Goal: Transaction & Acquisition: Purchase product/service

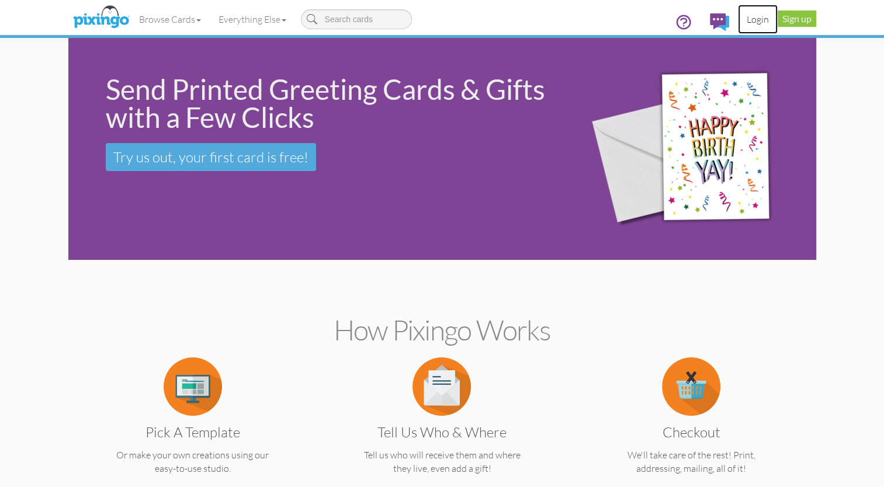
click at [762, 17] on link "Login" at bounding box center [758, 19] width 40 height 29
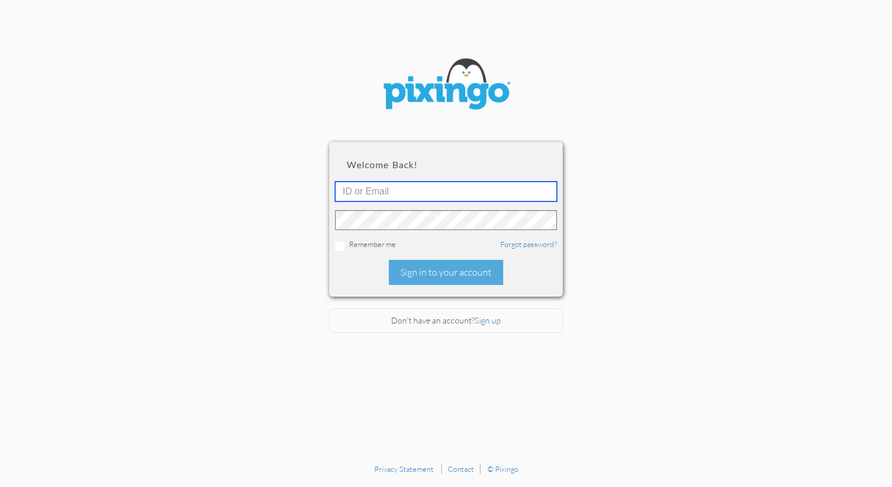
type input "[PERSON_NAME][EMAIL_ADDRESS][DOMAIN_NAME]"
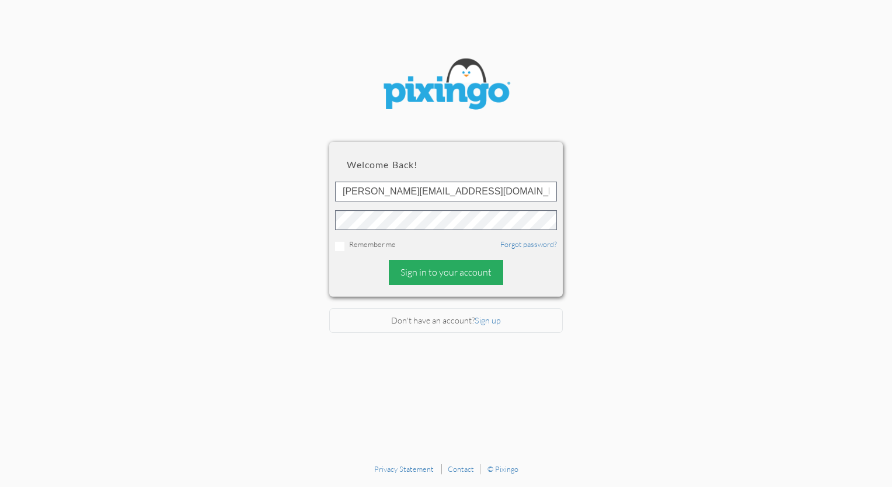
click at [430, 281] on div "Sign in to your account" at bounding box center [446, 272] width 114 height 25
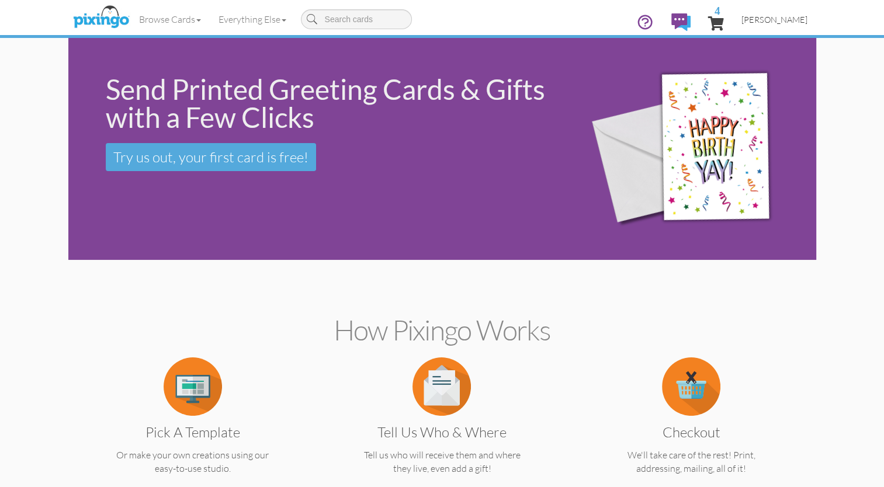
click at [778, 22] on span "[PERSON_NAME]" at bounding box center [774, 20] width 66 height 10
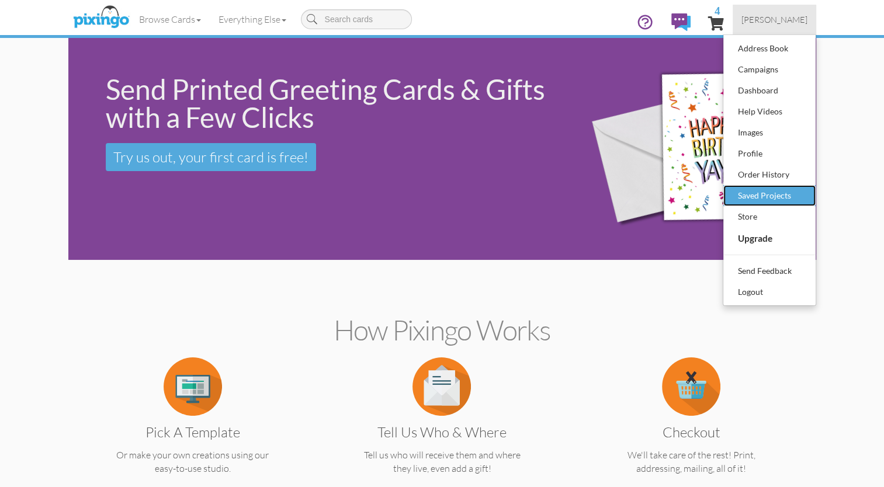
click at [755, 196] on div "Saved Projects" at bounding box center [769, 196] width 69 height 18
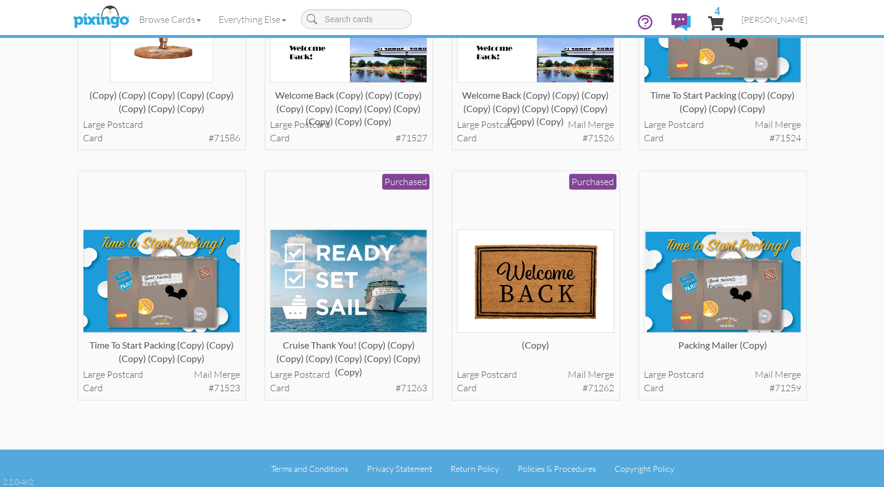
scroll to position [3454, 0]
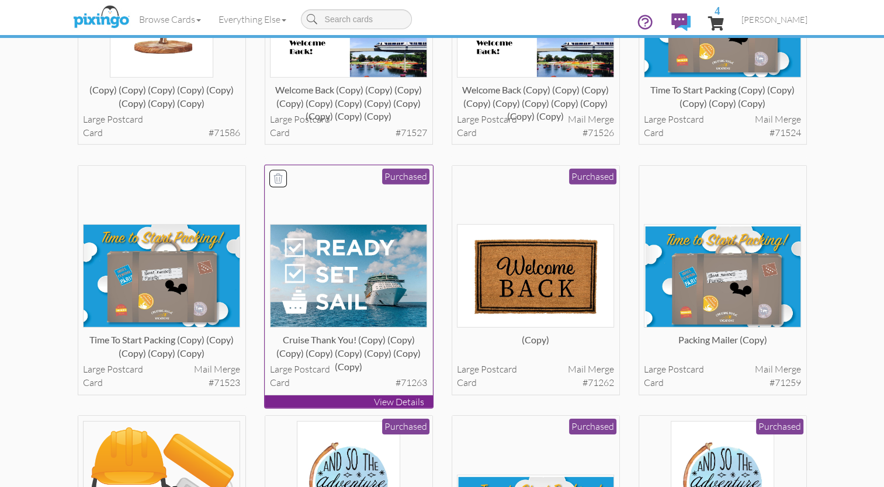
click at [409, 399] on p "View Details" at bounding box center [349, 401] width 168 height 13
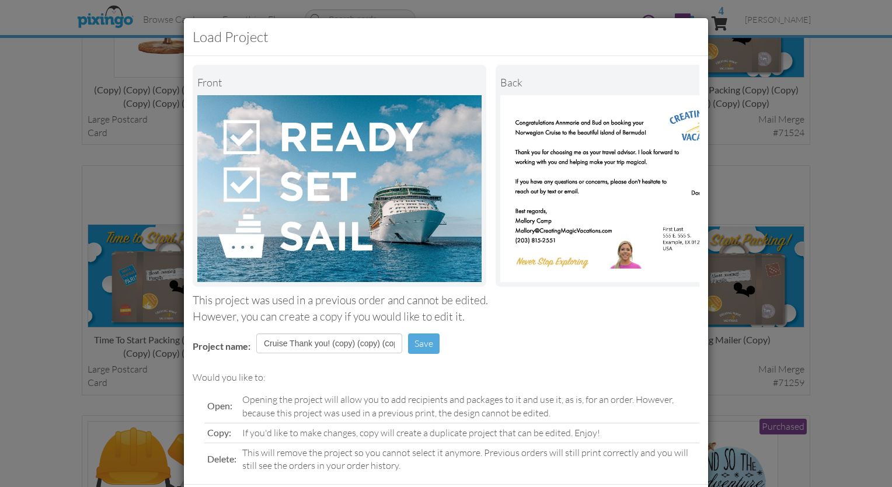
click at [49, 175] on div "Load Project Front back This project was used in a previous order and cannot be…" at bounding box center [446, 243] width 892 height 487
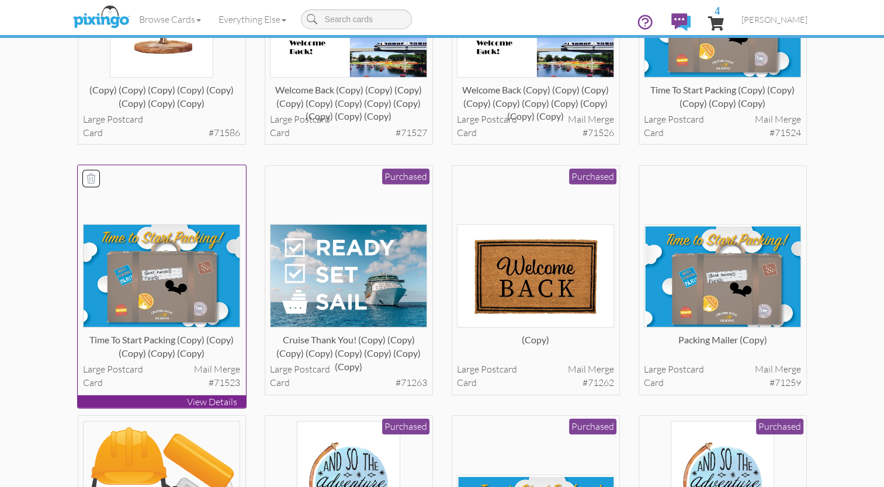
click at [207, 408] on p "View Details" at bounding box center [162, 401] width 168 height 13
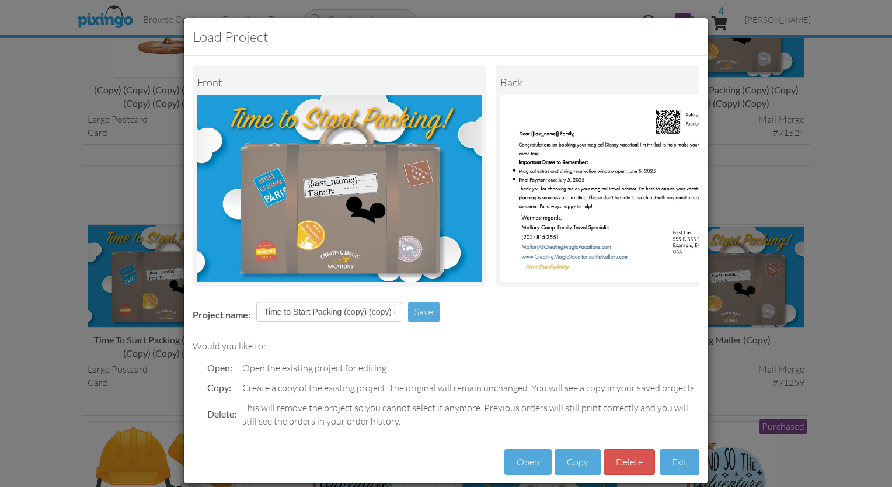
click at [26, 175] on div "Load Project Front back Project name: Time to Start Packing (copy) (copy) (copy…" at bounding box center [446, 243] width 892 height 487
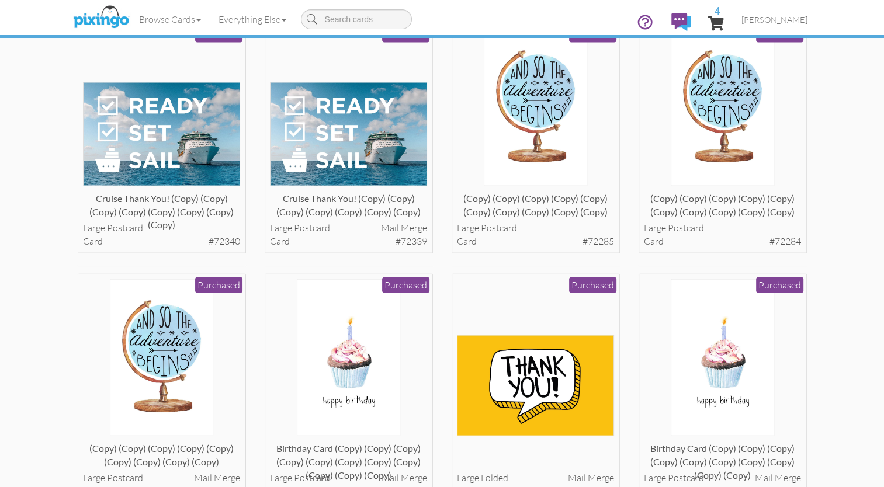
scroll to position [2302, 0]
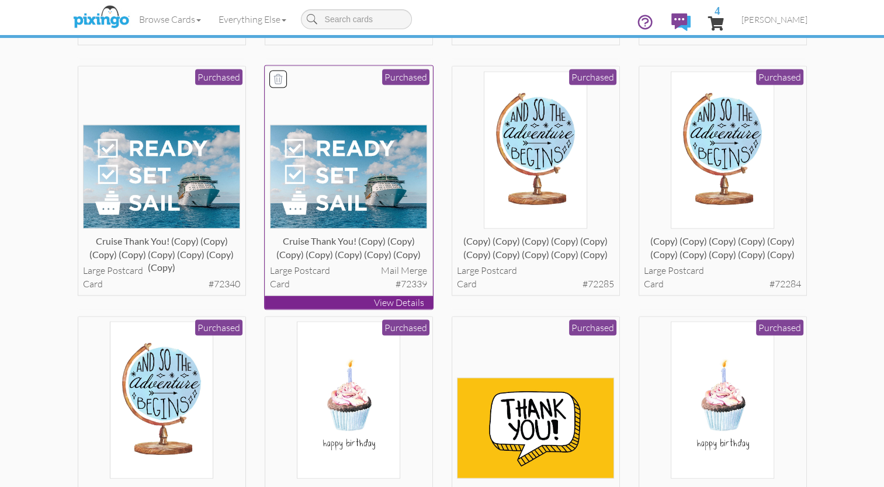
click at [410, 297] on p "View Details" at bounding box center [349, 302] width 168 height 13
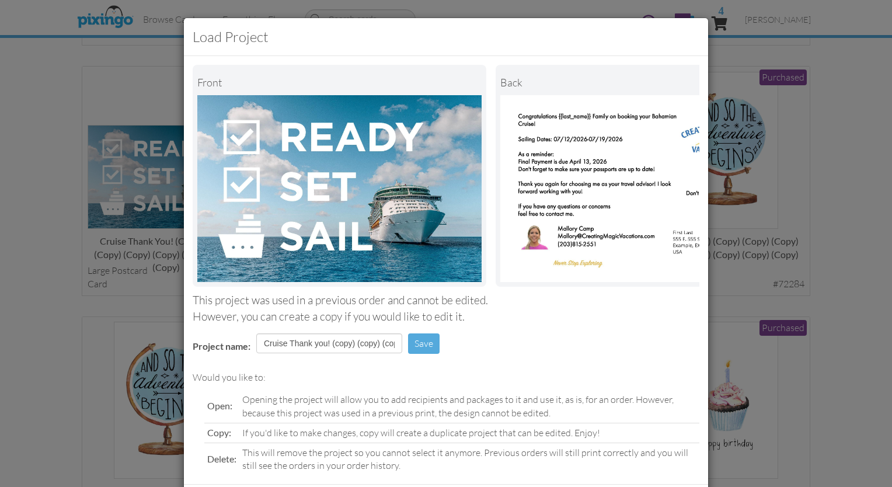
click at [43, 213] on div "Load Project Front back This project was used in a previous order and cannot be…" at bounding box center [446, 243] width 892 height 487
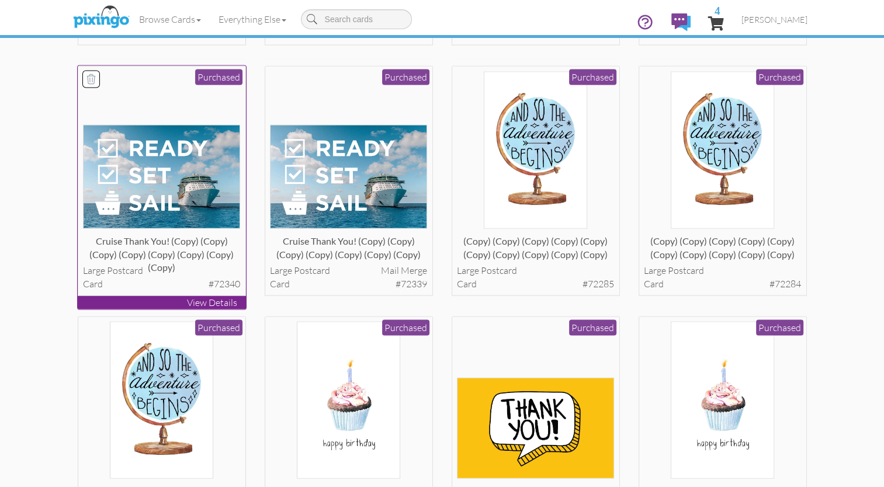
click at [215, 303] on p "View Details" at bounding box center [162, 302] width 168 height 13
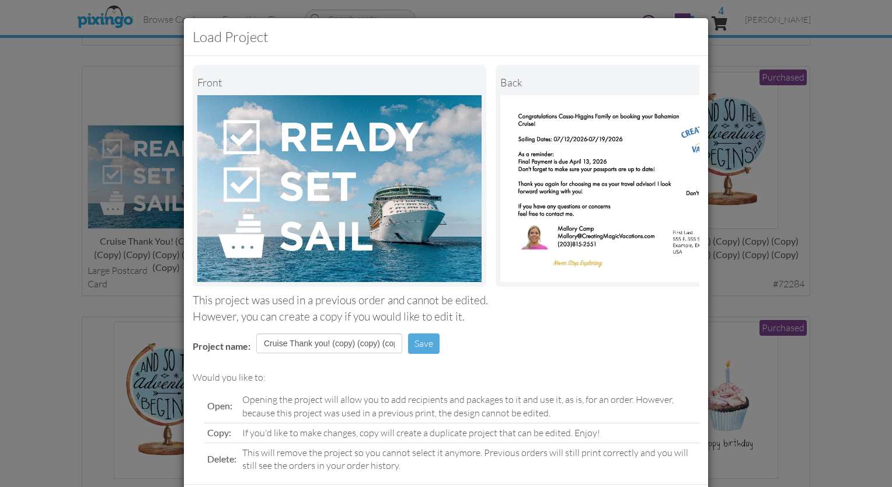
click at [19, 279] on div "Load Project Front back This project was used in a previous order and cannot be…" at bounding box center [446, 243] width 892 height 487
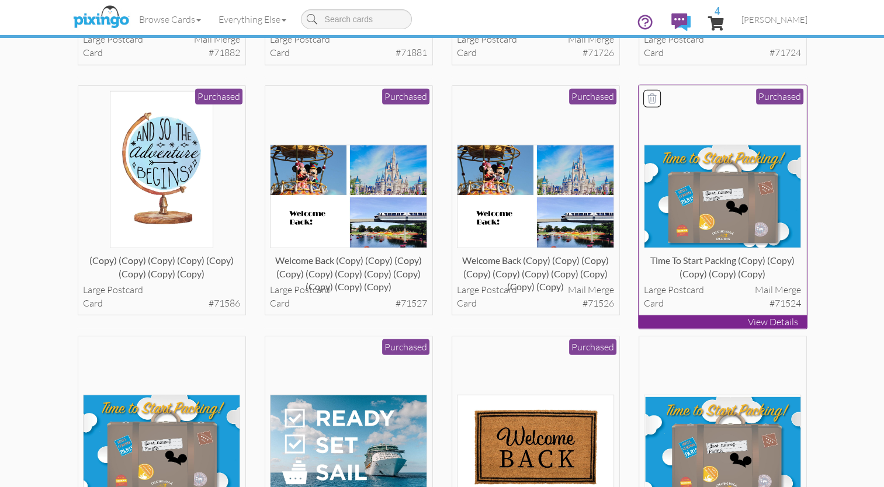
scroll to position [3298, 0]
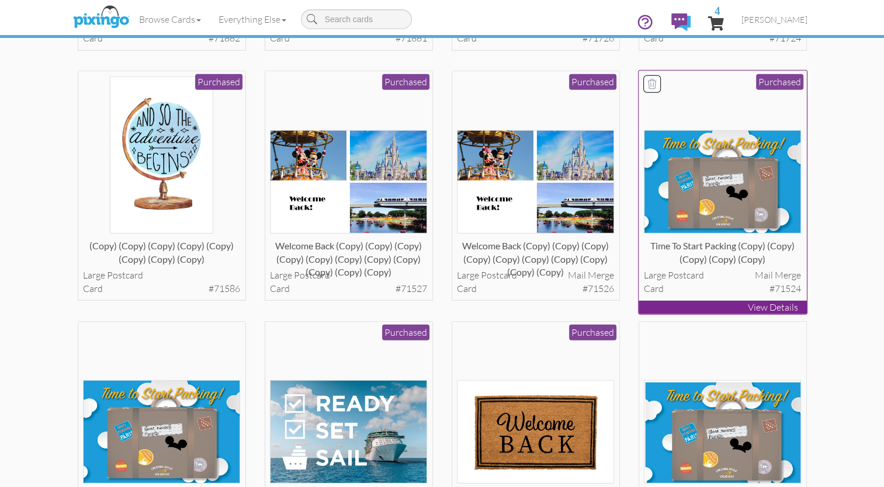
click at [765, 310] on p "View Details" at bounding box center [722, 307] width 168 height 13
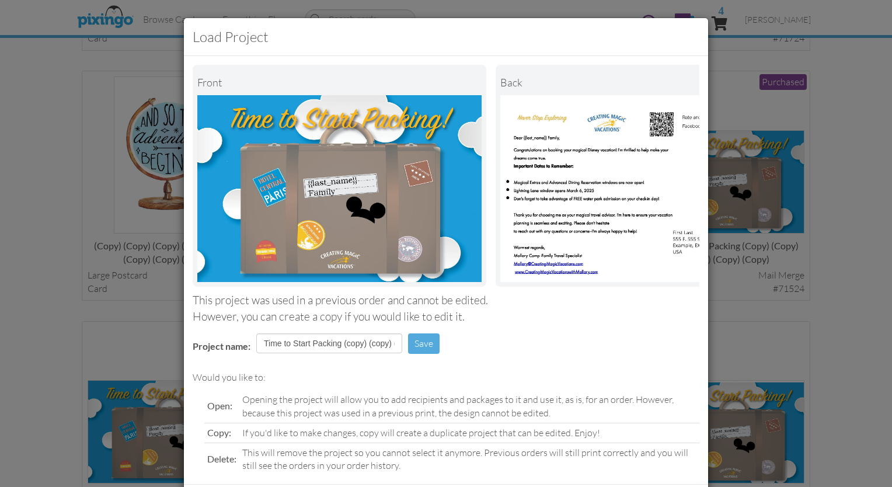
click at [54, 295] on div "Load Project Front back This project was used in a previous order and cannot be…" at bounding box center [446, 243] width 892 height 487
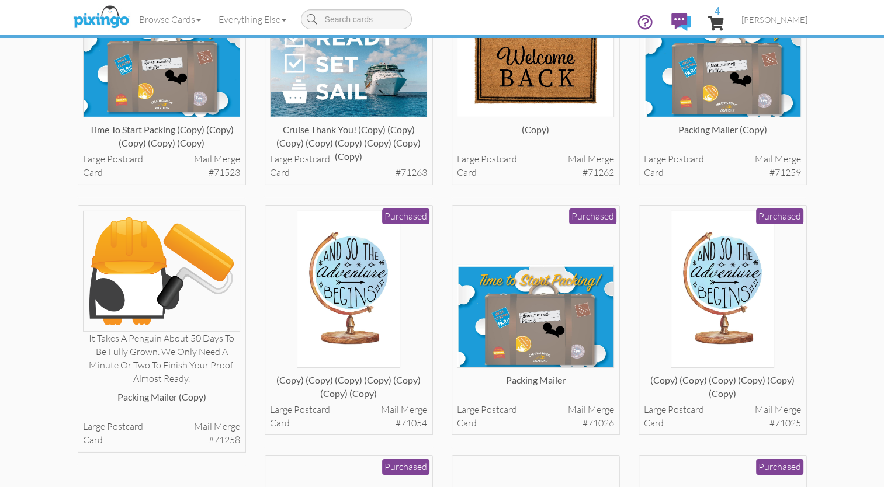
scroll to position [3663, 0]
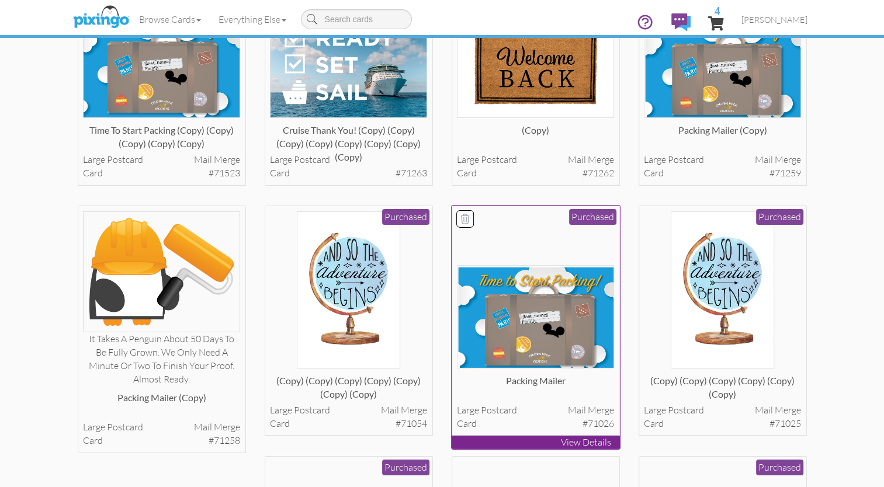
click at [583, 443] on p "View Details" at bounding box center [535, 442] width 168 height 13
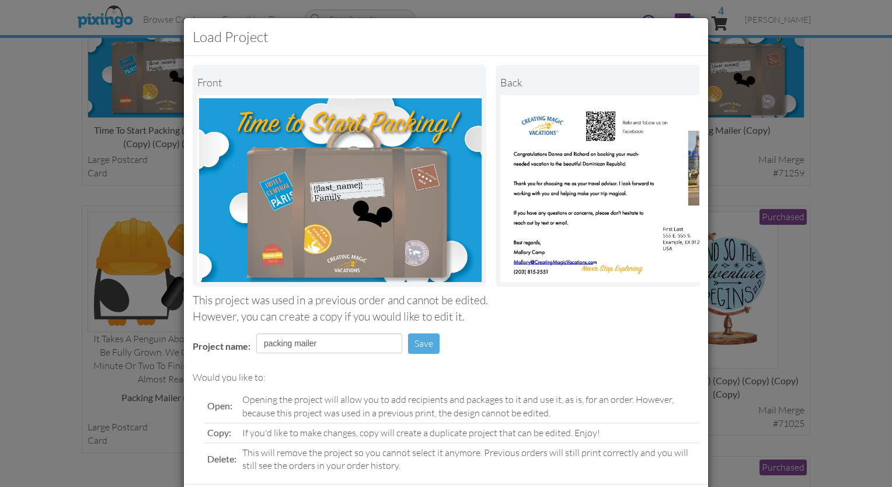
click at [59, 314] on div "Load Project Front back This project was used in a previous order and cannot be…" at bounding box center [446, 243] width 892 height 487
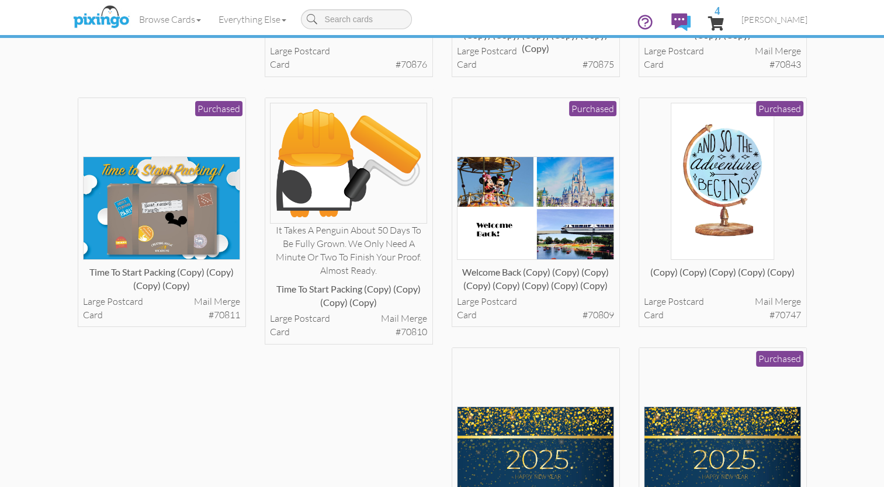
scroll to position [4275, 0]
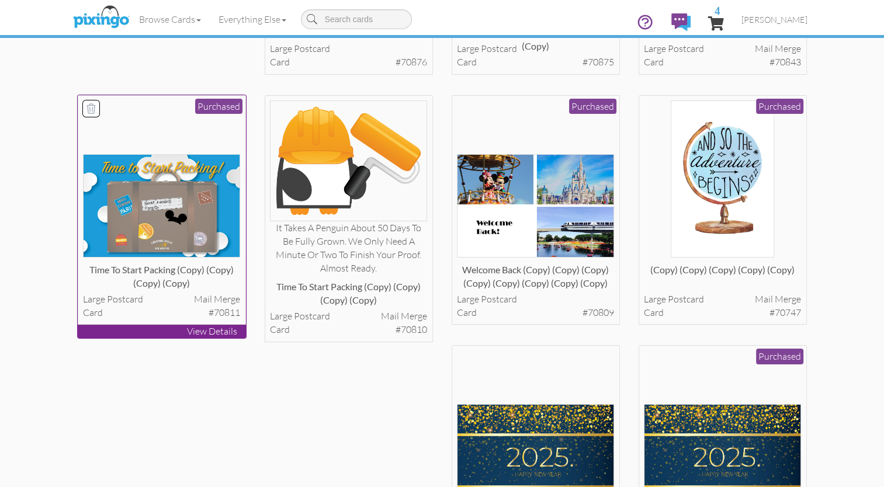
click at [187, 335] on p "View Details" at bounding box center [162, 331] width 168 height 13
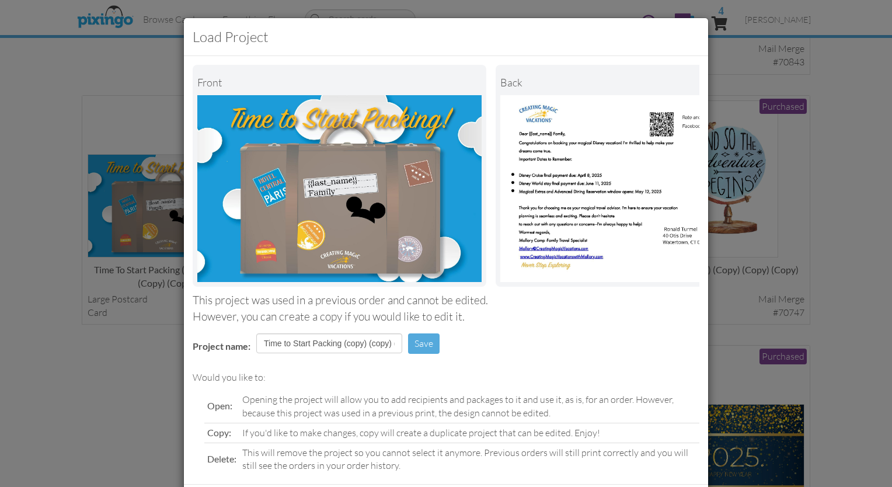
click at [26, 266] on div "Load Project Front back This project was used in a previous order and cannot be…" at bounding box center [446, 243] width 892 height 487
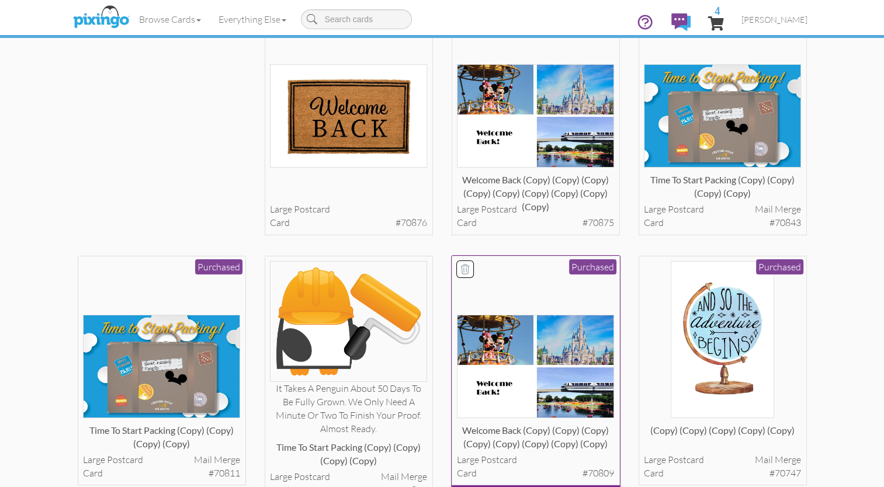
scroll to position [4114, 0]
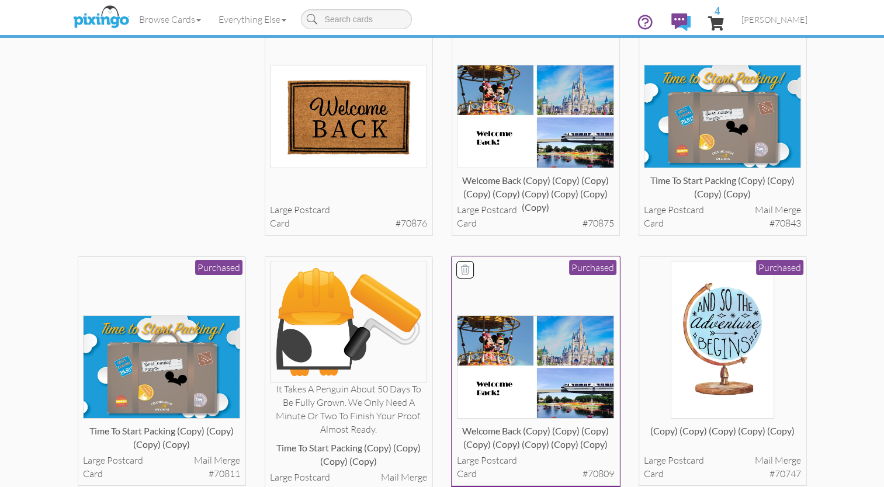
click at [549, 239] on p "View Details" at bounding box center [535, 242] width 168 height 13
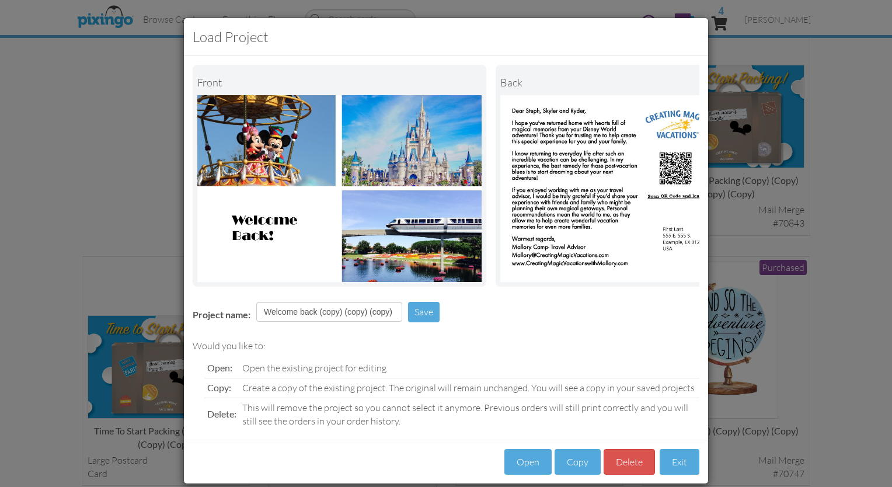
click at [44, 197] on div "Load Project Front back Project name: Welcome back (copy) (copy) (copy) (copy) …" at bounding box center [446, 243] width 892 height 487
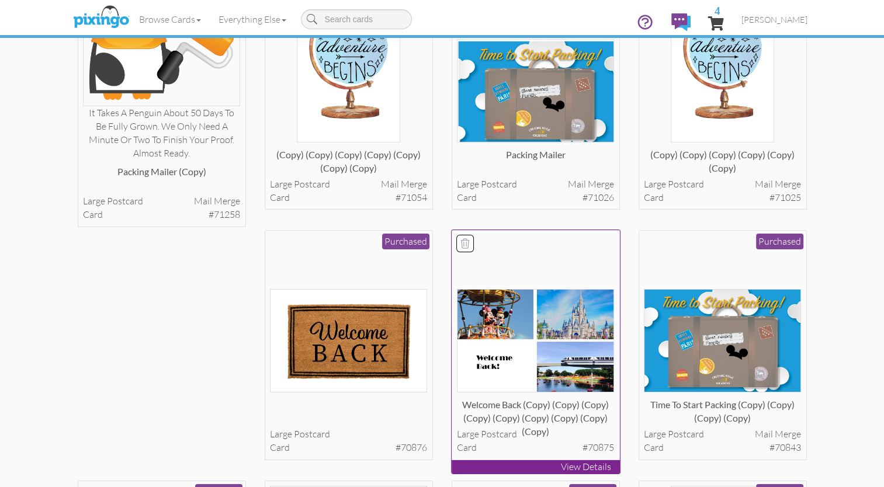
scroll to position [3874, 0]
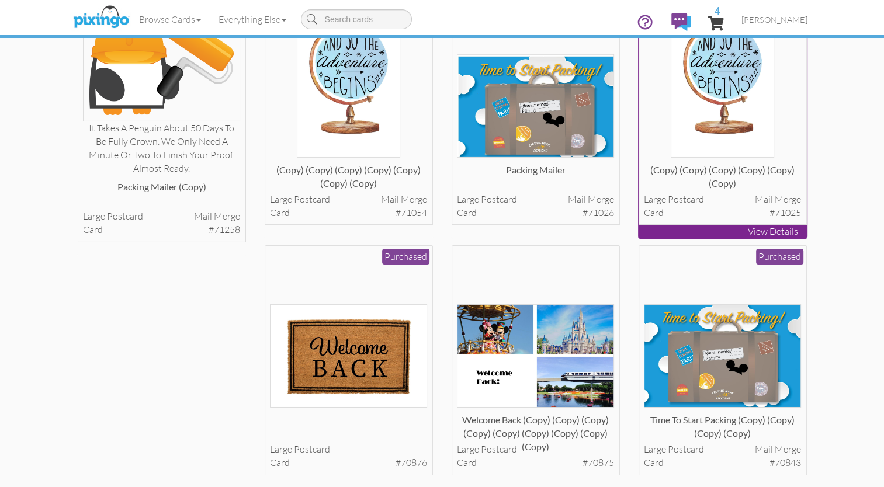
click at [740, 232] on p "View Details" at bounding box center [722, 231] width 168 height 13
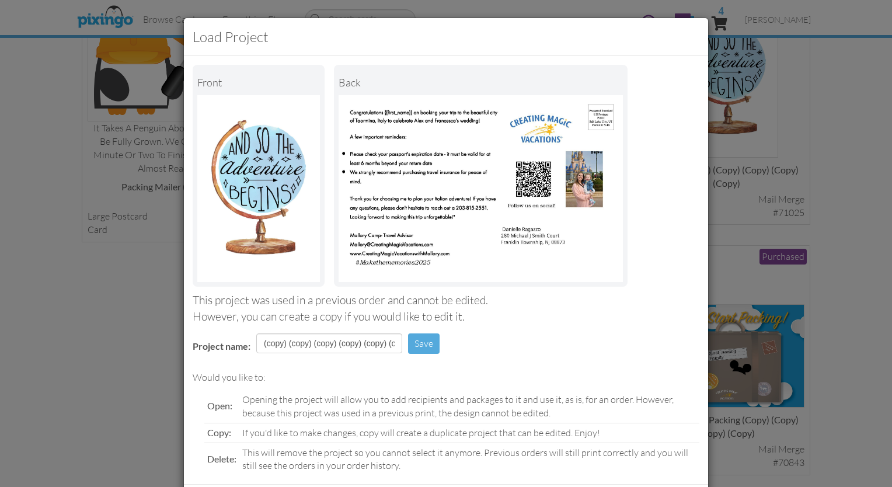
click at [12, 375] on div "Load Project Front back This project was used in a previous order and cannot be…" at bounding box center [446, 243] width 892 height 487
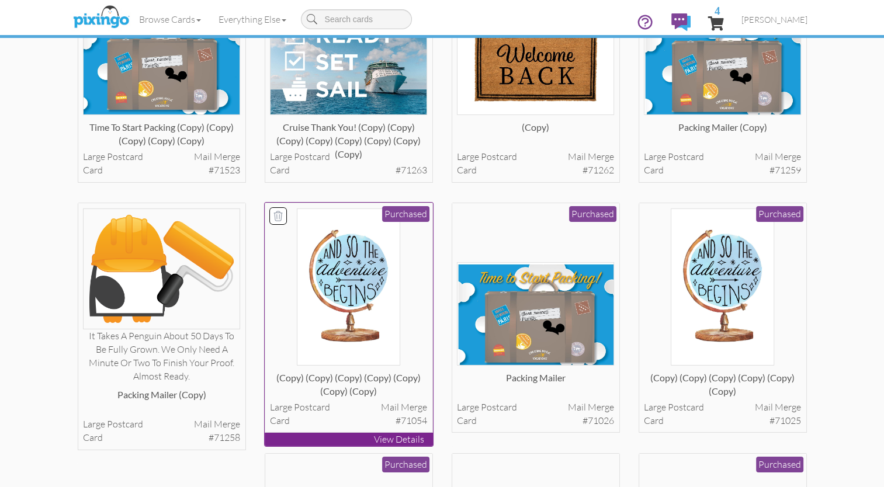
scroll to position [3699, 0]
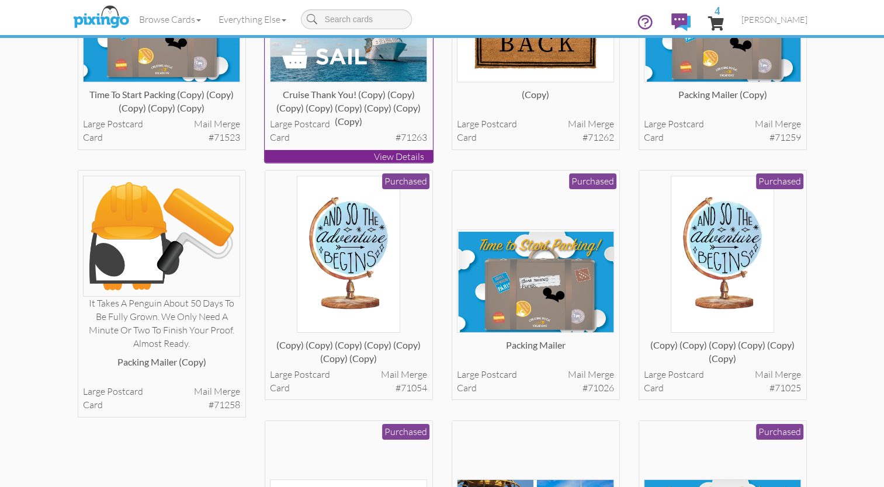
click at [384, 155] on p "View Details" at bounding box center [349, 156] width 168 height 13
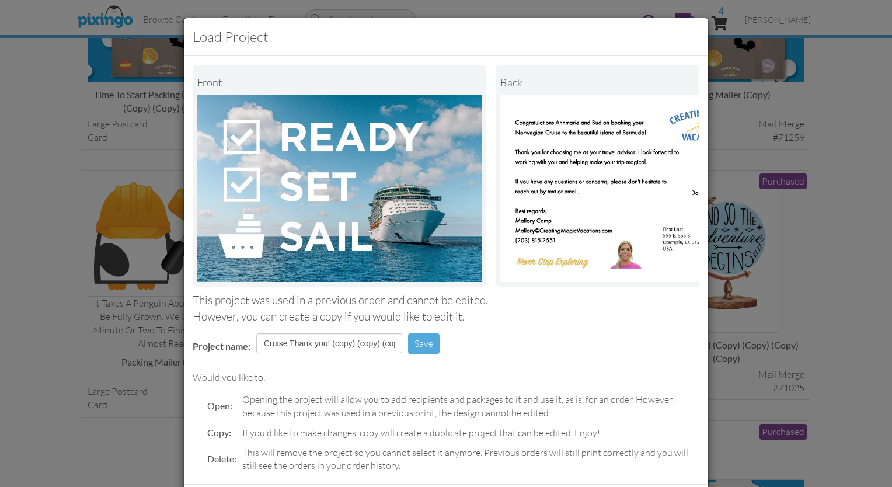
click at [17, 197] on div "Load Project Front back This project was used in a previous order and cannot be…" at bounding box center [446, 243] width 892 height 487
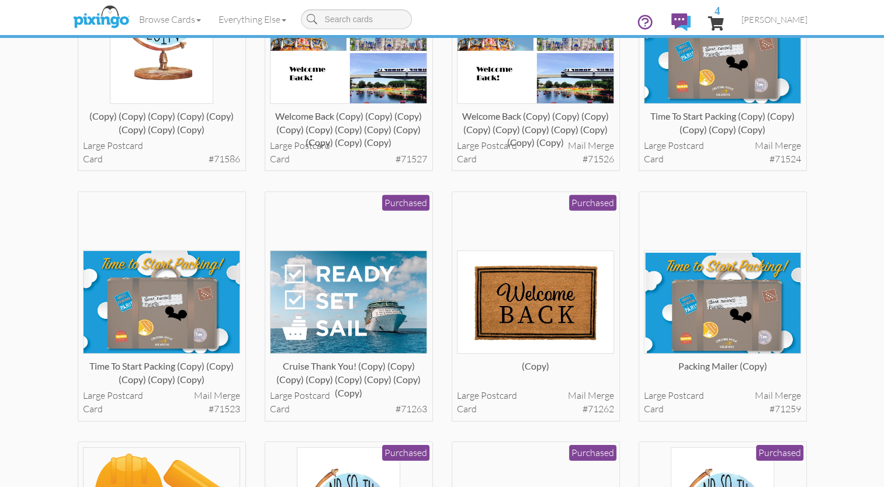
scroll to position [3428, 0]
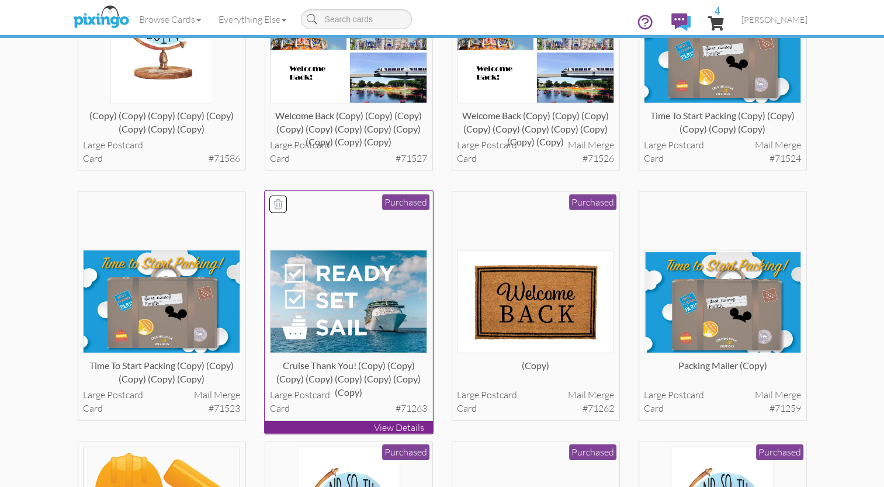
click at [392, 431] on p "View Details" at bounding box center [349, 427] width 168 height 13
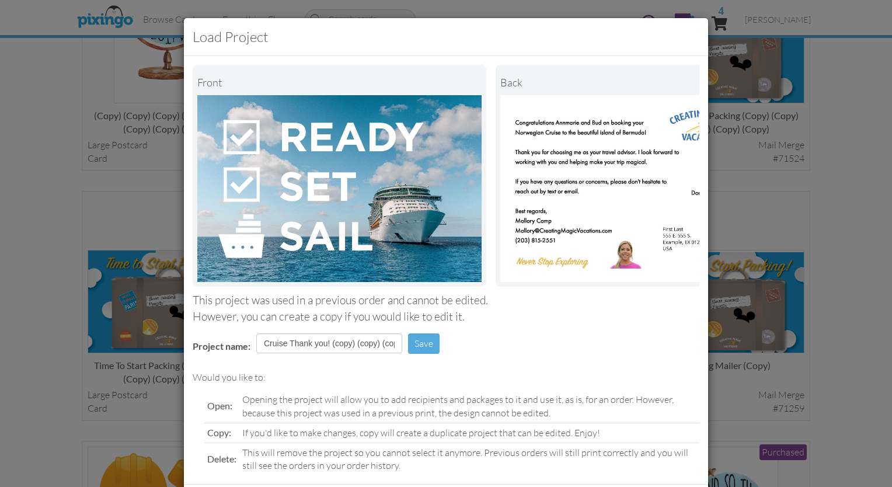
click at [39, 158] on div "Load Project Front back This project was used in a previous order and cannot be…" at bounding box center [446, 243] width 892 height 487
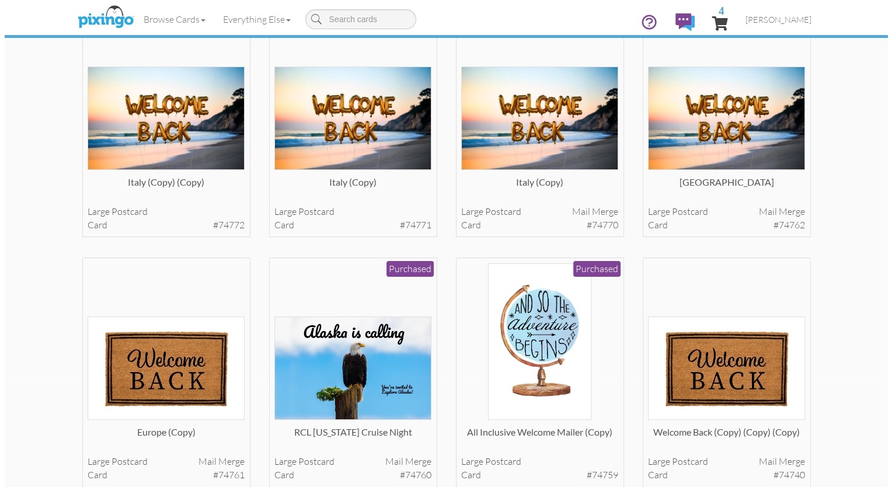
scroll to position [0, 0]
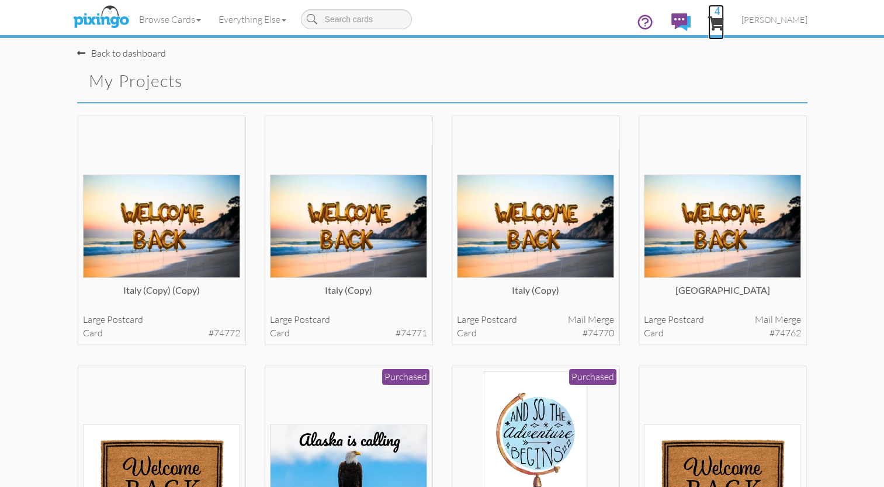
click at [724, 27] on span "4" at bounding box center [716, 23] width 16 height 14
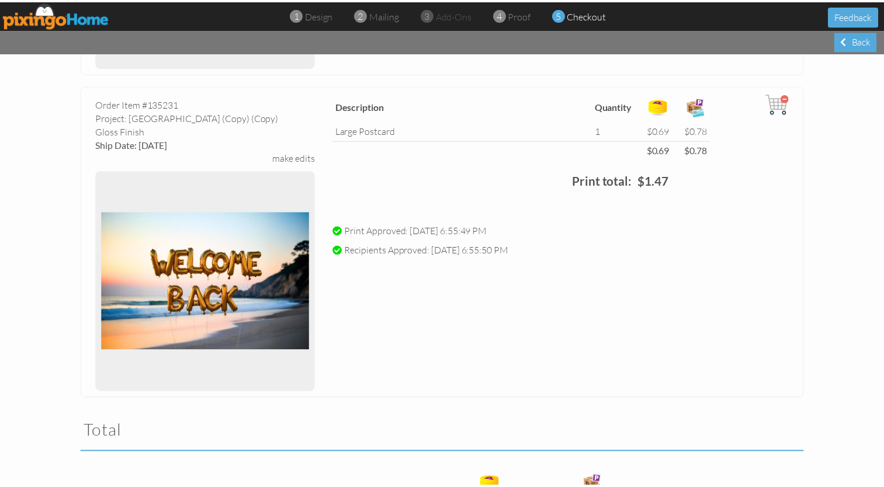
scroll to position [1226, 0]
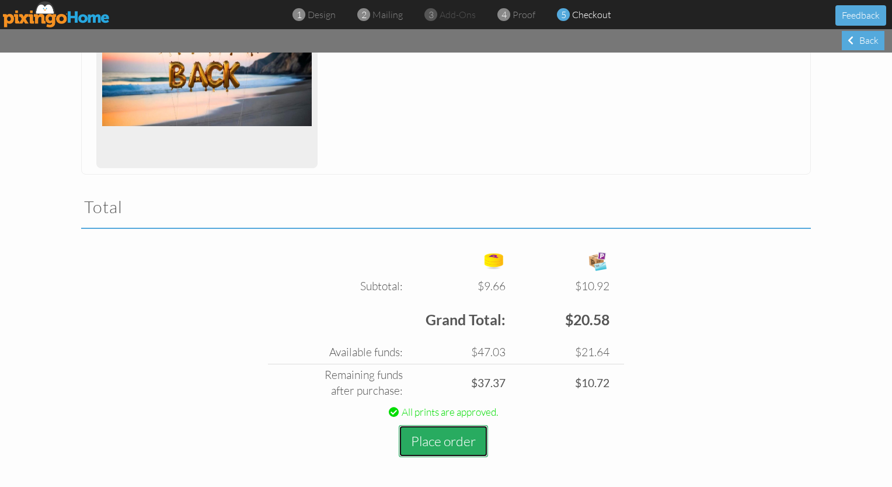
click at [442, 440] on button "Place order" at bounding box center [443, 441] width 89 height 32
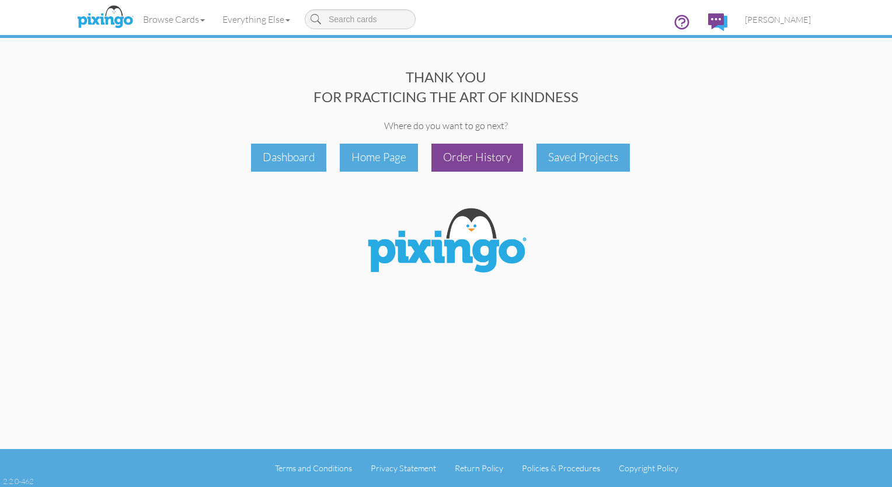
click at [482, 151] on div "Order History" at bounding box center [478, 157] width 92 height 27
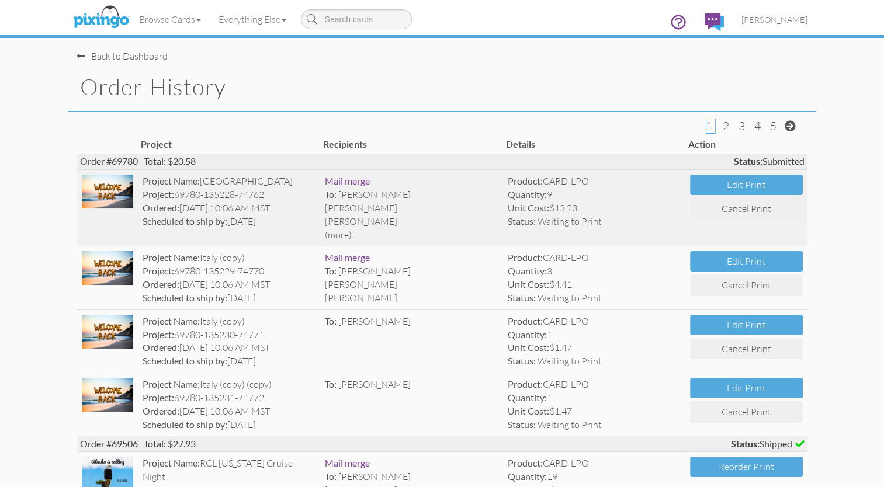
click at [117, 199] on img at bounding box center [107, 192] width 51 height 34
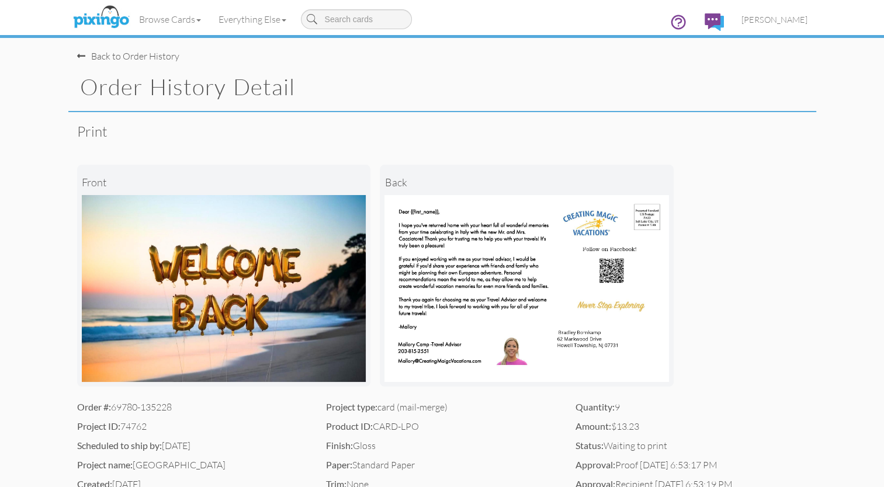
click at [114, 60] on div "Back to Order History" at bounding box center [128, 56] width 102 height 13
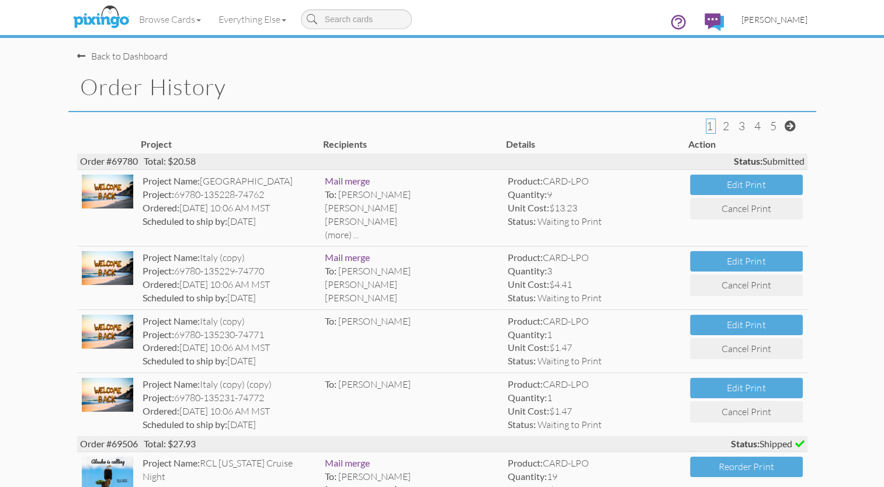
click at [787, 17] on span "[PERSON_NAME]" at bounding box center [774, 20] width 66 height 10
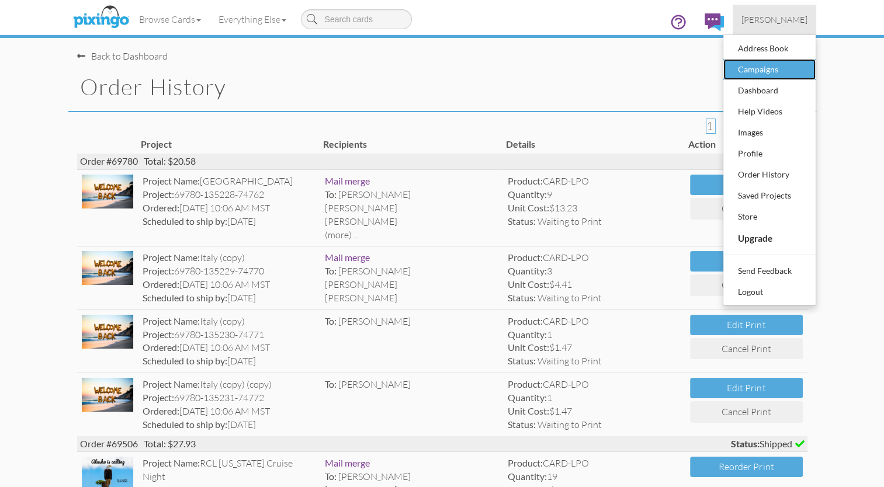
click at [760, 69] on div "Campaigns" at bounding box center [769, 70] width 69 height 18
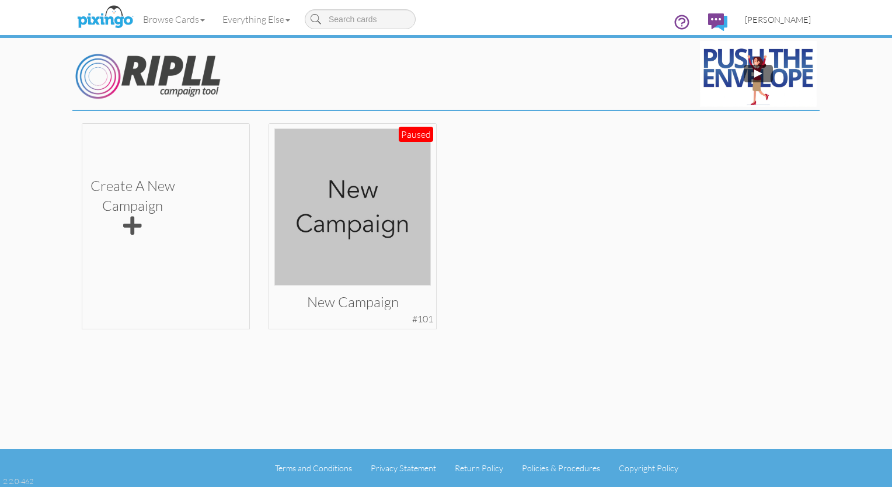
click at [773, 15] on span "[PERSON_NAME]" at bounding box center [778, 20] width 66 height 10
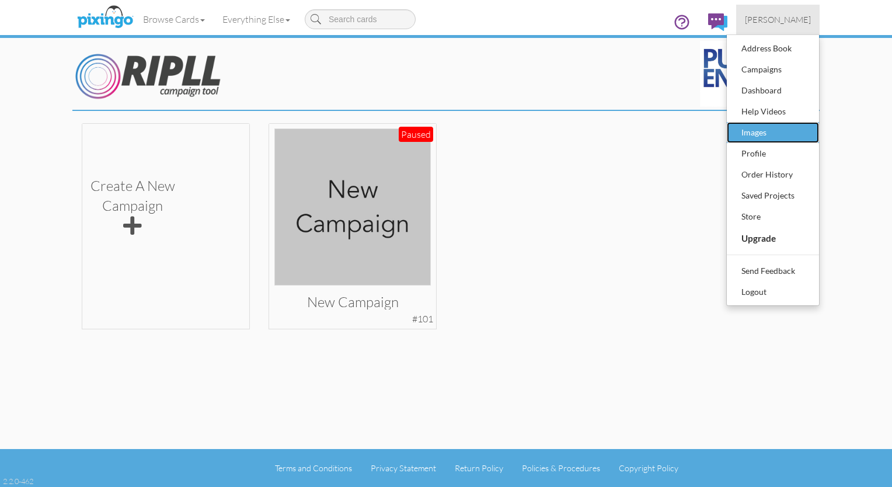
click at [758, 133] on div "Images" at bounding box center [773, 133] width 69 height 18
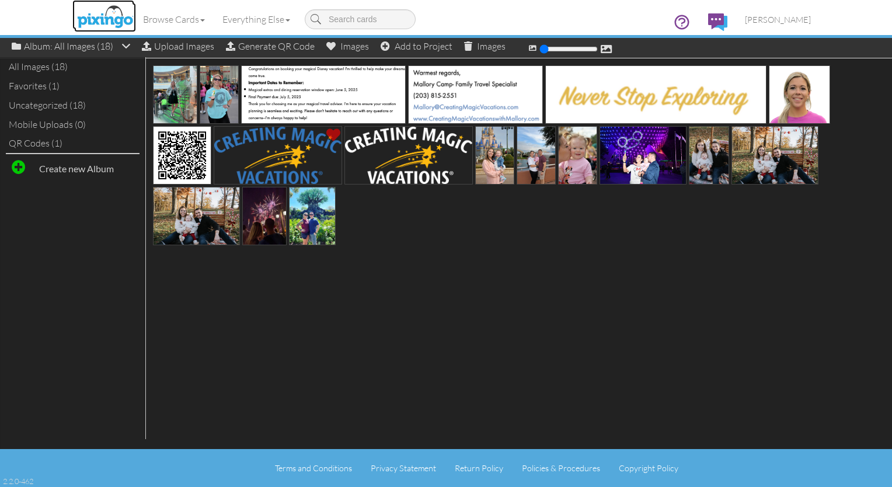
click at [114, 18] on img at bounding box center [105, 17] width 62 height 29
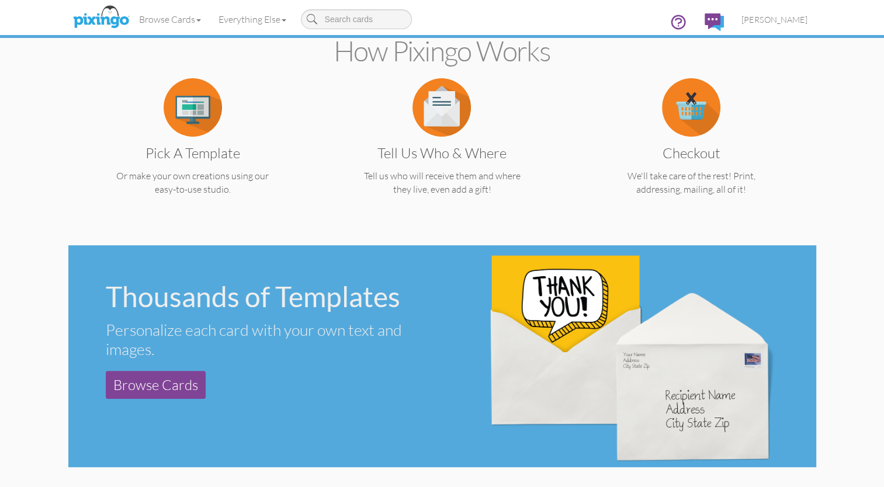
scroll to position [224, 0]
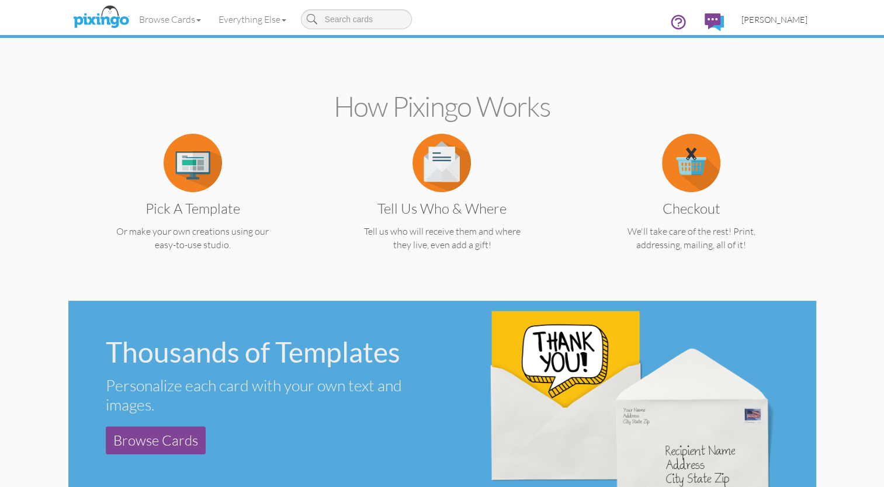
click at [781, 18] on span "[PERSON_NAME]" at bounding box center [774, 20] width 66 height 10
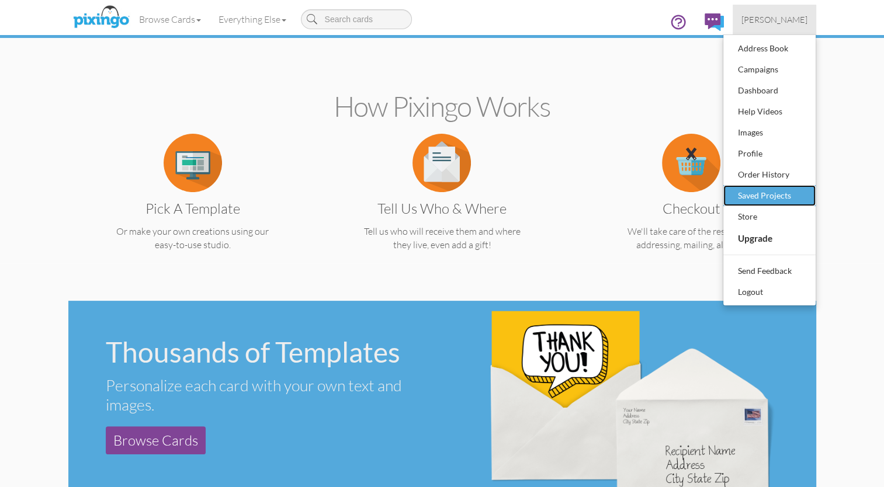
click at [754, 196] on div "Saved Projects" at bounding box center [769, 196] width 69 height 18
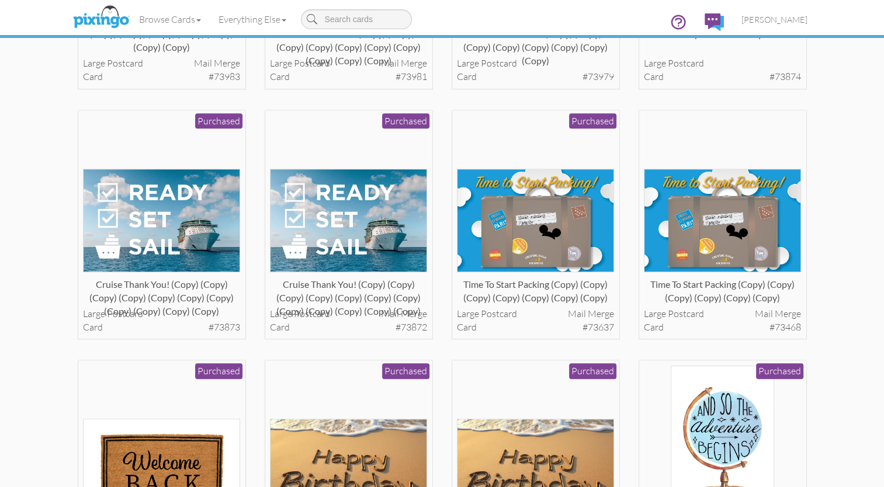
scroll to position [999, 0]
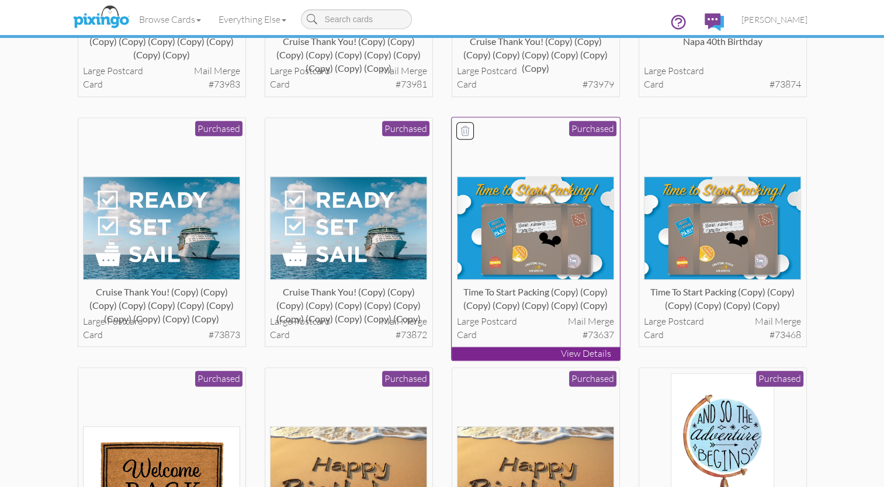
click at [554, 244] on img at bounding box center [535, 227] width 157 height 103
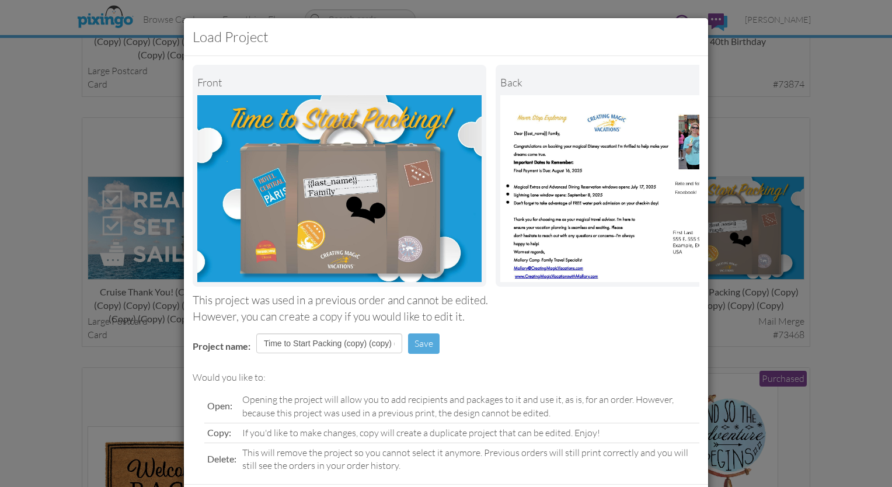
drag, startPoint x: 858, startPoint y: 221, endPoint x: 848, endPoint y: 141, distance: 80.0
click at [848, 141] on div "Load Project Front back This project was used in a previous order and cannot be…" at bounding box center [446, 243] width 892 height 487
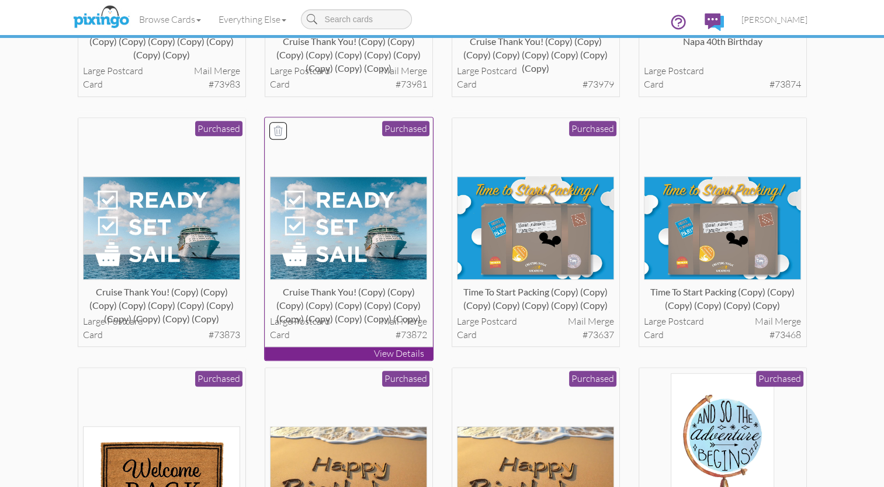
click at [339, 239] on img at bounding box center [348, 227] width 157 height 103
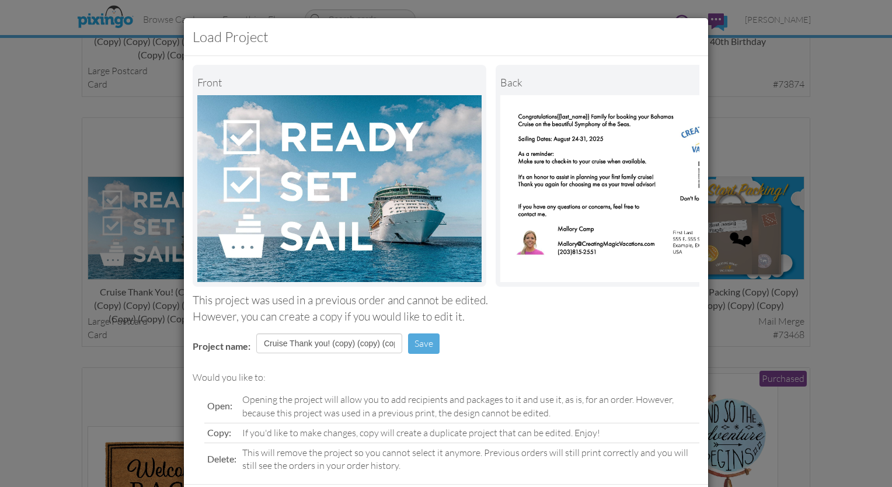
click at [864, 244] on div "Load Project Front back This project was used in a previous order and cannot be…" at bounding box center [446, 243] width 892 height 487
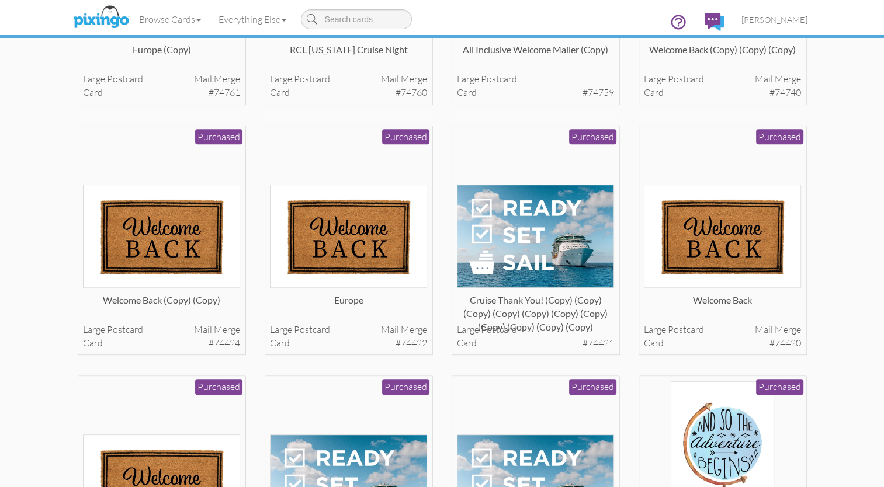
scroll to position [489, 0]
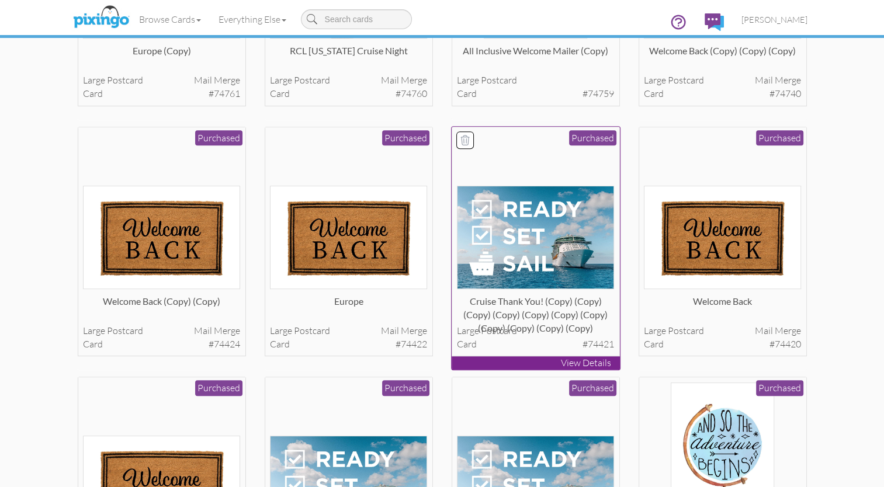
click at [543, 236] on img at bounding box center [535, 237] width 157 height 103
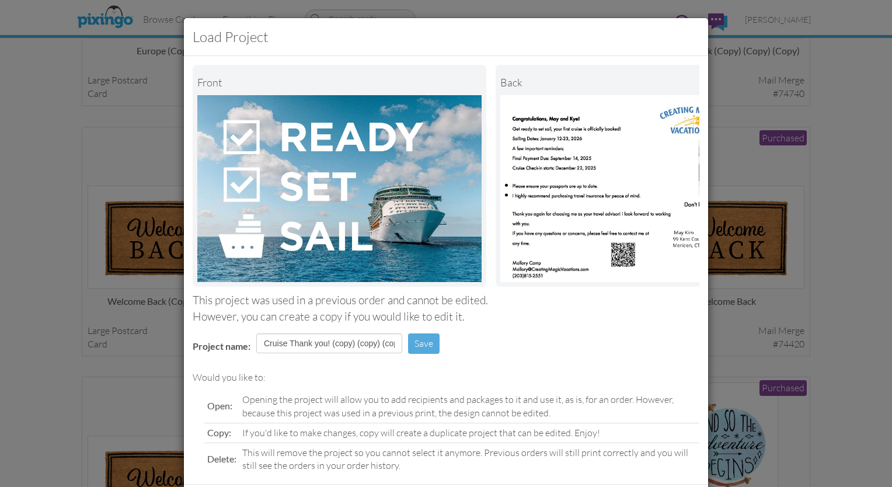
click at [868, 334] on div "Load Project Front back This project was used in a previous order and cannot be…" at bounding box center [446, 243] width 892 height 487
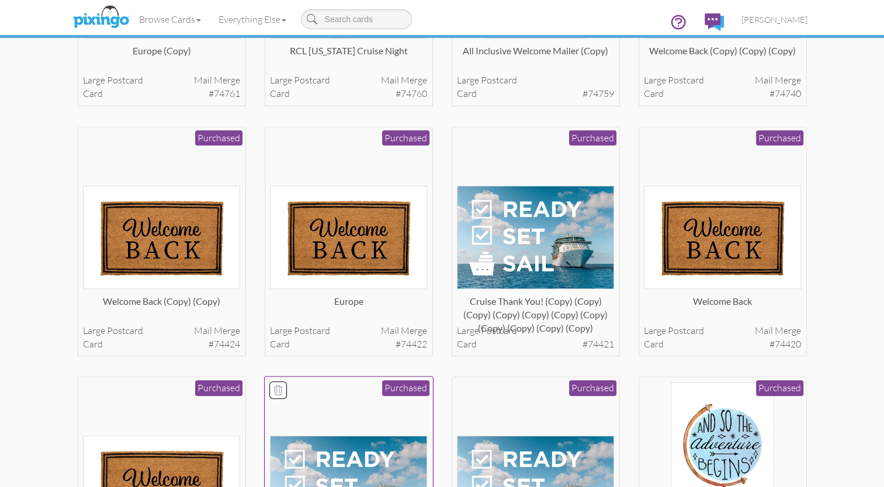
click at [332, 466] on img at bounding box center [348, 487] width 157 height 103
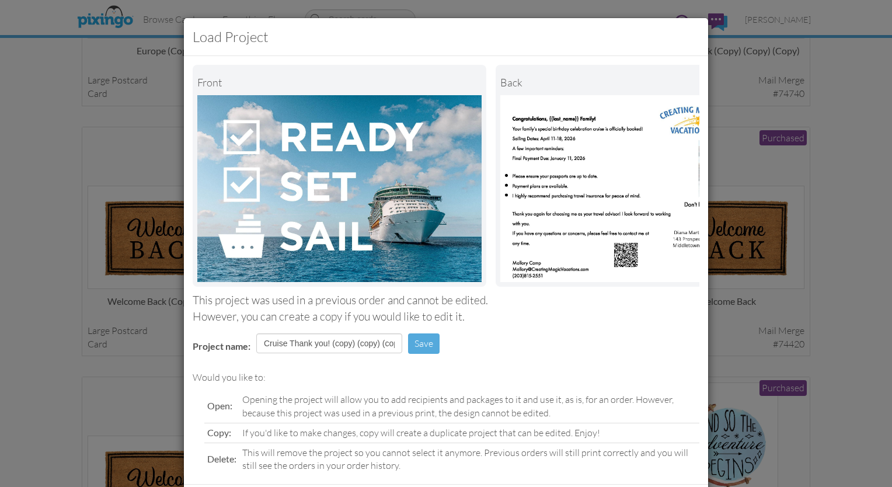
click at [839, 274] on div "Load Project Front back This project was used in a previous order and cannot be…" at bounding box center [446, 243] width 892 height 487
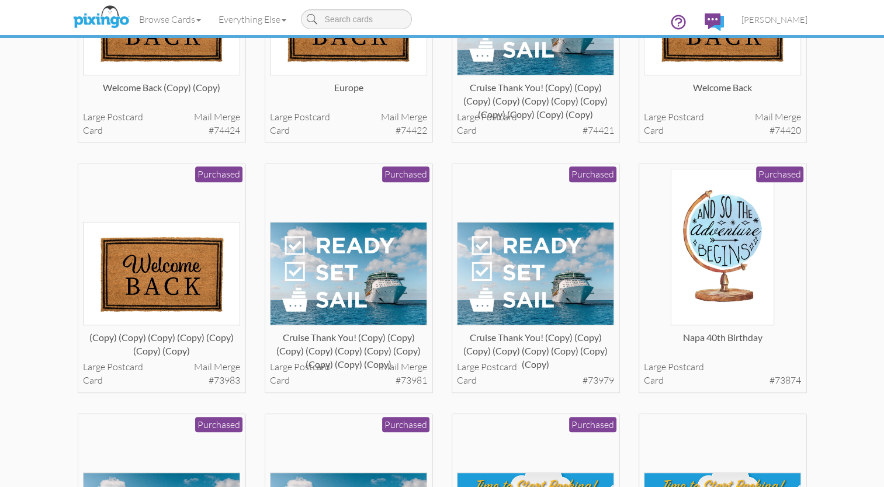
scroll to position [1007, 0]
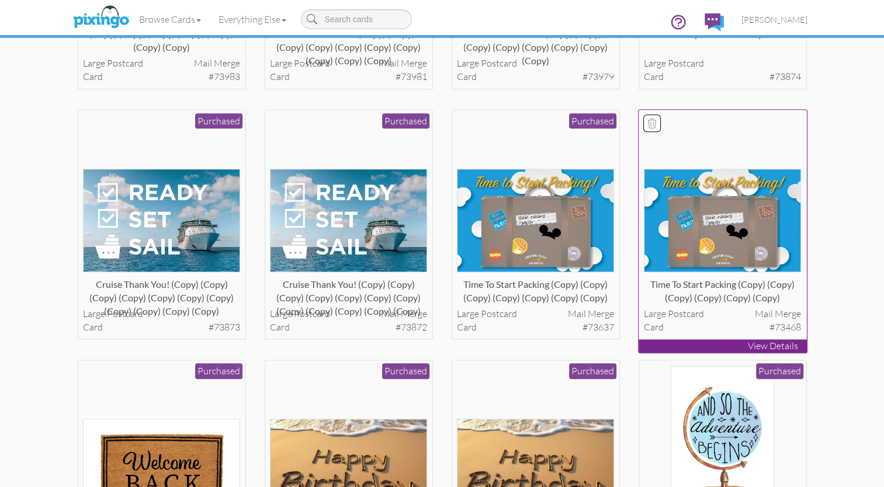
click at [746, 261] on img at bounding box center [722, 220] width 157 height 103
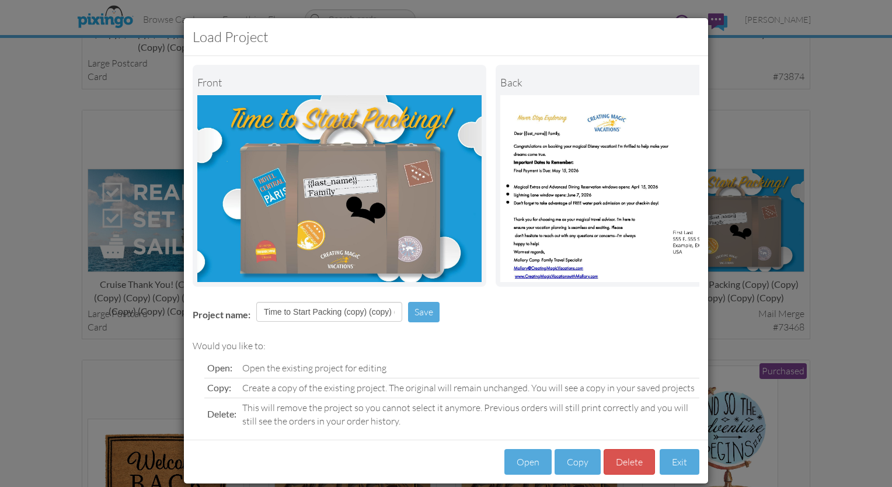
drag, startPoint x: 836, startPoint y: 354, endPoint x: 836, endPoint y: 395, distance: 41.5
click at [836, 395] on div "Load Project Front back Project name: Time to Start Packing (copy) (copy) (copy…" at bounding box center [446, 243] width 892 height 487
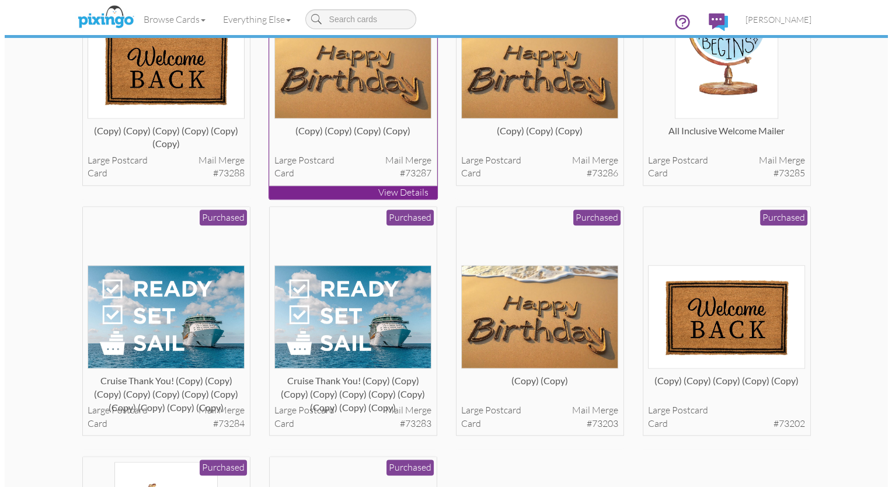
scroll to position [1480, 0]
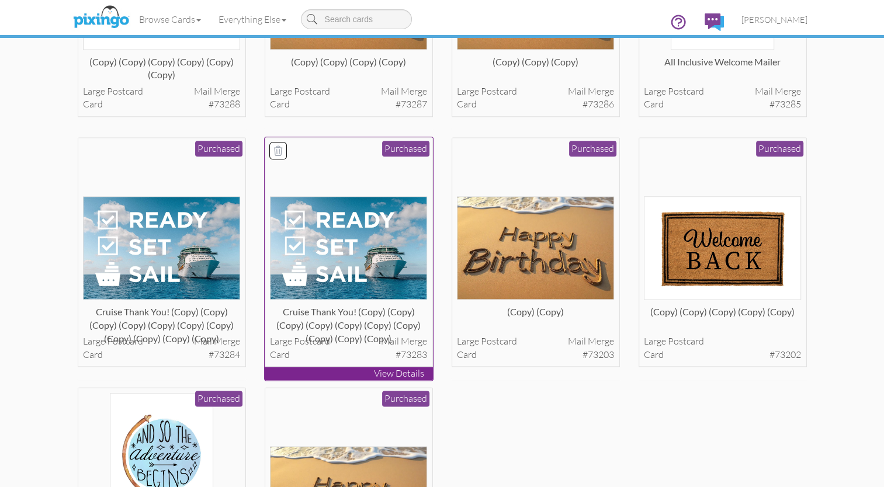
click at [390, 272] on img at bounding box center [348, 247] width 157 height 103
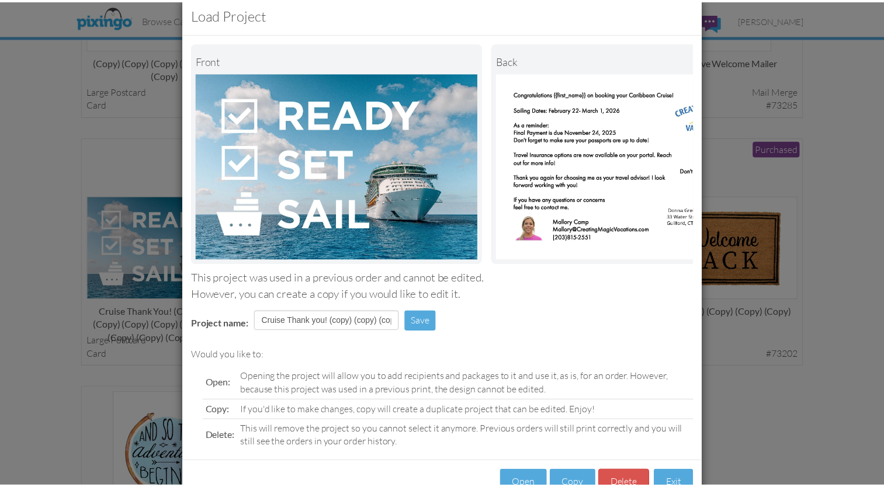
scroll to position [23, 0]
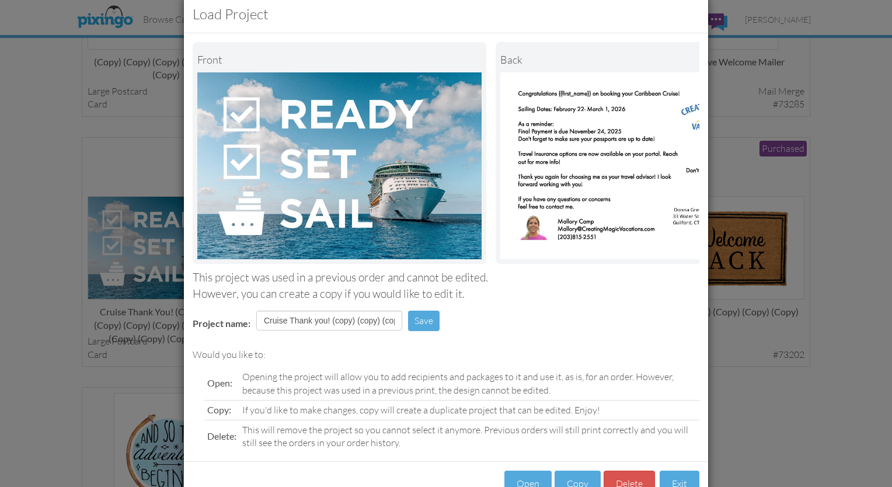
click at [841, 415] on div "Load Project Front back This project was used in a previous order and cannot be…" at bounding box center [446, 243] width 892 height 487
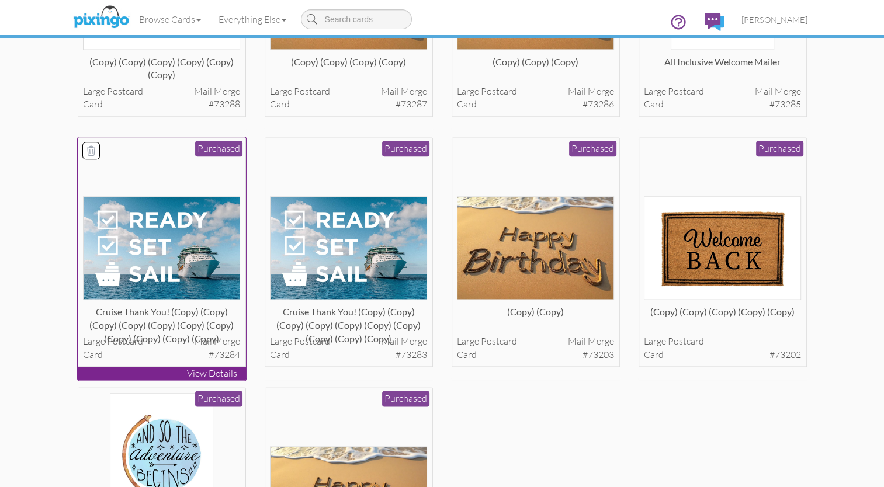
click at [141, 243] on img at bounding box center [161, 247] width 157 height 103
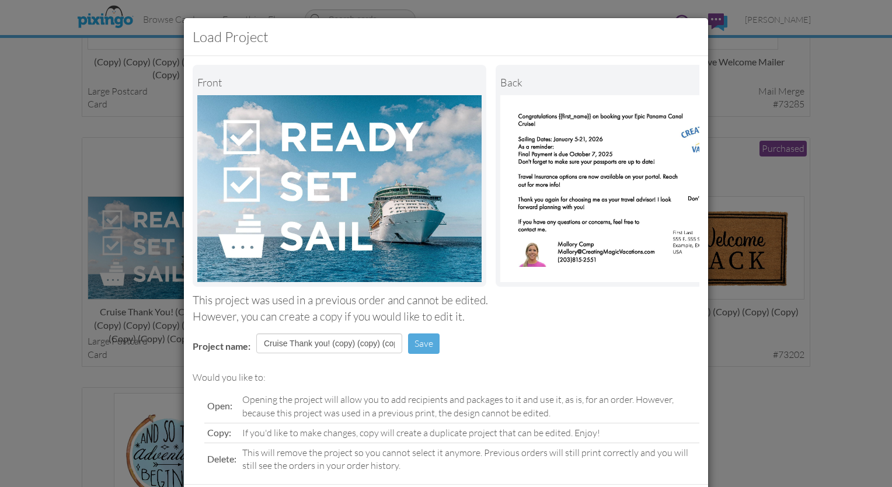
drag, startPoint x: 863, startPoint y: 292, endPoint x: 835, endPoint y: 364, distance: 76.9
click at [835, 364] on div "Load Project Front back This project was used in a previous order and cannot be…" at bounding box center [446, 243] width 892 height 487
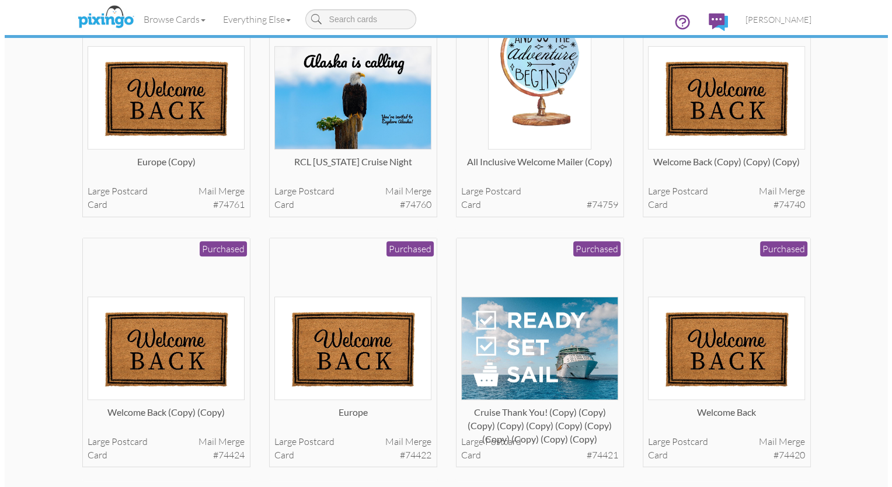
scroll to position [380, 0]
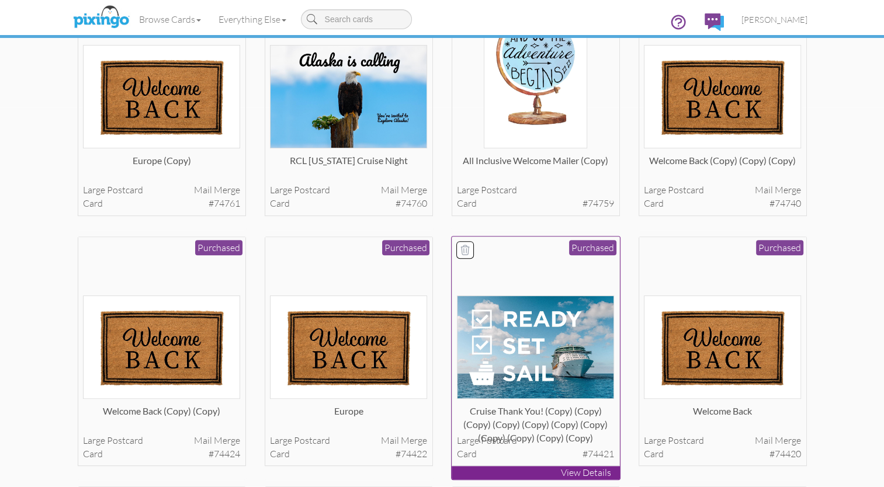
click at [570, 370] on img at bounding box center [535, 347] width 157 height 103
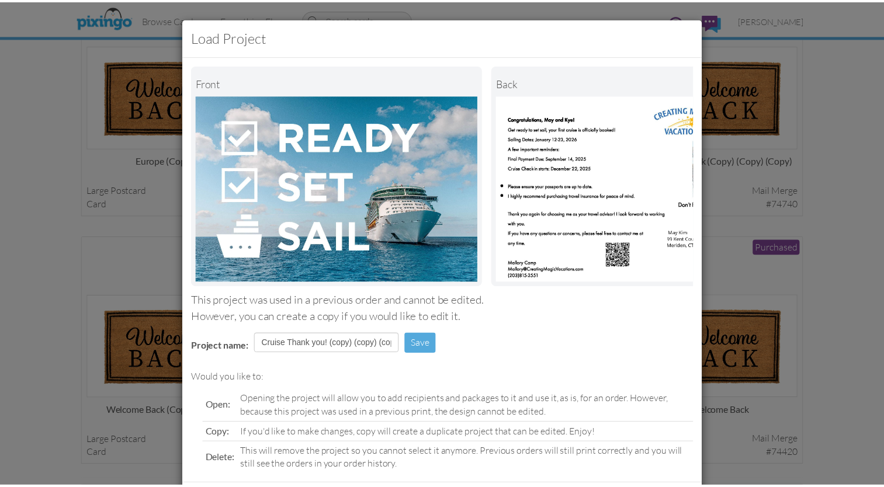
scroll to position [67, 0]
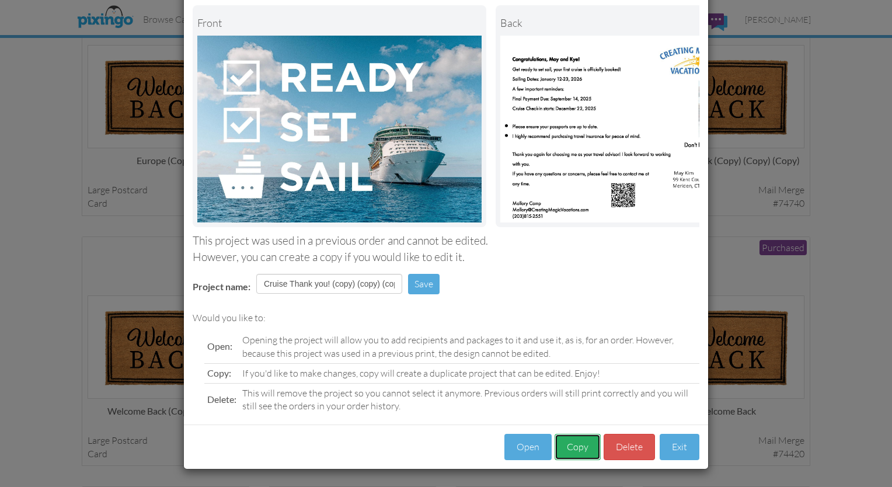
click at [568, 449] on button "Copy" at bounding box center [578, 447] width 46 height 26
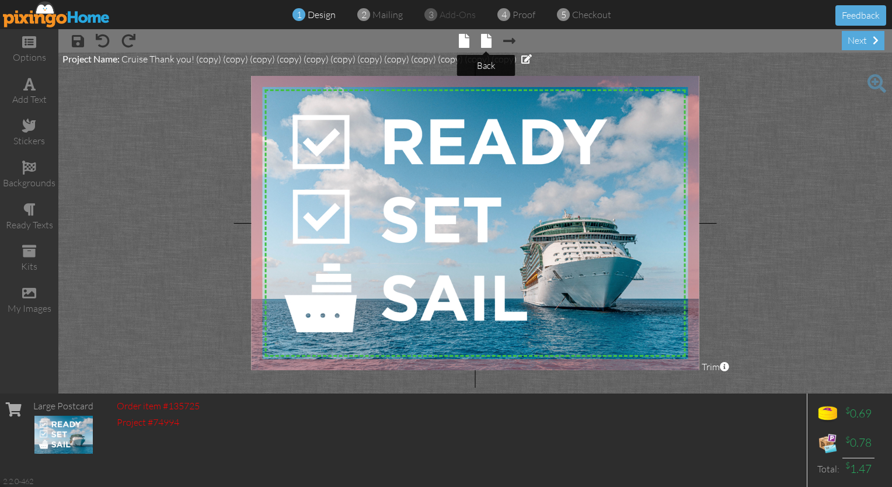
click at [486, 44] on span at bounding box center [486, 41] width 11 height 14
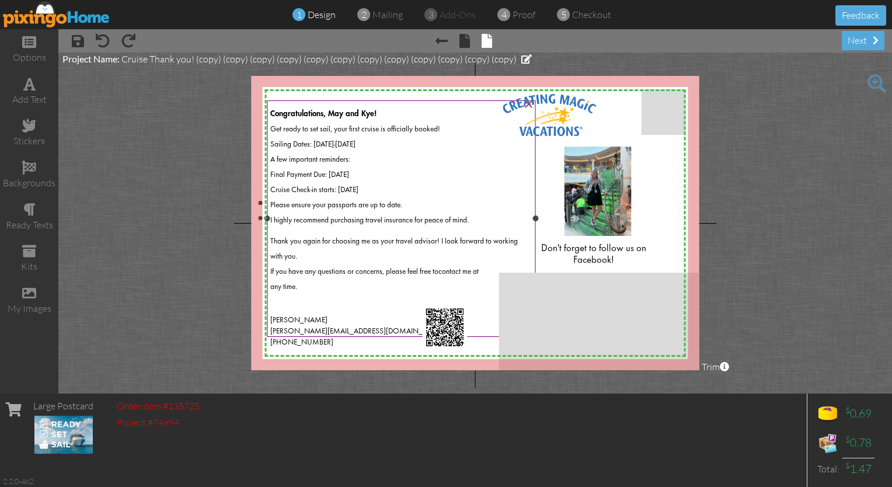
click at [357, 150] on div "A few important reminders:" at bounding box center [401, 157] width 262 height 15
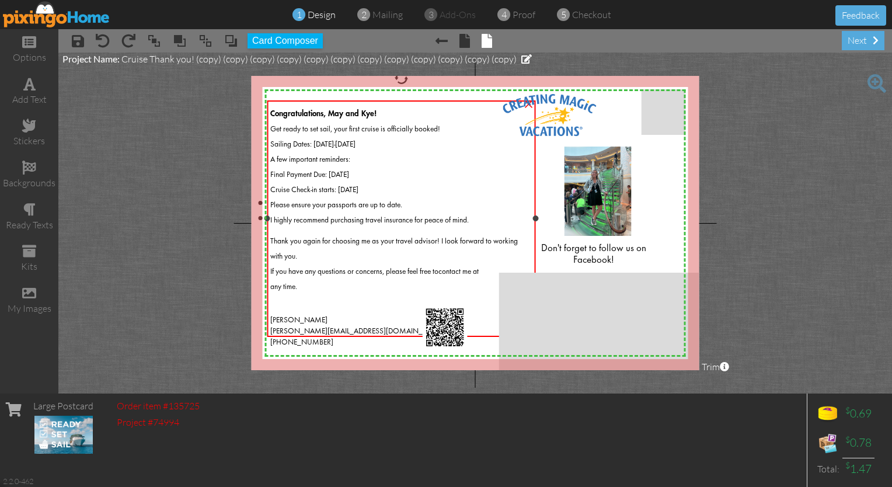
click at [374, 111] on span "Congratulations, May and Kye!" at bounding box center [323, 114] width 106 height 8
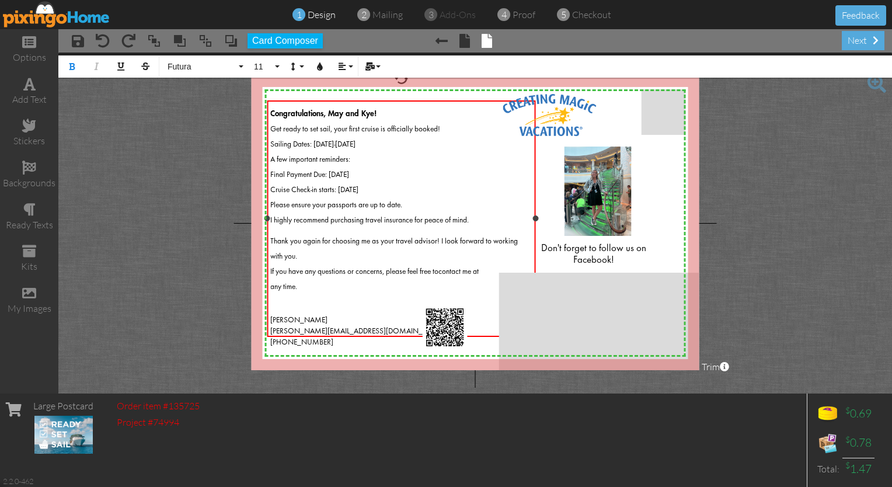
click at [375, 113] on span "Congratulations, May and Kye!" at bounding box center [323, 114] width 106 height 8
click at [378, 71] on button "Mail Merge" at bounding box center [372, 66] width 22 height 22
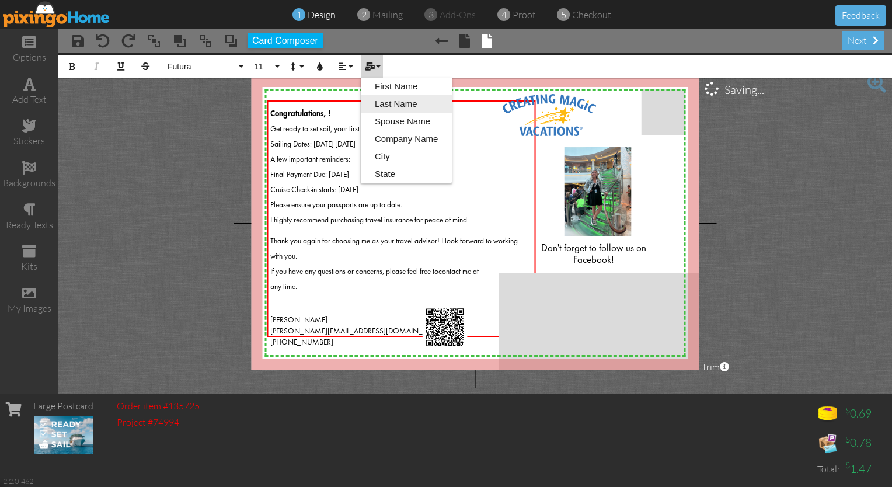
drag, startPoint x: 383, startPoint y: 99, endPoint x: 376, endPoint y: 102, distance: 7.6
click at [376, 102] on link "Last Name" at bounding box center [406, 104] width 91 height 18
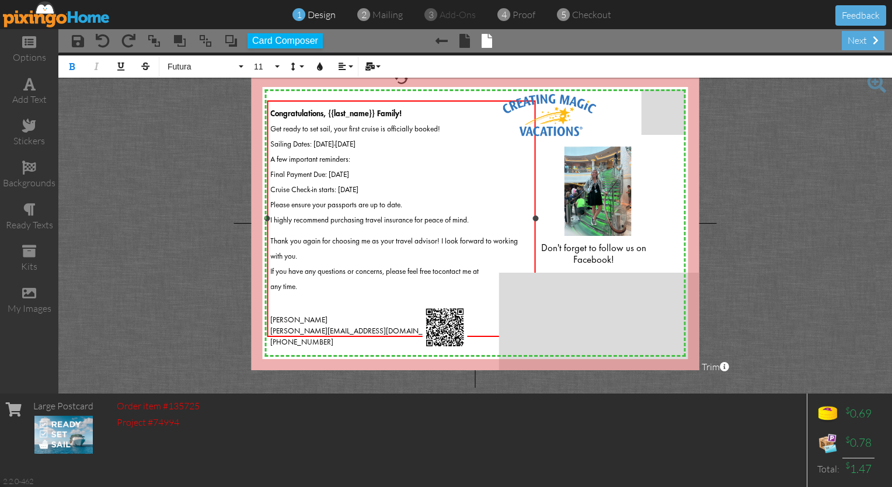
click at [360, 128] on span "Get ready to set sail, your first cruise is officially booked!" at bounding box center [355, 130] width 170 height 8
drag, startPoint x: 384, startPoint y: 141, endPoint x: 315, endPoint y: 144, distance: 68.4
click at [315, 144] on div "Sailing Dates: January 12-23, 2026" at bounding box center [401, 141] width 262 height 15
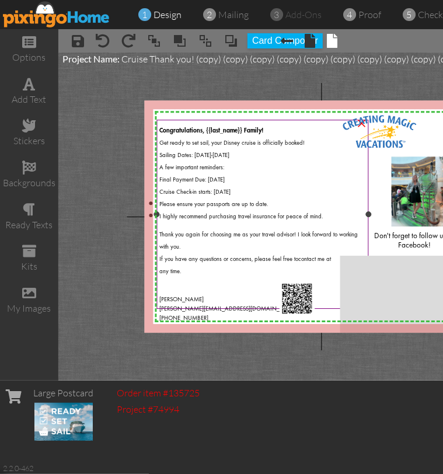
click at [225, 177] on span "Final Payment Due: September 14, 2025" at bounding box center [192, 180] width 65 height 6
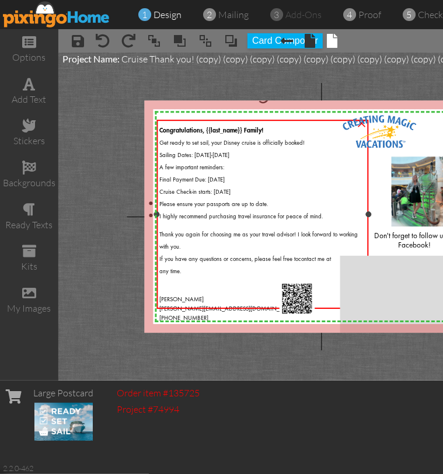
click at [225, 177] on span "Final Payment Due: September 14, 2025" at bounding box center [192, 180] width 65 height 6
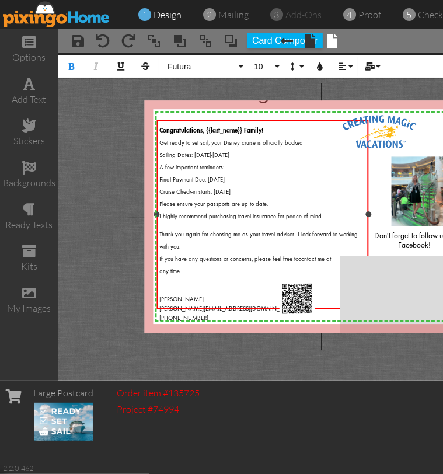
drag, startPoint x: 259, startPoint y: 175, endPoint x: 206, endPoint y: 175, distance: 53.1
click at [206, 175] on div "Final Payment Due: September 14, 2025" at bounding box center [263, 178] width 206 height 12
click at [201, 184] on div "Cruise Check-in starts: December 22, 2025" at bounding box center [263, 190] width 206 height 12
drag, startPoint x: 262, startPoint y: 189, endPoint x: 159, endPoint y: 190, distance: 102.2
click at [160, 190] on span "Cruise Check-in starts: December 22, 2025" at bounding box center [195, 192] width 71 height 6
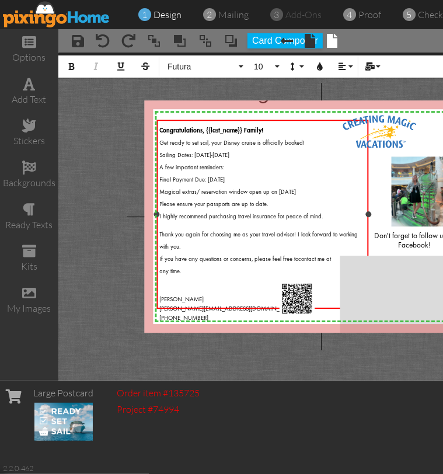
click at [196, 201] on span "Please ensure your passports are up to date." at bounding box center [214, 204] width 109 height 6
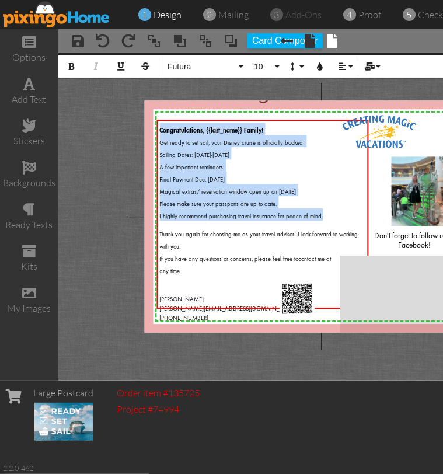
drag, startPoint x: 324, startPoint y: 212, endPoint x: 144, endPoint y: 216, distance: 179.9
click at [144, 216] on project-studio-wrapper "X X X X X X X X X X X X X X X X X X X X X X X X X X X X X X X X X X X X X X X X…" at bounding box center [321, 217] width 526 height 328
drag, startPoint x: 297, startPoint y: 205, endPoint x: 328, endPoint y: 203, distance: 30.5
click at [328, 203] on div "Please make sure your passports are up to date." at bounding box center [263, 202] width 206 height 12
click at [324, 208] on div "I highly recommend purchasing travel insurance for peace of mind." at bounding box center [263, 214] width 206 height 12
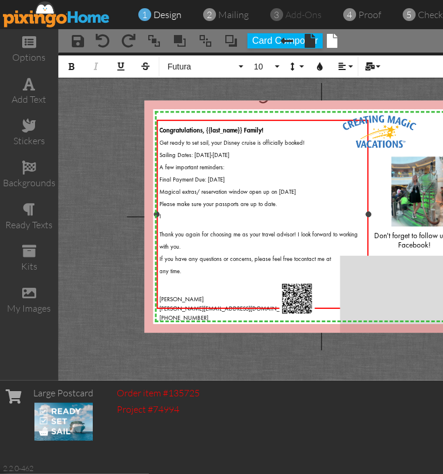
click at [248, 189] on span "Magical extras/ reservation window open up on December 2, 2026" at bounding box center [228, 192] width 137 height 6
click at [196, 189] on span "Magical extras/ reservation window open up on December 2, 2026" at bounding box center [228, 192] width 137 height 6
click at [199, 189] on span "Magical extras/ Dining reservation window open up on December 2, 2026" at bounding box center [237, 192] width 154 height 6
click at [265, 189] on span "Magical extras & Dining reservation window open up on December 2, 2026" at bounding box center [238, 192] width 157 height 6
click at [203, 189] on span "Magical extras & Dining reservation window open up on December 2, 2026" at bounding box center [238, 192] width 157 height 6
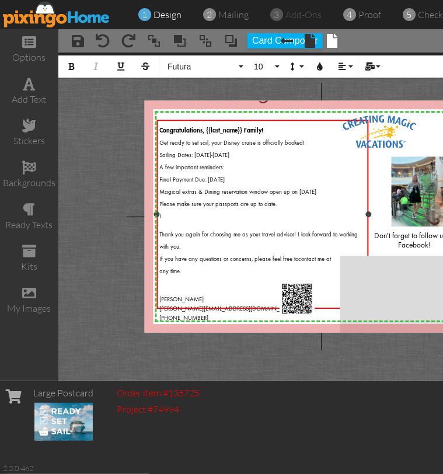
click at [246, 189] on span "Magical extras & Dining reservation window open up on December 2, 2026" at bounding box center [238, 192] width 157 height 6
click at [259, 189] on span "Magical extras & add-on window open up on December 2, 2026" at bounding box center [225, 192] width 131 height 6
click at [164, 189] on span "Magical extras and specialty dining reservation on December 2, 2026" at bounding box center [231, 192] width 143 height 6
click at [271, 190] on span "magical extras and specialty dining reservation on December 2, 2026" at bounding box center [231, 192] width 142 height 6
click at [293, 189] on span "magical extras and specialty dining reservation start: on December 2, 2026" at bounding box center [237, 192] width 155 height 6
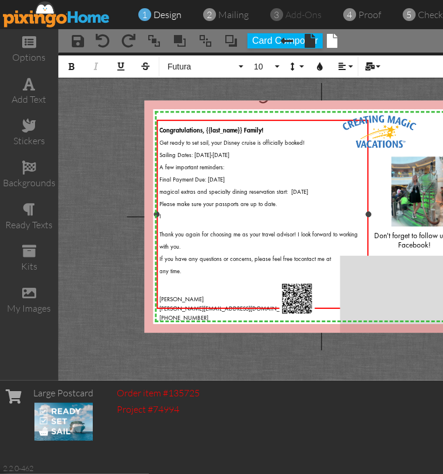
click at [159, 189] on div "Congratulations, {{last_name}} Family! Get ready to set sail, your Disney cruis…" at bounding box center [263, 223] width 212 height 206
click at [164, 189] on span "magical extras and specialty dining reservation start: December 2, 2026" at bounding box center [234, 192] width 149 height 6
click at [273, 189] on span "Magical extras and specialty dining reservation start: December 2, 2026" at bounding box center [235, 192] width 150 height 6
click at [279, 203] on div "Please make sure your passports are up to date." at bounding box center [263, 202] width 206 height 12
click at [342, 187] on div "Magical extras and specialty dining reservations start: December 2, 2026" at bounding box center [263, 190] width 206 height 12
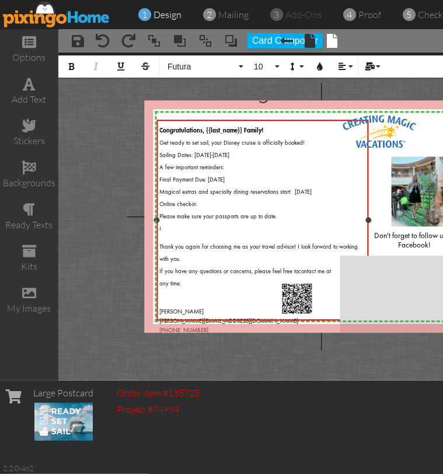
click at [161, 177] on span "Final Payment Due: [DATE]" at bounding box center [192, 180] width 65 height 6
click at [214, 199] on div "Online check-in:" at bounding box center [263, 202] width 206 height 12
click at [290, 214] on div "Please make sure your passports are up to date." at bounding box center [263, 214] width 206 height 12
click at [204, 198] on div "Online check-in:" at bounding box center [263, 202] width 206 height 12
drag, startPoint x: 262, startPoint y: 177, endPoint x: 215, endPoint y: 177, distance: 46.7
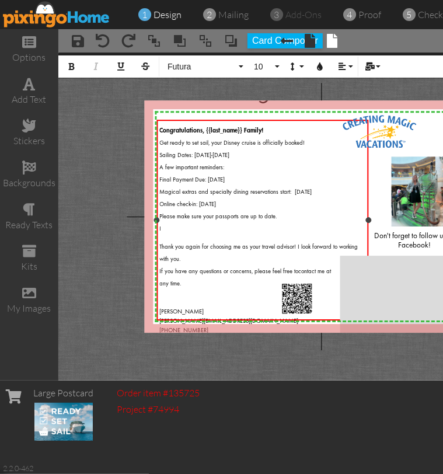
click at [215, 177] on div "Final Payment Due: [DATE]" at bounding box center [263, 178] width 206 height 12
click at [289, 166] on div "A few important reminders:" at bounding box center [263, 165] width 206 height 12
click at [196, 201] on span "Online check-in: January 16, 2027" at bounding box center [188, 204] width 57 height 6
drag, startPoint x: 210, startPoint y: 200, endPoint x: 150, endPoint y: 206, distance: 60.4
click at [150, 206] on div "X X X X X X X X X X X X X X X X X X X X X X X X X X X X X X X X X X X X X X X X…" at bounding box center [321, 216] width 353 height 232
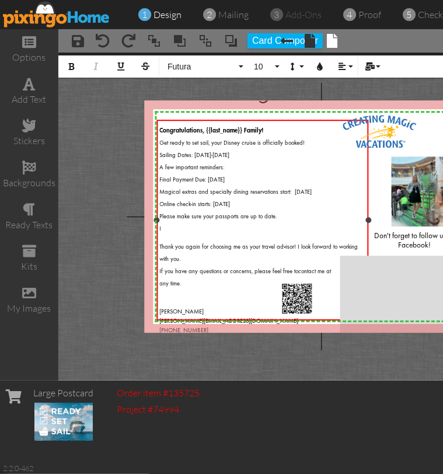
click at [252, 230] on div "Congratulations, {{last_name}} Family! Get ready to set sail, your Disney cruis…" at bounding box center [263, 229] width 206 height 212
drag, startPoint x: 210, startPoint y: 198, endPoint x: 162, endPoint y: 198, distance: 48.5
click at [162, 201] on span "Online check-in starts: January 16, 2027" at bounding box center [195, 204] width 71 height 6
click at [78, 65] on button "Bold" at bounding box center [72, 66] width 22 height 22
drag, startPoint x: 288, startPoint y: 189, endPoint x: 161, endPoint y: 192, distance: 126.8
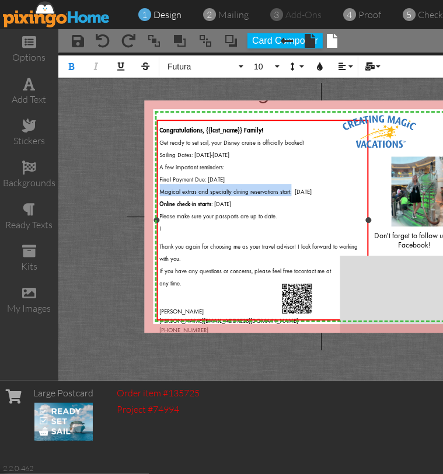
click at [161, 192] on div "Magical extras and specialty dining reservations start: December 2, 2026" at bounding box center [263, 190] width 206 height 12
click at [74, 67] on icon "button" at bounding box center [72, 66] width 8 height 8
drag, startPoint x: 205, startPoint y: 176, endPoint x: 156, endPoint y: 175, distance: 49.1
click at [157, 175] on div "Congratulations, {{last_name}} Family! Get ready to set sail, your Disney cruis…" at bounding box center [263, 220] width 212 height 201
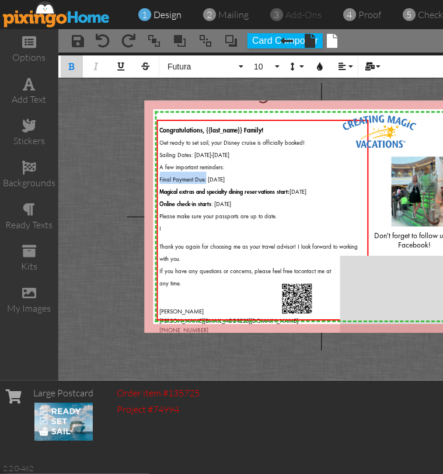
click at [67, 67] on button "Bold" at bounding box center [72, 66] width 22 height 22
click at [223, 239] on div "Thank you again for choosing me as your travel advisor! I look forward to worki…" at bounding box center [263, 251] width 206 height 25
click at [161, 244] on span "Thank you again for choosing me as your travel advisor! I look forward to worki…" at bounding box center [259, 253] width 199 height 18
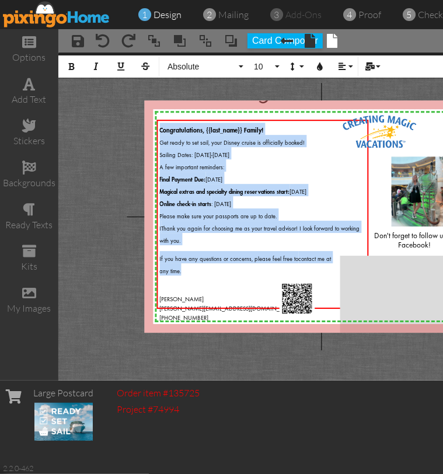
drag, startPoint x: 187, startPoint y: 265, endPoint x: 142, endPoint y: 129, distance: 143.3
click at [142, 129] on project-studio-wrapper "X X X X X X X X X X X X X X X X X X X X X X X X X X X X X X X X X X X X X X X X…" at bounding box center [321, 217] width 526 height 328
copy div "Congratulations, {{last_name}} Family! Get ready to set sail, your Disney cruis…"
click at [248, 221] on div "I Thank you again for choosing me as your travel advisor! I look forward to wor…" at bounding box center [263, 233] width 206 height 25
drag, startPoint x: 185, startPoint y: 264, endPoint x: 139, endPoint y: 124, distance: 147.0
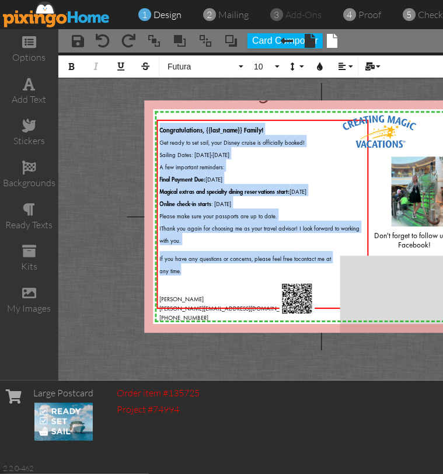
click at [139, 124] on project-studio-wrapper "X X X X X X X X X X X X X X X X X X X X X X X X X X X X X X X X X X X X X X X X…" at bounding box center [321, 217] width 526 height 328
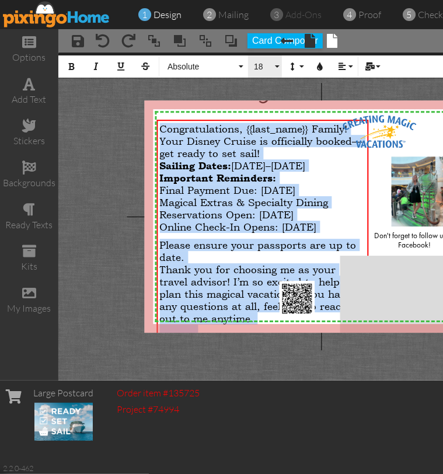
click at [272, 60] on button "18" at bounding box center [265, 66] width 34 height 22
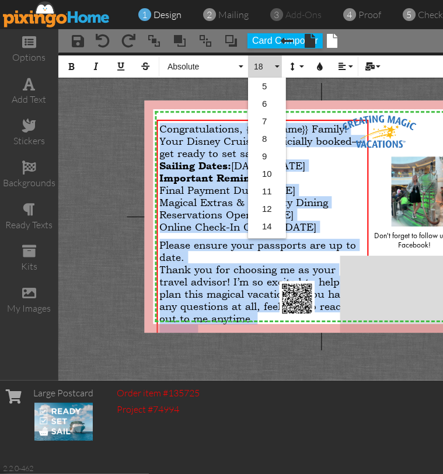
scroll to position [103, 0]
click at [267, 121] on link "14" at bounding box center [267, 123] width 38 height 18
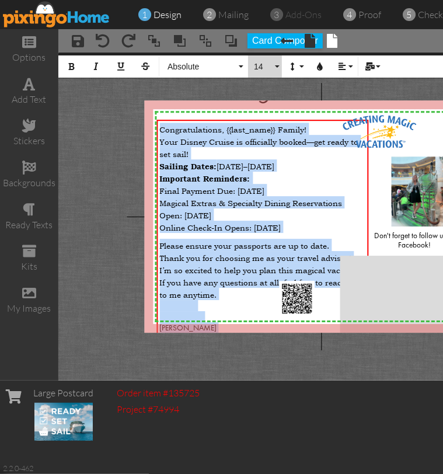
click at [273, 67] on button "14" at bounding box center [265, 66] width 34 height 22
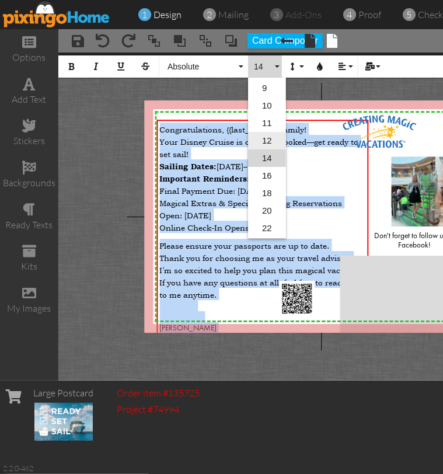
drag, startPoint x: 269, startPoint y: 136, endPoint x: 260, endPoint y: 133, distance: 9.8
click at [260, 133] on link "12" at bounding box center [267, 141] width 38 height 18
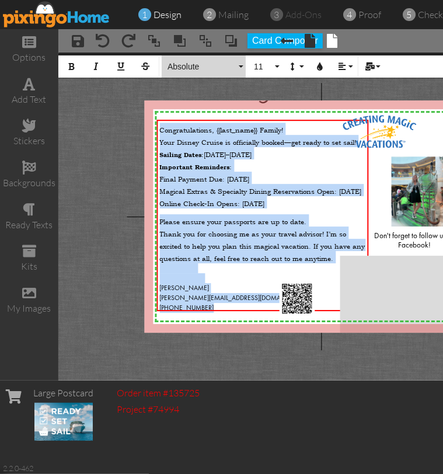
click at [236, 66] on span "Absolute" at bounding box center [201, 67] width 70 height 10
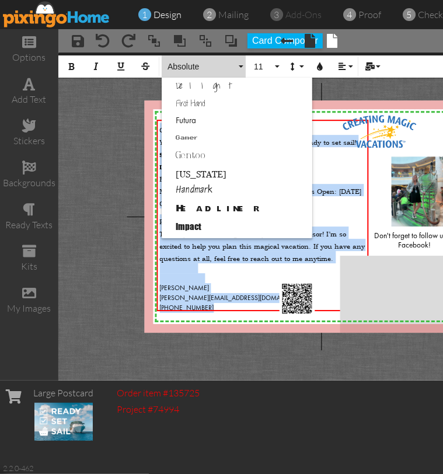
scroll to position [247, 0]
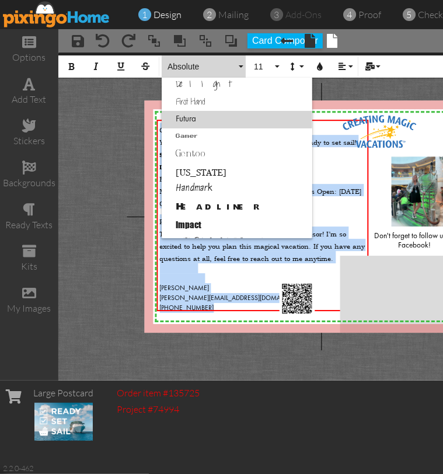
click at [196, 116] on link "Futura" at bounding box center [237, 120] width 151 height 18
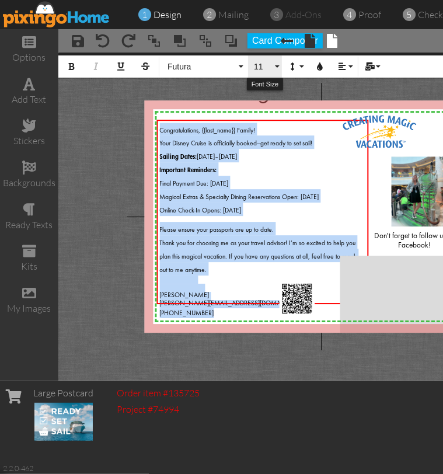
click at [278, 64] on button "11" at bounding box center [265, 66] width 34 height 22
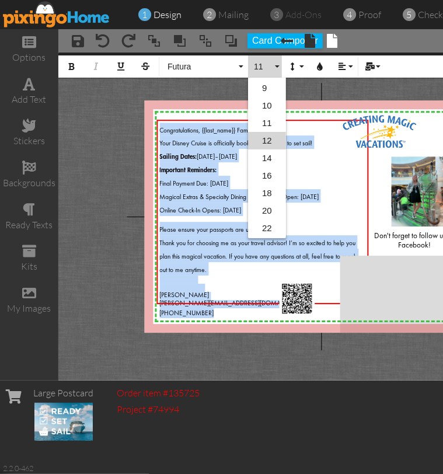
scroll to position [51, 0]
click at [266, 138] on link "11" at bounding box center [267, 141] width 38 height 18
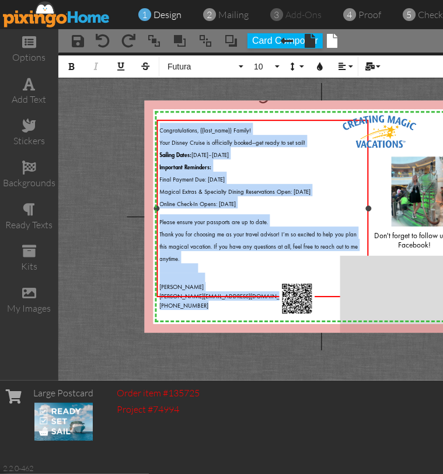
click at [218, 273] on div at bounding box center [263, 277] width 206 height 9
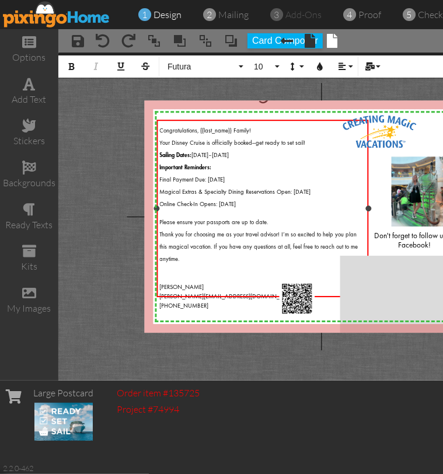
click at [197, 282] on div "Mallory Camp Mallory@CreatingMagicVacations.com" at bounding box center [263, 291] width 206 height 19
click at [201, 253] on div "Thank you for choosing me as your travel advisor! I’m so excited to help you pl…" at bounding box center [263, 245] width 206 height 37
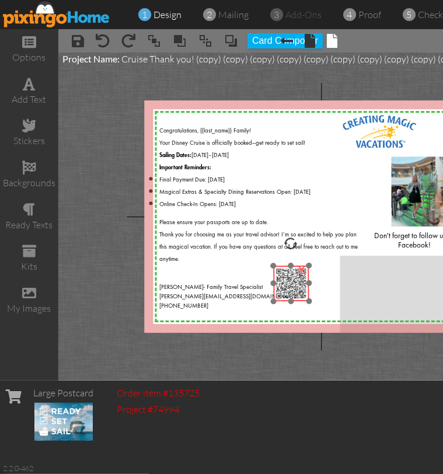
drag, startPoint x: 288, startPoint y: 295, endPoint x: 283, endPoint y: 280, distance: 16.3
click at [283, 280] on img at bounding box center [292, 284] width 36 height 36
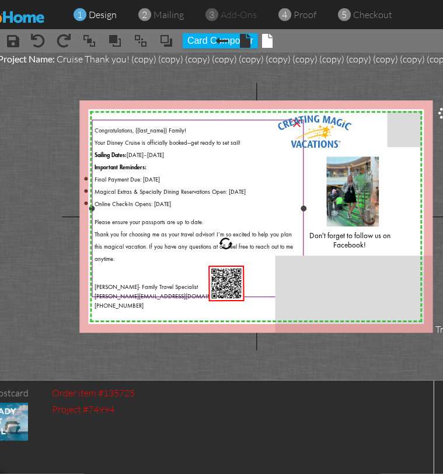
scroll to position [0, 69]
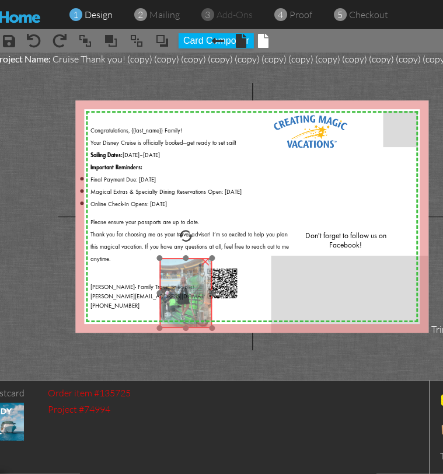
drag, startPoint x: 352, startPoint y: 193, endPoint x: 187, endPoint y: 295, distance: 193.5
click at [187, 295] on img at bounding box center [186, 293] width 53 height 70
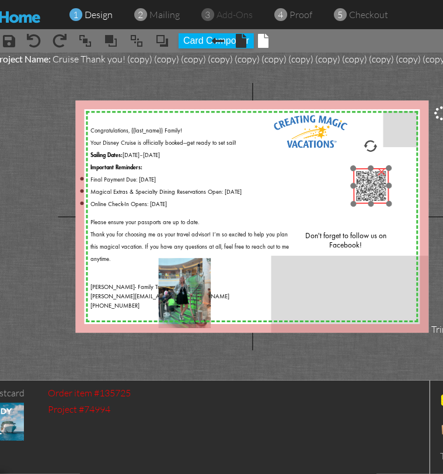
drag, startPoint x: 217, startPoint y: 287, endPoint x: 366, endPoint y: 190, distance: 178.0
click at [366, 190] on img at bounding box center [372, 186] width 36 height 36
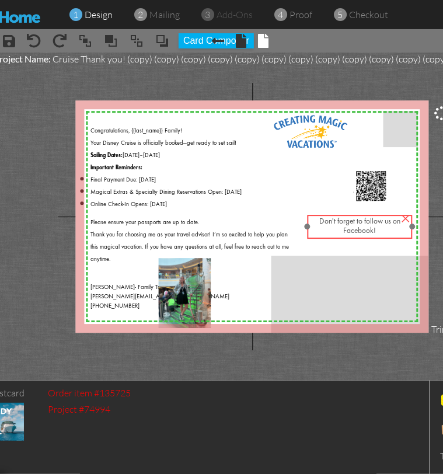
drag, startPoint x: 345, startPoint y: 235, endPoint x: 358, endPoint y: 221, distance: 19.8
click at [358, 221] on span "Don't forget to follow us on Facebook!" at bounding box center [359, 226] width 81 height 17
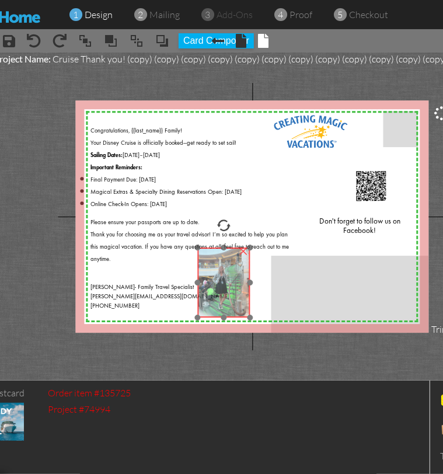
drag, startPoint x: 189, startPoint y: 276, endPoint x: 228, endPoint y: 266, distance: 40.4
click at [228, 266] on img at bounding box center [224, 283] width 53 height 70
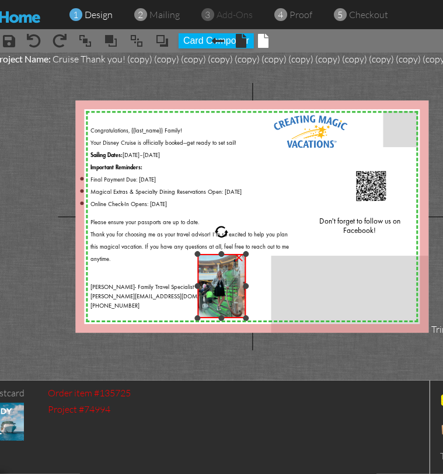
drag, startPoint x: 248, startPoint y: 249, endPoint x: 245, endPoint y: 255, distance: 6.0
click at [245, 255] on div at bounding box center [246, 254] width 6 height 6
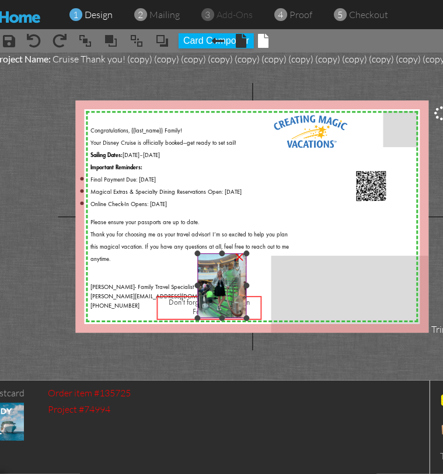
drag, startPoint x: 360, startPoint y: 227, endPoint x: 210, endPoint y: 308, distance: 170.6
click at [210, 308] on div "X X X X X X X X X X X X X X X X X X X X X X X X X X X X X X X X X X X X X X X X…" at bounding box center [252, 216] width 353 height 232
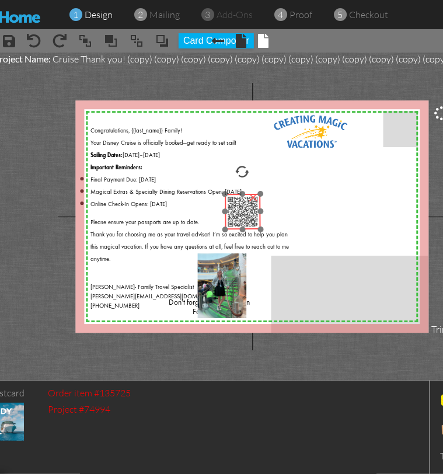
drag, startPoint x: 373, startPoint y: 194, endPoint x: 245, endPoint y: 220, distance: 130.5
click at [245, 220] on img at bounding box center [243, 212] width 36 height 36
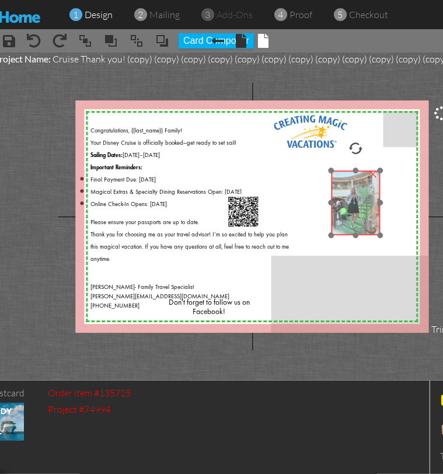
drag, startPoint x: 223, startPoint y: 291, endPoint x: 356, endPoint y: 208, distance: 157.4
click at [356, 208] on img at bounding box center [356, 203] width 49 height 65
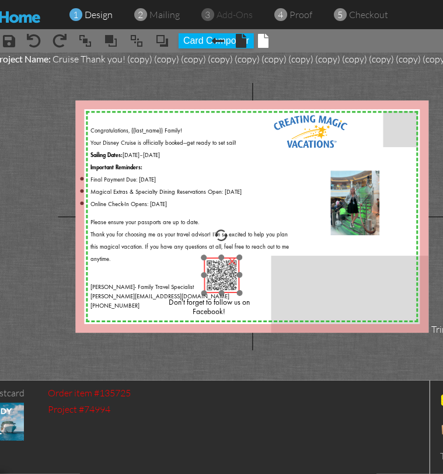
drag, startPoint x: 244, startPoint y: 212, endPoint x: 222, endPoint y: 276, distance: 67.2
click at [222, 276] on img at bounding box center [222, 276] width 36 height 36
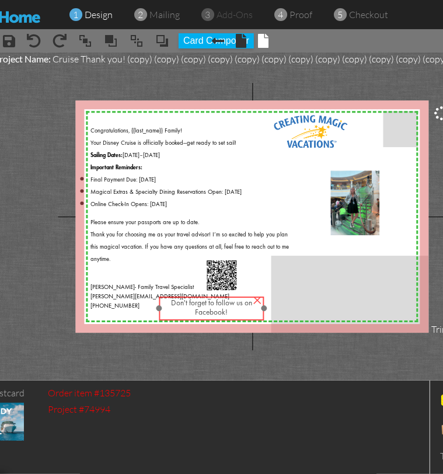
click at [210, 318] on div "Don't forget to follow us on Facebook!" at bounding box center [212, 309] width 106 height 25
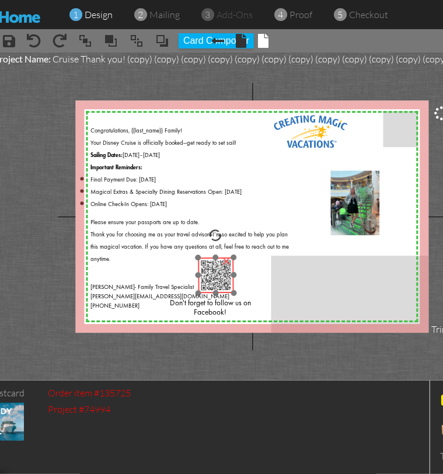
click at [213, 284] on img at bounding box center [217, 276] width 36 height 36
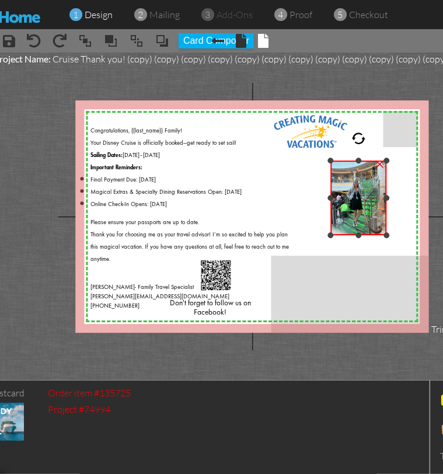
drag, startPoint x: 378, startPoint y: 169, endPoint x: 405, endPoint y: 158, distance: 28.3
click at [405, 158] on div "X X X X X X X X X X X X X X X X X X X X X X X X X X X X X X X X X X X X X X X X…" at bounding box center [252, 216] width 353 height 232
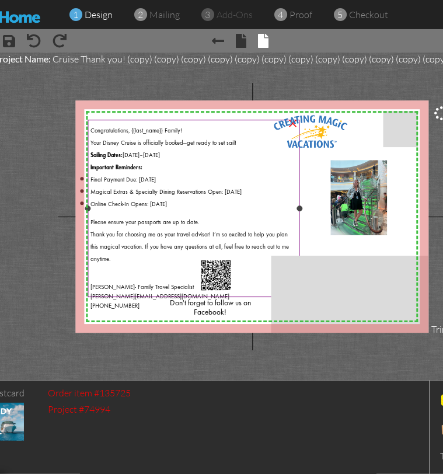
scroll to position [0, 0]
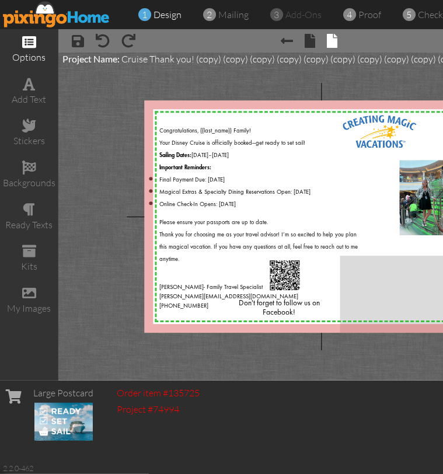
click at [32, 48] on span at bounding box center [29, 42] width 14 height 14
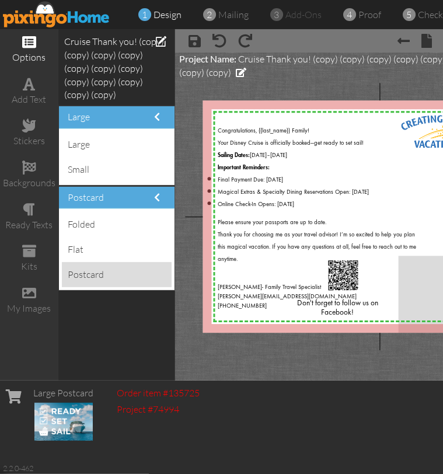
click at [91, 262] on div "postcard" at bounding box center [117, 274] width 110 height 25
click at [76, 262] on div "postcard" at bounding box center [117, 274] width 110 height 25
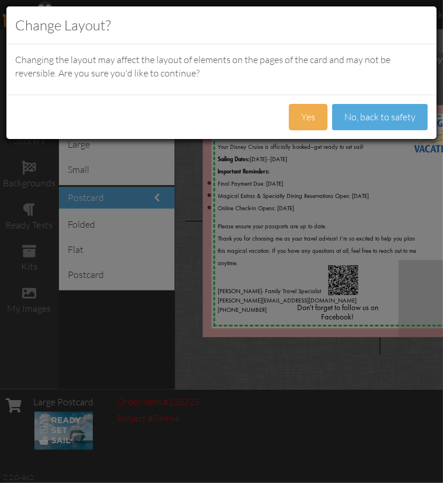
click at [75, 135] on div "Yes No, back to safety" at bounding box center [221, 117] width 430 height 44
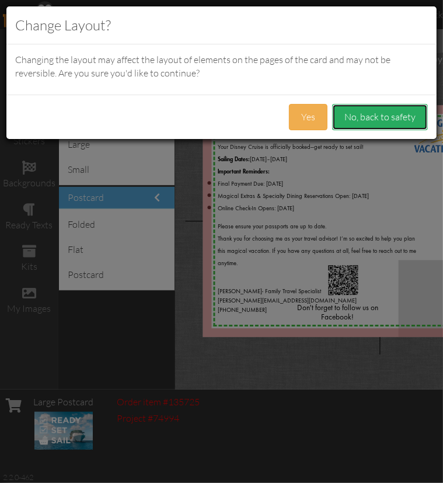
click at [353, 116] on button "No, back to safety" at bounding box center [380, 117] width 96 height 26
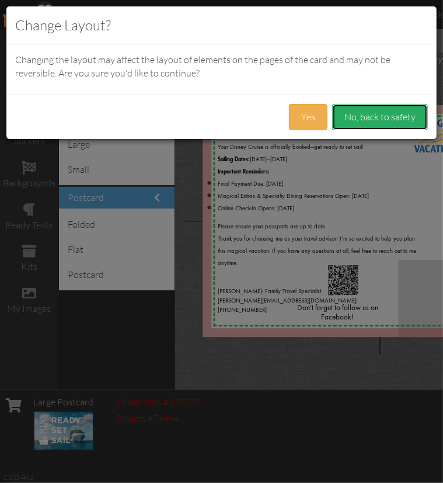
click at [362, 115] on button "No, back to safety" at bounding box center [380, 117] width 96 height 26
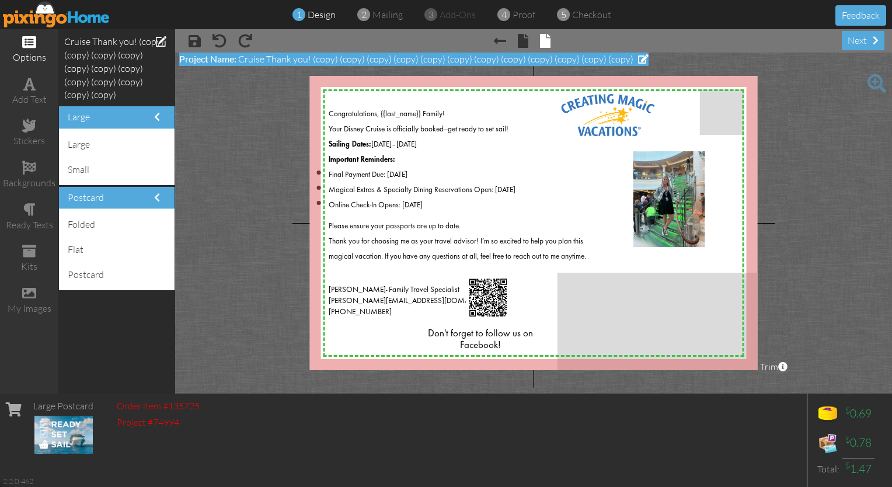
click at [638, 60] on span at bounding box center [643, 58] width 11 height 9
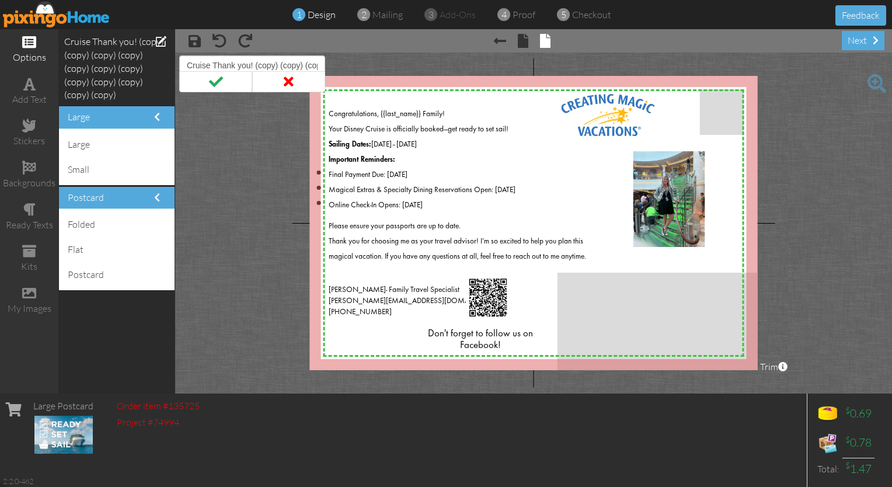
scroll to position [0, 234]
click at [287, 67] on input "Cruise Thank you! (copy) (copy) (copy) (copy) (copy) (copy) (copy) (copy) (copy…" at bounding box center [252, 65] width 146 height 20
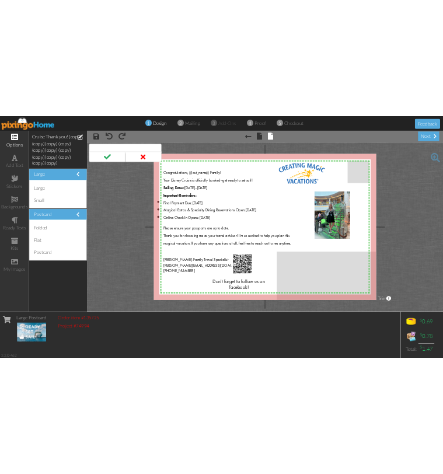
scroll to position [0, 0]
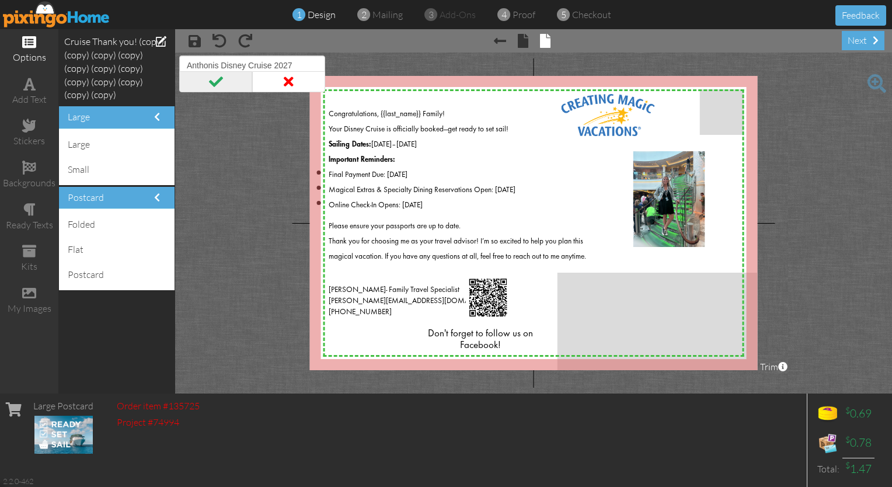
type input "Anthonis Disney Cruise 2027"
click at [221, 77] on span at bounding box center [215, 81] width 73 height 21
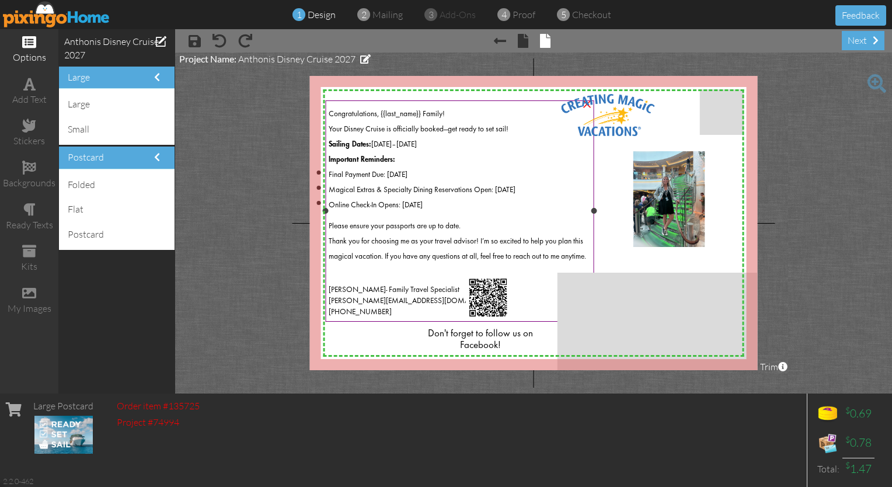
click at [519, 127] on div "Your Disney Cruise is officially booked—get ready to set sail!" at bounding box center [460, 126] width 262 height 15
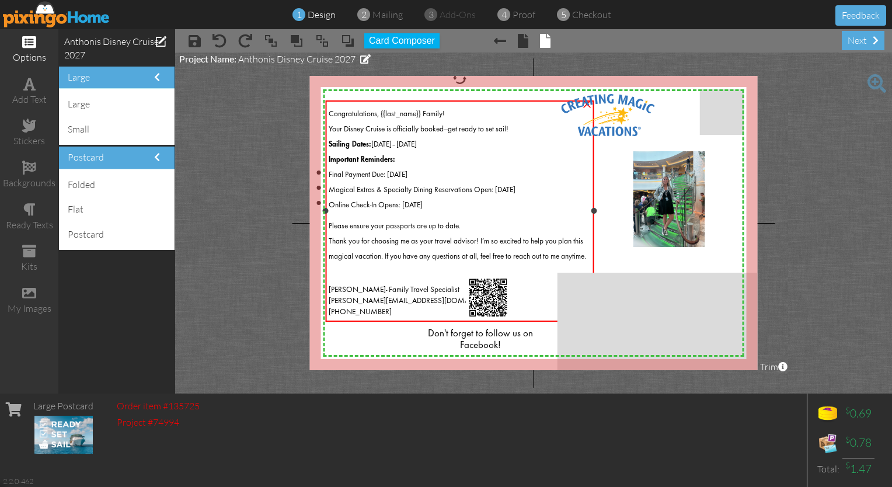
click at [515, 128] on div "Your Disney Cruise is officially booked—get ready to set sail!" at bounding box center [460, 126] width 262 height 15
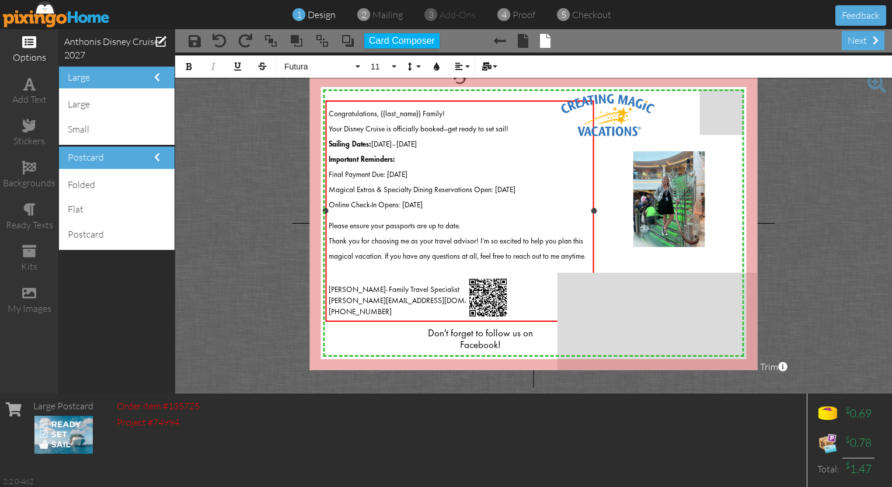
click at [514, 128] on div "Your Disney Cruise is officially booked—get ready to set sail!" at bounding box center [460, 126] width 262 height 15
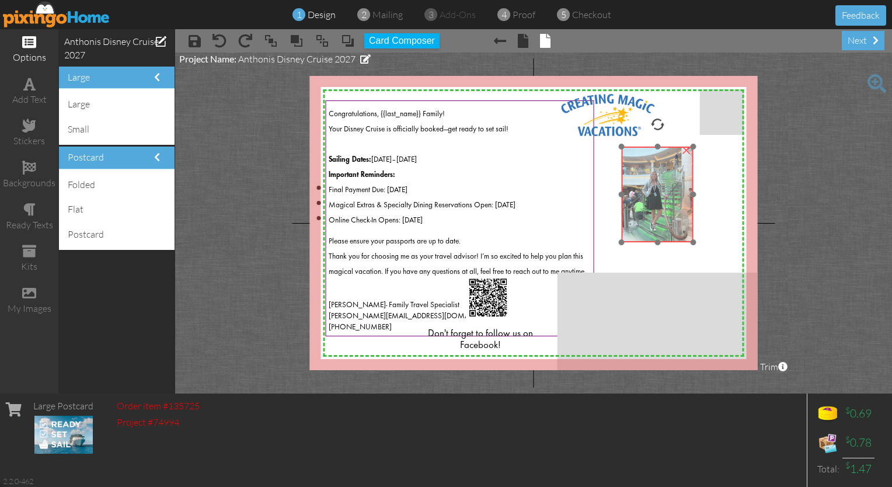
drag, startPoint x: 668, startPoint y: 208, endPoint x: 656, endPoint y: 203, distance: 12.6
click at [656, 203] on img at bounding box center [658, 195] width 72 height 96
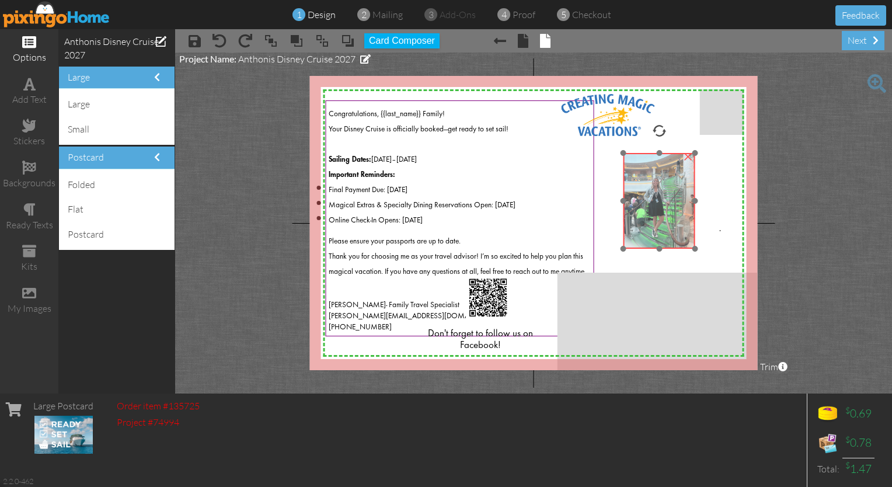
drag, startPoint x: 655, startPoint y: 203, endPoint x: 656, endPoint y: 209, distance: 6.7
click at [656, 209] on img at bounding box center [660, 201] width 72 height 96
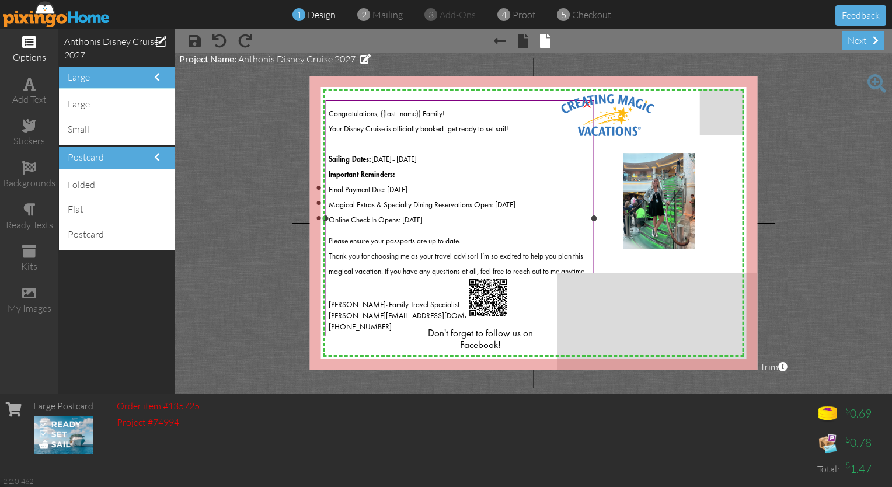
click at [364, 296] on span at bounding box center [351, 294] width 44 height 8
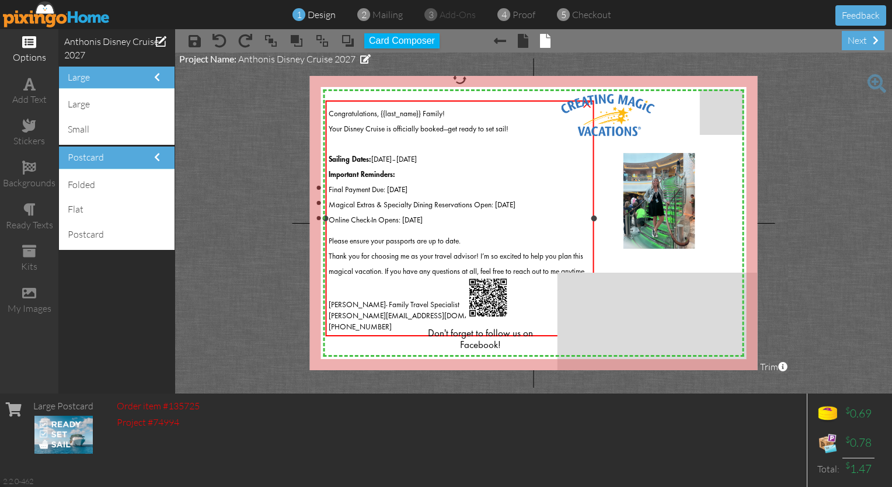
click at [355, 287] on span at bounding box center [347, 283] width 37 height 8
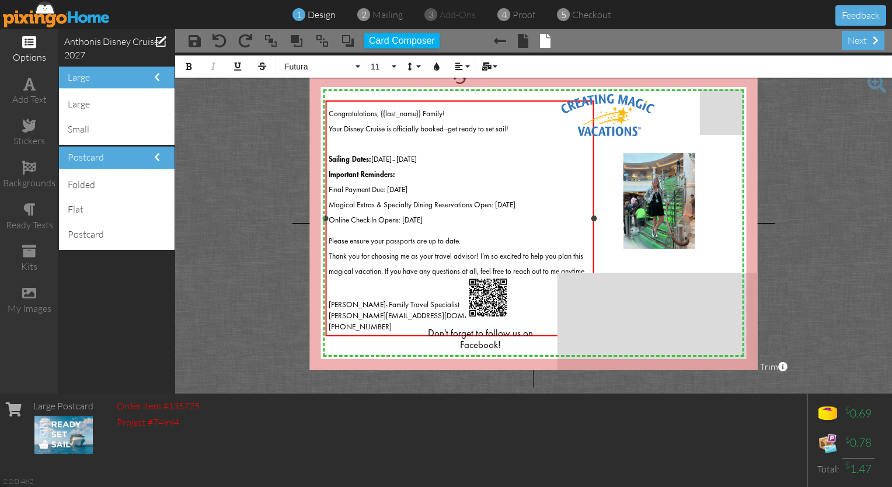
click at [343, 287] on span at bounding box center [347, 283] width 37 height 8
click at [329, 293] on span at bounding box center [351, 294] width 44 height 8
click at [858, 44] on div "next" at bounding box center [863, 40] width 43 height 19
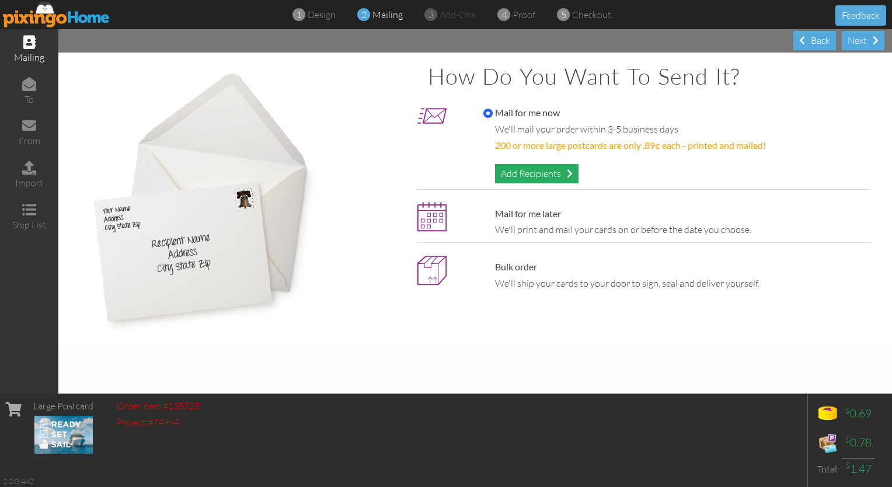
click at [530, 178] on div "Add Recipients" at bounding box center [537, 173] width 84 height 19
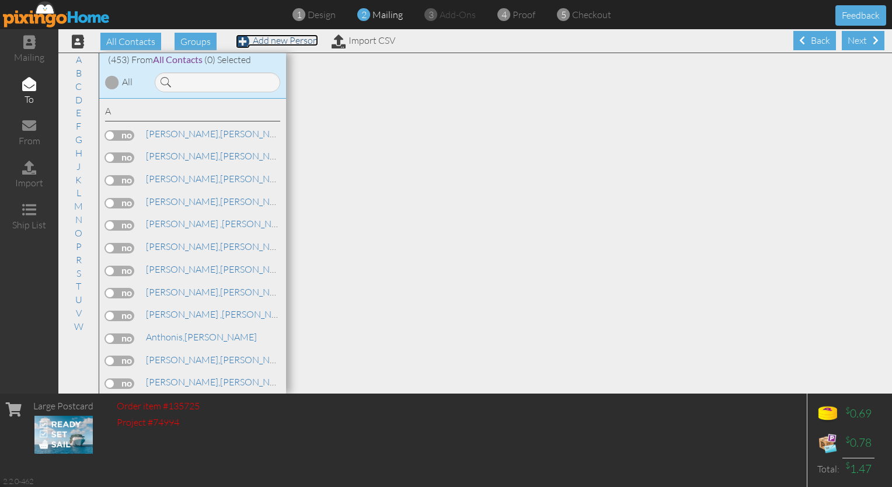
click at [292, 42] on link "Add new Person" at bounding box center [277, 40] width 82 height 12
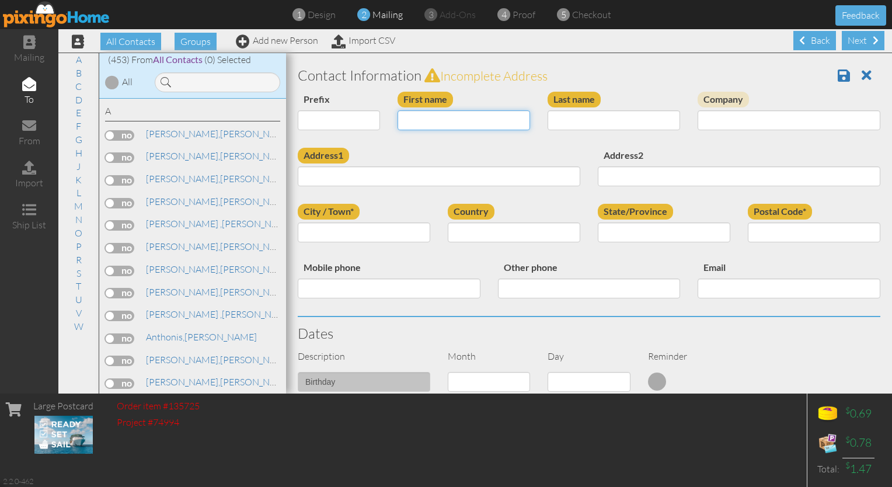
click at [430, 126] on input "First name" at bounding box center [464, 120] width 133 height 20
type input "[PERSON_NAME]"
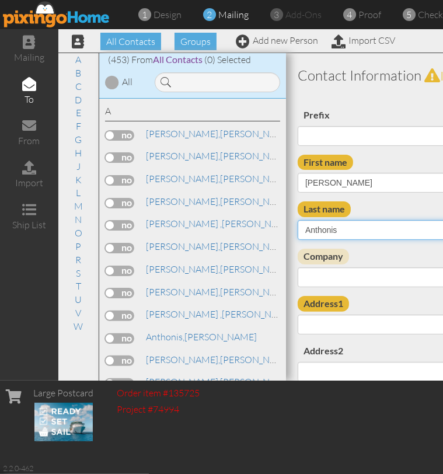
scroll to position [0, 140]
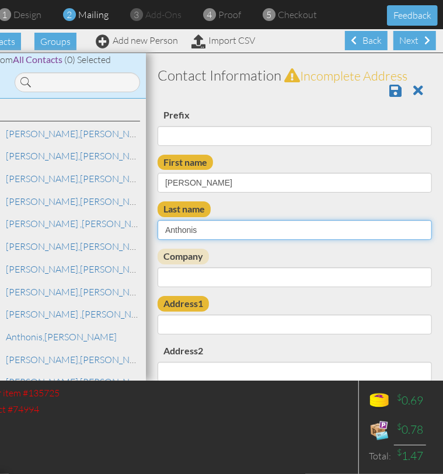
type input "Anthonis"
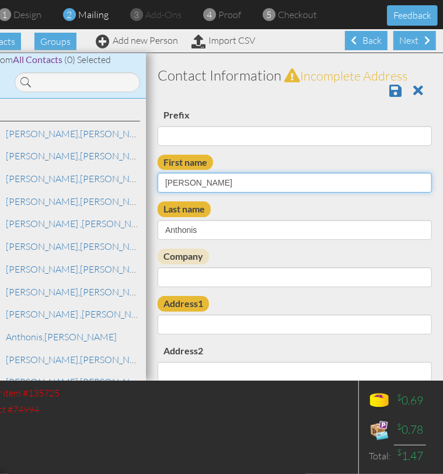
click at [212, 181] on input "[PERSON_NAME]" at bounding box center [295, 183] width 274 height 20
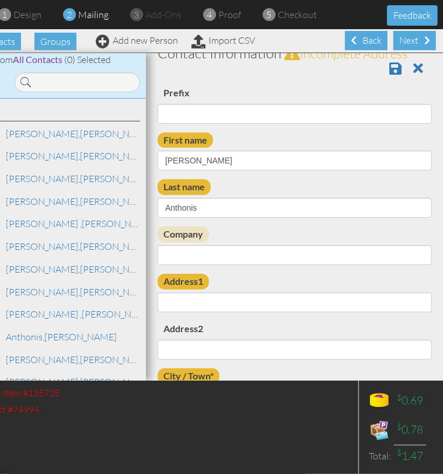
scroll to position [0, 0]
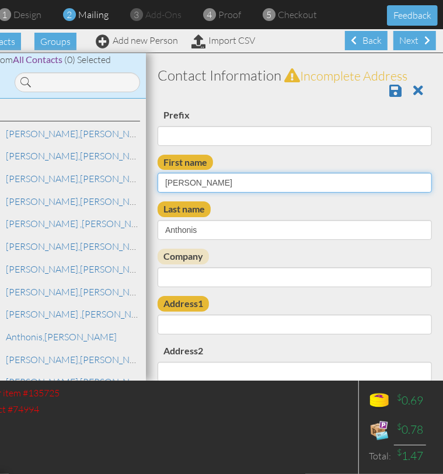
click at [203, 181] on input "Matthew" at bounding box center [295, 183] width 274 height 20
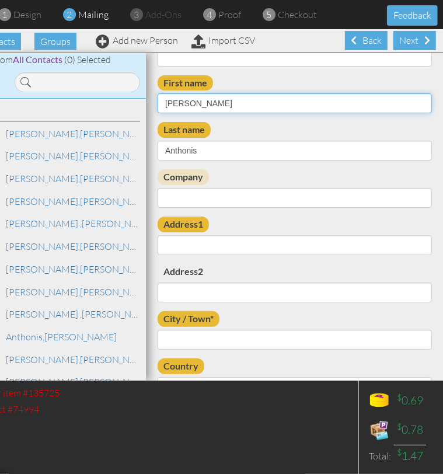
scroll to position [81, 0]
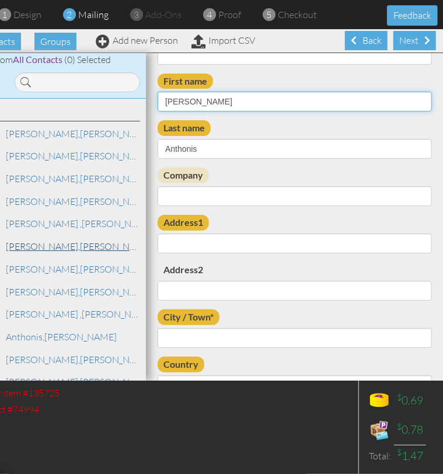
type input "[PERSON_NAME]"
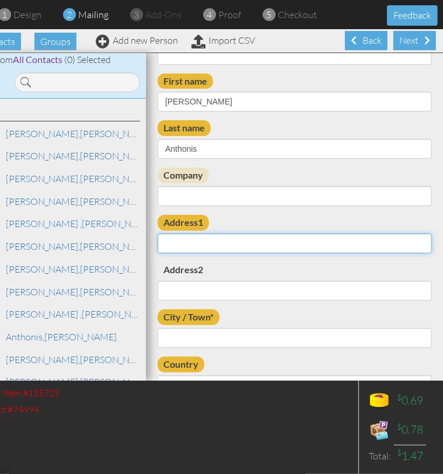
click at [180, 239] on input "Address1" at bounding box center [295, 244] width 274 height 20
paste input "[STREET_ADDRESS]"
type input "[STREET_ADDRESS]"
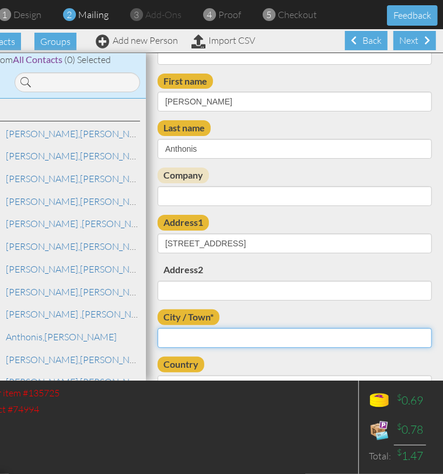
click at [181, 343] on input "City / Town*" at bounding box center [295, 338] width 274 height 20
type input "East Longmeadow"
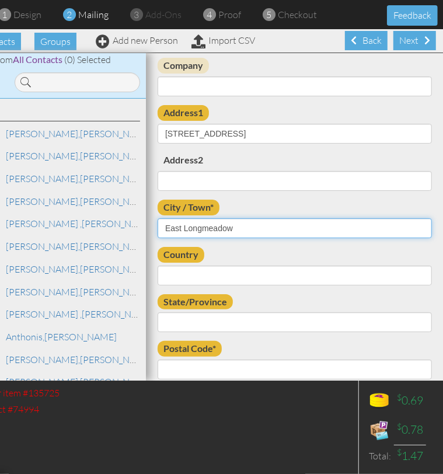
scroll to position [192, 0]
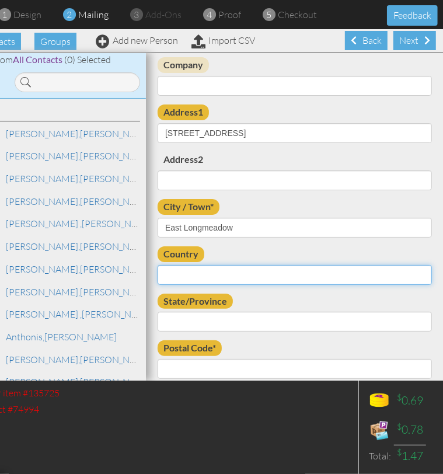
click at [211, 273] on select "United States -------------- Afghanistan Albania Algeria American Samoa Andorra…" at bounding box center [295, 275] width 274 height 20
select select "object:6453"
click at [158, 265] on select "United States -------------- Afghanistan Albania Algeria American Samoa Andorra…" at bounding box center [295, 275] width 274 height 20
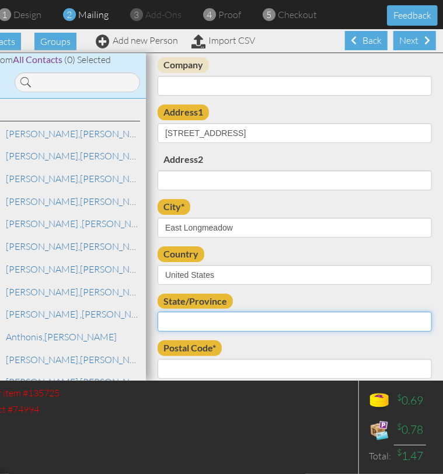
click at [225, 314] on select "AA (Military) AE (Military) Alabama Alaska American Samoa AP (Military) Arizona…" at bounding box center [295, 322] width 274 height 20
select select "object:6726"
click at [158, 312] on select "AA (Military) AE (Military) Alabama Alaska American Samoa AP (Military) Arizona…" at bounding box center [295, 322] width 274 height 20
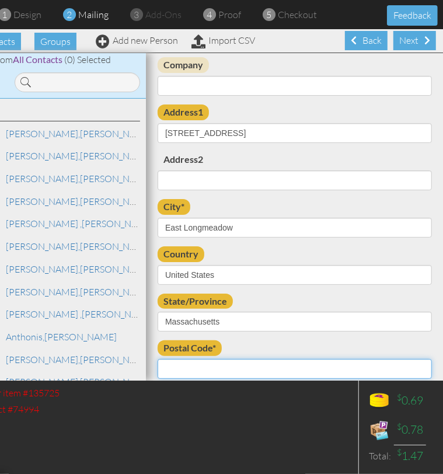
click at [217, 370] on input "Postal Code*" at bounding box center [295, 369] width 274 height 20
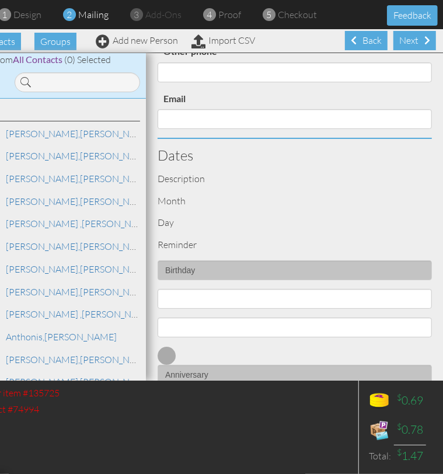
scroll to position [569, 0]
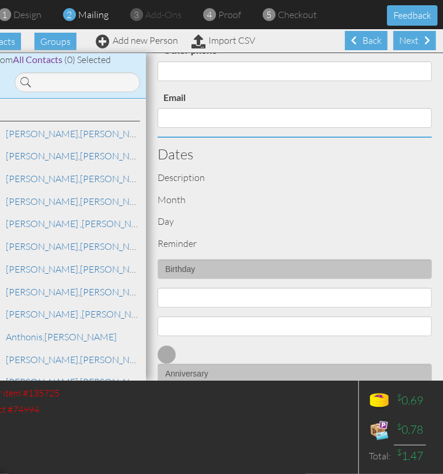
type input "01028"
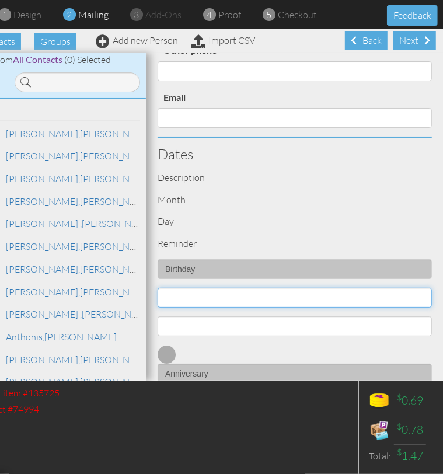
drag, startPoint x: 278, startPoint y: 301, endPoint x: 190, endPoint y: 299, distance: 88.2
drag, startPoint x: 190, startPoint y: 299, endPoint x: 173, endPoint y: 296, distance: 17.2
click at [173, 296] on select "1 - Jan 2 - Feb 3 - Mar 4 - Apr 5 - May 6 - Jun 7 - Jul 8 - Aug 9 - Sep 10 - Oc…" at bounding box center [295, 298] width 274 height 20
select select "object:6441"
click at [158, 288] on select "1 - Jan 2 - Feb 3 - Mar 4 - Apr 5 - May 6 - Jun 7 - Jul 8 - Aug 9 - Sep 10 - Oc…" at bounding box center [295, 298] width 274 height 20
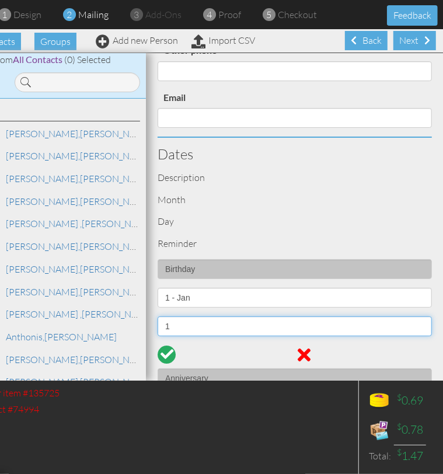
click at [194, 324] on select "1 2 3 4 5 6 7 8 9 10 11 12 13 14 15 16 17 18 19 20 21 22 23 24 25 26 27 28 29 3…" at bounding box center [295, 327] width 274 height 20
click at [158, 317] on select "1 2 3 4 5 6 7 8 9 10 11 12 13 14 15 16 17 18 19 20 21 22 23 24 25 26 27 28 29 3…" at bounding box center [295, 327] width 274 height 20
click at [269, 321] on select "1 2 3 4 5 6 7 8 9 10 11 12 13 14 15 16 17 18 19 20 21 22 23 24 25 26 27 28 29 3…" at bounding box center [295, 327] width 274 height 20
select select "number:20"
click at [158, 317] on select "1 2 3 4 5 6 7 8 9 10 11 12 13 14 15 16 17 18 19 20 21 22 23 24 25 26 27 28 29 3…" at bounding box center [295, 327] width 274 height 20
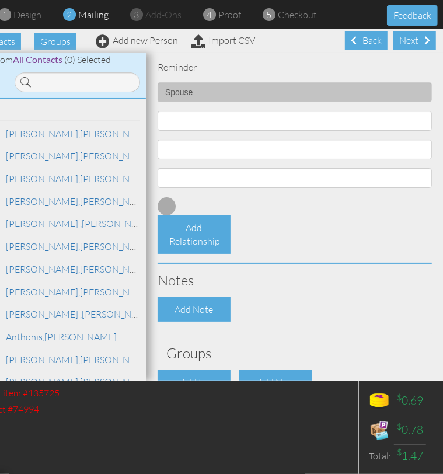
scroll to position [1193, 0]
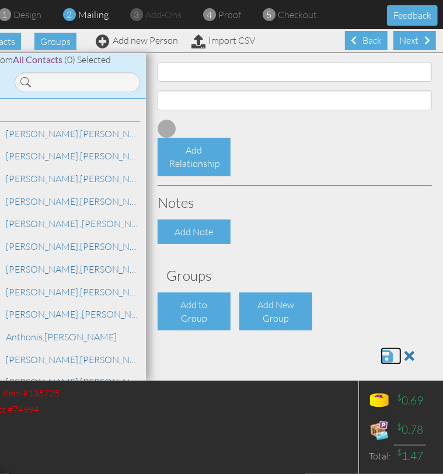
click at [381, 357] on span at bounding box center [387, 356] width 12 height 14
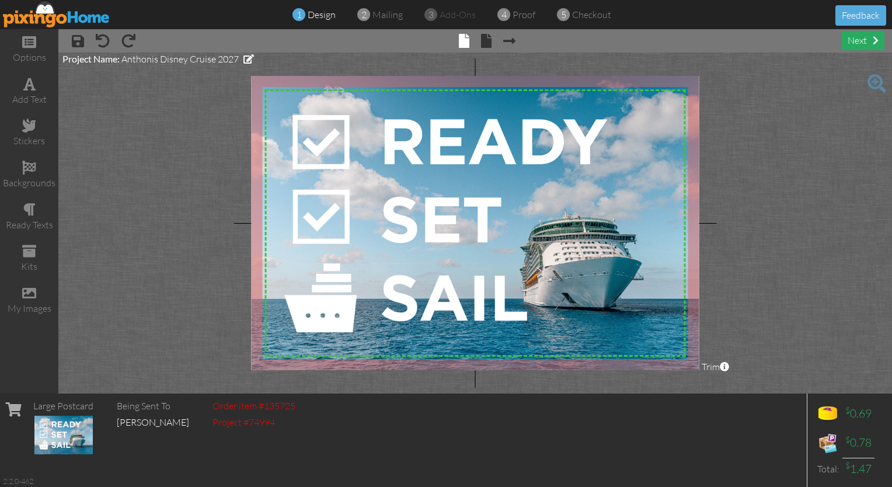
click at [443, 36] on div "next" at bounding box center [863, 40] width 43 height 19
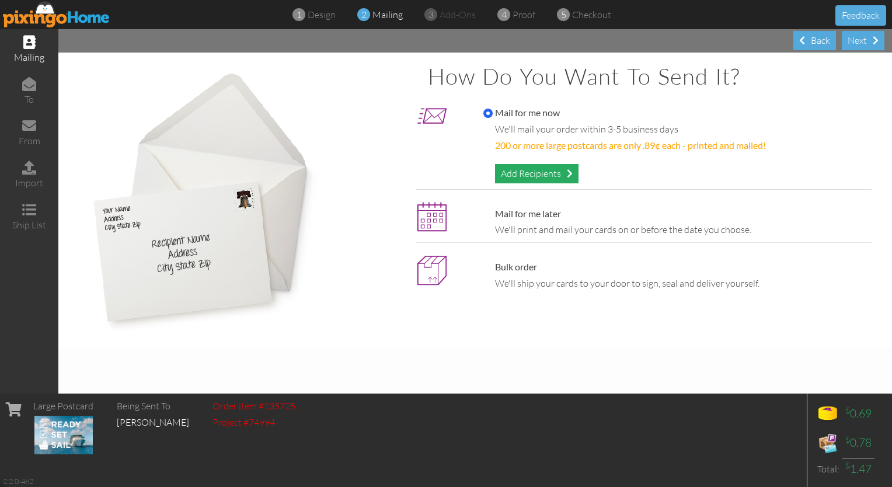
click at [443, 172] on div "Add Recipients" at bounding box center [537, 173] width 84 height 19
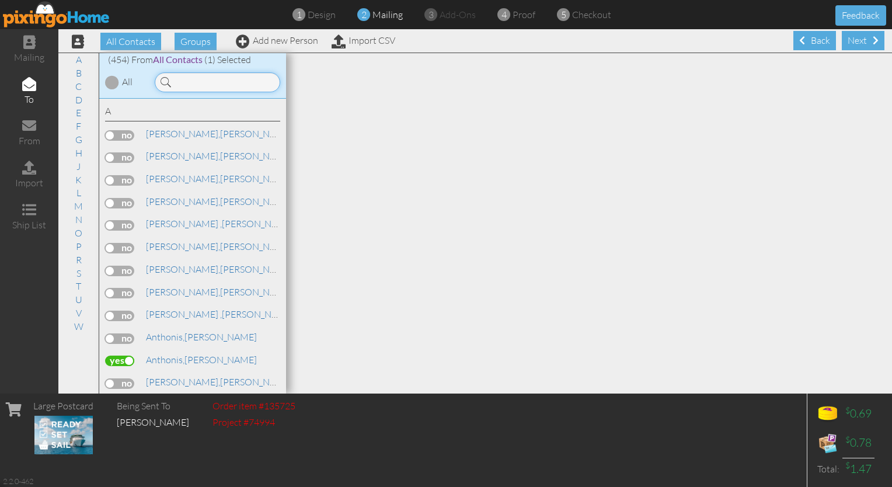
click at [241, 86] on input at bounding box center [218, 82] width 126 height 20
click at [116, 338] on label at bounding box center [119, 338] width 29 height 11
click at [0, 0] on input "checkbox" at bounding box center [0, 0] width 0 height 0
click at [443, 43] on div "Next" at bounding box center [863, 40] width 43 height 19
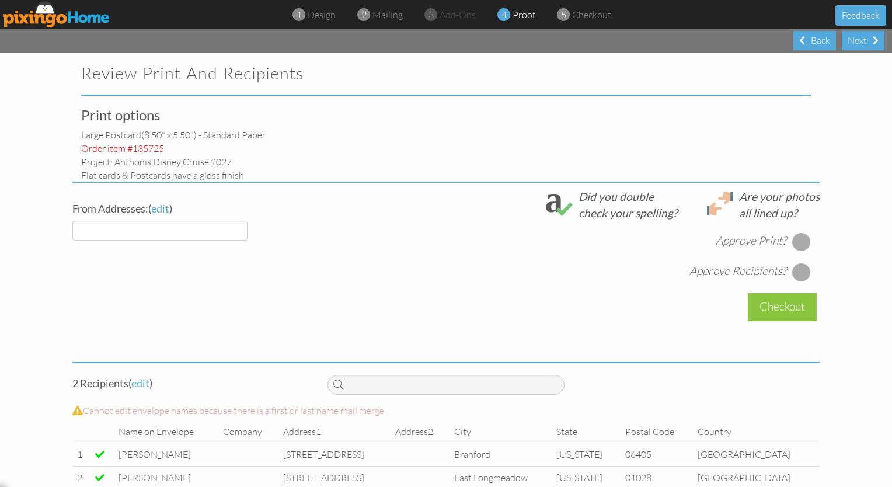
select select "object:1686"
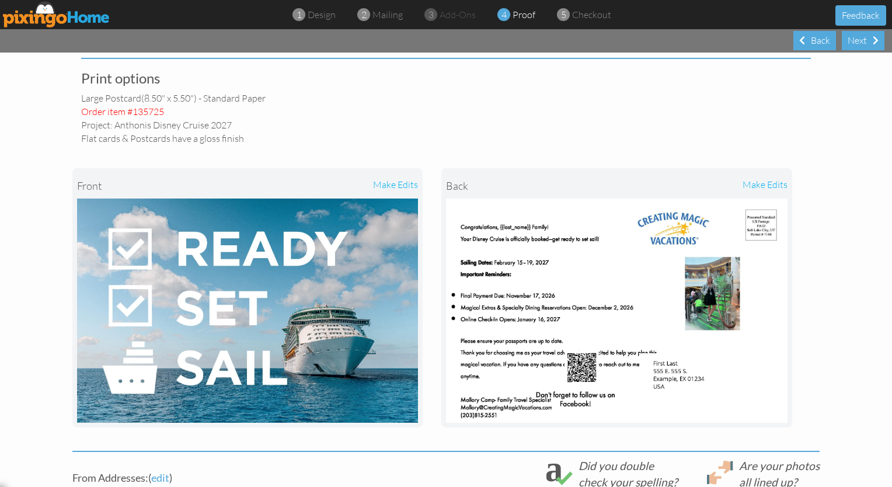
scroll to position [42, 0]
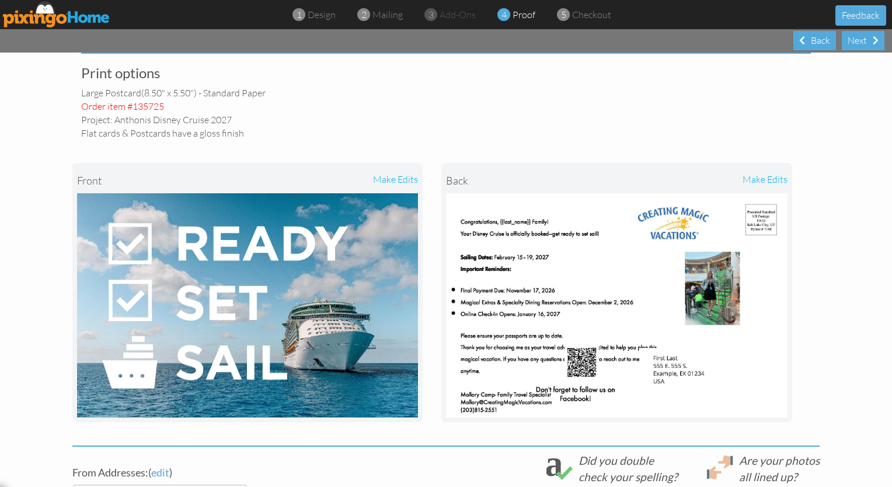
click at [443, 179] on div "make edits" at bounding box center [702, 181] width 171 height 26
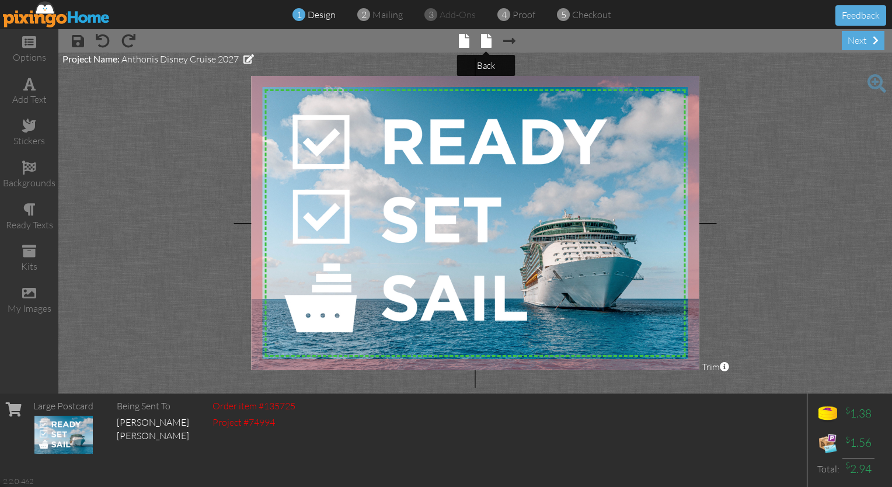
click at [443, 45] on span at bounding box center [486, 41] width 11 height 14
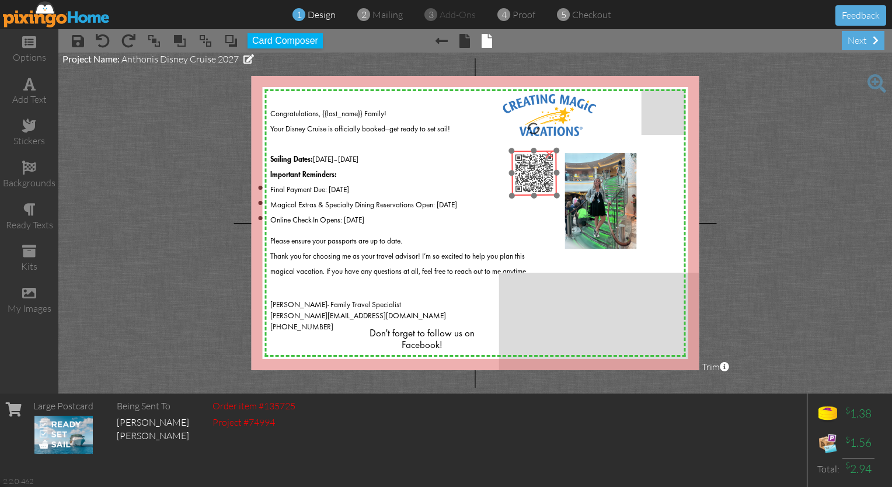
drag, startPoint x: 430, startPoint y: 303, endPoint x: 536, endPoint y: 180, distance: 162.0
click at [443, 180] on img at bounding box center [534, 173] width 45 height 45
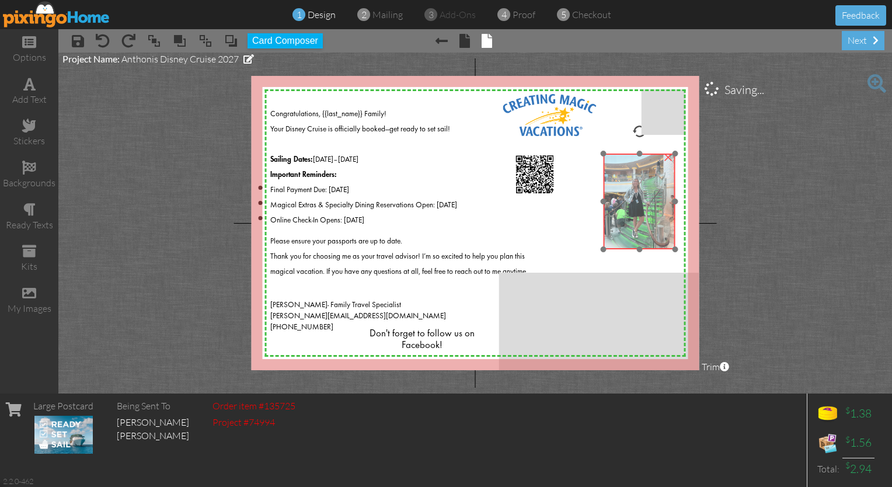
drag, startPoint x: 613, startPoint y: 201, endPoint x: 650, endPoint y: 202, distance: 37.4
click at [443, 202] on img at bounding box center [640, 202] width 72 height 96
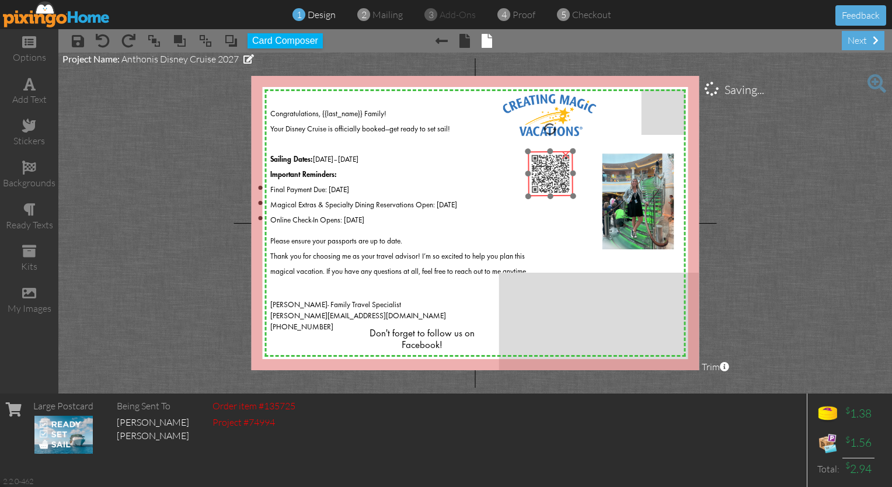
drag, startPoint x: 544, startPoint y: 171, endPoint x: 558, endPoint y: 171, distance: 14.0
click at [443, 171] on img at bounding box center [550, 173] width 45 height 45
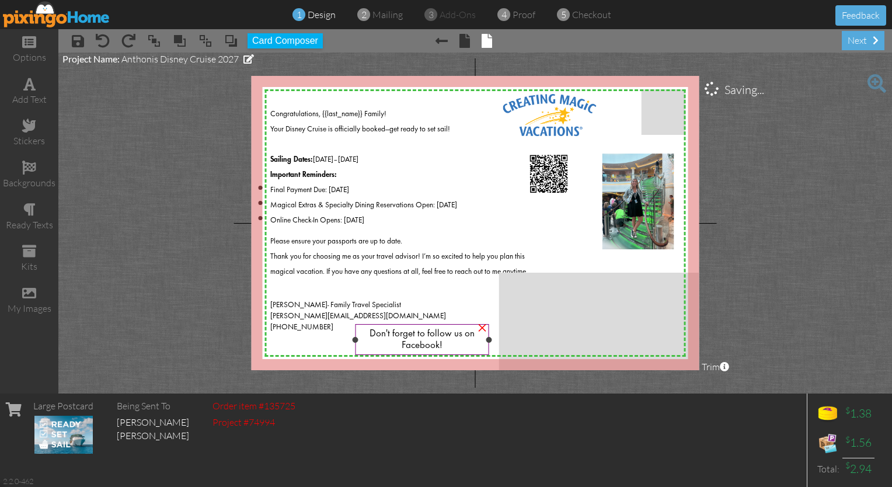
click at [416, 336] on span "Don't forget to follow us on Facebook!" at bounding box center [422, 339] width 105 height 21
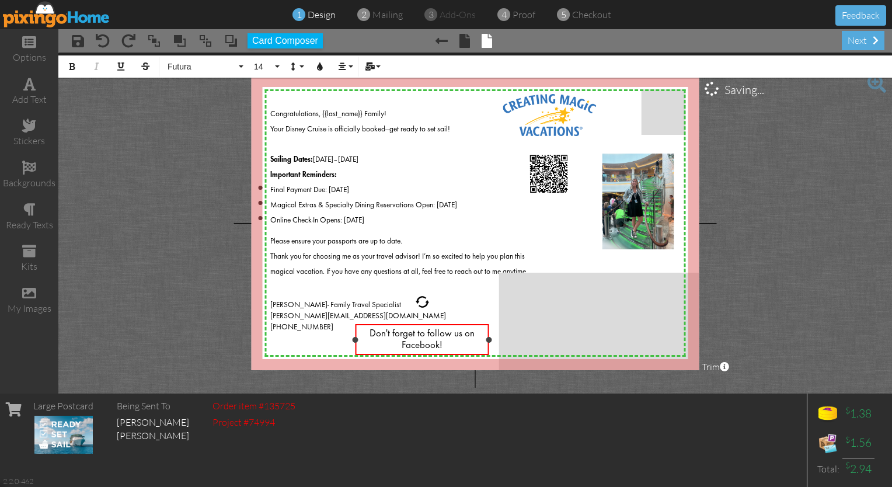
click at [427, 336] on span "Don't forget to follow us on Facebook!" at bounding box center [422, 339] width 105 height 21
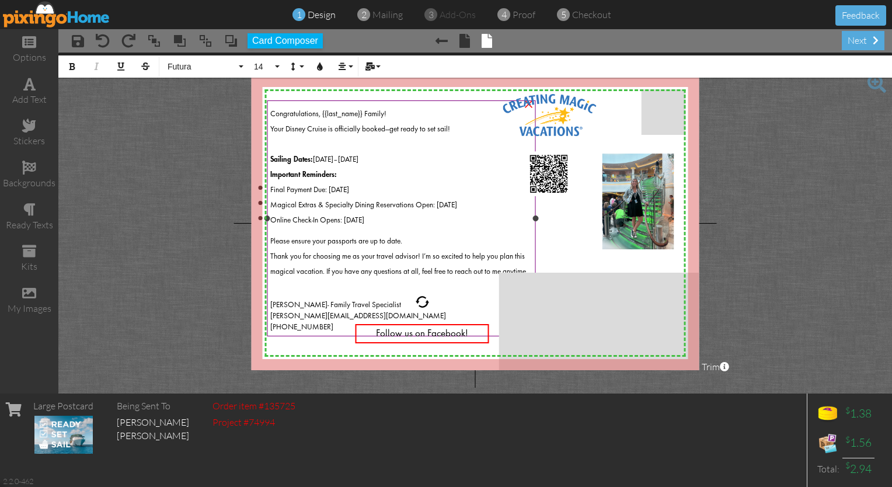
click at [442, 180] on div "Final Payment Due: [DATE]" at bounding box center [401, 187] width 262 height 15
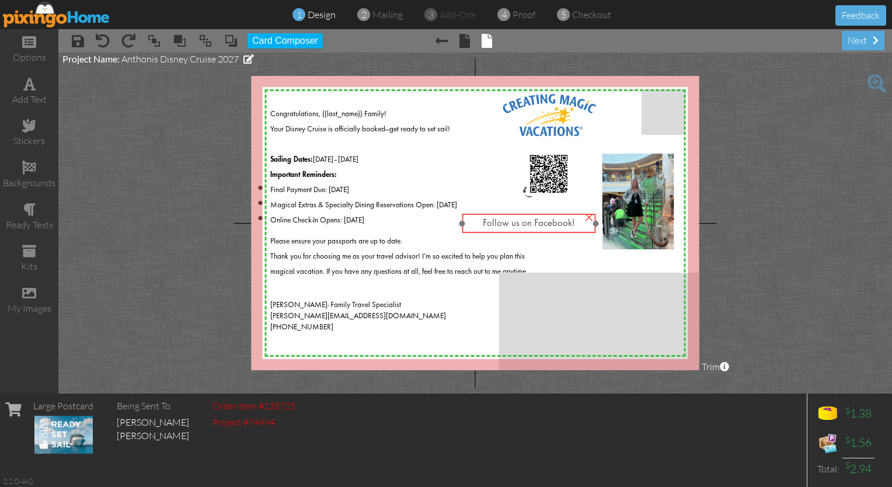
drag, startPoint x: 422, startPoint y: 335, endPoint x: 529, endPoint y: 224, distance: 153.6
click at [443, 224] on span "Follow us on Facebook!" at bounding box center [529, 223] width 92 height 9
click at [443, 225] on span "Follow us on Facebook!" at bounding box center [529, 223] width 92 height 9
click at [443, 223] on span "Follow us on Facebook!" at bounding box center [529, 223] width 92 height 9
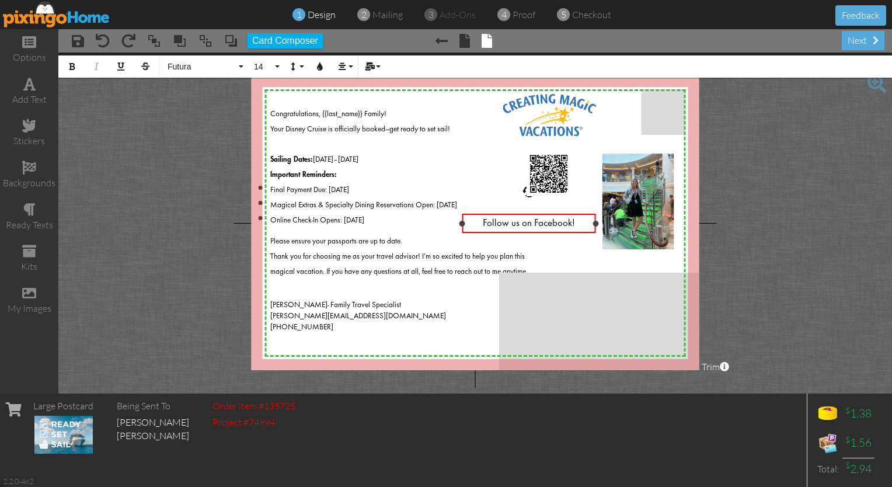
click at [443, 223] on span "Follow us on Facebook!" at bounding box center [529, 223] width 92 height 9
click at [277, 65] on button "14" at bounding box center [265, 66] width 34 height 22
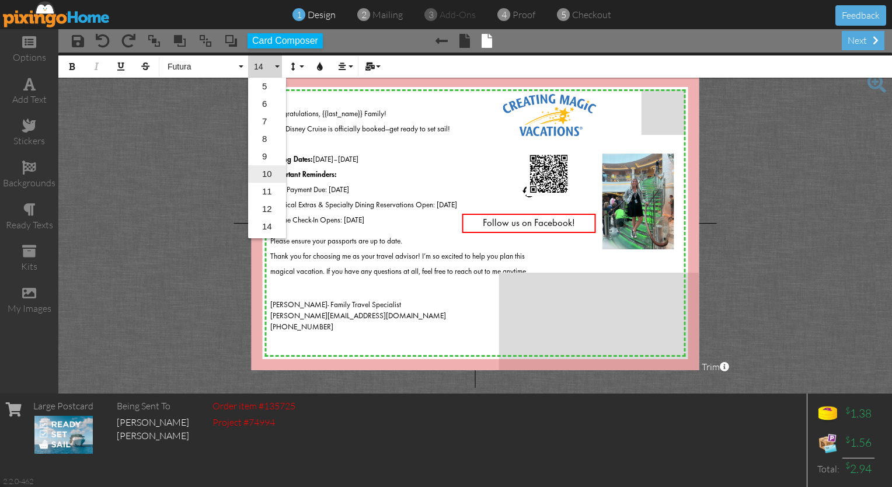
click at [264, 167] on link "10" at bounding box center [267, 174] width 38 height 18
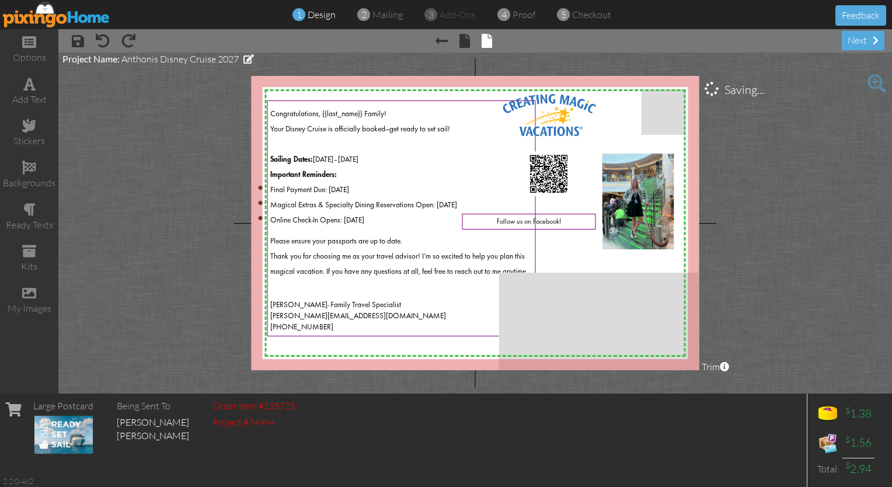
drag, startPoint x: 558, startPoint y: 252, endPoint x: 489, endPoint y: 154, distance: 119.4
click at [443, 154] on div "Sailing Dates: [DATE]–[DATE]" at bounding box center [401, 157] width 262 height 15
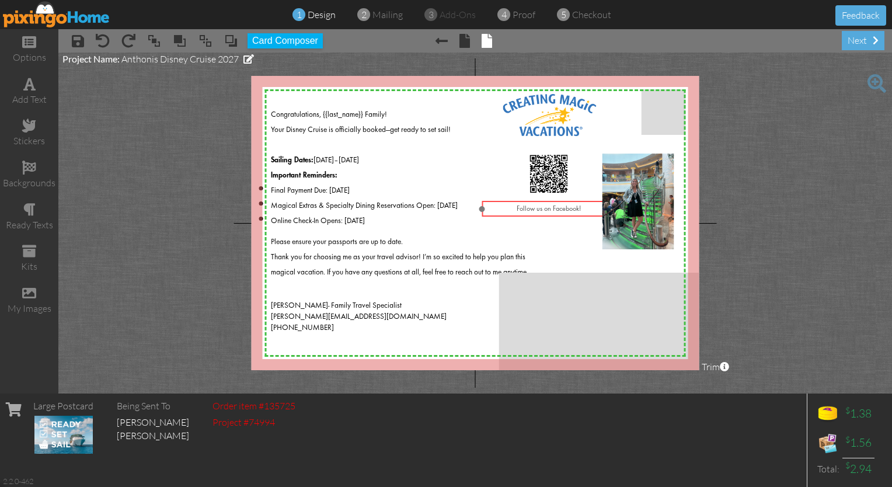
drag, startPoint x: 554, startPoint y: 221, endPoint x: 573, endPoint y: 209, distance: 22.8
click at [443, 209] on span "Follow us on Facebook!" at bounding box center [549, 209] width 64 height 7
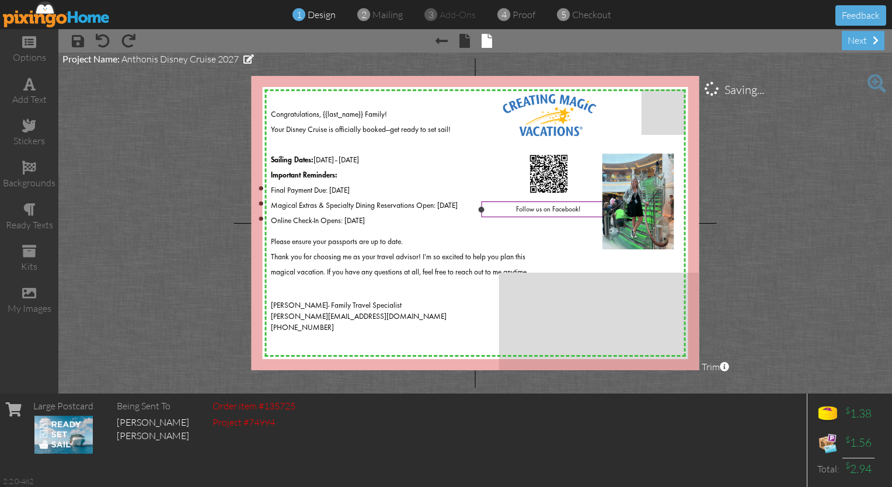
click at [443, 215] on div "Follow us on Facebook!" at bounding box center [549, 209] width 134 height 16
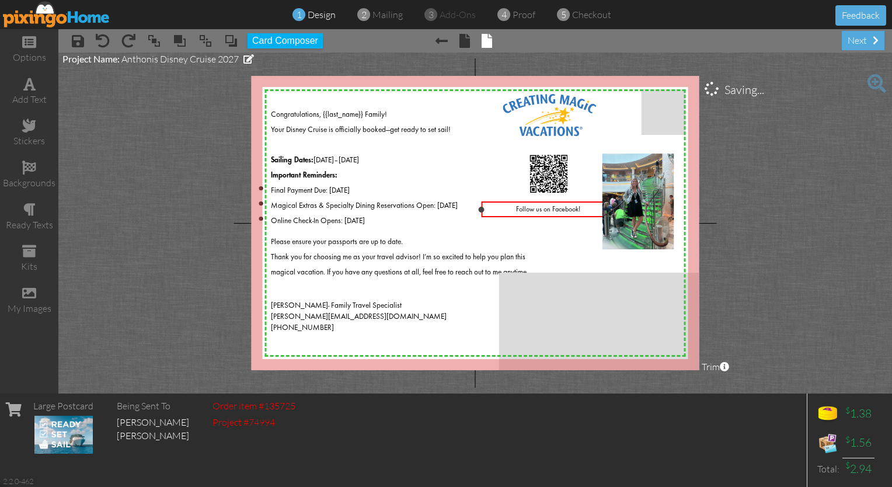
click at [443, 210] on span "Follow us on Facebook!" at bounding box center [548, 209] width 64 height 7
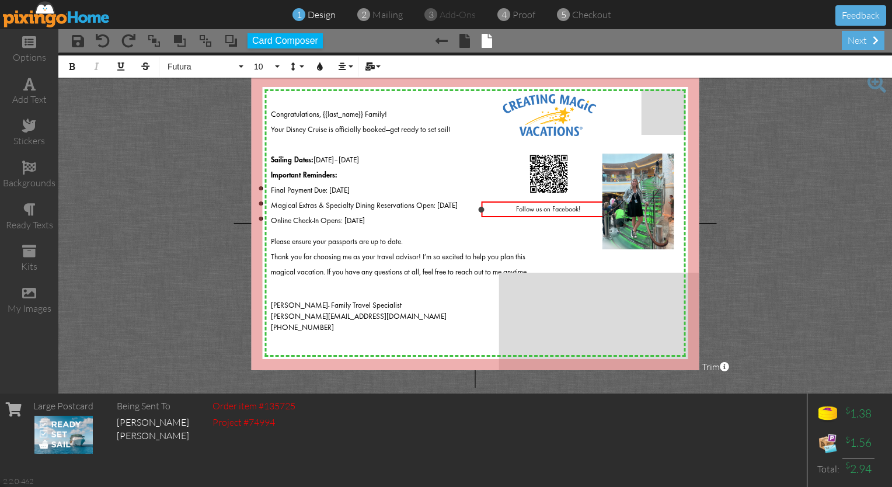
drag, startPoint x: 582, startPoint y: 210, endPoint x: 512, endPoint y: 208, distance: 70.1
click at [443, 208] on div "Follow us on Facebook!" at bounding box center [548, 210] width 127 height 9
click at [322, 62] on icon "button" at bounding box center [320, 66] width 8 height 8
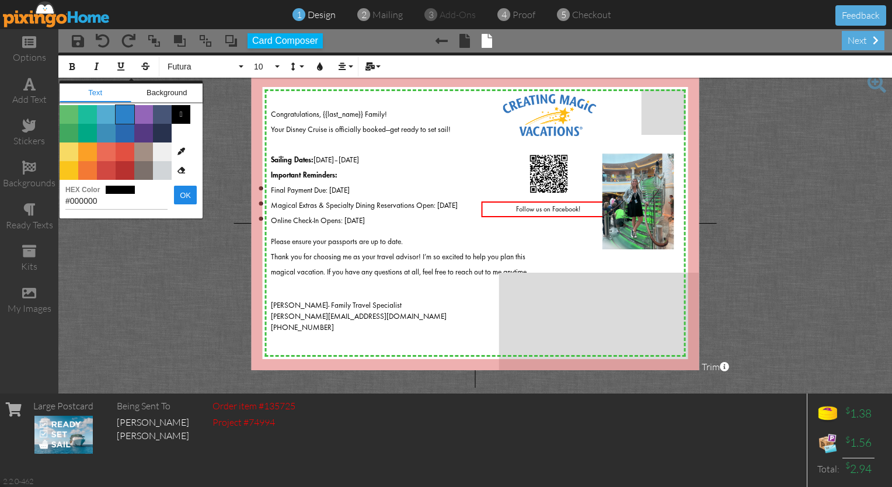
click at [127, 113] on span "Color #2C82C9" at bounding box center [125, 114] width 19 height 19
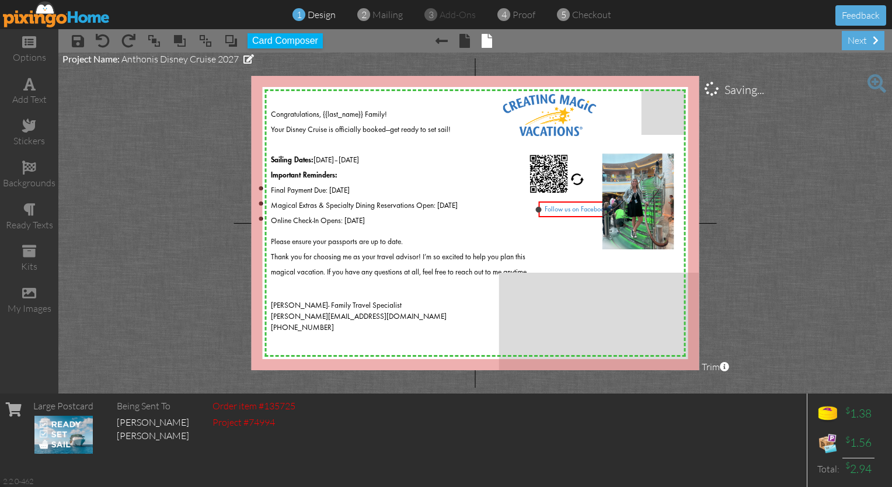
drag, startPoint x: 482, startPoint y: 210, endPoint x: 540, endPoint y: 210, distance: 58.4
click at [443, 210] on div at bounding box center [539, 210] width 6 height 6
drag, startPoint x: 565, startPoint y: 211, endPoint x: 541, endPoint y: 211, distance: 23.9
click at [443, 211] on span "Follow us on Facebook!" at bounding box center [554, 209] width 64 height 7
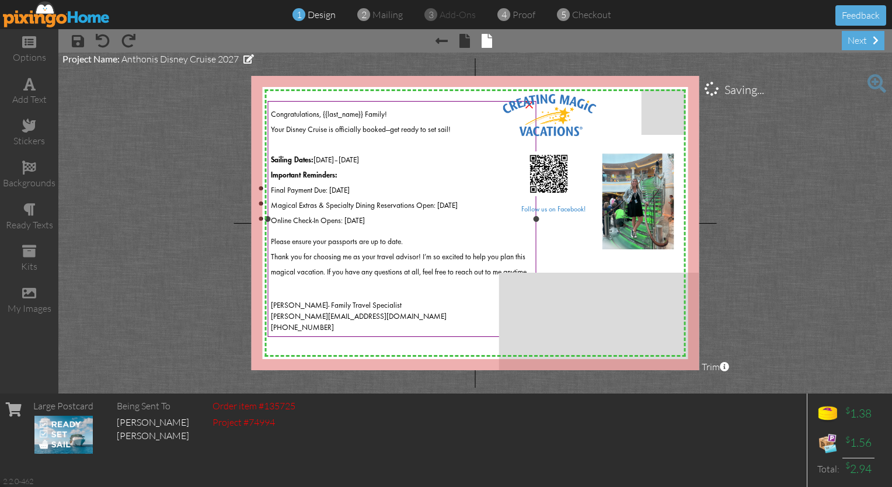
click at [443, 277] on div "Thank you for choosing me as your travel advisor! I’m so excited to help you pl…" at bounding box center [402, 262] width 262 height 30
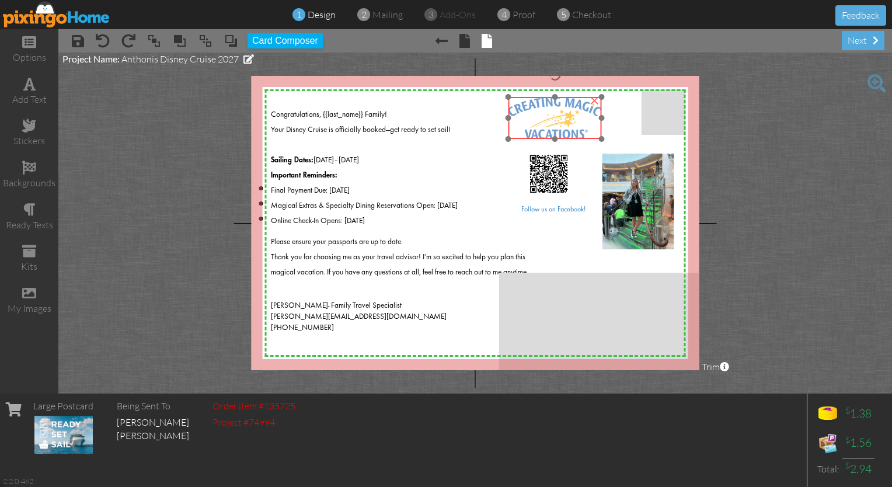
drag, startPoint x: 561, startPoint y: 122, endPoint x: 566, endPoint y: 126, distance: 6.8
click at [443, 126] on img at bounding box center [554, 118] width 93 height 42
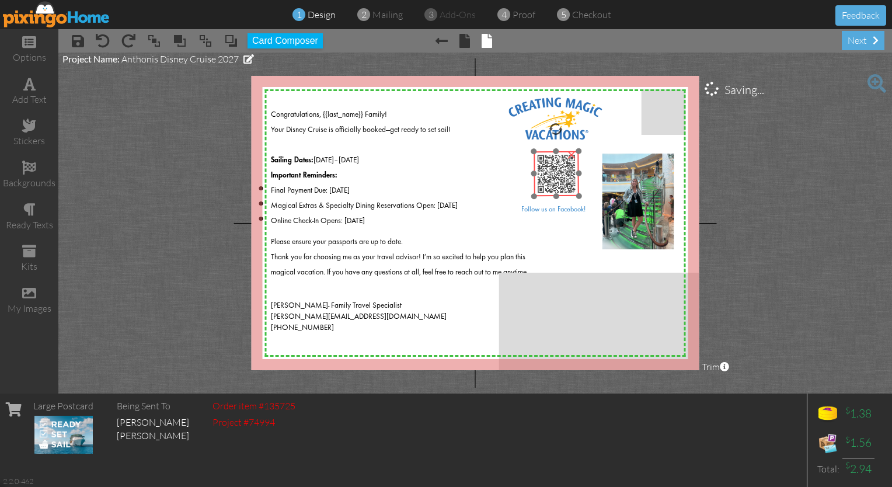
drag, startPoint x: 547, startPoint y: 165, endPoint x: 555, endPoint y: 166, distance: 7.6
click at [443, 166] on img at bounding box center [556, 173] width 45 height 45
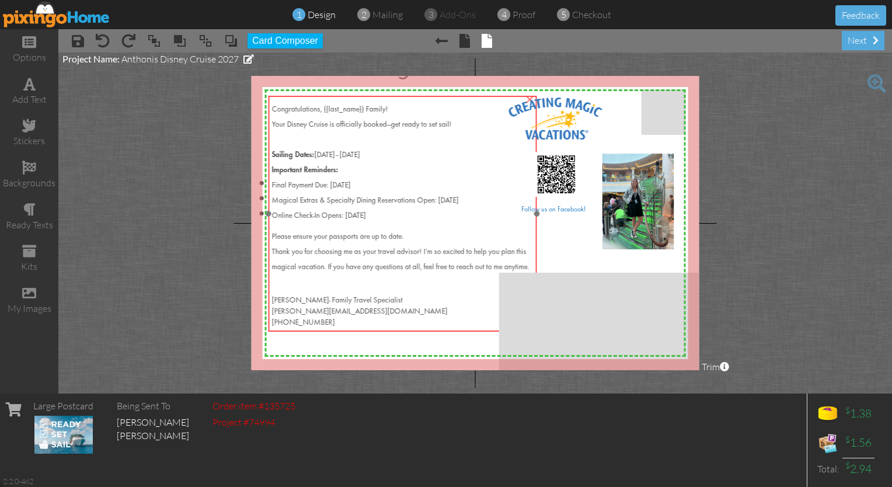
drag, startPoint x: 371, startPoint y: 208, endPoint x: 370, endPoint y: 203, distance: 6.0
click at [370, 206] on div "Online Check-In Opens: [DATE]" at bounding box center [403, 213] width 262 height 15
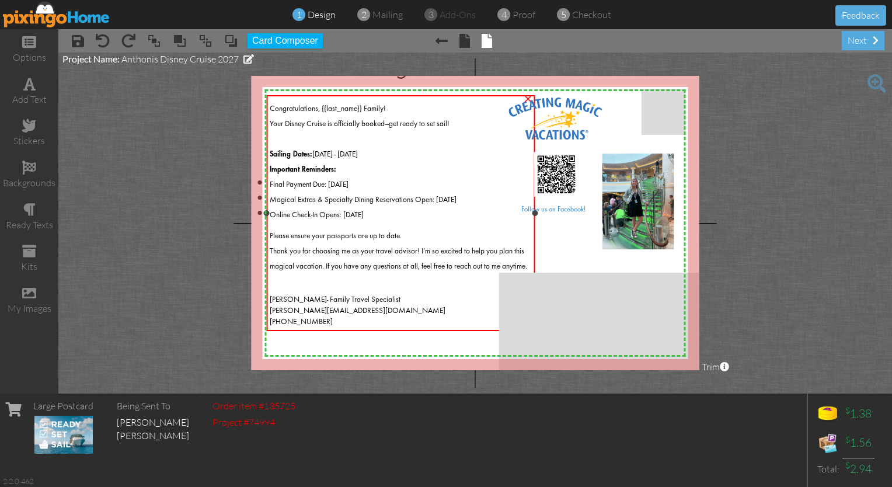
click at [443, 159] on div "Important Reminders:" at bounding box center [401, 166] width 262 height 15
click at [443, 218] on div "Congratulations, {{last_name}} Family! Your Disney Cruise is officially booked—…" at bounding box center [400, 212] width 269 height 235
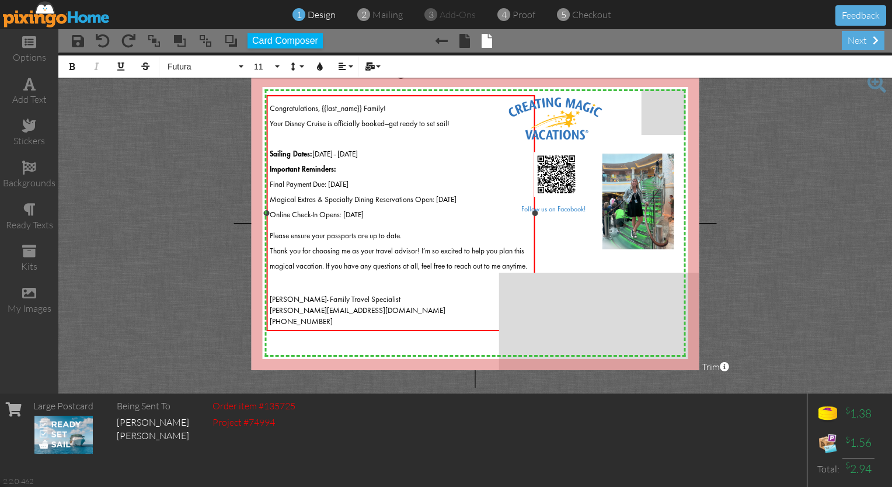
click at [443, 218] on div "Congratulations, {{last_name}} Family! Your Disney Cruise is officially booked—…" at bounding box center [401, 213] width 262 height 228
click at [443, 167] on div "Important Reminders:" at bounding box center [401, 166] width 262 height 15
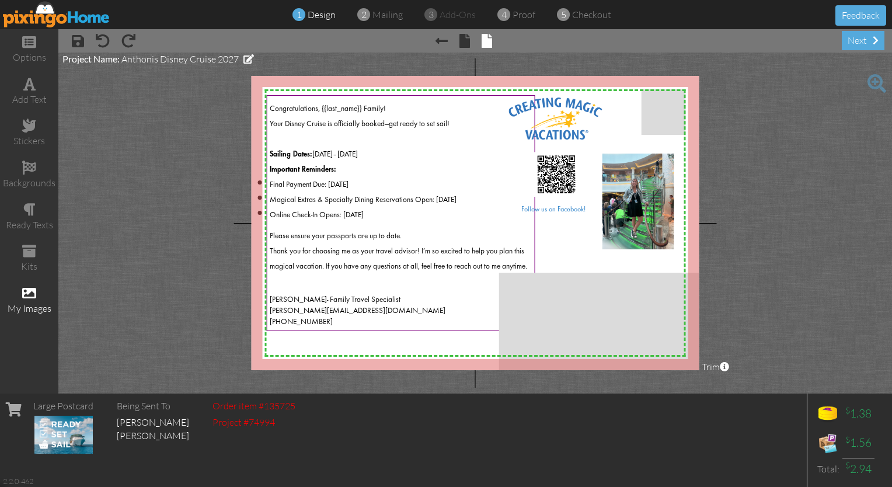
click at [32, 294] on span at bounding box center [29, 293] width 14 height 14
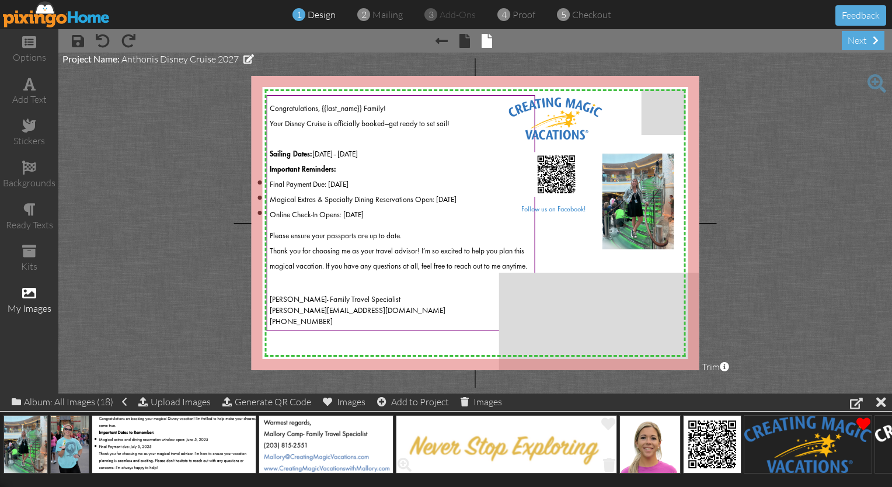
click at [443, 452] on img at bounding box center [506, 444] width 221 height 58
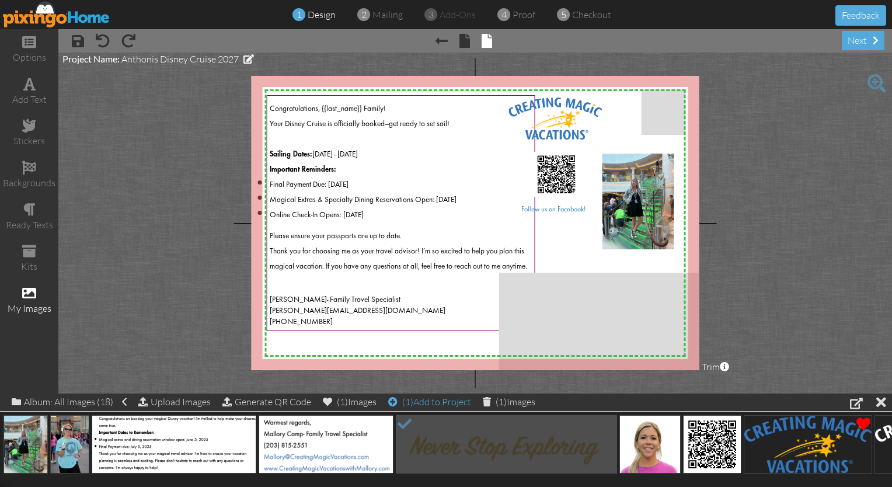
click at [443, 401] on div "(1) Add to Project" at bounding box center [429, 402] width 83 height 16
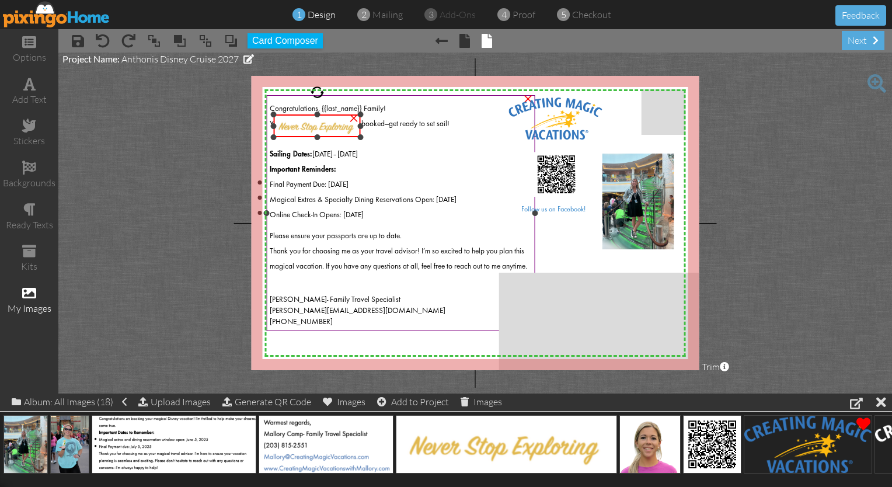
drag, startPoint x: 451, startPoint y: 90, endPoint x: 372, endPoint y: 113, distance: 82.1
click at [372, 113] on div "X X X X X X X X X X X X X X X X X X X X X X X X X X X X X X X X X X X X X X X X…" at bounding box center [476, 223] width 448 height 294
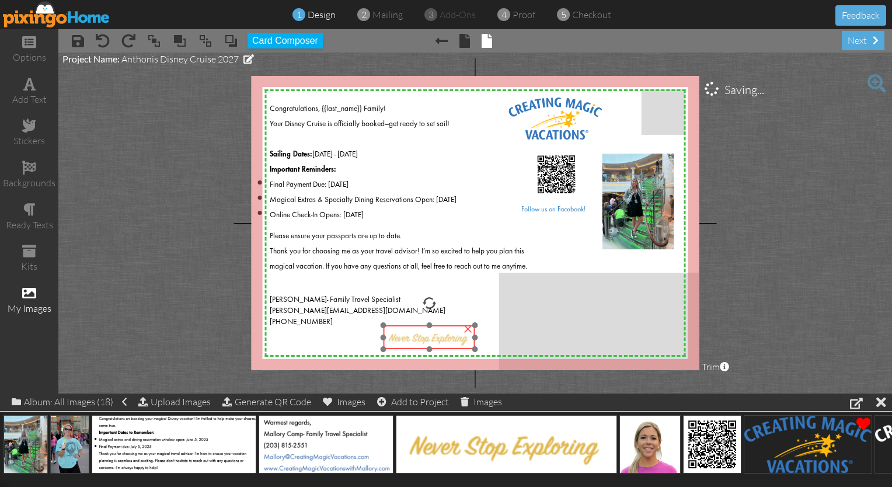
drag, startPoint x: 320, startPoint y: 126, endPoint x: 430, endPoint y: 338, distance: 238.7
click at [430, 338] on img at bounding box center [430, 337] width 92 height 24
drag, startPoint x: 349, startPoint y: 280, endPoint x: 425, endPoint y: 349, distance: 102.5
click at [425, 349] on img at bounding box center [434, 343] width 92 height 24
drag, startPoint x: 425, startPoint y: 349, endPoint x: 417, endPoint y: 349, distance: 7.6
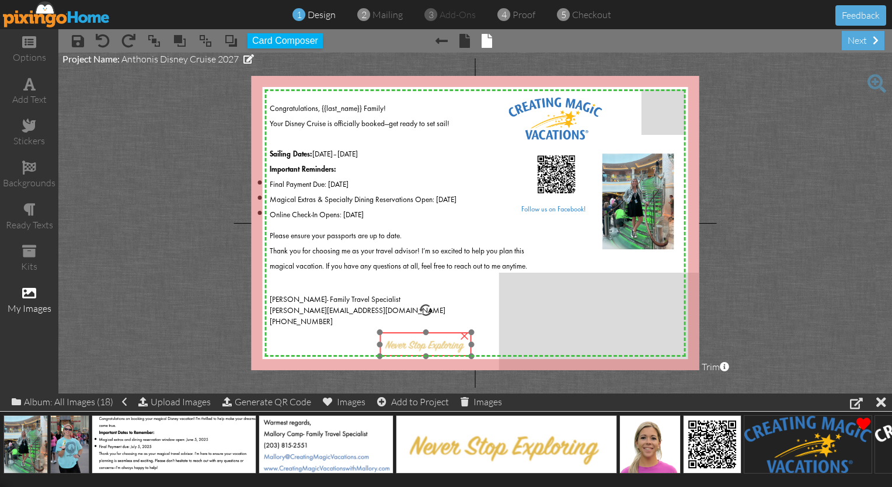
click at [417, 349] on img at bounding box center [426, 344] width 92 height 24
click at [201, 326] on project-studio-wrapper "X X X X X X X X X X X X X X X X X X X X X X X X X X X X X X X X X X X X X X X X…" at bounding box center [475, 223] width 834 height 341
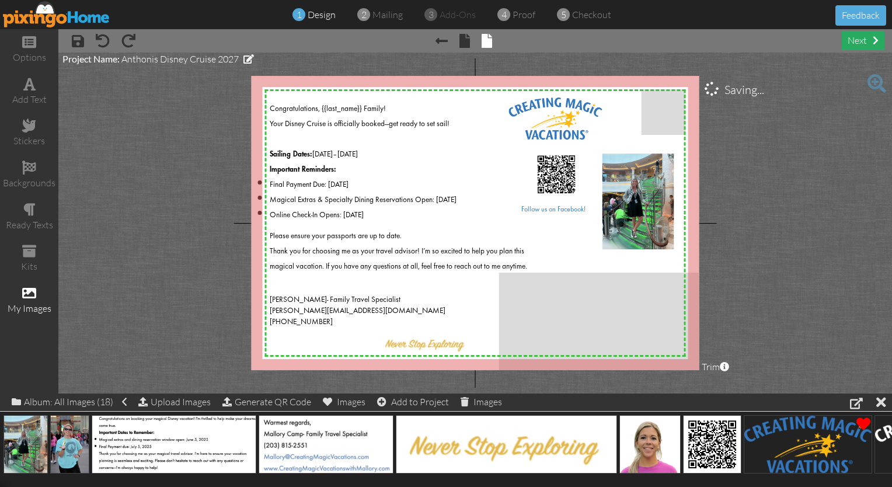
click at [443, 48] on div "next" at bounding box center [863, 40] width 43 height 19
click at [443, 41] on div "next" at bounding box center [863, 40] width 43 height 19
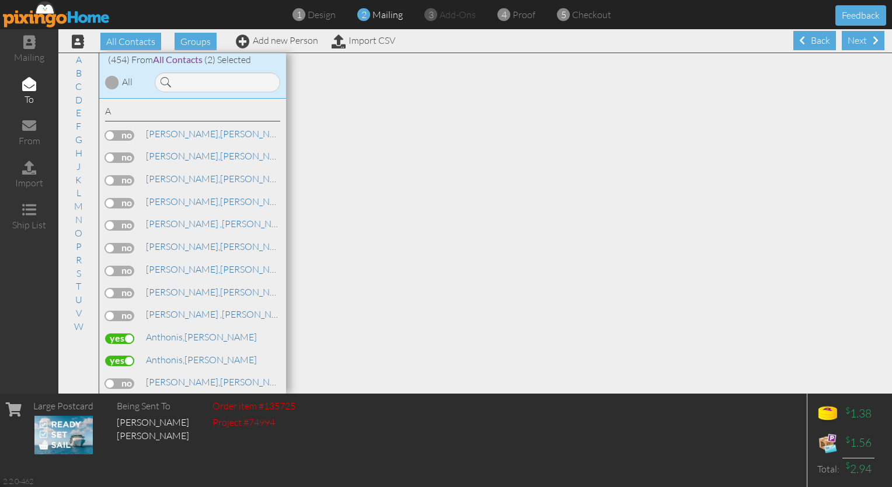
click at [443, 41] on div "Next" at bounding box center [863, 40] width 43 height 19
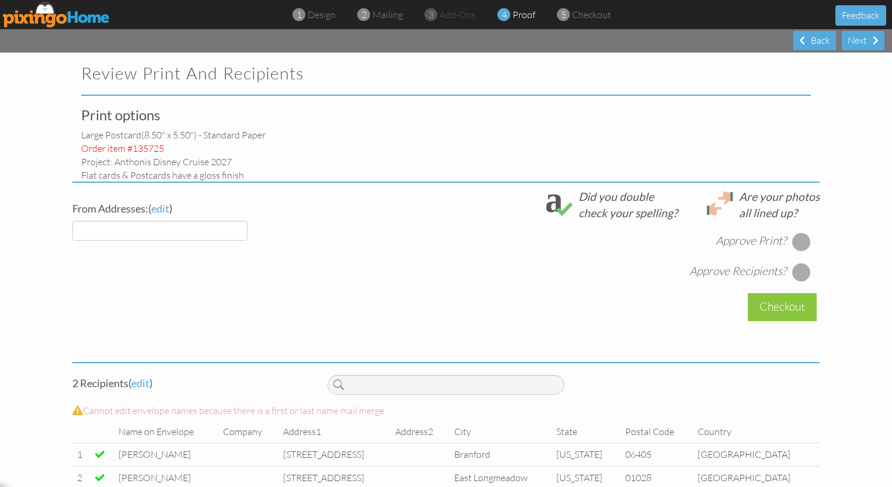
select select "object:3030"
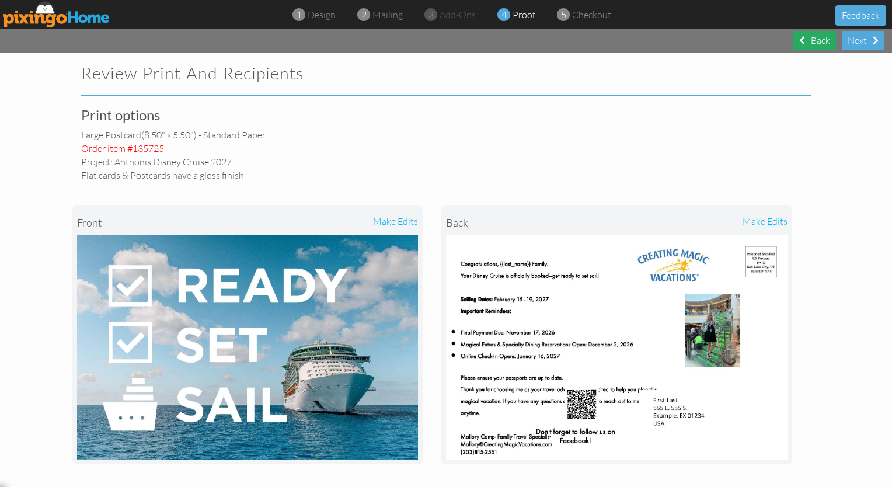
click at [443, 39] on span at bounding box center [802, 40] width 6 height 9
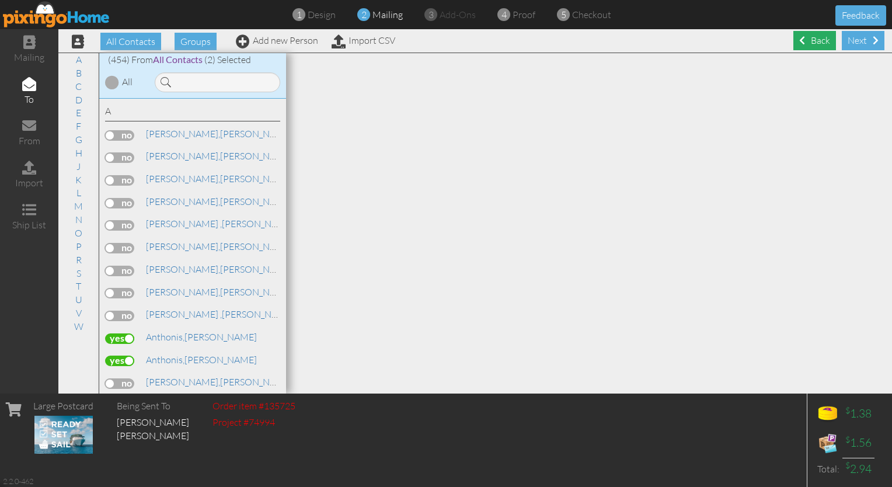
click at [443, 39] on div "Back" at bounding box center [815, 40] width 43 height 19
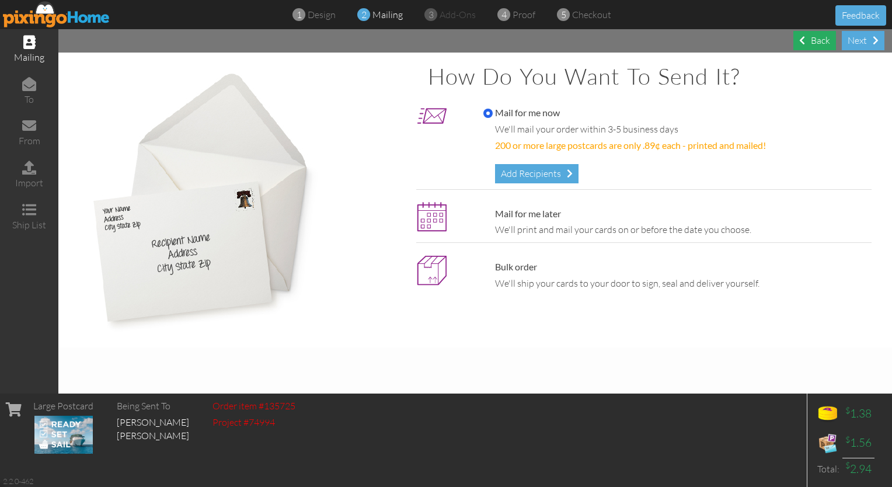
click at [443, 44] on span at bounding box center [802, 40] width 6 height 9
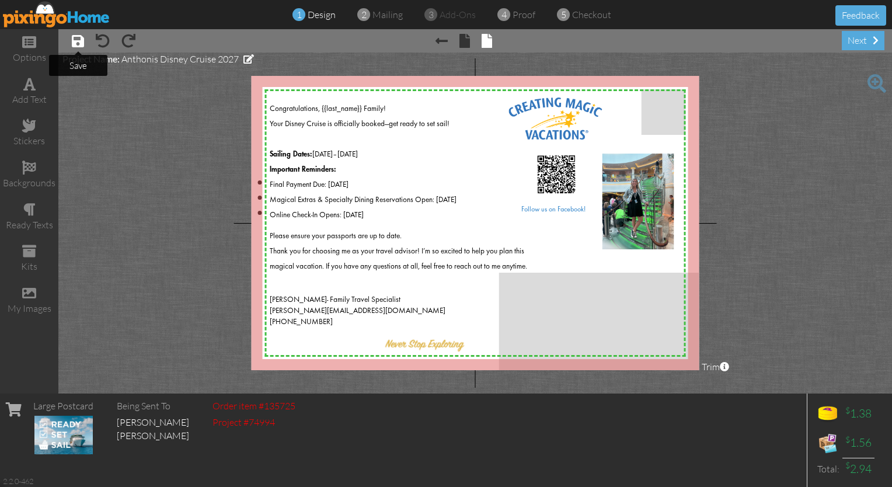
click at [75, 35] on span at bounding box center [78, 41] width 12 height 14
click at [443, 43] on div "next" at bounding box center [863, 40] width 43 height 19
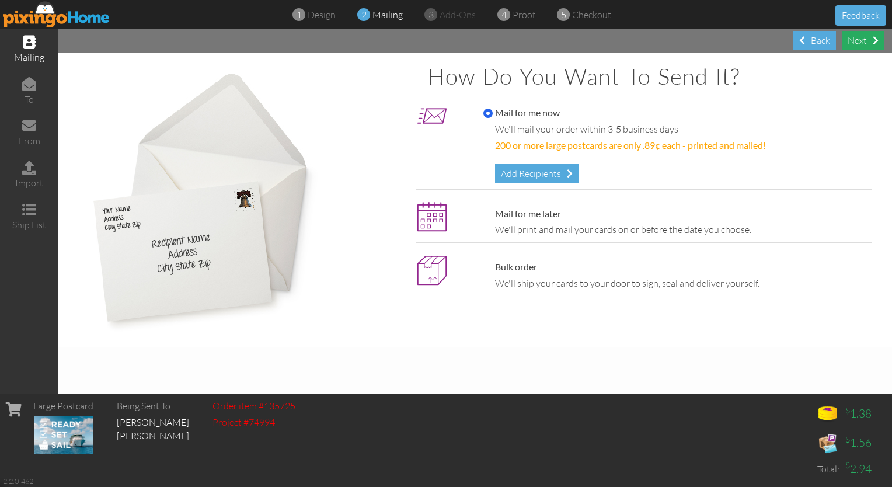
click at [443, 43] on div "Next" at bounding box center [863, 40] width 43 height 19
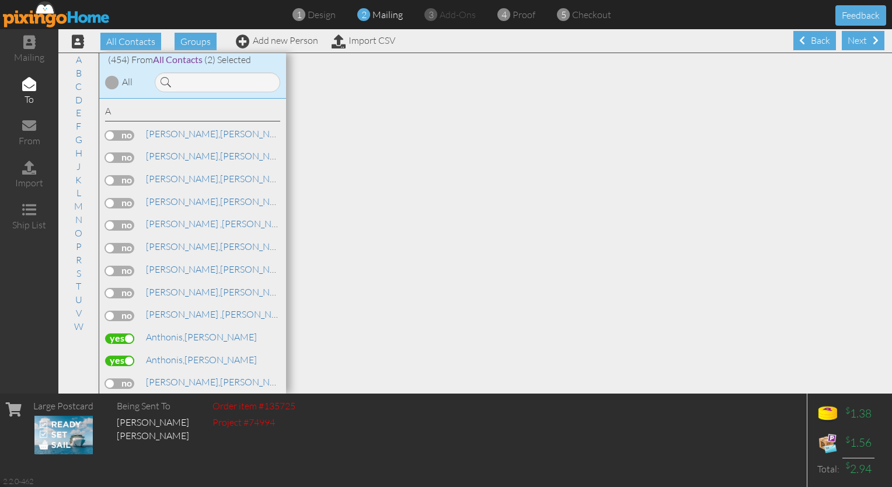
click at [443, 43] on div "Next" at bounding box center [863, 40] width 43 height 19
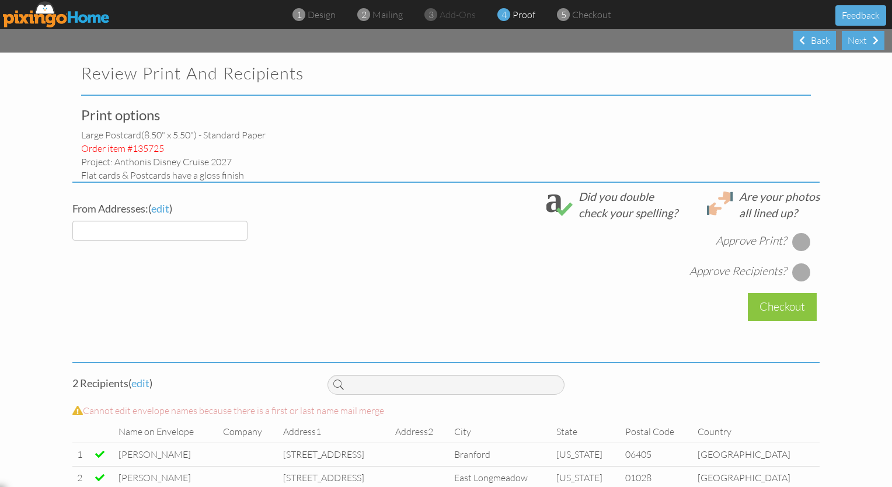
select select "object:5254"
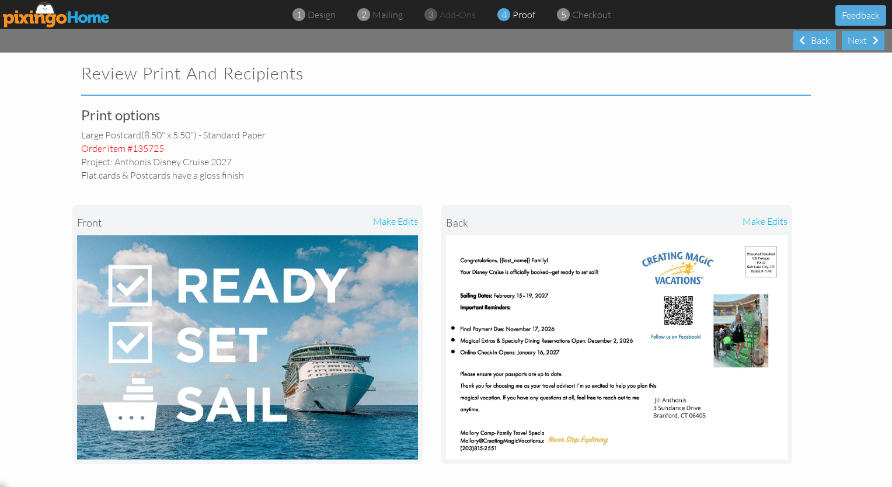
click at [443, 222] on div "make edits" at bounding box center [702, 223] width 171 height 26
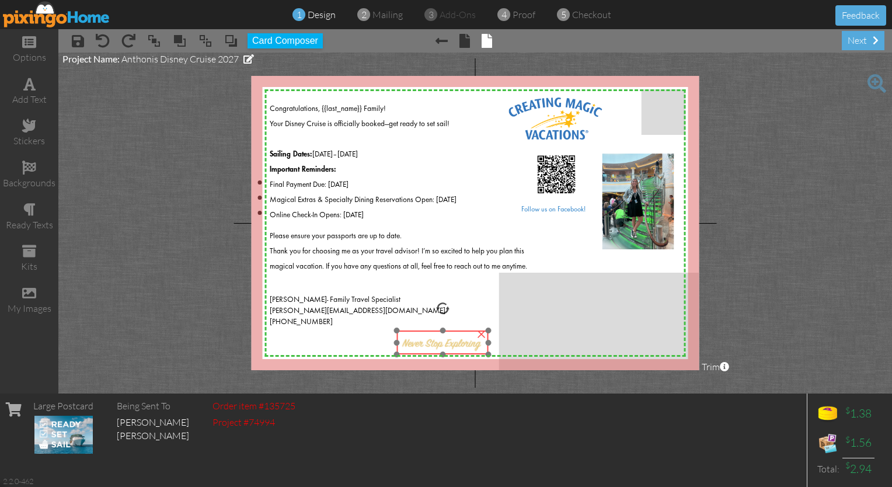
drag, startPoint x: 413, startPoint y: 341, endPoint x: 430, endPoint y: 340, distance: 16.9
click at [430, 340] on img at bounding box center [443, 343] width 92 height 24
click at [80, 39] on span at bounding box center [78, 41] width 12 height 14
click at [443, 39] on span at bounding box center [876, 40] width 6 height 9
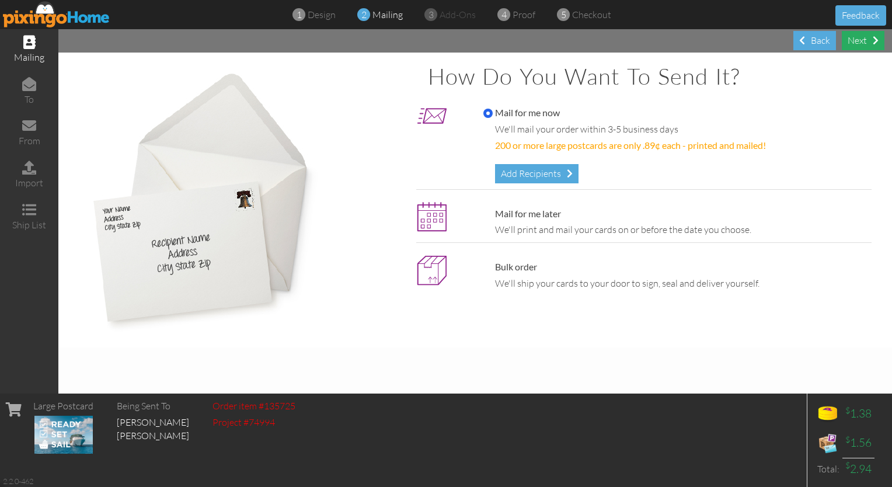
click at [443, 39] on span at bounding box center [876, 40] width 6 height 9
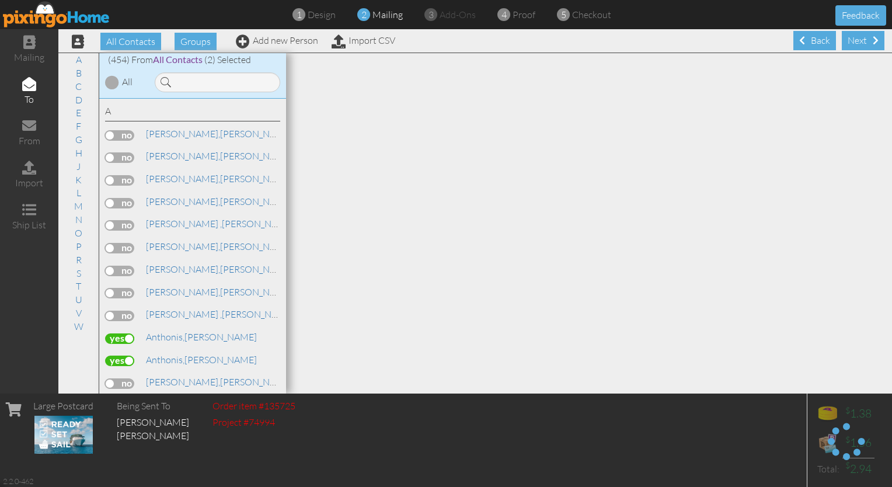
click at [443, 39] on span at bounding box center [876, 40] width 6 height 9
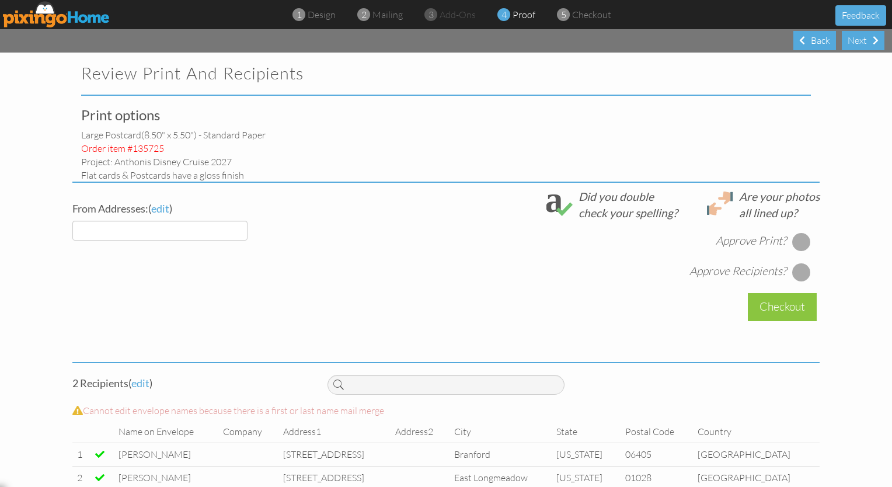
select select "object:6425"
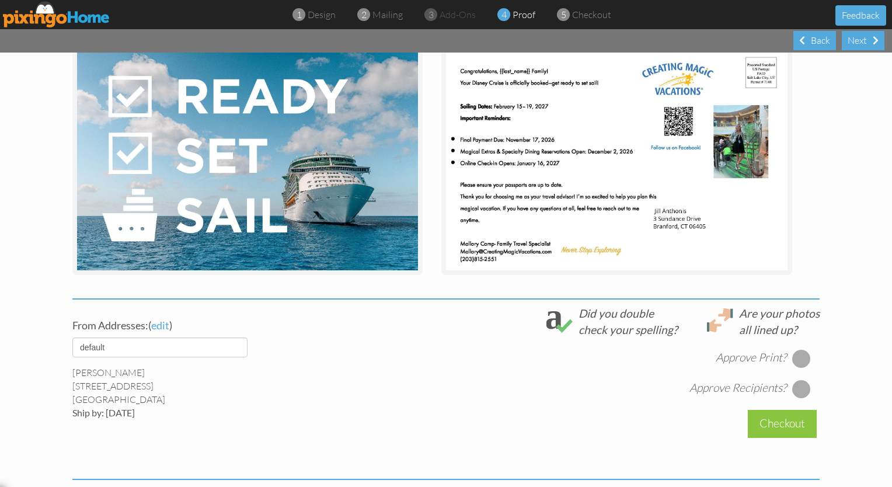
scroll to position [31, 0]
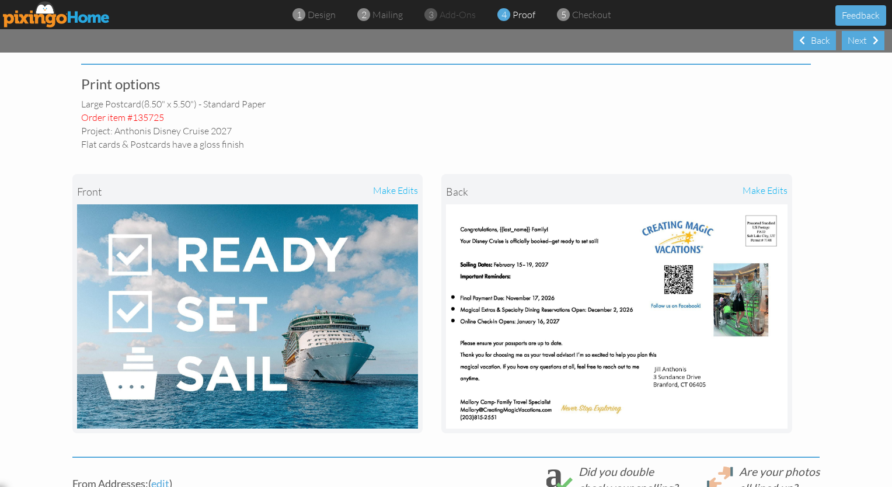
click at [443, 452] on div "front make edits back make edits" at bounding box center [446, 304] width 748 height 306
click at [443, 190] on div "make edits" at bounding box center [702, 192] width 171 height 26
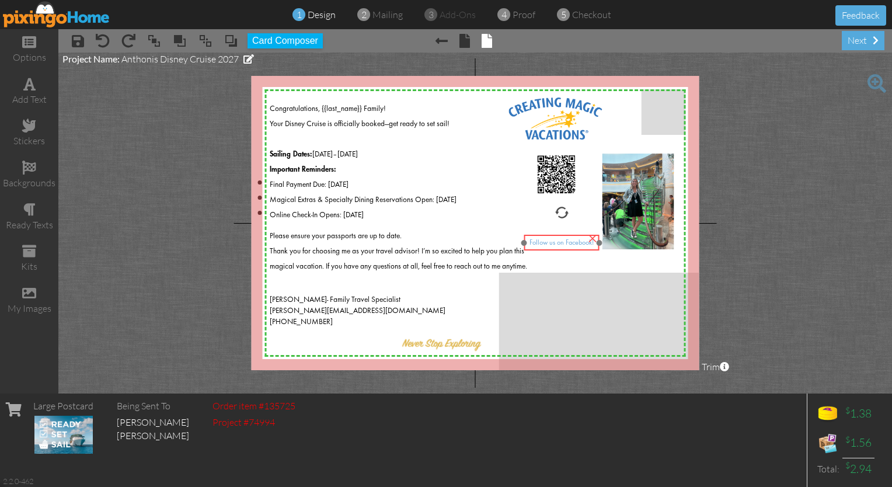
drag, startPoint x: 558, startPoint y: 207, endPoint x: 565, endPoint y: 239, distance: 32.8
click at [443, 239] on span "Follow us on Facebook!" at bounding box center [562, 242] width 64 height 7
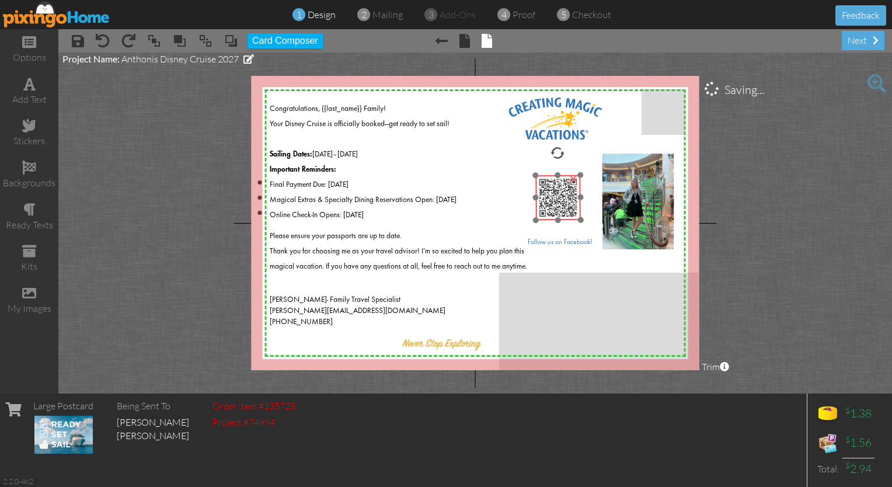
drag, startPoint x: 552, startPoint y: 186, endPoint x: 554, endPoint y: 209, distance: 23.4
click at [443, 209] on img at bounding box center [558, 197] width 45 height 45
drag, startPoint x: 550, startPoint y: 241, endPoint x: 550, endPoint y: 230, distance: 10.5
click at [443, 230] on span "Follow us on Facebook!" at bounding box center [561, 231] width 64 height 7
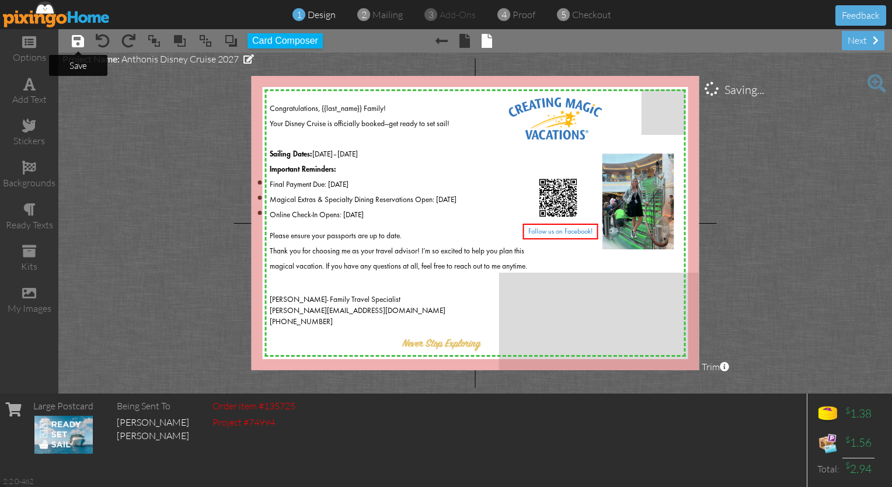
click at [77, 37] on span at bounding box center [78, 41] width 12 height 14
click at [443, 47] on div "next" at bounding box center [863, 40] width 43 height 19
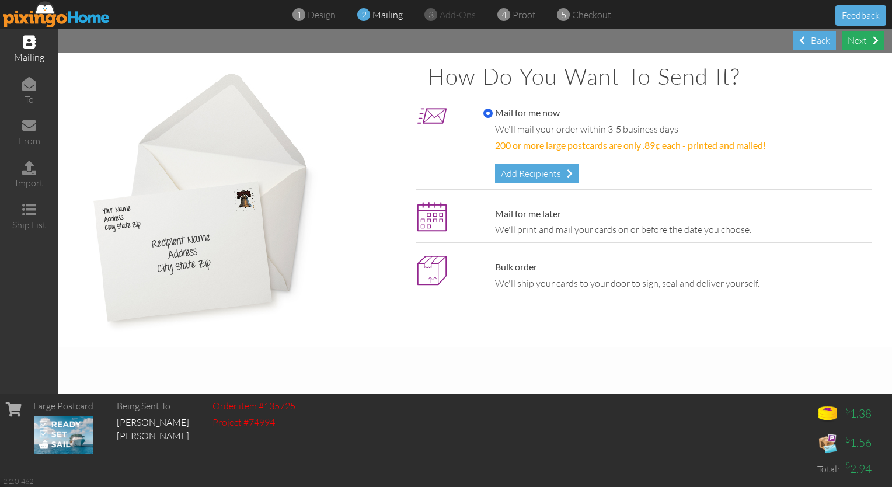
click at [443, 40] on div "Next" at bounding box center [863, 40] width 43 height 19
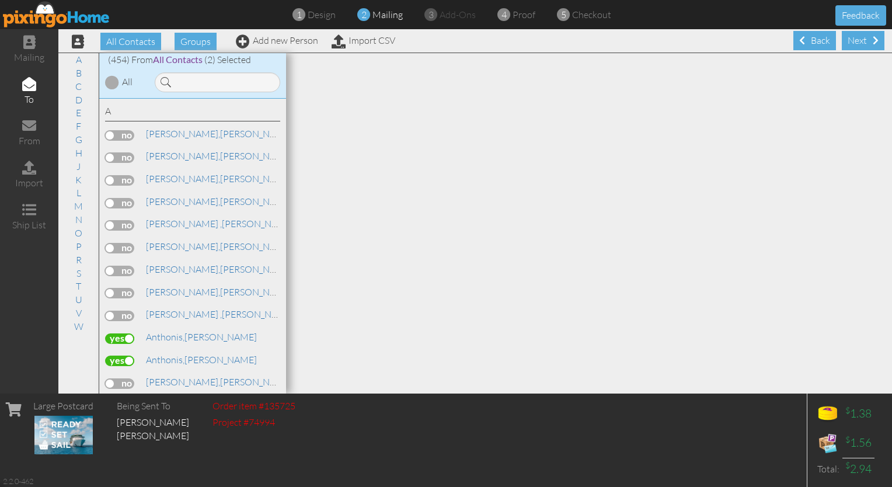
click at [443, 40] on div "Next" at bounding box center [863, 40] width 43 height 19
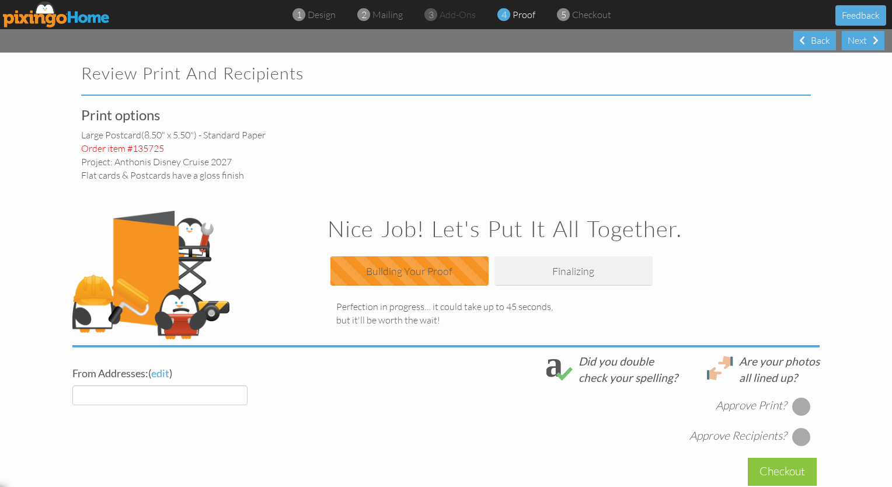
select select "object:7629"
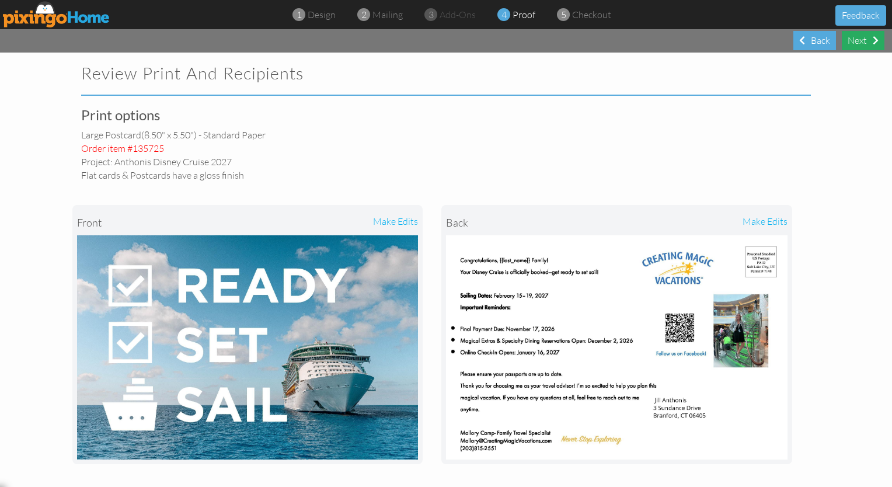
click at [443, 45] on div "Next" at bounding box center [863, 40] width 43 height 19
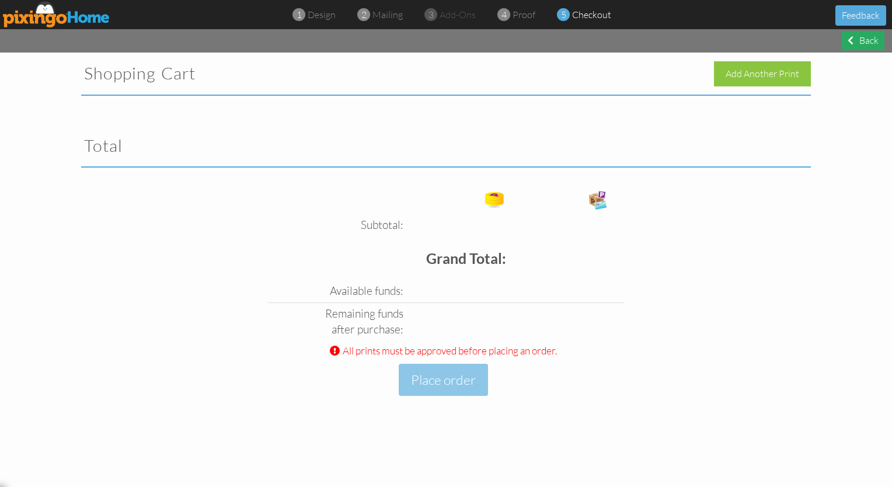
click at [443, 45] on div "Back" at bounding box center [863, 40] width 43 height 19
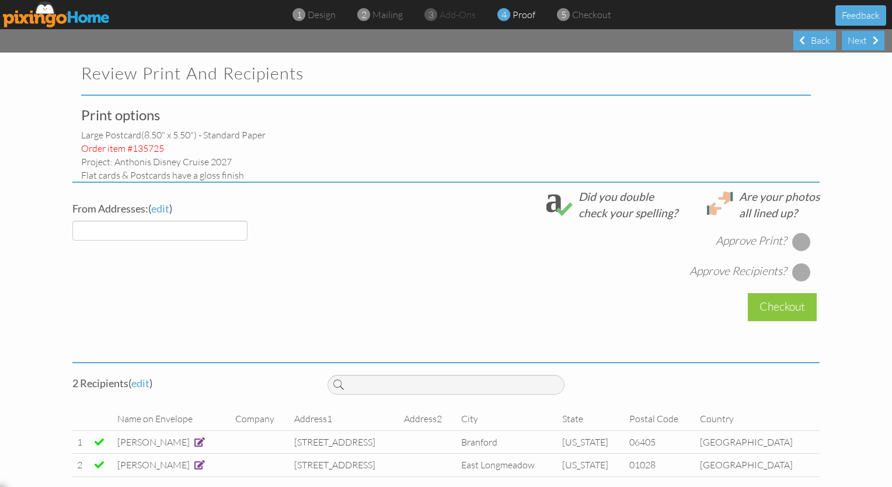
select select "object:7672"
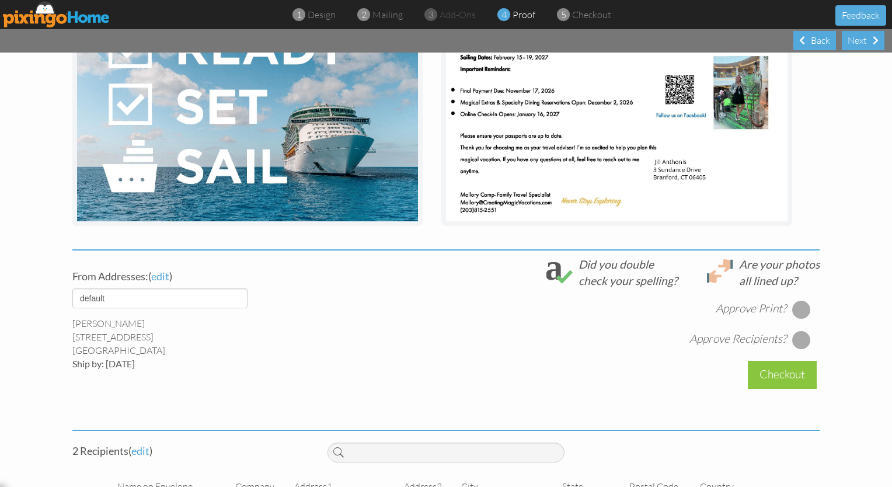
scroll to position [240, 0]
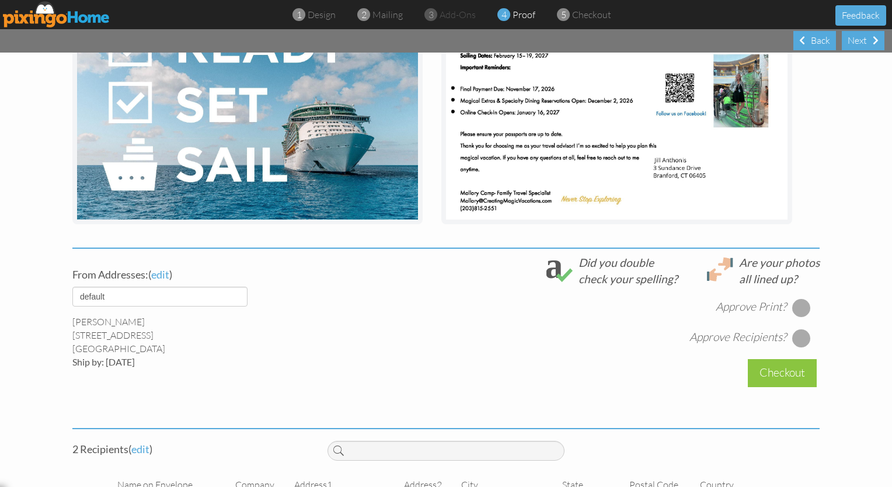
click at [443, 311] on div at bounding box center [801, 307] width 19 height 19
click at [443, 336] on div at bounding box center [801, 338] width 19 height 19
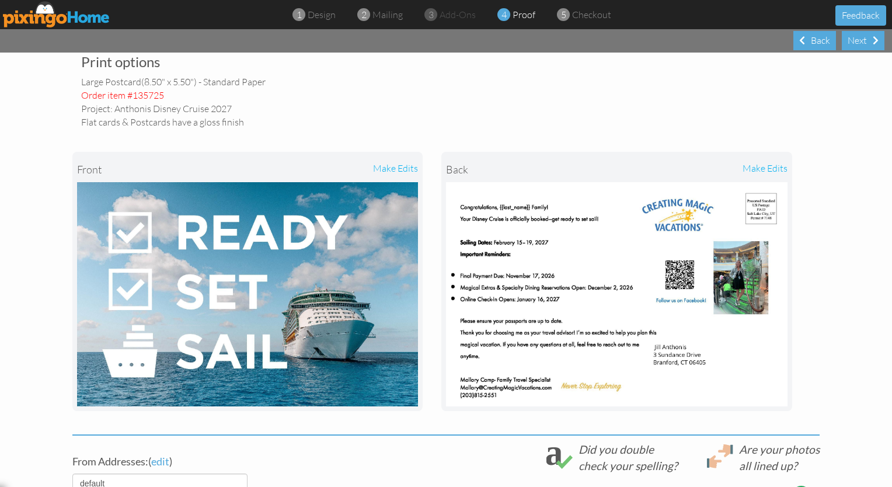
scroll to position [0, 0]
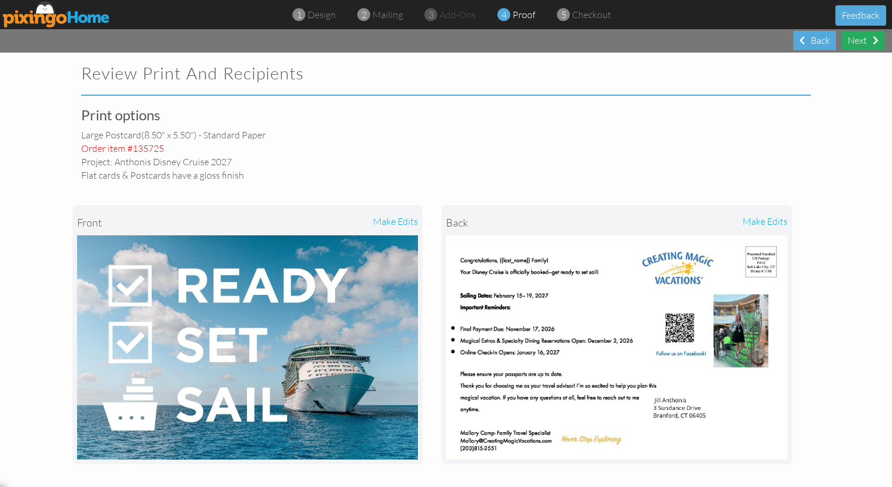
click at [443, 41] on div "Next" at bounding box center [863, 40] width 43 height 19
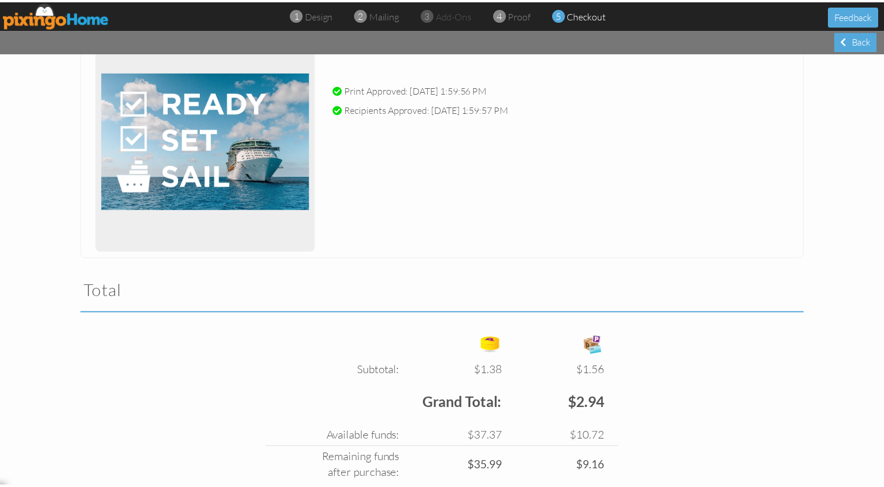
scroll to position [252, 0]
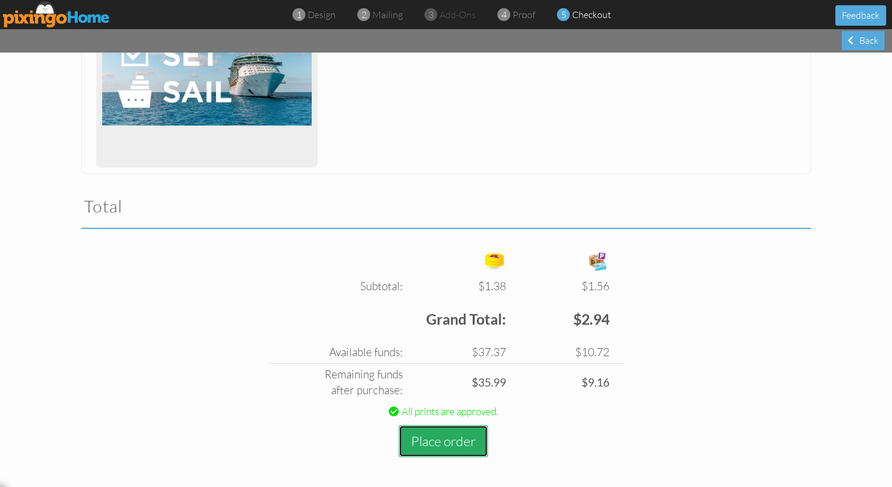
click at [430, 440] on button "Place order" at bounding box center [443, 441] width 89 height 32
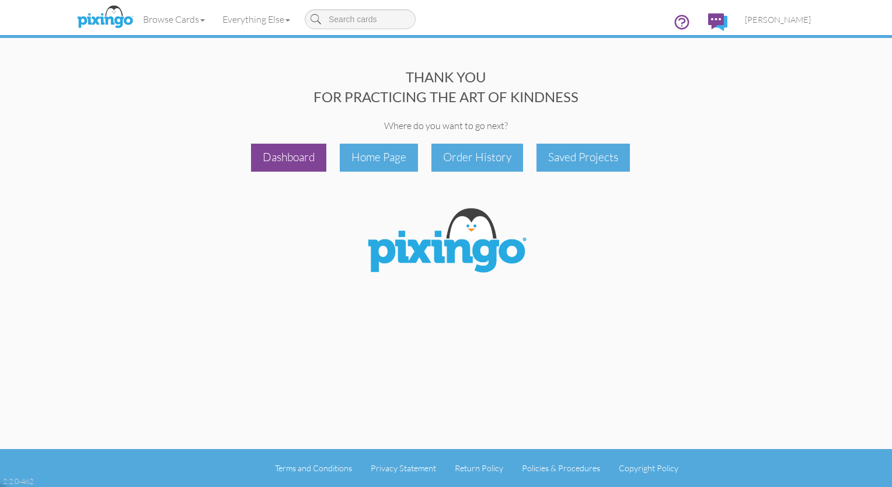
click at [296, 159] on div "Dashboard" at bounding box center [288, 157] width 75 height 27
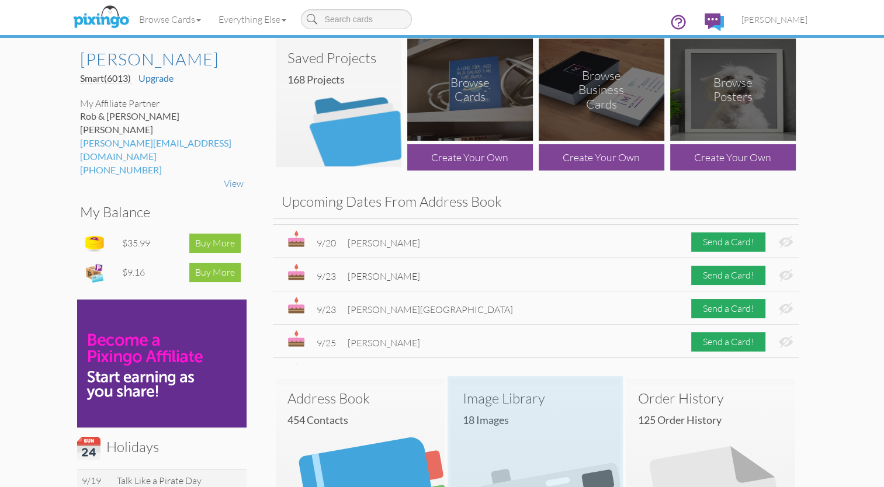
scroll to position [424, 0]
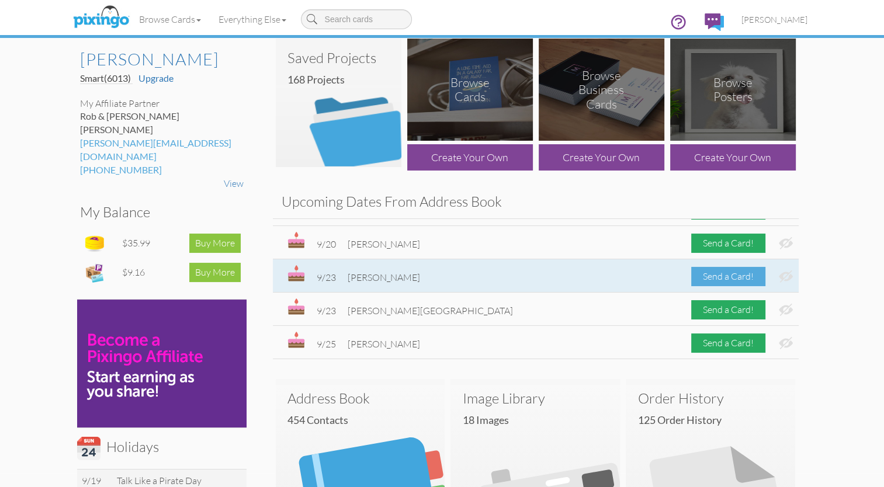
click at [443, 274] on div "Send a Card!" at bounding box center [728, 276] width 74 height 19
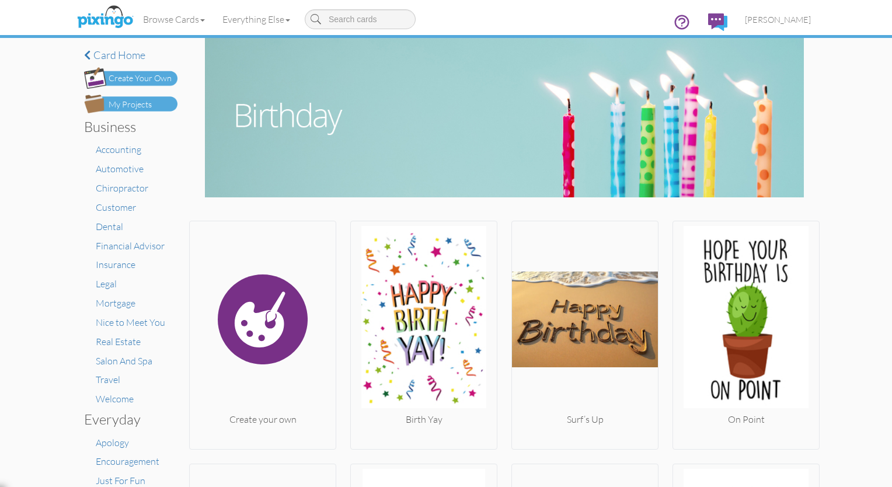
click at [121, 103] on div "My Projects" at bounding box center [130, 105] width 43 height 12
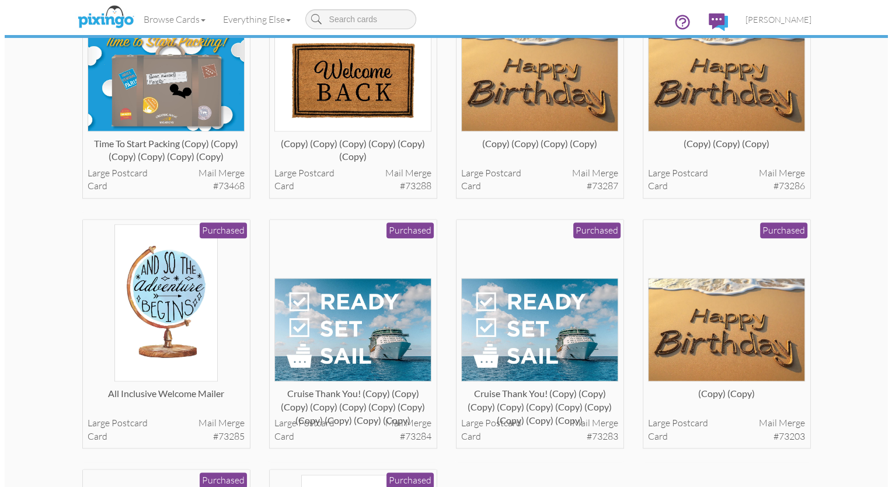
scroll to position [1399, 0]
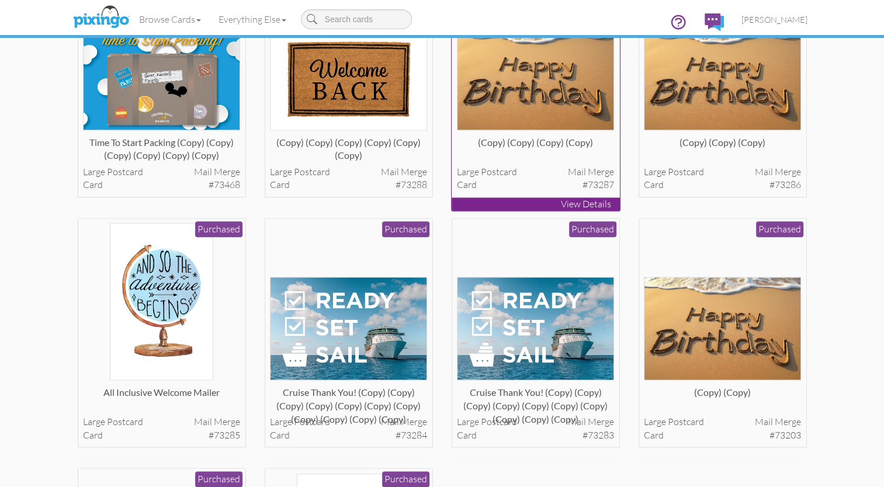
click at [443, 95] on img at bounding box center [535, 77] width 157 height 103
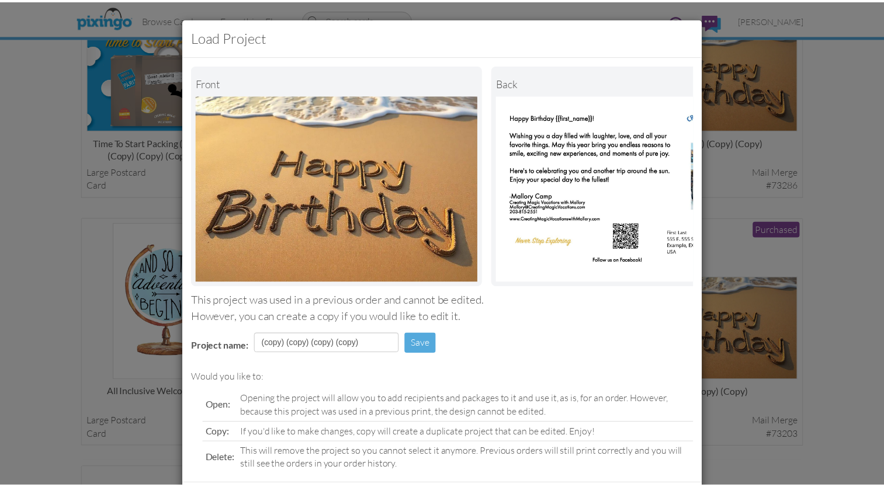
scroll to position [67, 0]
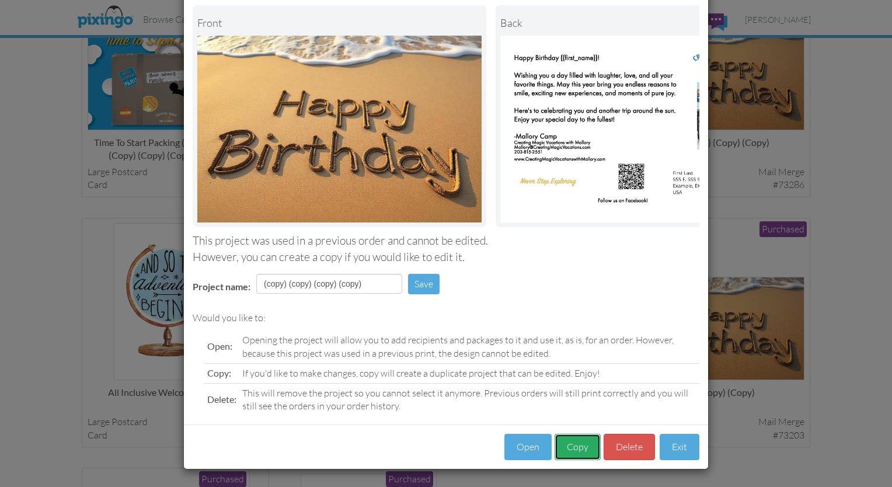
click at [443, 452] on button "Copy" at bounding box center [578, 447] width 46 height 26
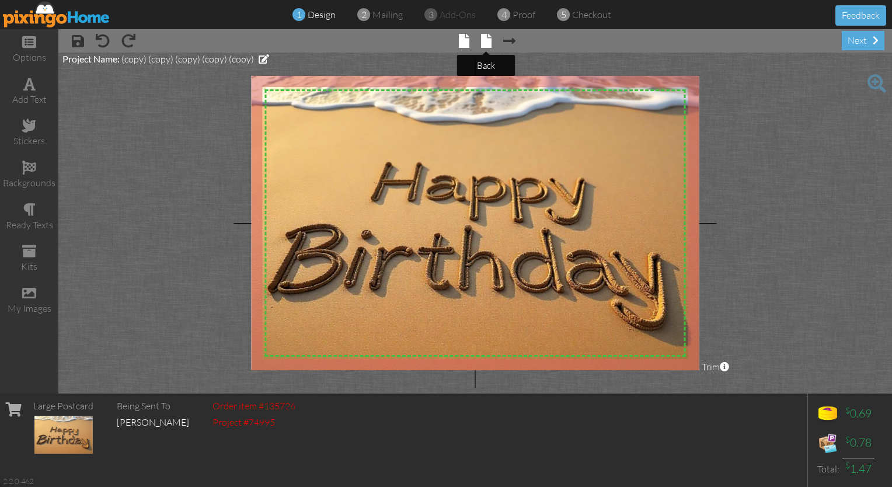
click at [443, 36] on span at bounding box center [486, 41] width 11 height 14
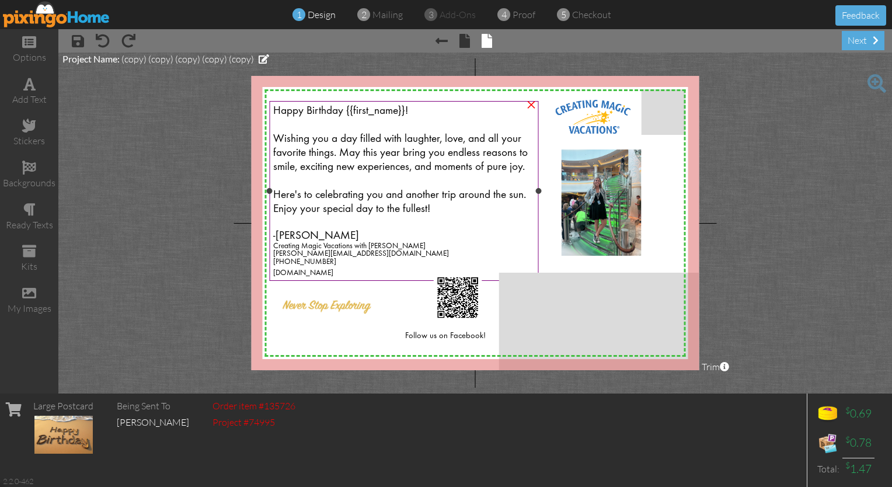
click at [391, 218] on div at bounding box center [404, 224] width 262 height 14
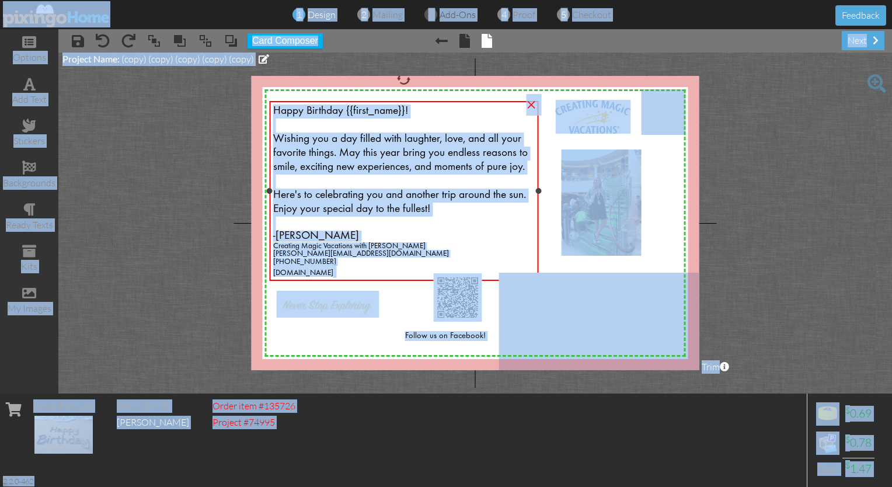
click at [404, 240] on div "-[PERSON_NAME]" at bounding box center [404, 236] width 262 height 11
click at [392, 244] on span "Creating Magic Vacations with [PERSON_NAME]" at bounding box center [349, 246] width 152 height 8
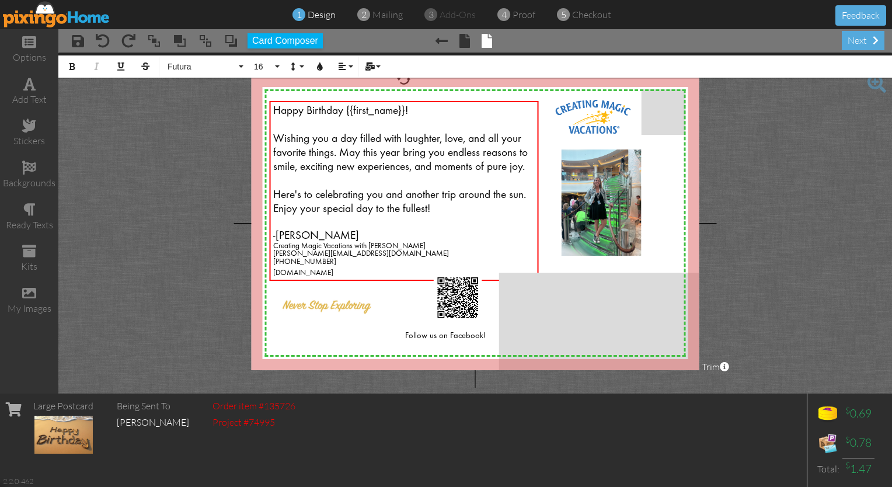
drag, startPoint x: 419, startPoint y: 273, endPoint x: 265, endPoint y: 114, distance: 221.4
click at [265, 114] on div "X X X X X X X X X X X X X X X X X X X X X X X X X X X X X X X X X X X X X X X X…" at bounding box center [476, 223] width 448 height 294
drag, startPoint x: 439, startPoint y: 205, endPoint x: 424, endPoint y: 186, distance: 24.1
click at [424, 186] on div at bounding box center [404, 182] width 262 height 14
click at [432, 203] on div "Here's to celebrating you and another trip around the sun. Enjoy your special d…" at bounding box center [404, 203] width 262 height 28
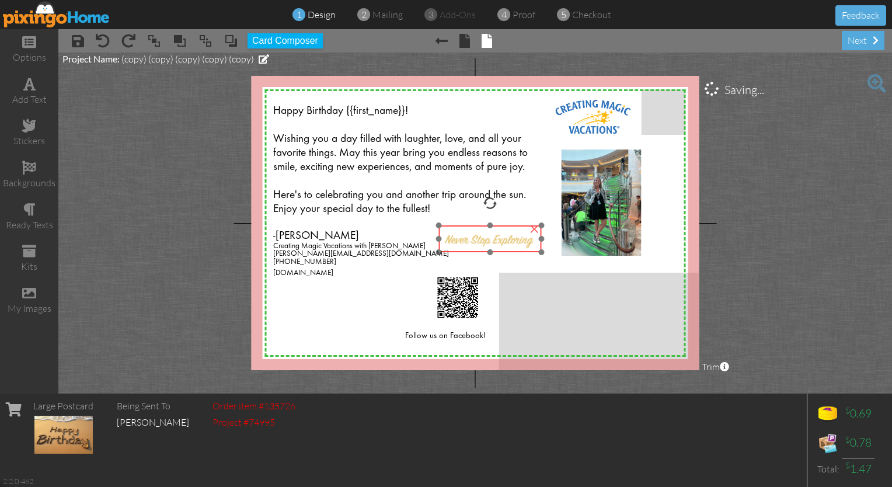
drag, startPoint x: 346, startPoint y: 311, endPoint x: 507, endPoint y: 244, distance: 175.2
click at [443, 244] on img at bounding box center [490, 238] width 103 height 27
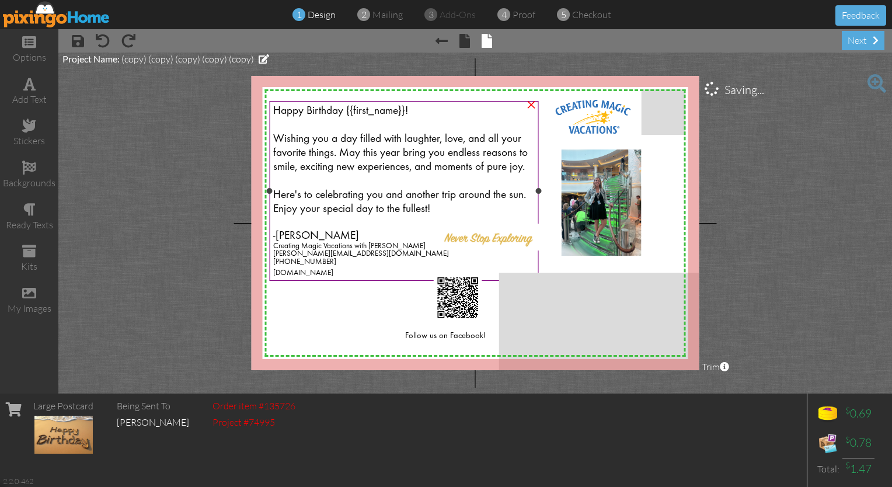
click at [343, 262] on div "[PHONE_NUMBER]" at bounding box center [404, 262] width 262 height 8
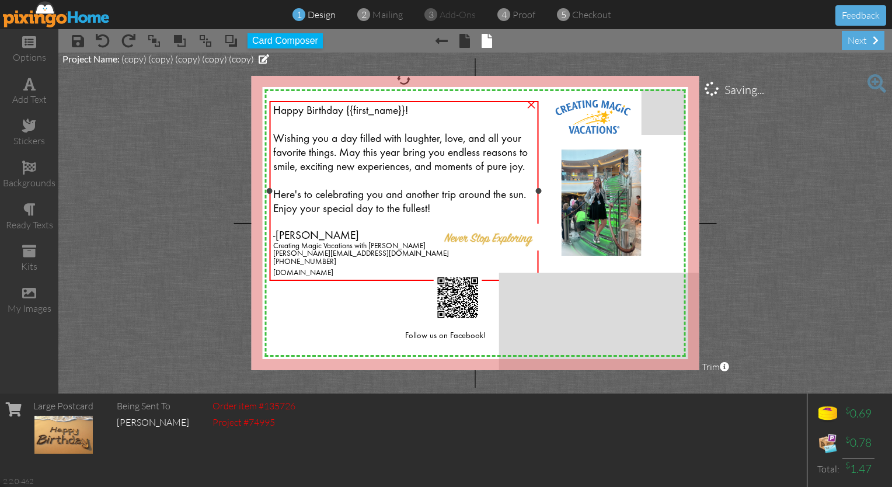
click at [418, 273] on div "[DOMAIN_NAME]" at bounding box center [404, 271] width 262 height 11
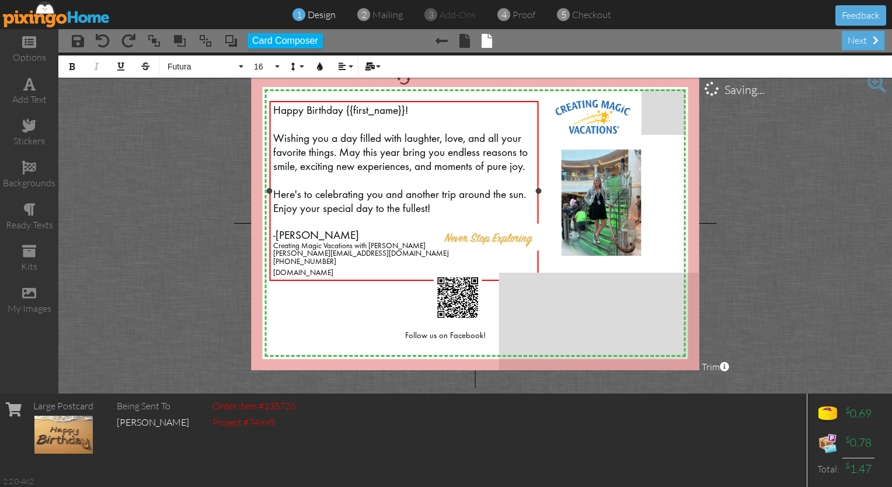
drag, startPoint x: 421, startPoint y: 273, endPoint x: 269, endPoint y: 239, distance: 156.3
click at [270, 239] on div "Happy Birthday {{first_name}}! Wishing you a day filled with laughter, love, an…" at bounding box center [404, 190] width 269 height 179
copy div "-[PERSON_NAME] Creating Magic Vacations with [PERSON_NAME][EMAIL_ADDRESS][DOMAI…"
click at [30, 260] on div "kits" at bounding box center [29, 266] width 58 height 13
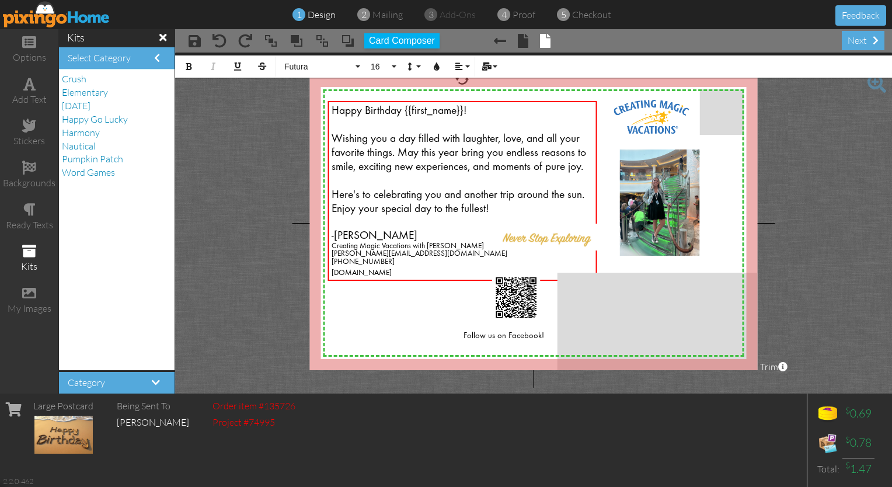
click at [232, 263] on project-studio-wrapper "X X X X X X X X X X X X X X X X X X X X X X X X X X X X X X X X X X X X X X X X…" at bounding box center [533, 223] width 717 height 341
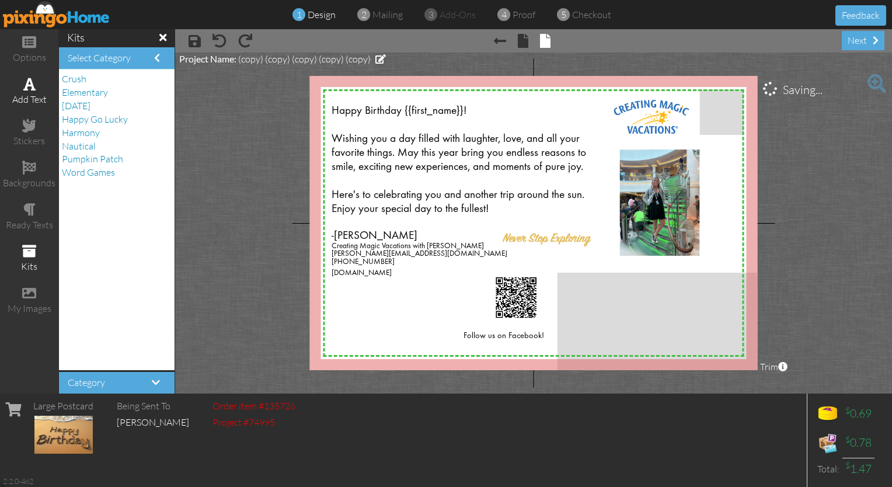
click at [29, 79] on span at bounding box center [29, 84] width 12 height 14
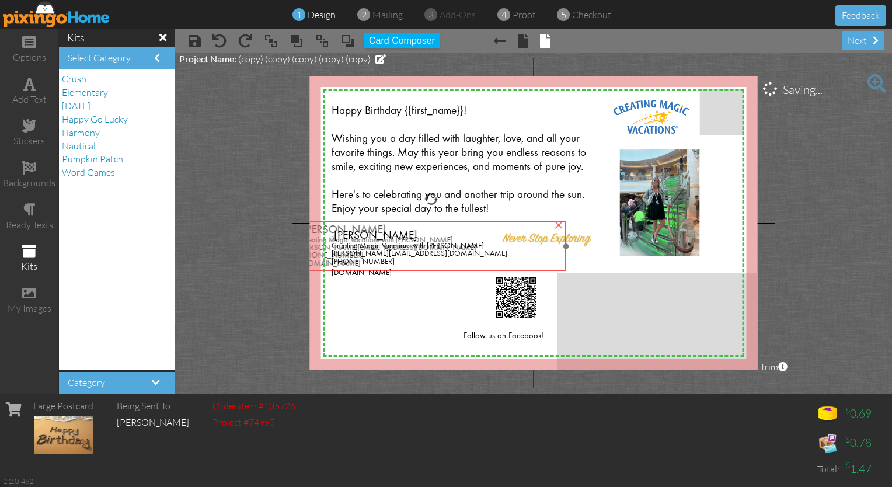
drag, startPoint x: 448, startPoint y: 366, endPoint x: 345, endPoint y: 236, distance: 165.4
click at [345, 237] on span "Creating Magic Vacations with [PERSON_NAME]" at bounding box center [377, 241] width 152 height 8
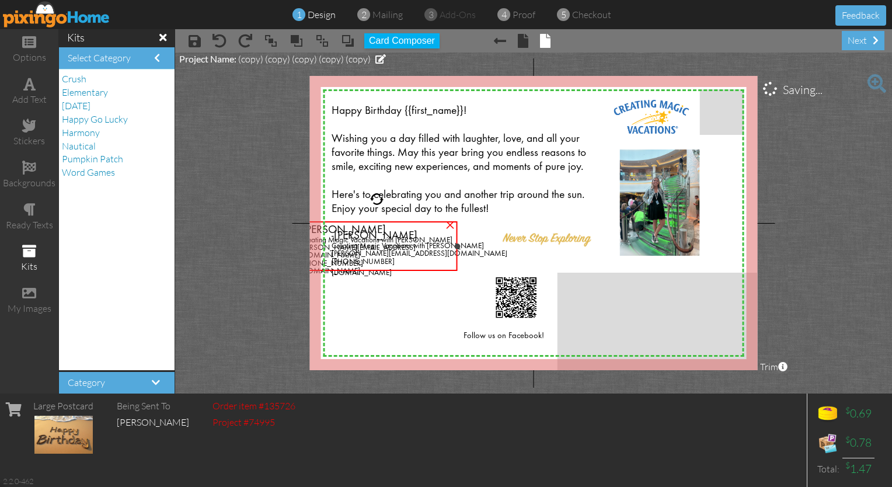
drag, startPoint x: 566, startPoint y: 246, endPoint x: 458, endPoint y: 265, distance: 109.6
click at [443, 265] on div "-[PERSON_NAME] Creating Magic Vacations with [PERSON_NAME][EMAIL_ADDRESS][DOMAI…" at bounding box center [377, 246] width 161 height 50
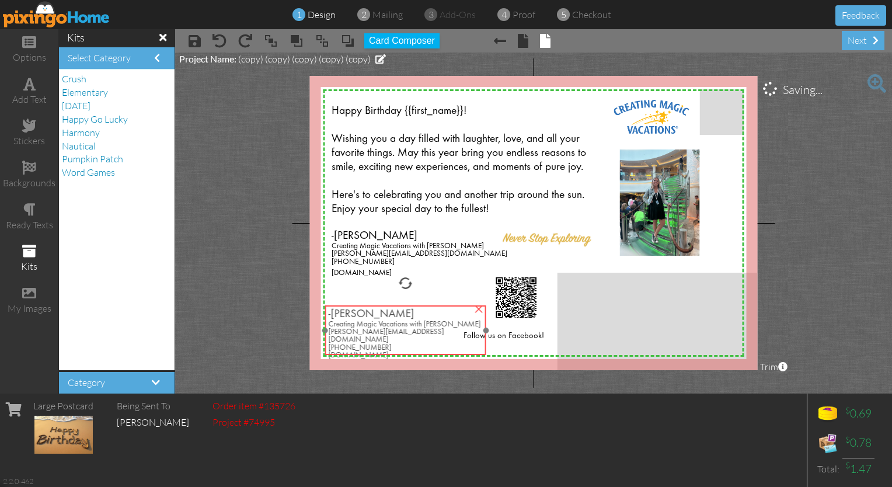
drag, startPoint x: 359, startPoint y: 241, endPoint x: 384, endPoint y: 322, distance: 84.4
click at [384, 322] on span "Creating Magic Vacations with [PERSON_NAME]" at bounding box center [405, 325] width 152 height 8
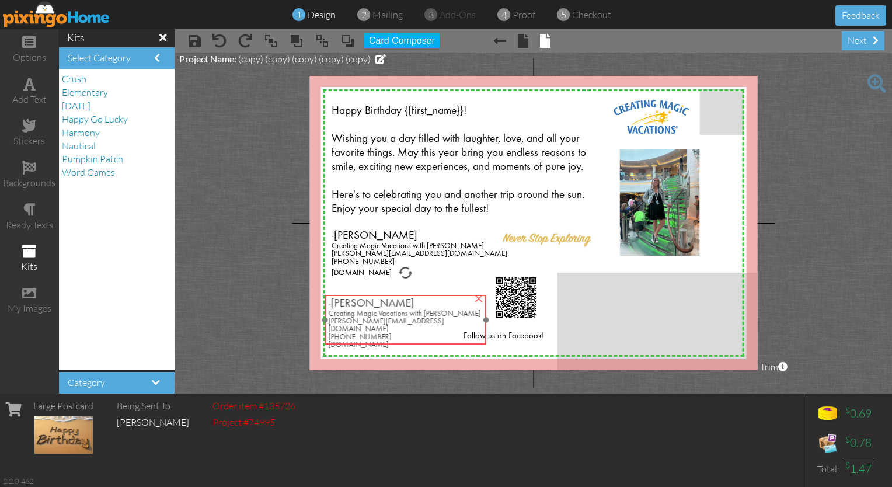
drag, startPoint x: 390, startPoint y: 321, endPoint x: 391, endPoint y: 314, distance: 7.0
click at [391, 314] on span "Creating Magic Vacations with [PERSON_NAME]" at bounding box center [405, 314] width 152 height 8
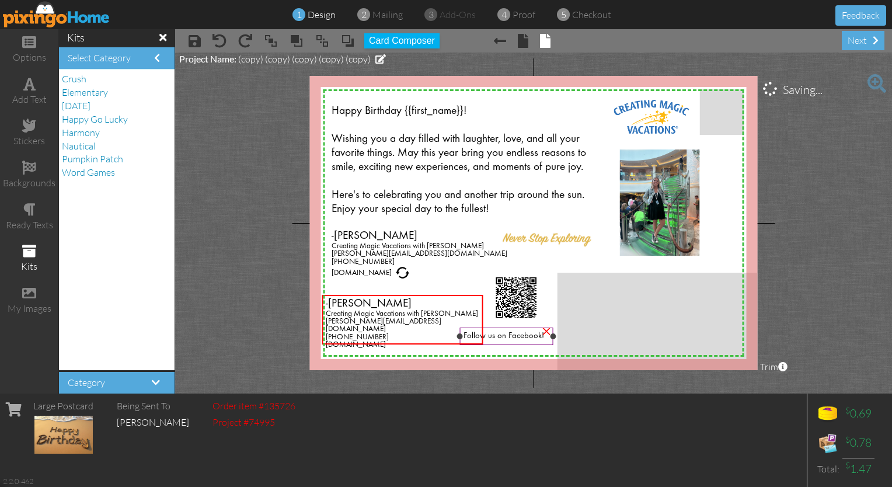
click at [443, 339] on span "Follow us on Facebook!" at bounding box center [504, 336] width 81 height 8
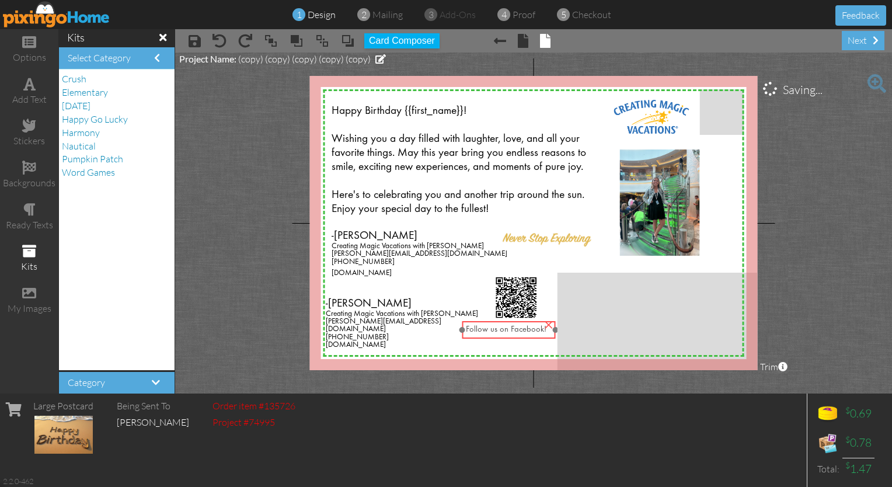
drag, startPoint x: 495, startPoint y: 339, endPoint x: 498, endPoint y: 332, distance: 7.6
click at [443, 332] on span "Follow us on Facebook!" at bounding box center [506, 329] width 81 height 8
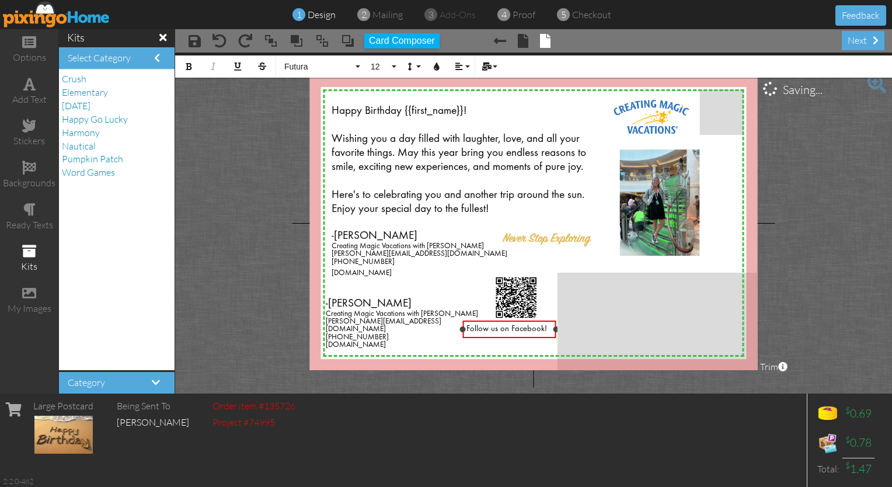
click at [443, 332] on span "Follow us on Facebook!" at bounding box center [507, 329] width 81 height 8
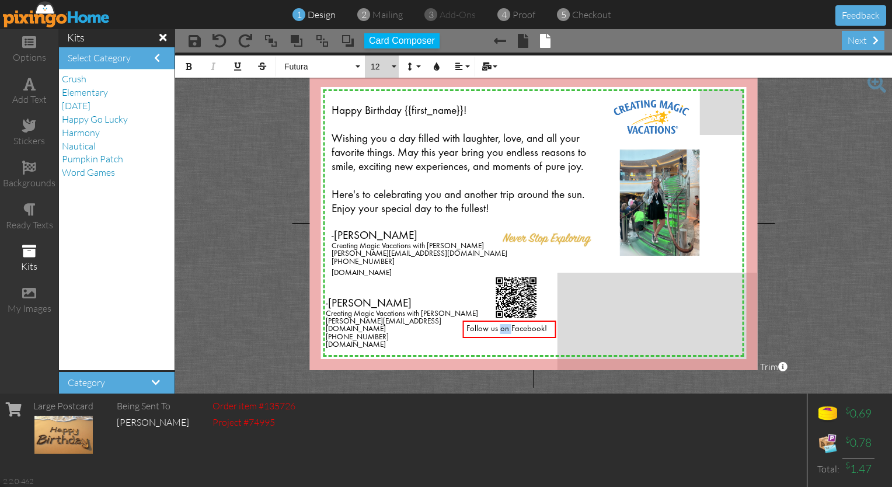
click at [390, 69] on button "12" at bounding box center [382, 66] width 34 height 22
click at [385, 174] on link "10" at bounding box center [384, 174] width 38 height 18
click at [443, 62] on button "Colors" at bounding box center [437, 66] width 22 height 22
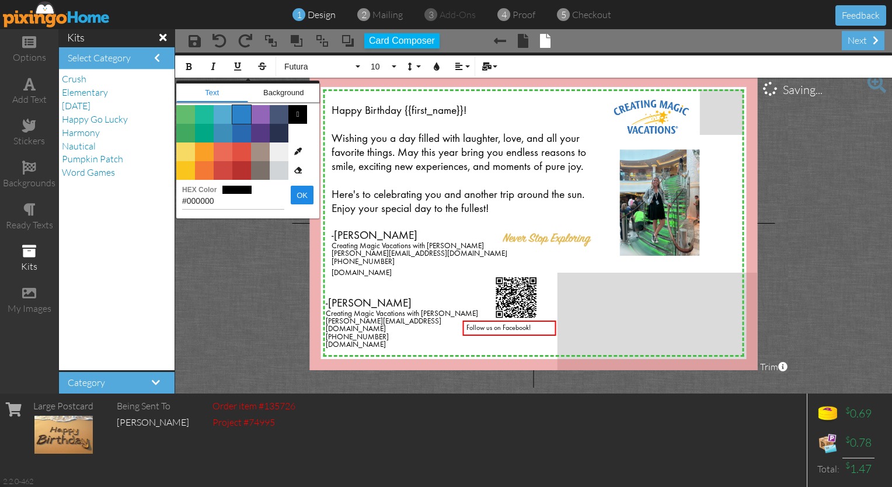
click at [241, 114] on span "Color #2C82C9" at bounding box center [241, 114] width 19 height 19
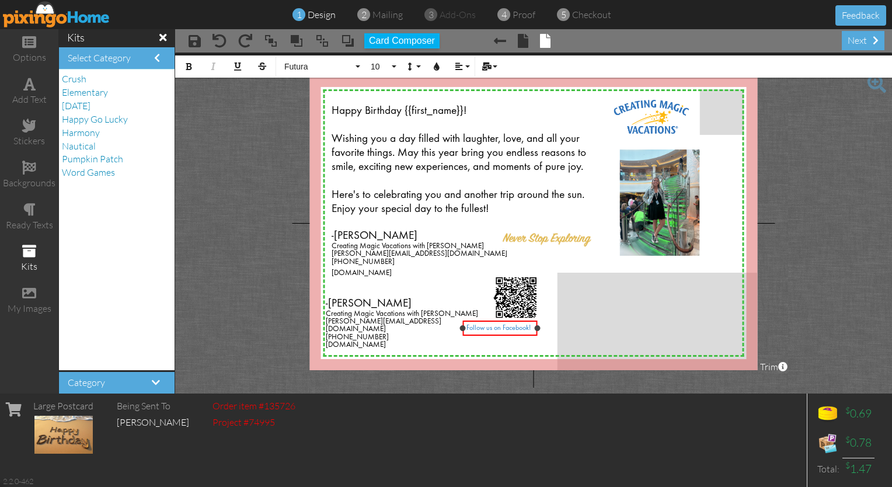
drag, startPoint x: 556, startPoint y: 328, endPoint x: 537, endPoint y: 331, distance: 18.8
click at [443, 331] on div at bounding box center [538, 328] width 6 height 6
click at [375, 253] on span "[PERSON_NAME][EMAIL_ADDRESS][DOMAIN_NAME]" at bounding box center [420, 254] width 176 height 8
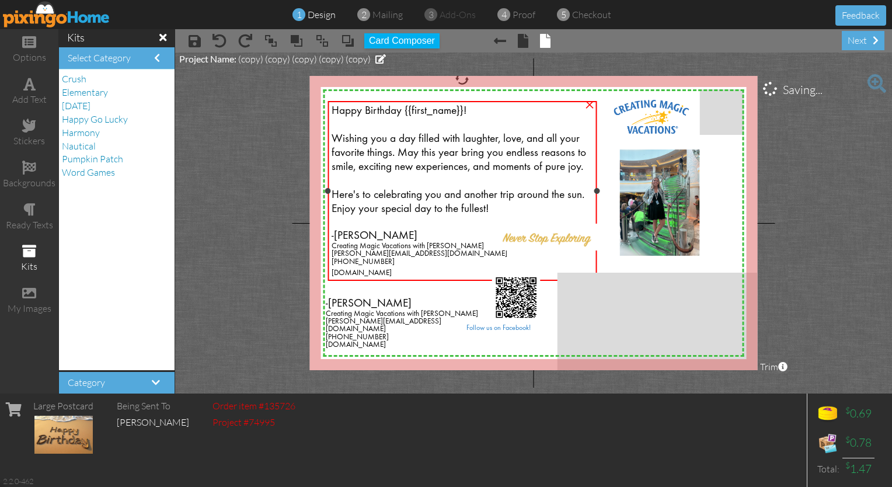
click at [392, 272] on span "[DOMAIN_NAME]" at bounding box center [362, 273] width 60 height 8
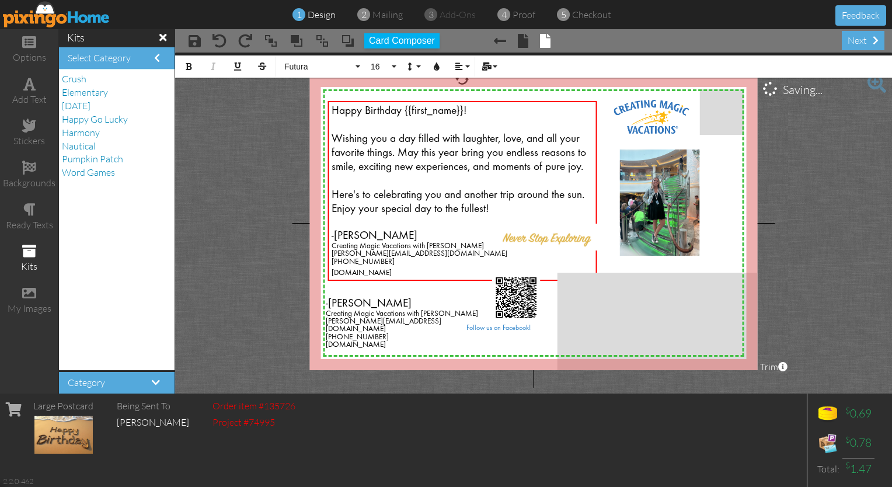
drag, startPoint x: 475, startPoint y: 272, endPoint x: 325, endPoint y: 235, distance: 154.0
click at [328, 235] on div "Happy Birthday {{first_name}}! Wishing you a day filled with laughter, love, an…" at bounding box center [462, 190] width 269 height 179
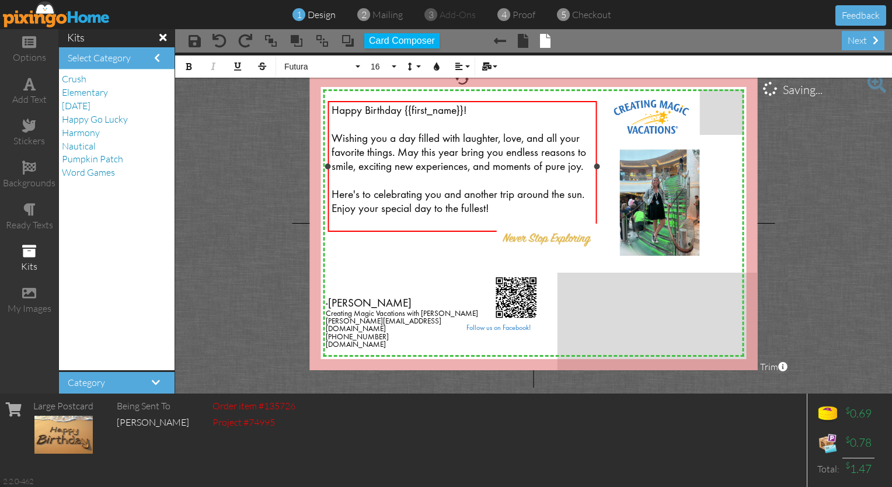
click at [443, 210] on div "Here's to celebrating you and another trip around the sun. Enjoy your special d…" at bounding box center [463, 203] width 262 height 28
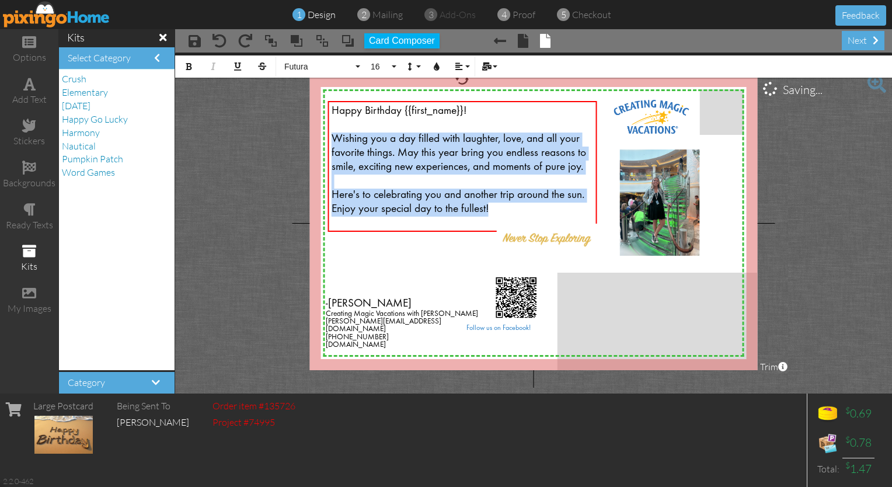
drag, startPoint x: 493, startPoint y: 210, endPoint x: 313, endPoint y: 140, distance: 193.6
click at [313, 140] on div "X X X X X X X X X X X X X X X X X X X X X X X X X X X X X X X X X X X X X X X X…" at bounding box center [534, 223] width 448 height 294
click at [399, 68] on div "Bold Italic Underline Strikethrough Futura Absolute Adventure Algerian Aphrodit…" at bounding box center [533, 65] width 717 height 25
click at [395, 67] on button "16" at bounding box center [382, 66] width 34 height 22
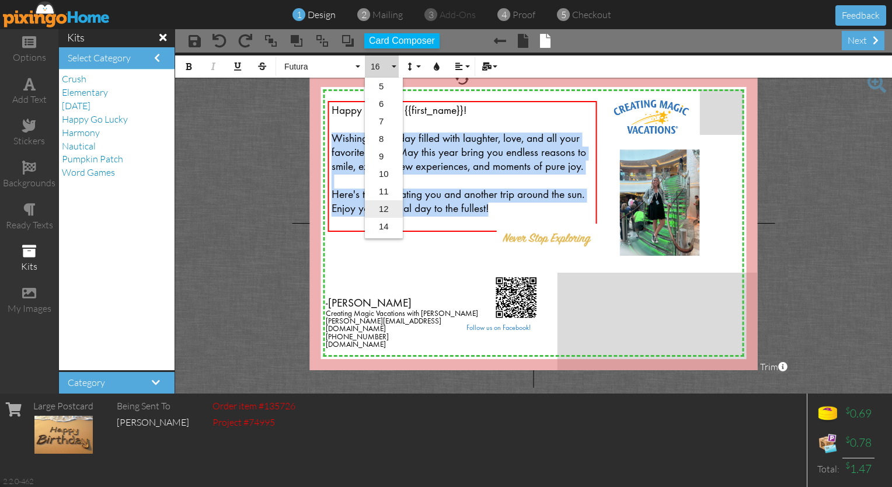
click at [387, 209] on link "12" at bounding box center [384, 209] width 38 height 18
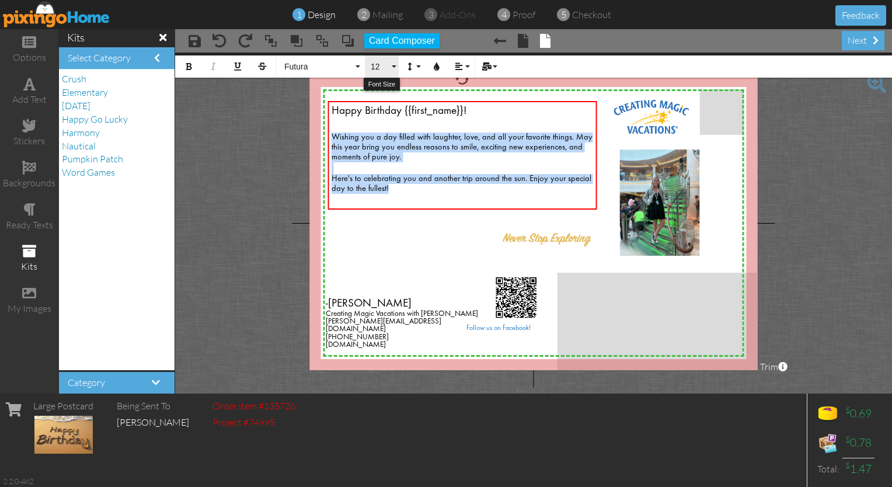
click at [395, 62] on button "12" at bounding box center [382, 66] width 34 height 22
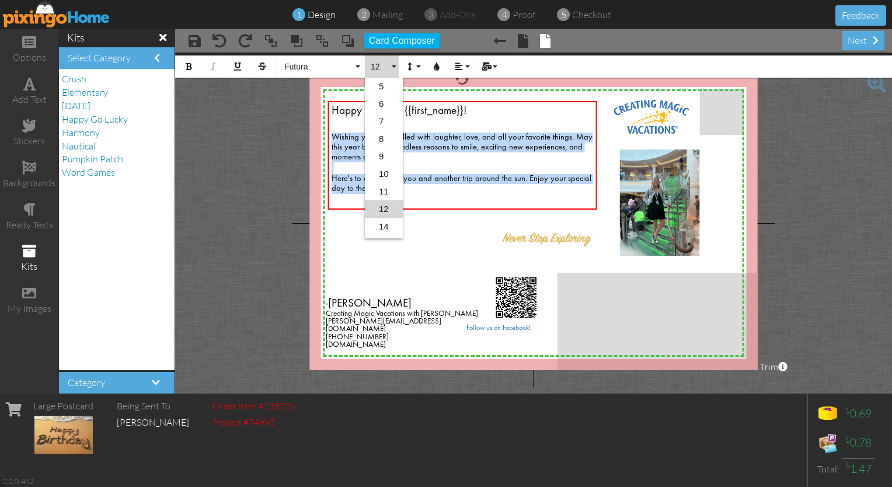
scroll to position [51, 0]
click at [383, 172] on link "14" at bounding box center [384, 176] width 38 height 18
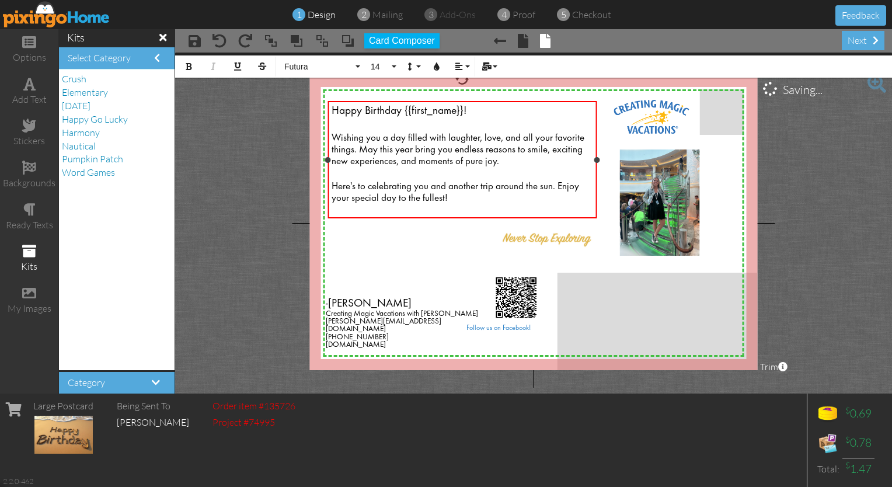
click at [443, 116] on div "Happy Birthday {{first_name}}!" at bounding box center [463, 112] width 262 height 14
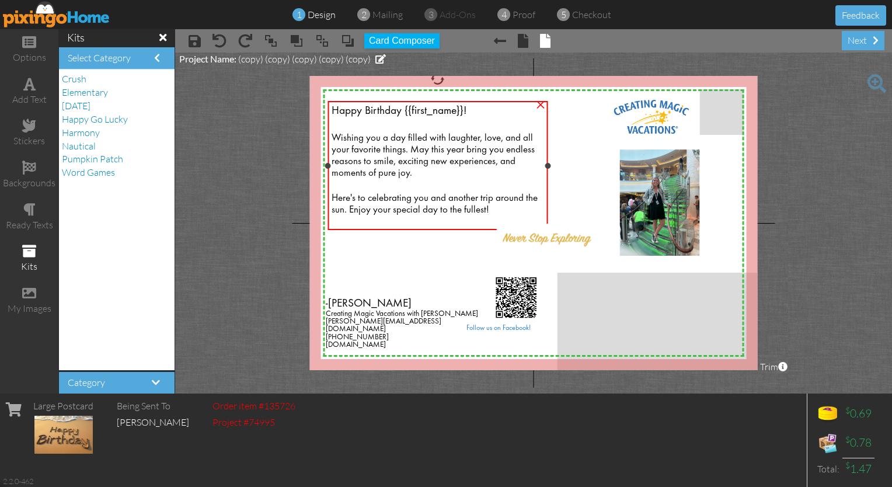
drag, startPoint x: 595, startPoint y: 160, endPoint x: 545, endPoint y: 174, distance: 52.1
click at [443, 174] on div "Happy Birthday {{first_name}}! Wishing you a day filled with laughter, love, an…" at bounding box center [438, 165] width 220 height 128
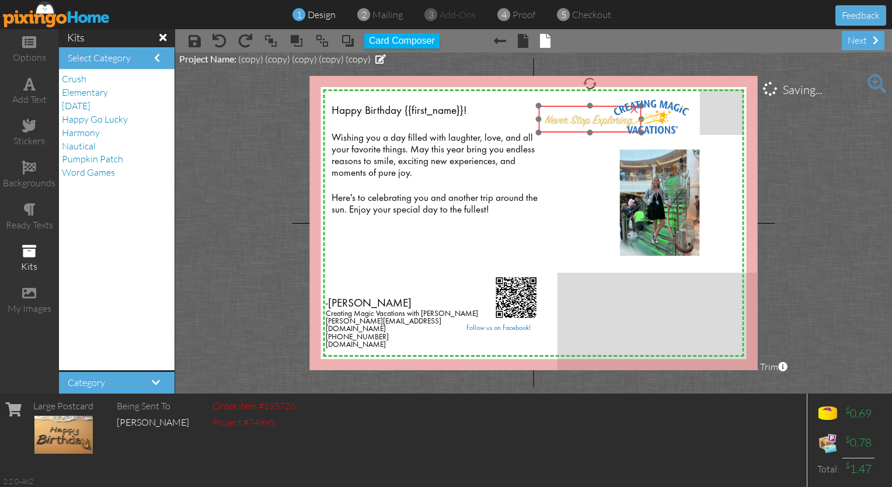
drag, startPoint x: 530, startPoint y: 239, endPoint x: 572, endPoint y: 123, distance: 123.6
click at [443, 123] on img at bounding box center [589, 119] width 103 height 27
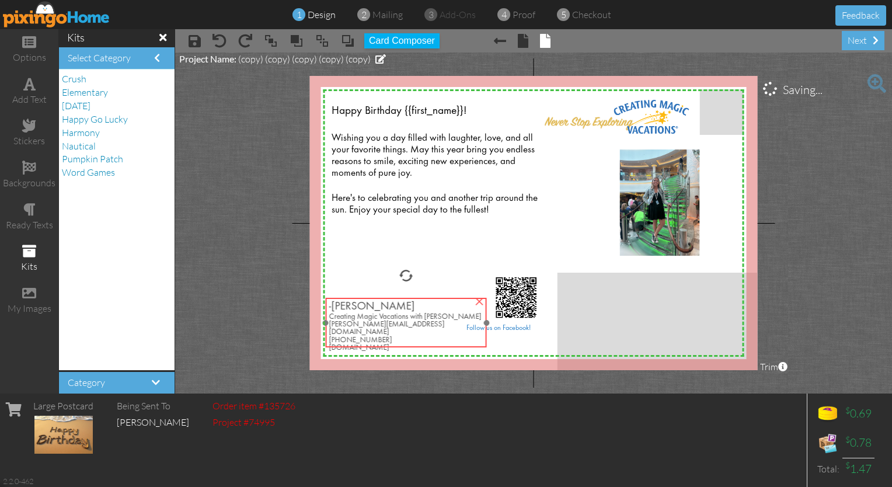
click at [399, 325] on span "[PERSON_NAME][EMAIL_ADDRESS][DOMAIN_NAME]" at bounding box center [387, 328] width 116 height 15
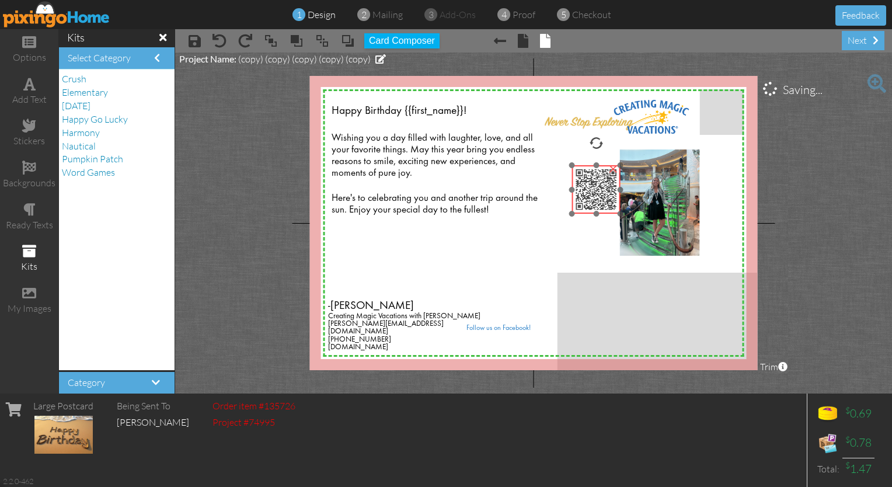
drag, startPoint x: 510, startPoint y: 297, endPoint x: 590, endPoint y: 189, distance: 134.4
click at [443, 189] on img at bounding box center [596, 189] width 48 height 48
drag, startPoint x: 498, startPoint y: 331, endPoint x: 589, endPoint y: 237, distance: 131.3
click at [443, 237] on span "Follow us on Facebook!" at bounding box center [590, 233] width 64 height 7
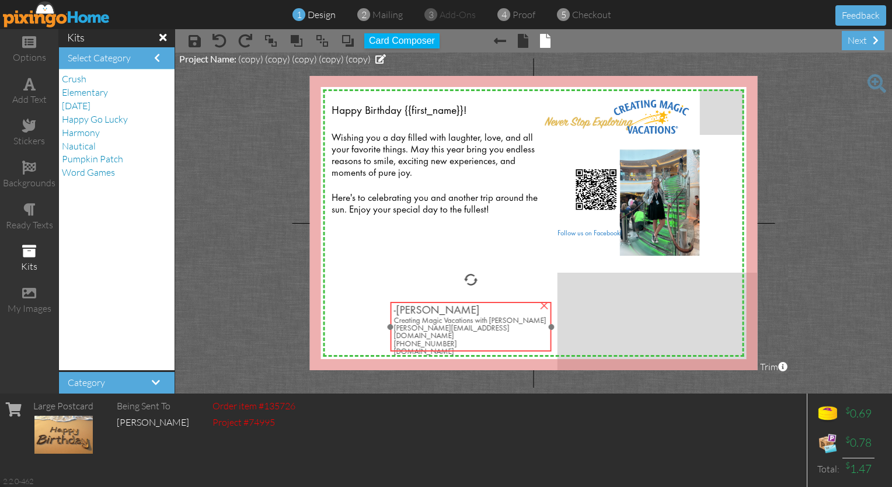
drag, startPoint x: 423, startPoint y: 332, endPoint x: 489, endPoint y: 337, distance: 66.2
click at [443, 340] on div "[PHONE_NUMBER]" at bounding box center [471, 344] width 154 height 8
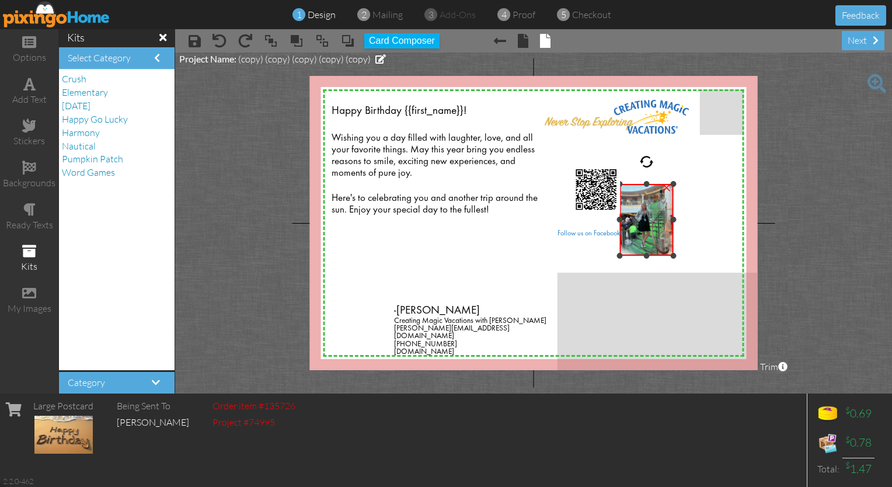
drag, startPoint x: 698, startPoint y: 149, endPoint x: 675, endPoint y: 183, distance: 41.6
click at [443, 183] on div at bounding box center [674, 184] width 6 height 6
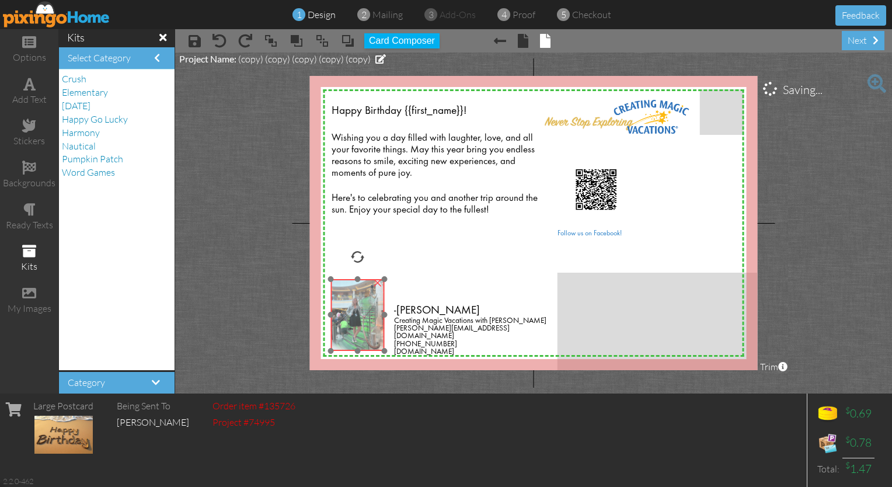
drag, startPoint x: 656, startPoint y: 216, endPoint x: 367, endPoint y: 311, distance: 304.3
click at [367, 311] on img at bounding box center [358, 315] width 54 height 72
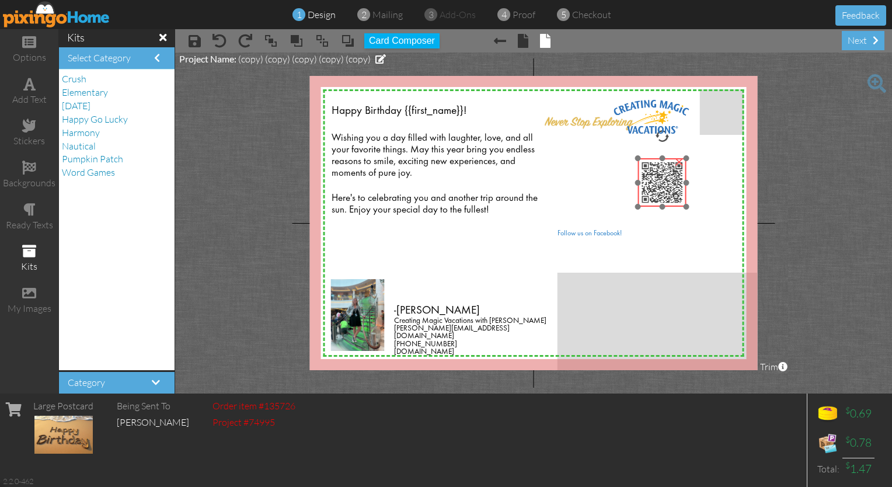
drag, startPoint x: 607, startPoint y: 189, endPoint x: 673, endPoint y: 182, distance: 66.4
click at [443, 182] on img at bounding box center [662, 182] width 48 height 48
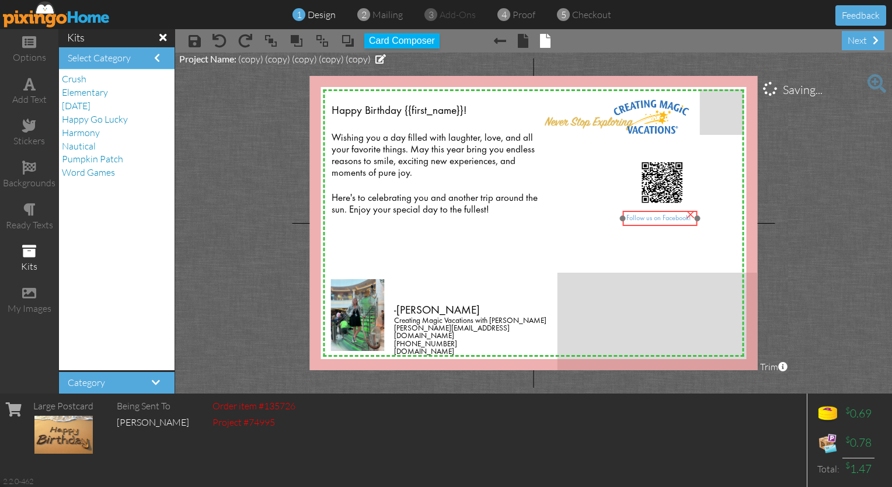
drag, startPoint x: 594, startPoint y: 234, endPoint x: 661, endPoint y: 218, distance: 68.9
click at [443, 218] on span "Follow us on Facebook!" at bounding box center [659, 218] width 64 height 7
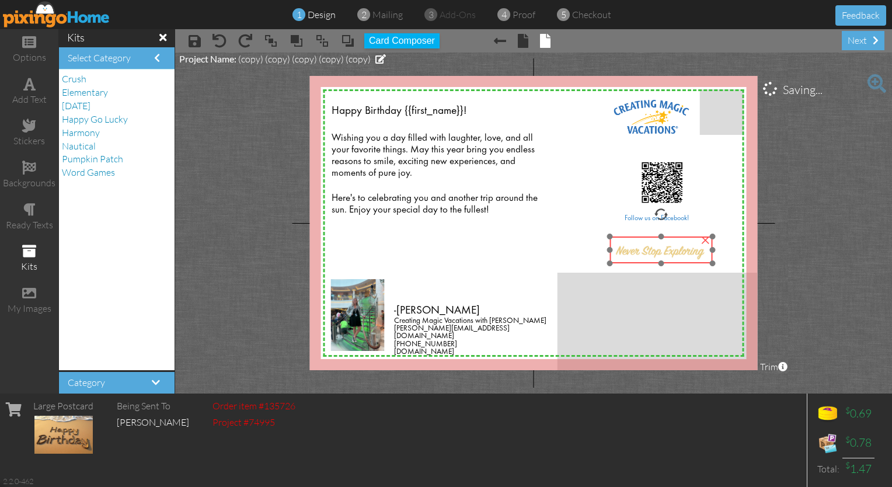
drag, startPoint x: 590, startPoint y: 127, endPoint x: 661, endPoint y: 256, distance: 147.4
click at [443, 256] on img at bounding box center [661, 250] width 103 height 27
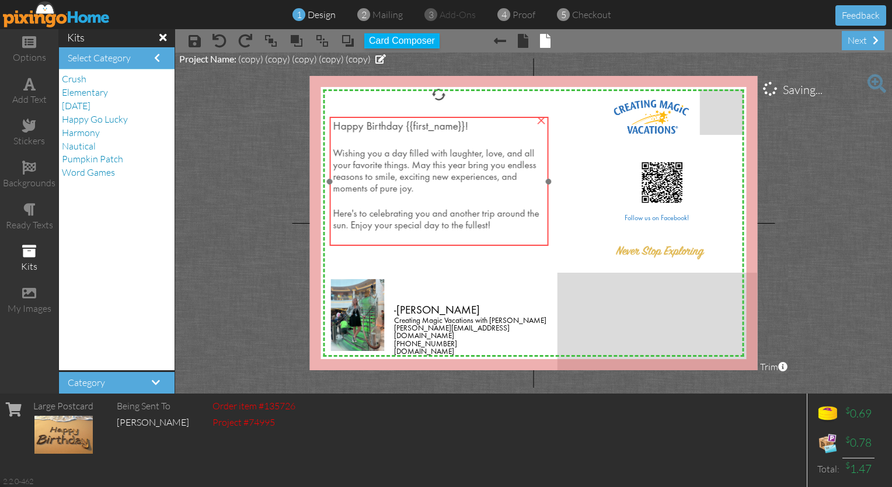
drag, startPoint x: 415, startPoint y: 181, endPoint x: 417, endPoint y: 197, distance: 15.9
click at [417, 197] on div at bounding box center [438, 201] width 211 height 13
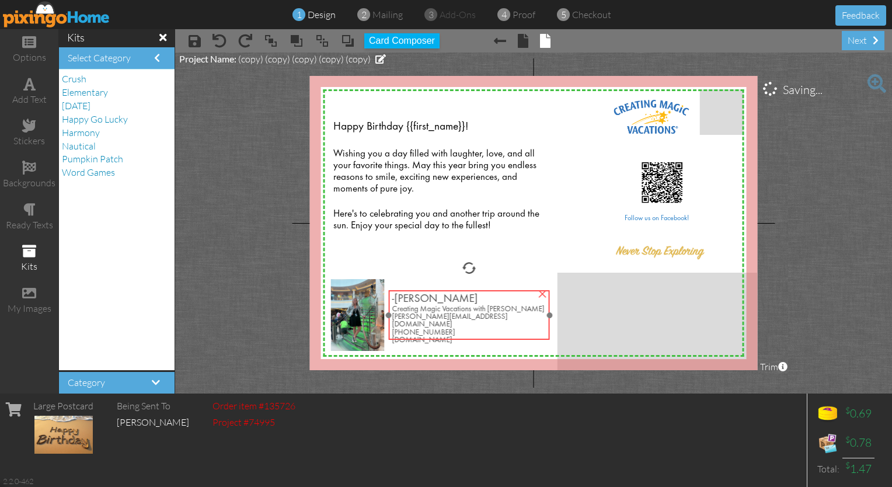
drag, startPoint x: 427, startPoint y: 324, endPoint x: 426, endPoint y: 312, distance: 11.8
click at [426, 313] on span "[PERSON_NAME][EMAIL_ADDRESS][DOMAIN_NAME]" at bounding box center [450, 320] width 116 height 15
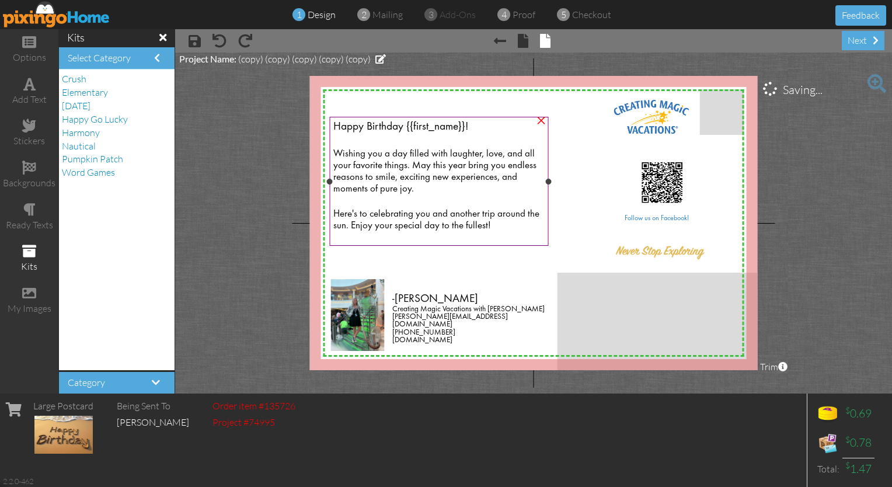
click at [432, 229] on span "Here's to celebrating you and another trip around the sun. Enjoy your special d…" at bounding box center [436, 220] width 206 height 21
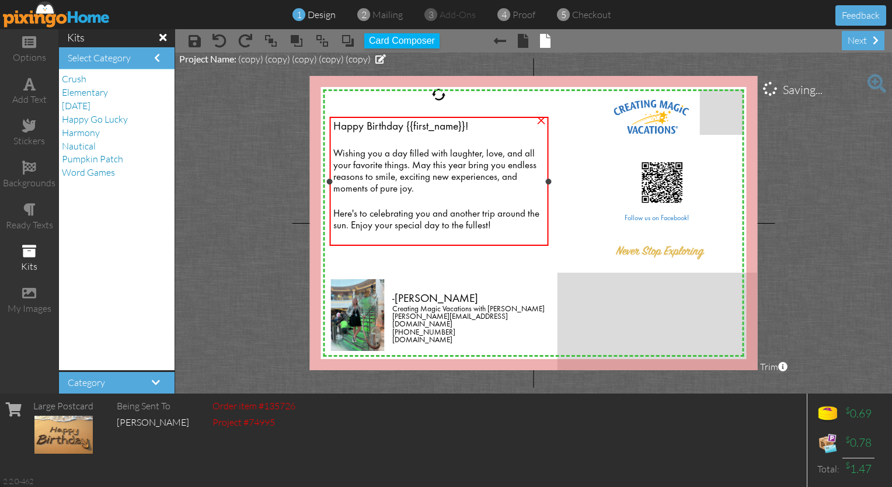
click at [443, 217] on span "Here's to celebrating you and another trip around the sun. Enjoy your special d…" at bounding box center [436, 220] width 206 height 21
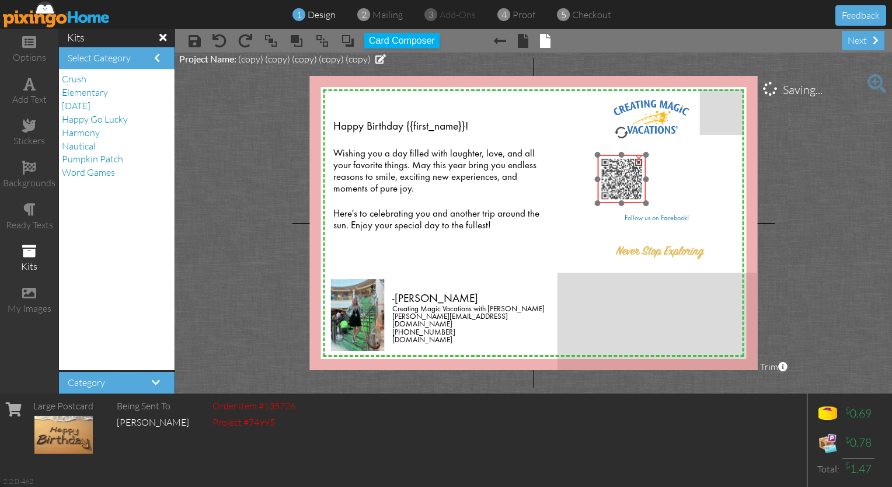
drag, startPoint x: 665, startPoint y: 166, endPoint x: 626, endPoint y: 162, distance: 39.3
click at [443, 162] on img at bounding box center [622, 179] width 48 height 48
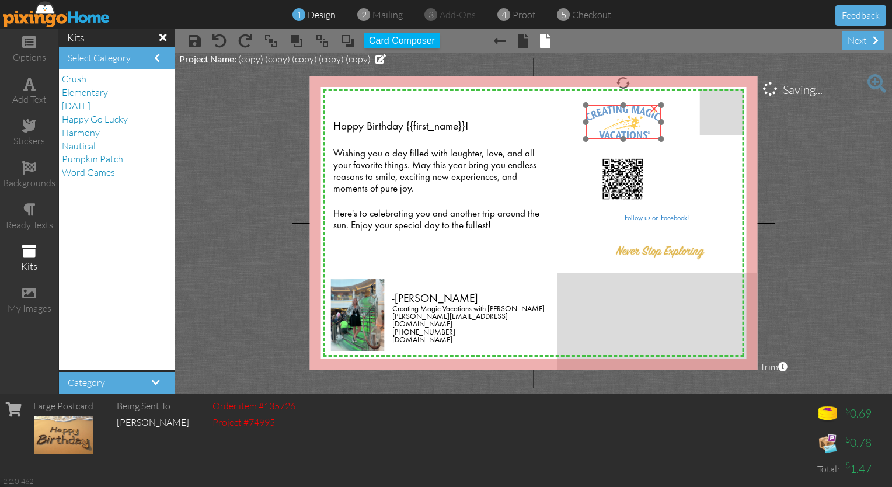
drag, startPoint x: 660, startPoint y: 116, endPoint x: 631, endPoint y: 120, distance: 29.5
click at [443, 120] on img at bounding box center [623, 122] width 75 height 34
drag, startPoint x: 661, startPoint y: 104, endPoint x: 682, endPoint y: 100, distance: 21.3
click at [443, 100] on div "X X X X X X X X X X X X X X X X X X X X X X X X X X X X X X X X X X X X X X X X…" at bounding box center [534, 223] width 448 height 294
drag, startPoint x: 629, startPoint y: 116, endPoint x: 618, endPoint y: 116, distance: 11.1
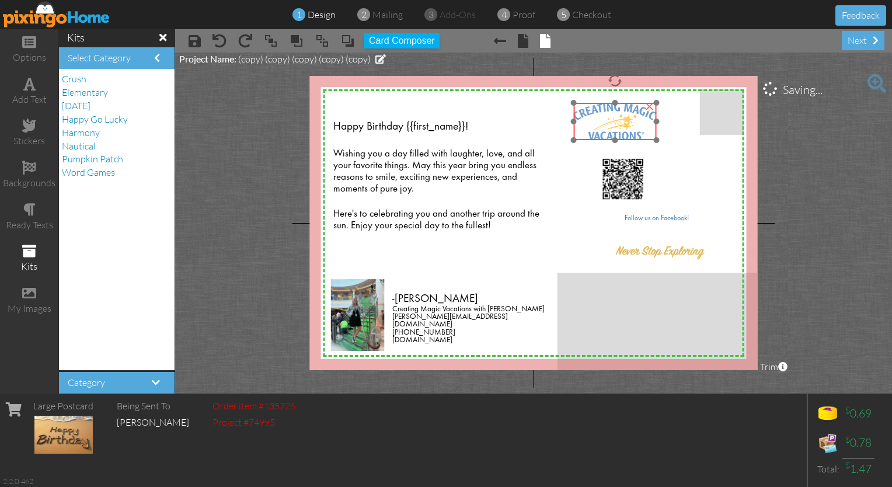
click at [443, 116] on img at bounding box center [614, 121] width 83 height 37
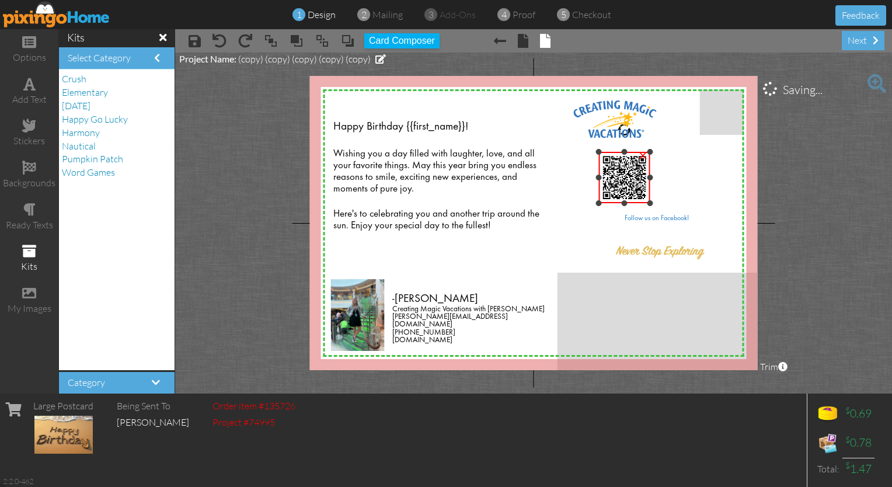
drag, startPoint x: 645, startPoint y: 155, endPoint x: 657, endPoint y: 152, distance: 12.0
click at [443, 152] on div "X X X X X X X X X X X X X X X X X X X X X X X X X X X X X X X X X X X X X X X X…" at bounding box center [534, 223] width 448 height 294
drag, startPoint x: 635, startPoint y: 167, endPoint x: 627, endPoint y: 165, distance: 7.9
click at [443, 165] on img at bounding box center [618, 176] width 51 height 51
drag, startPoint x: 665, startPoint y: 216, endPoint x: 625, endPoint y: 213, distance: 40.4
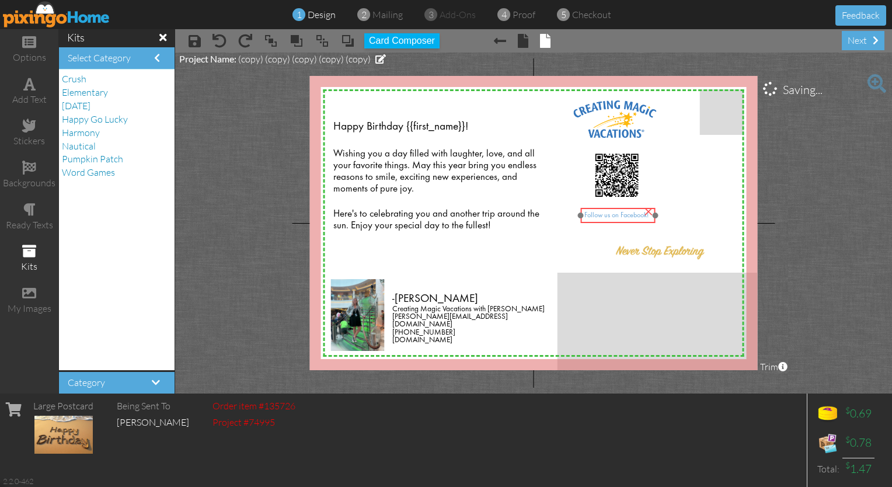
click at [443, 213] on span "Follow us on Facebook!" at bounding box center [617, 215] width 64 height 7
drag, startPoint x: 667, startPoint y: 253, endPoint x: 689, endPoint y: 253, distance: 22.2
click at [443, 253] on img at bounding box center [684, 249] width 103 height 27
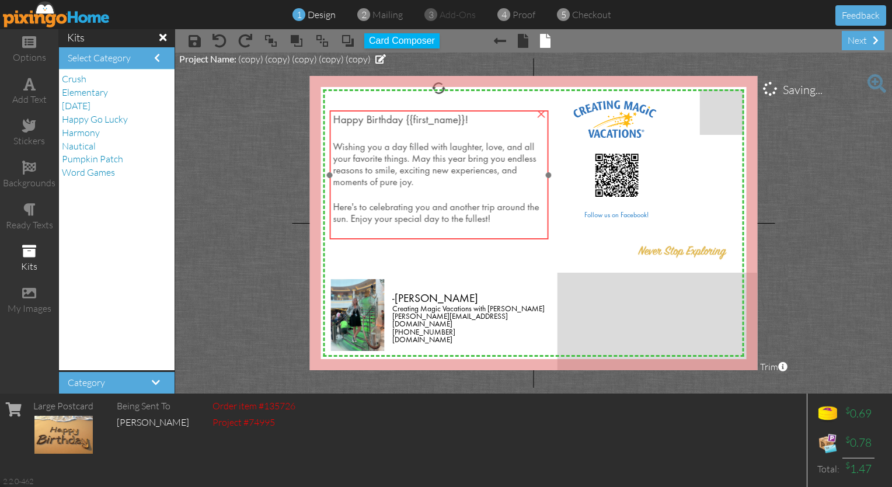
click at [413, 180] on span "Wishing you a day filled with laughter, love, and all your favorite things. May…" at bounding box center [434, 165] width 203 height 44
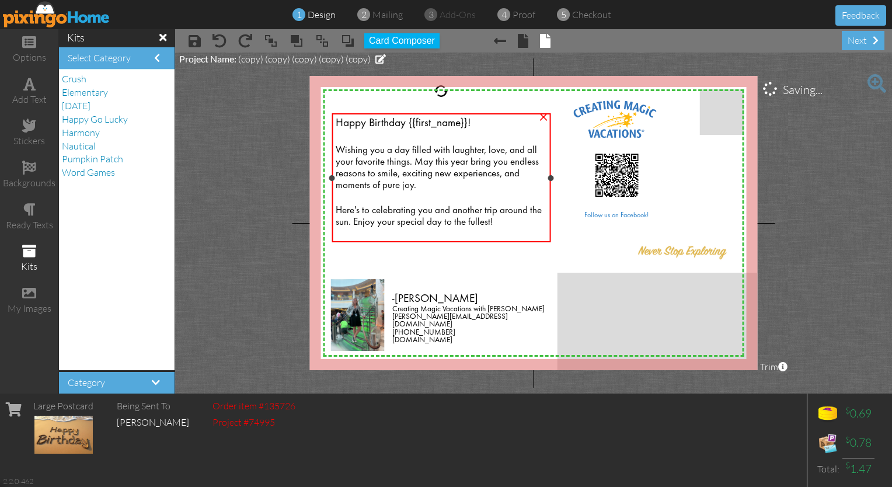
drag, startPoint x: 491, startPoint y: 132, endPoint x: 483, endPoint y: 127, distance: 8.9
click at [443, 127] on div "Happy Birthday {{first_name}}!" at bounding box center [441, 124] width 211 height 14
click at [443, 127] on div "Happy Birthday {{first_name}}!" at bounding box center [442, 124] width 211 height 14
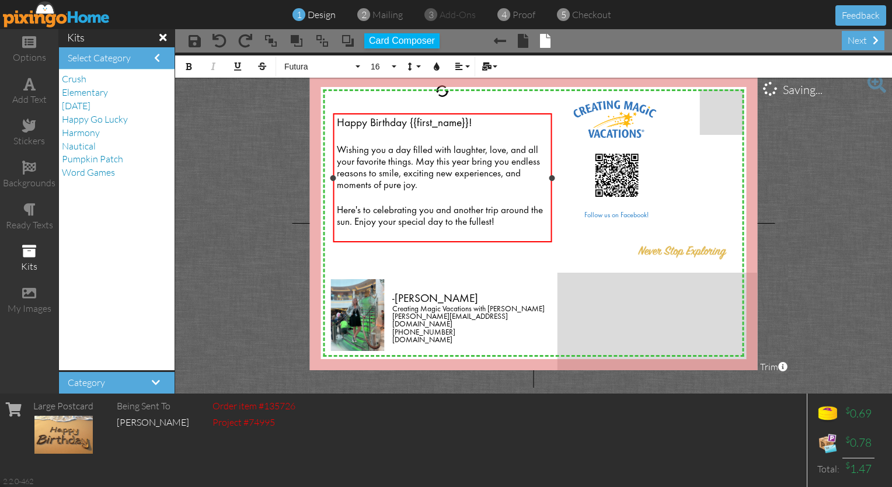
click at [443, 127] on div "Happy Birthday {{first_name}}!" at bounding box center [442, 124] width 211 height 14
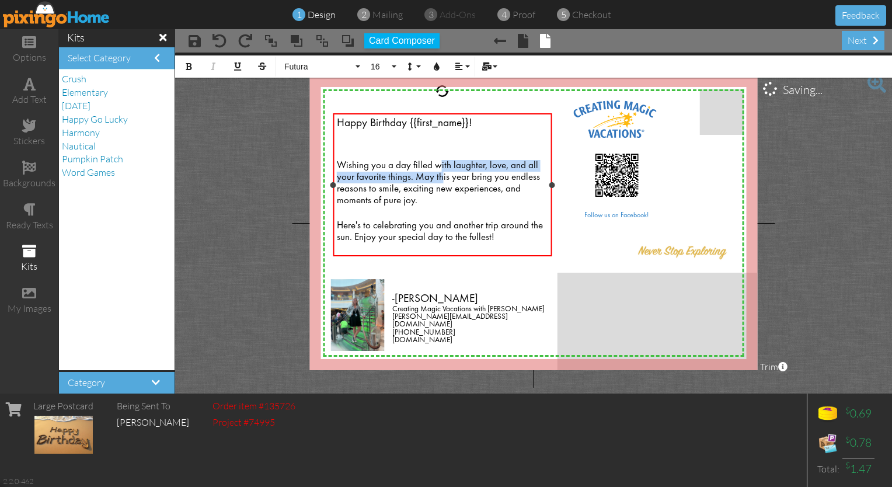
drag, startPoint x: 440, startPoint y: 180, endPoint x: 440, endPoint y: 167, distance: 12.8
click at [440, 167] on span "Wishing you a day filled with laughter, love, and all your favorite things. May…" at bounding box center [438, 183] width 203 height 44
drag, startPoint x: 496, startPoint y: 147, endPoint x: 444, endPoint y: 270, distance: 134.0
click at [443, 270] on div "X X X X X X X X X X X X X X X X X X X X X X X X X X X X X X X X X X X X X X X X…" at bounding box center [534, 223] width 448 height 294
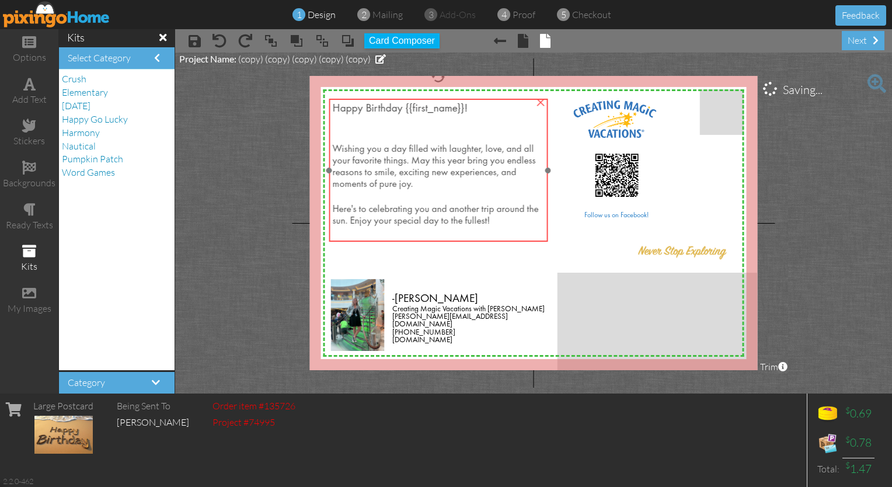
drag, startPoint x: 459, startPoint y: 231, endPoint x: 455, endPoint y: 217, distance: 15.2
click at [443, 217] on span "Here's to celebrating you and another trip around the sun. Enjoy your special d…" at bounding box center [436, 215] width 206 height 21
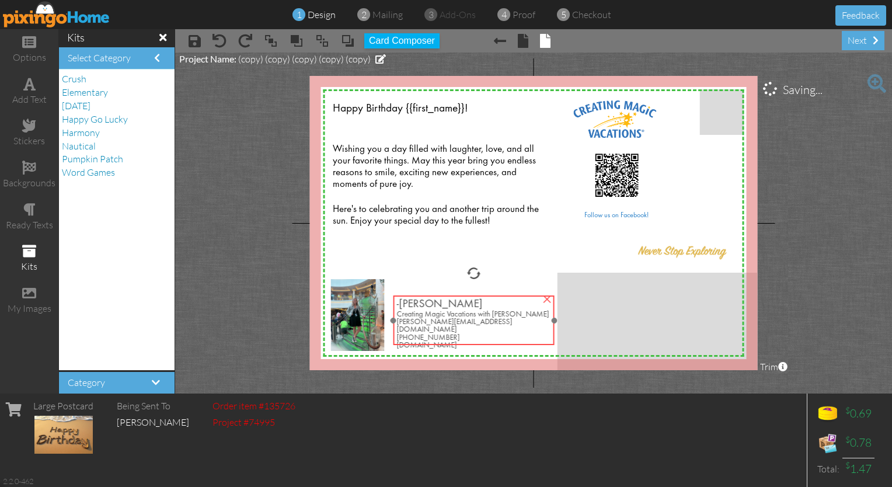
click at [443, 322] on span "[PERSON_NAME][EMAIL_ADDRESS][DOMAIN_NAME]" at bounding box center [455, 325] width 116 height 15
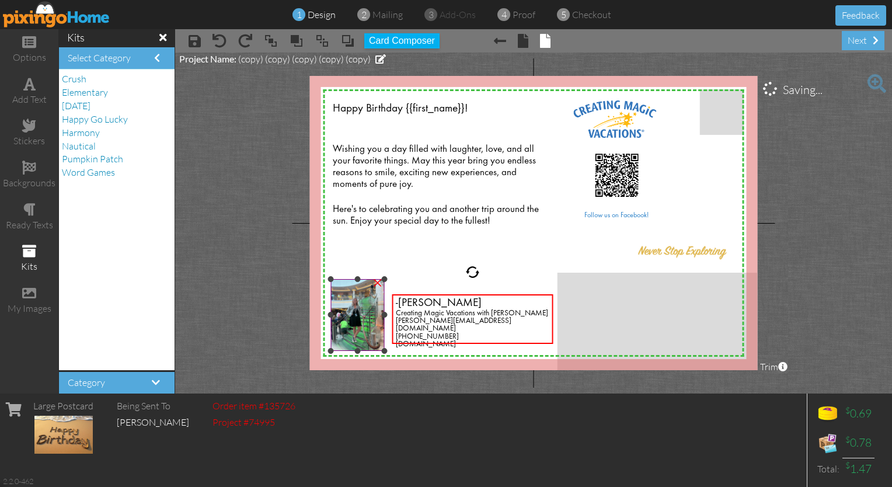
click at [355, 318] on img at bounding box center [358, 315] width 54 height 72
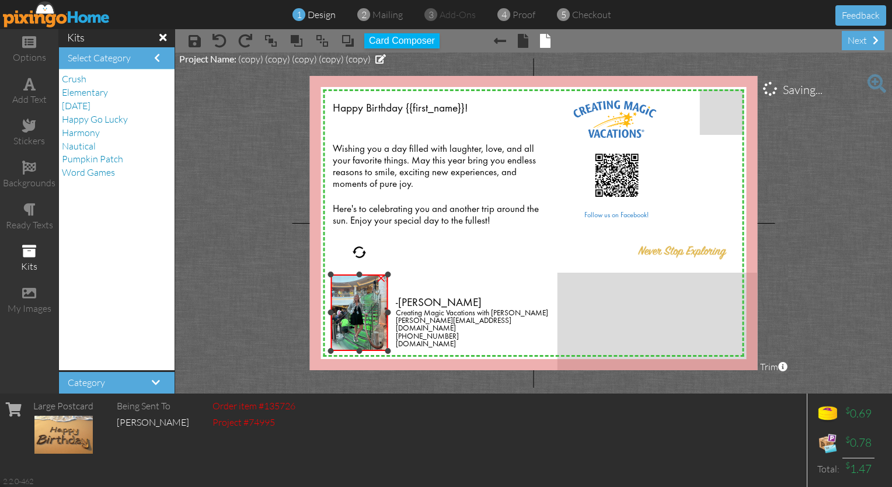
drag, startPoint x: 383, startPoint y: 281, endPoint x: 397, endPoint y: 276, distance: 15.5
click at [397, 276] on div "X X X X X X X X X X X X X X X X X X X X X X X X X X X X X X X X X X X X X X X X…" at bounding box center [534, 223] width 448 height 294
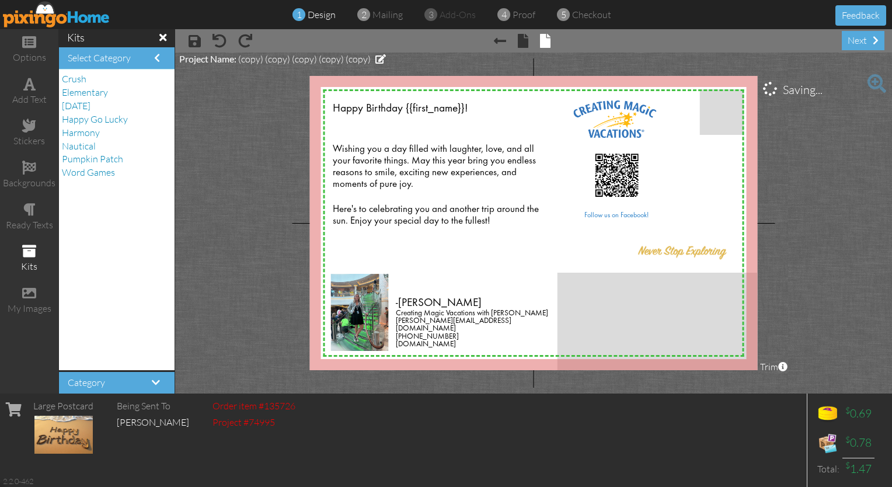
click at [166, 35] on span at bounding box center [162, 37] width 7 height 11
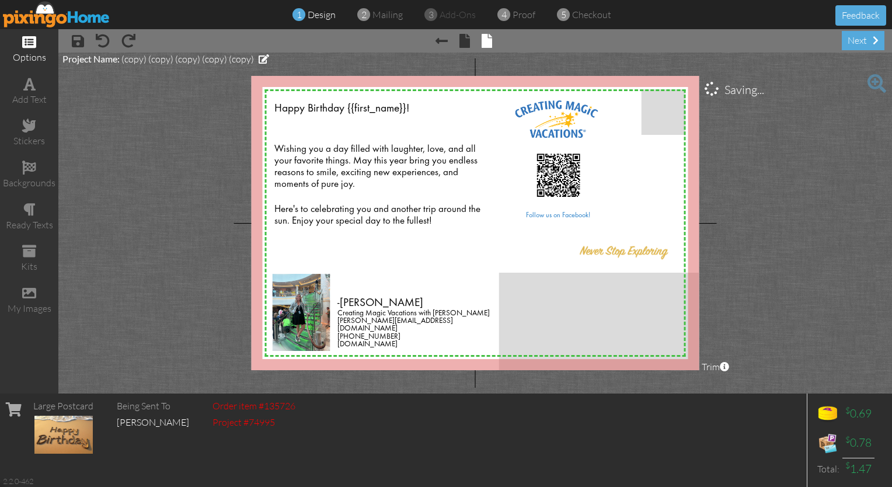
click at [27, 51] on div "options" at bounding box center [29, 57] width 58 height 13
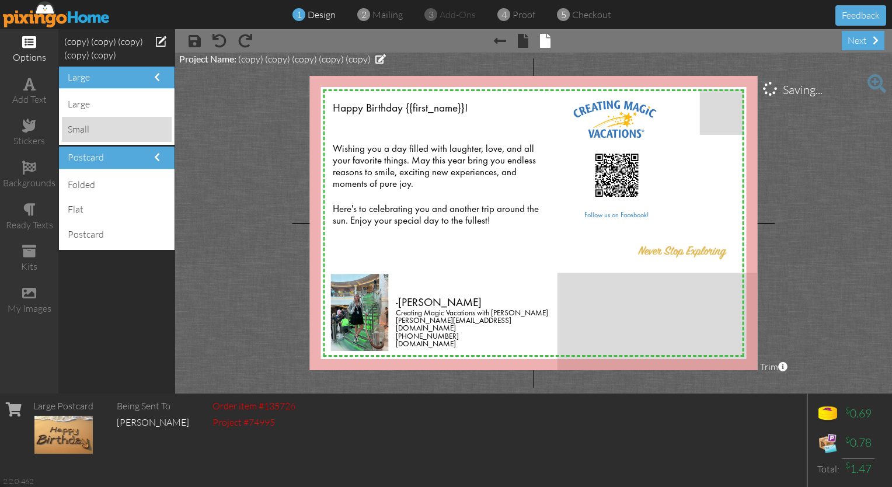
click at [98, 128] on div "small" at bounding box center [117, 129] width 110 height 25
click at [99, 133] on body "1 design 2 mailing 3 add-ons 4 proof 5 checkout Feedback options add text stick…" at bounding box center [446, 243] width 892 height 487
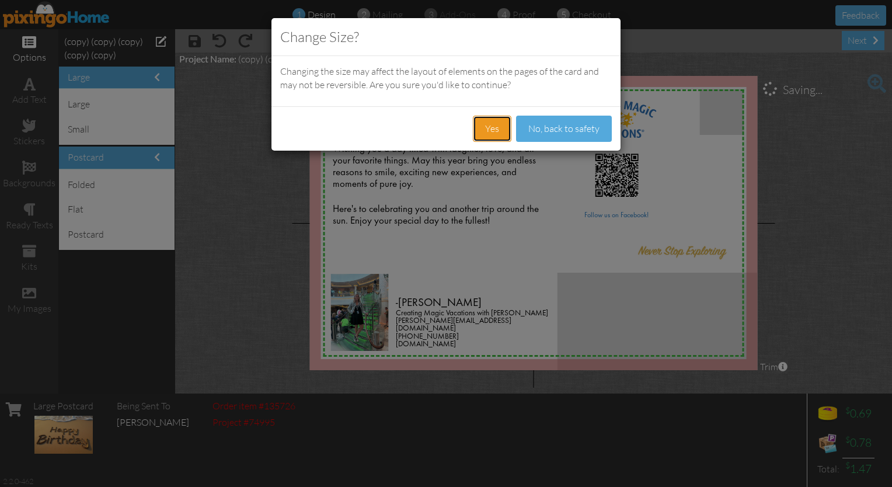
click at [443, 126] on button "Yes" at bounding box center [492, 129] width 39 height 26
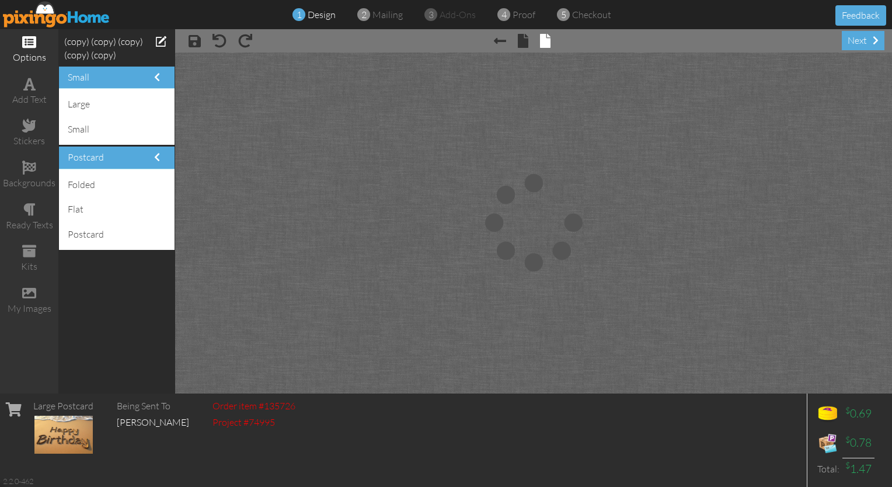
click at [223, 288] on div at bounding box center [533, 223] width 717 height 341
click at [443, 41] on span at bounding box center [545, 41] width 11 height 14
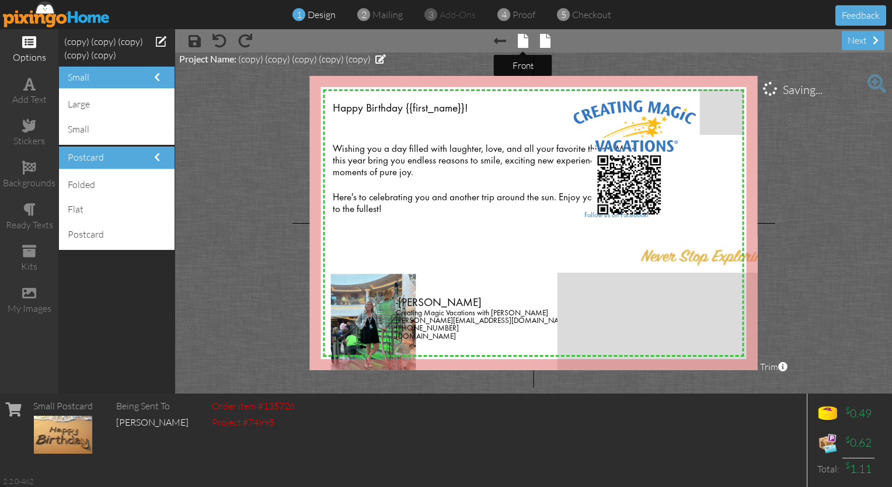
click at [443, 37] on span at bounding box center [523, 41] width 11 height 14
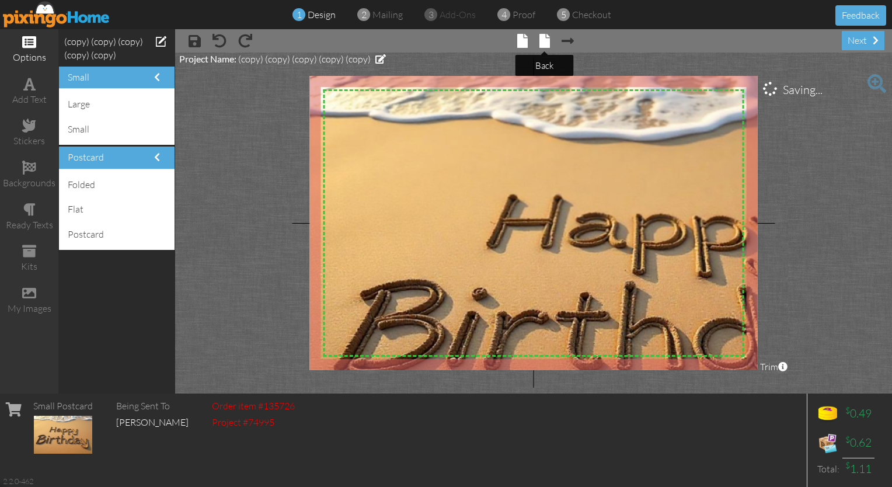
click at [443, 37] on span at bounding box center [545, 41] width 11 height 14
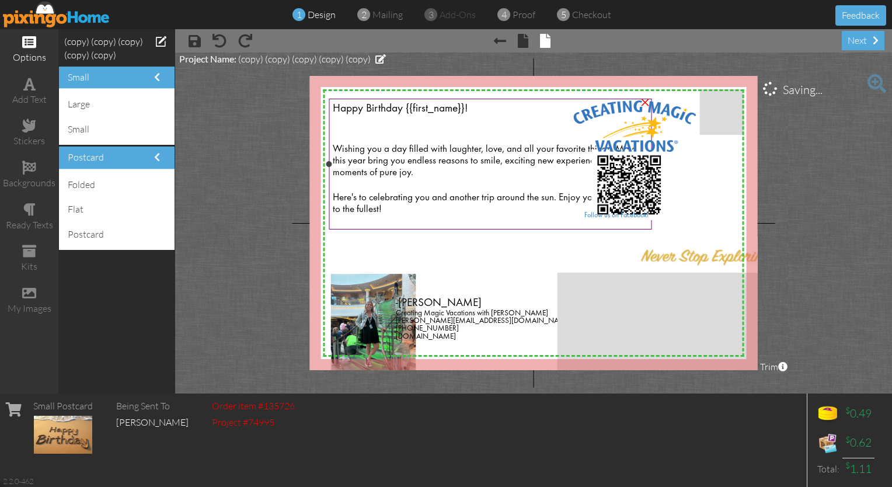
click at [443, 167] on span "Wishing you a day filled with laughter, love, and all your favorite things. May…" at bounding box center [483, 161] width 301 height 33
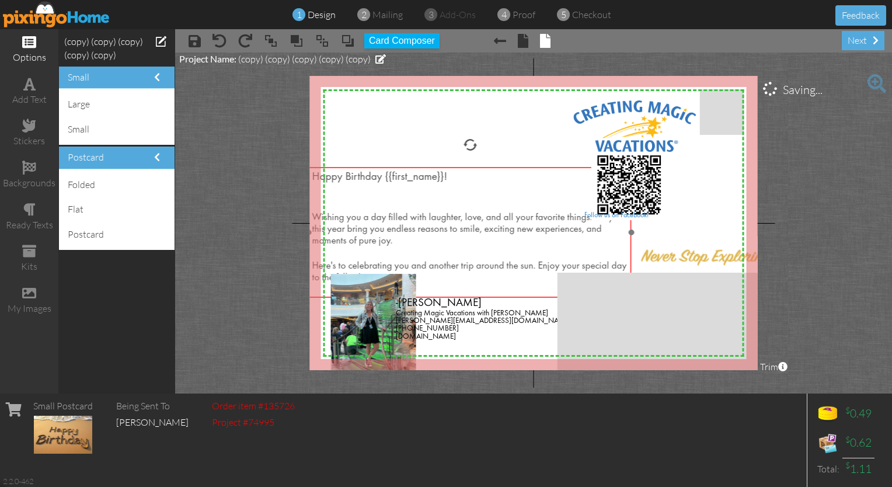
drag, startPoint x: 478, startPoint y: 152, endPoint x: 456, endPoint y: 218, distance: 70.2
click at [443, 218] on span "Wishing you a day filled with laughter, love, and all your favorite things. May…" at bounding box center [462, 229] width 301 height 33
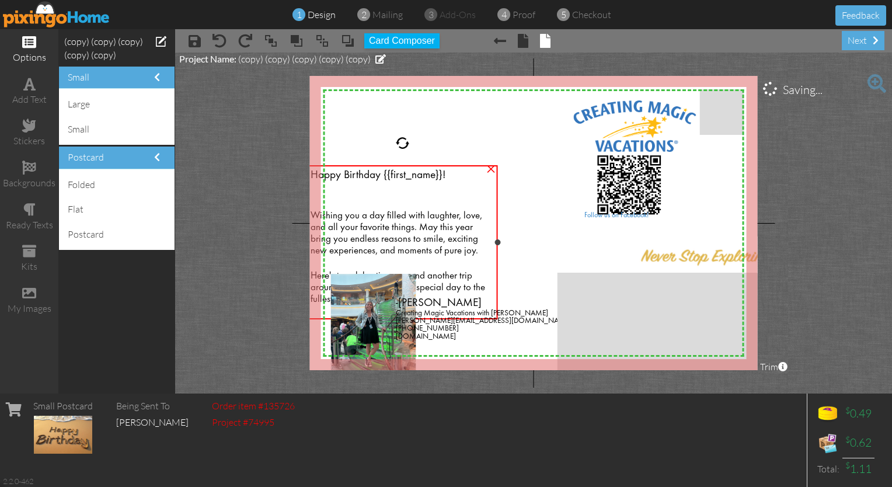
drag, startPoint x: 631, startPoint y: 232, endPoint x: 499, endPoint y: 242, distance: 132.4
click at [443, 242] on div at bounding box center [498, 242] width 6 height 6
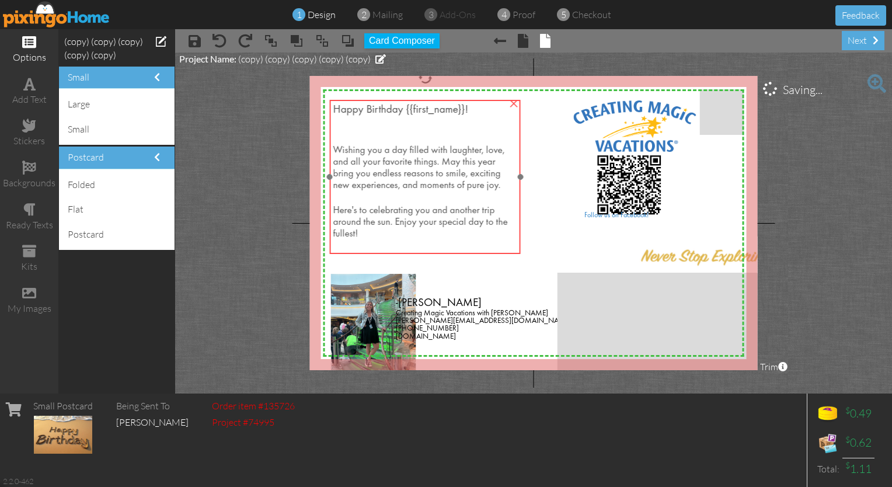
drag, startPoint x: 405, startPoint y: 231, endPoint x: 427, endPoint y: 166, distance: 69.3
click at [427, 166] on span "Wishing you a day filled with laughter, love, and all your favorite things. May…" at bounding box center [419, 168] width 172 height 44
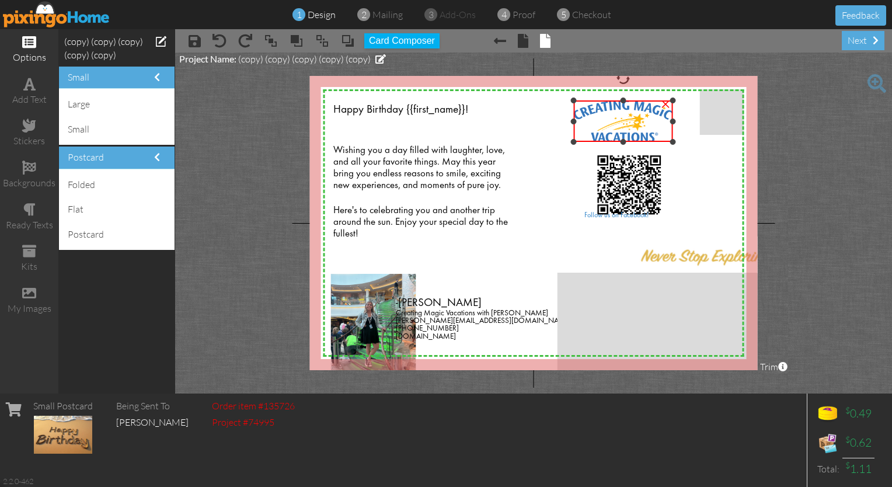
drag, startPoint x: 696, startPoint y: 152, endPoint x: 659, endPoint y: 141, distance: 38.8
click at [443, 141] on div "×" at bounding box center [622, 120] width 99 height 41
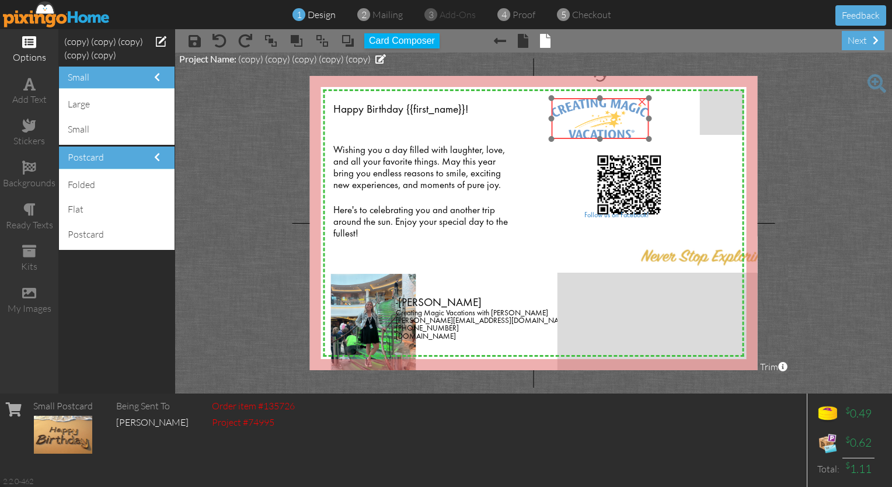
drag, startPoint x: 621, startPoint y: 127, endPoint x: 599, endPoint y: 125, distance: 22.3
click at [443, 125] on img at bounding box center [600, 118] width 98 height 41
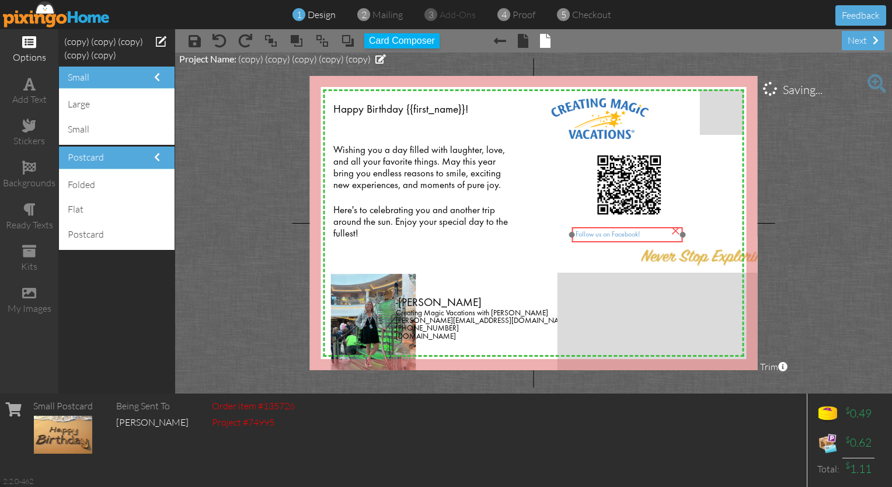
drag, startPoint x: 589, startPoint y: 211, endPoint x: 580, endPoint y: 228, distance: 19.6
click at [443, 228] on div "Follow us on Facebook!" at bounding box center [627, 235] width 110 height 16
drag, startPoint x: 696, startPoint y: 259, endPoint x: 654, endPoint y: 260, distance: 42.1
click at [443, 260] on img at bounding box center [666, 256] width 152 height 37
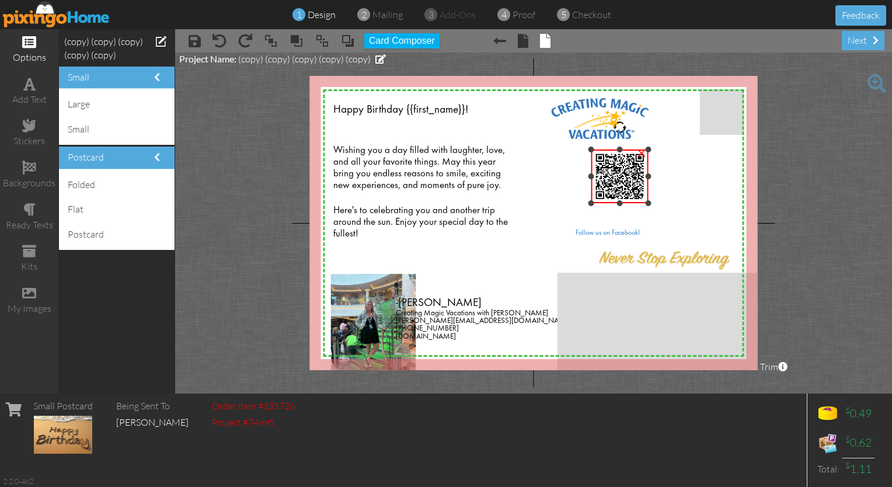
drag, startPoint x: 665, startPoint y: 219, endPoint x: 621, endPoint y: 201, distance: 47.2
click at [443, 201] on div "×" at bounding box center [620, 176] width 57 height 53
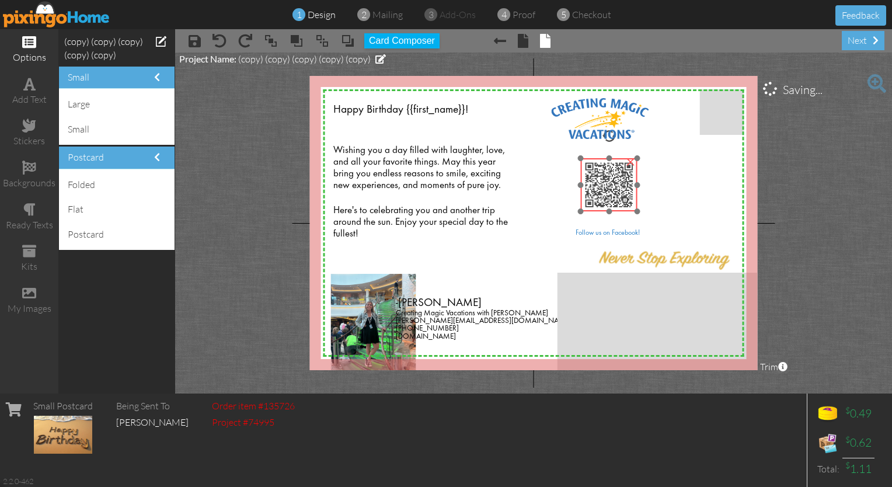
drag, startPoint x: 627, startPoint y: 182, endPoint x: 616, endPoint y: 190, distance: 13.7
click at [443, 190] on img at bounding box center [609, 184] width 57 height 53
drag, startPoint x: 617, startPoint y: 186, endPoint x: 610, endPoint y: 183, distance: 7.4
click at [443, 183] on img at bounding box center [602, 182] width 57 height 53
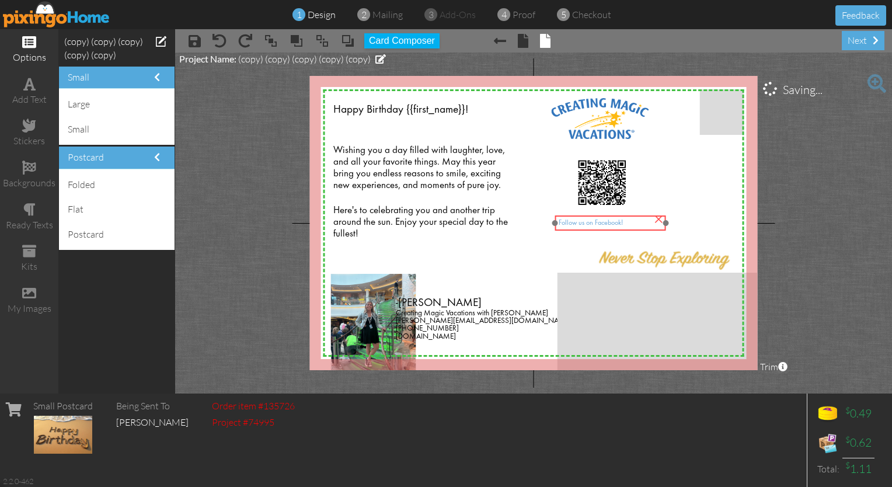
drag, startPoint x: 610, startPoint y: 230, endPoint x: 593, endPoint y: 220, distance: 19.6
click at [443, 220] on span "Follow us on Facebook!" at bounding box center [591, 223] width 64 height 7
drag, startPoint x: 666, startPoint y: 226, endPoint x: 630, endPoint y: 230, distance: 36.4
click at [443, 230] on div "Follow us on Facebook! ×" at bounding box center [610, 223] width 110 height 16
drag, startPoint x: 630, startPoint y: 230, endPoint x: 702, endPoint y: 234, distance: 72.0
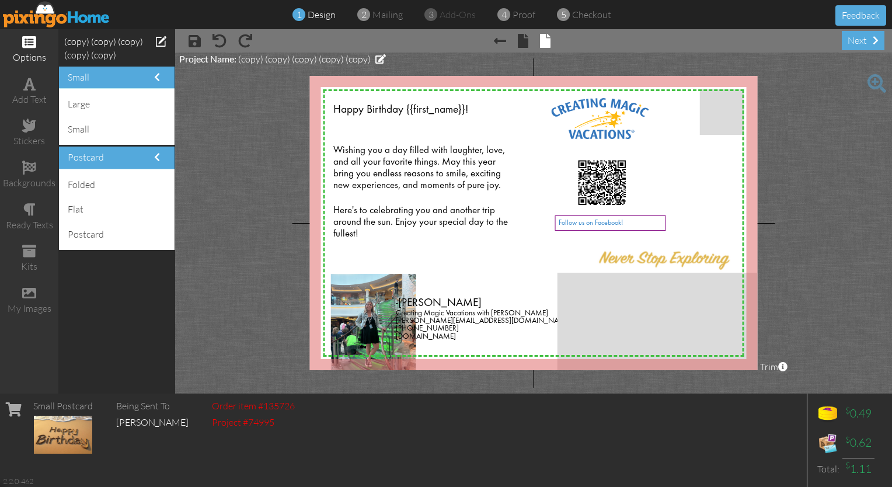
drag, startPoint x: 702, startPoint y: 234, endPoint x: 609, endPoint y: 225, distance: 93.8
click at [443, 225] on span "Follow us on Facebook!" at bounding box center [591, 223] width 64 height 7
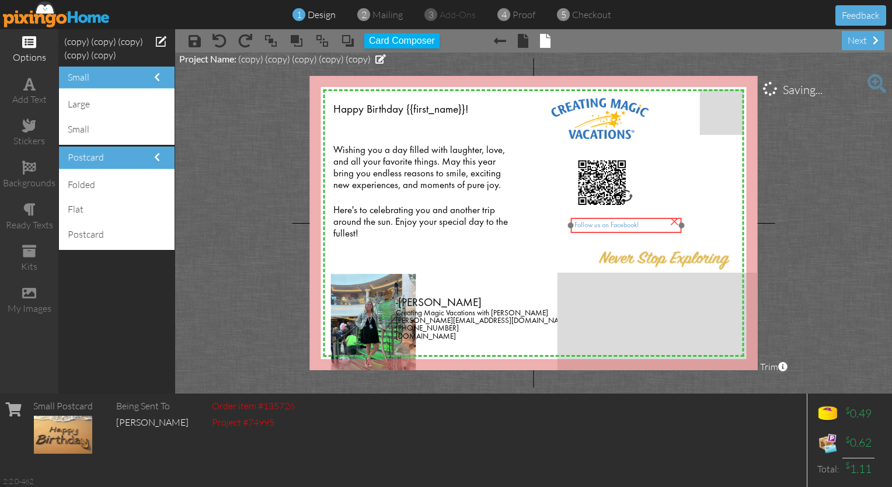
drag, startPoint x: 609, startPoint y: 225, endPoint x: 622, endPoint y: 227, distance: 13.5
click at [443, 227] on span "Follow us on Facebook!" at bounding box center [607, 225] width 64 height 7
drag, startPoint x: 680, startPoint y: 225, endPoint x: 656, endPoint y: 231, distance: 24.5
click at [443, 231] on div "Follow us on Facebook! ×" at bounding box center [612, 226] width 86 height 16
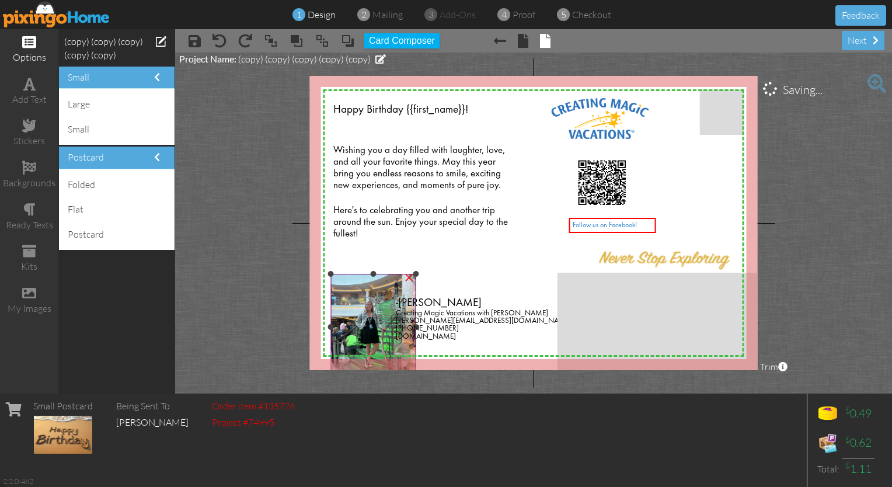
click at [371, 296] on img at bounding box center [373, 327] width 85 height 106
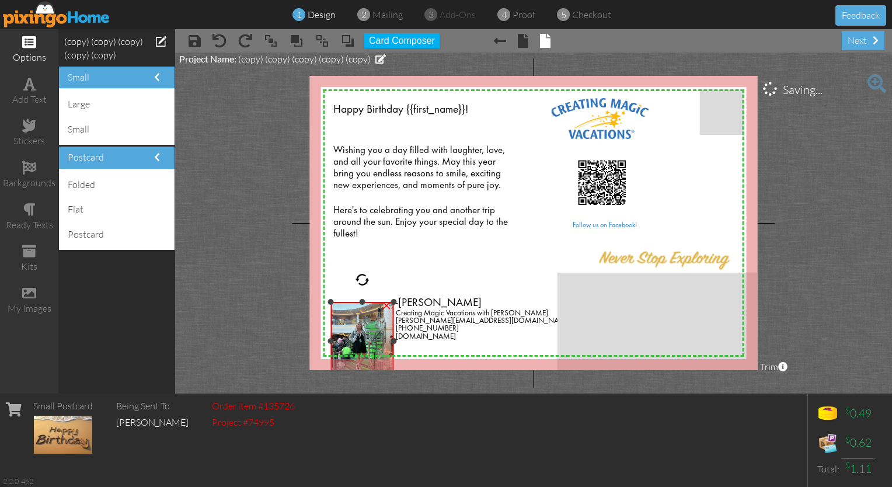
drag, startPoint x: 416, startPoint y: 274, endPoint x: 368, endPoint y: 303, distance: 55.5
click at [368, 303] on div "×" at bounding box center [362, 341] width 62 height 78
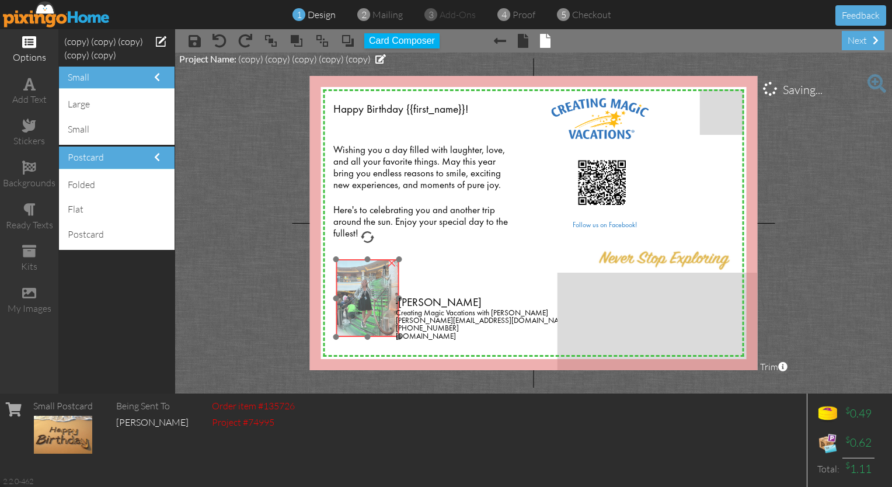
drag, startPoint x: 356, startPoint y: 335, endPoint x: 359, endPoint y: 288, distance: 46.2
click at [359, 288] on img at bounding box center [367, 298] width 62 height 78
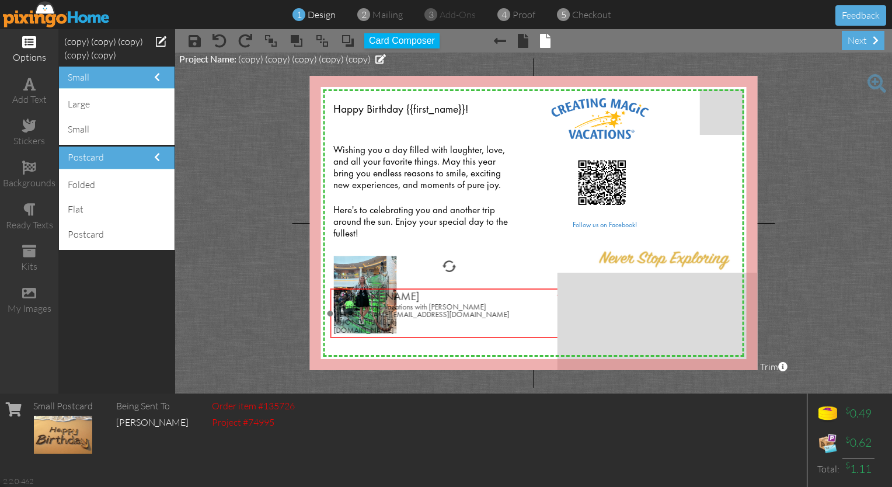
drag, startPoint x: 436, startPoint y: 320, endPoint x: 373, endPoint y: 314, distance: 62.8
click at [373, 314] on span "[PERSON_NAME][EMAIL_ADDRESS][DOMAIN_NAME]" at bounding box center [422, 315] width 176 height 8
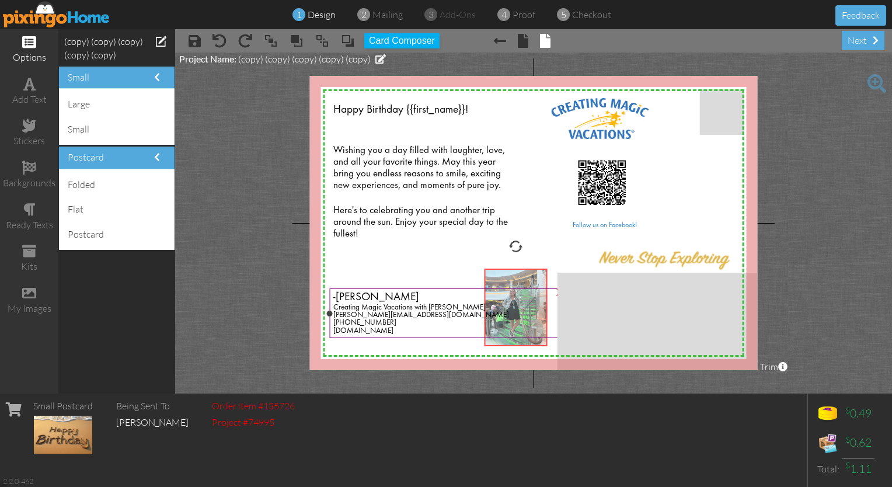
drag, startPoint x: 359, startPoint y: 277, endPoint x: 510, endPoint y: 290, distance: 151.2
click at [443, 290] on div "X X X X X X X X X X X X X X X X X X X X X X X X X X X X X X X X X X X X X X X X…" at bounding box center [534, 223] width 448 height 294
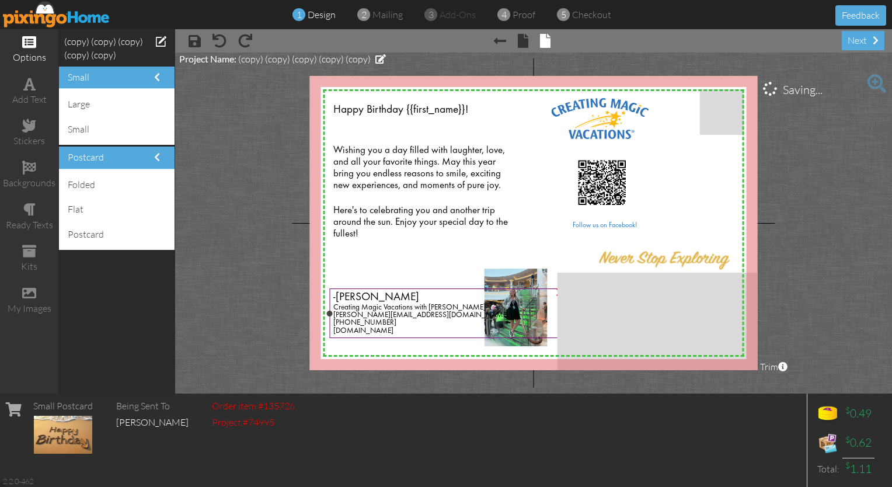
click at [402, 324] on div "[PHONE_NUMBER]" at bounding box center [448, 323] width 231 height 8
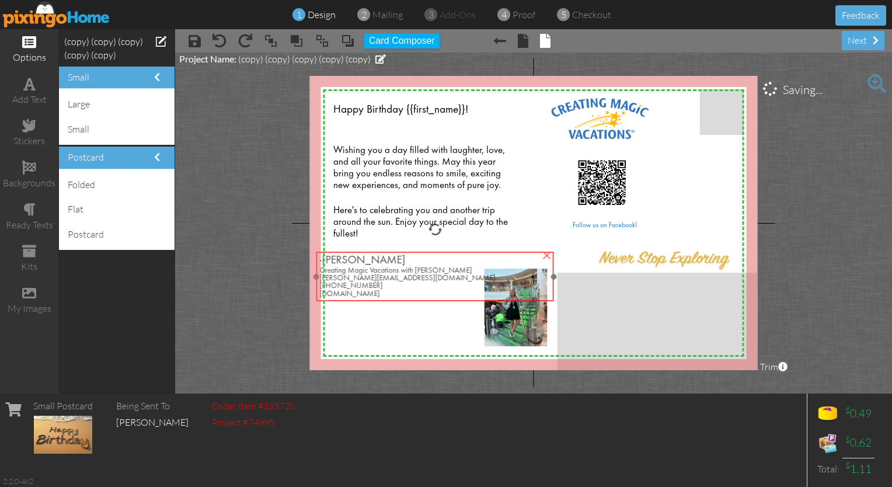
drag, startPoint x: 410, startPoint y: 319, endPoint x: 397, endPoint y: 284, distance: 37.5
click at [397, 282] on span "[PERSON_NAME][EMAIL_ADDRESS][DOMAIN_NAME]" at bounding box center [408, 278] width 176 height 8
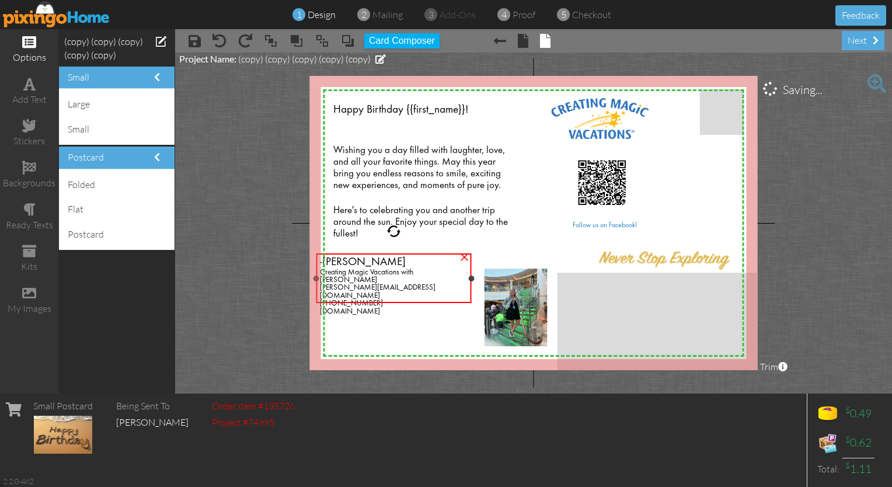
drag, startPoint x: 555, startPoint y: 280, endPoint x: 472, endPoint y: 296, distance: 84.5
click at [443, 296] on div "-[PERSON_NAME] Creating Magic Vacations with [PERSON_NAME][EMAIL_ADDRESS][DOMAI…" at bounding box center [394, 278] width 155 height 50
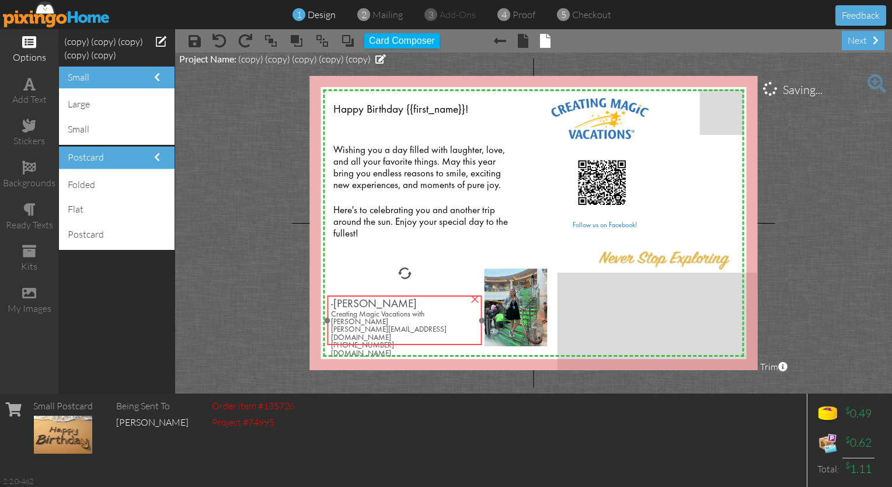
drag, startPoint x: 392, startPoint y: 293, endPoint x: 403, endPoint y: 335, distance: 42.8
click at [391, 350] on span "[DOMAIN_NAME]" at bounding box center [361, 354] width 60 height 8
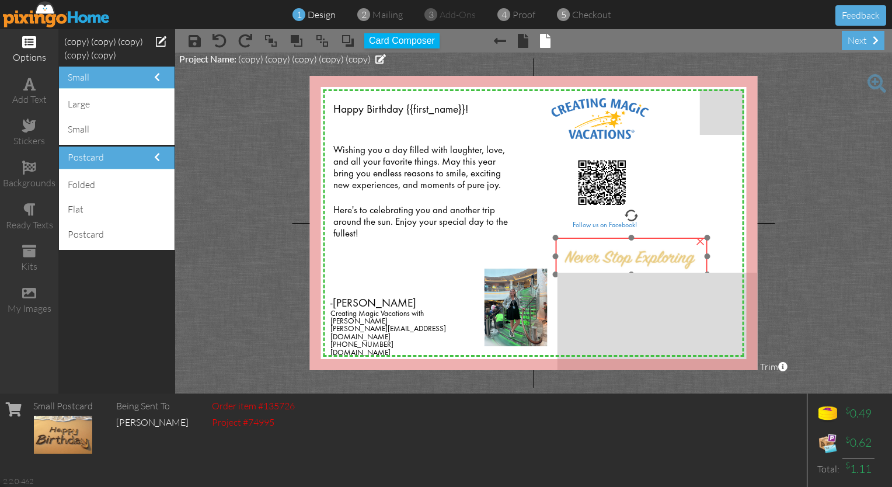
drag, startPoint x: 630, startPoint y: 260, endPoint x: 595, endPoint y: 259, distance: 34.5
click at [443, 259] on img at bounding box center [631, 256] width 152 height 37
drag, startPoint x: 705, startPoint y: 254, endPoint x: 699, endPoint y: 254, distance: 6.4
click at [443, 254] on div at bounding box center [701, 256] width 6 height 6
click at [443, 242] on div at bounding box center [628, 245] width 6 height 6
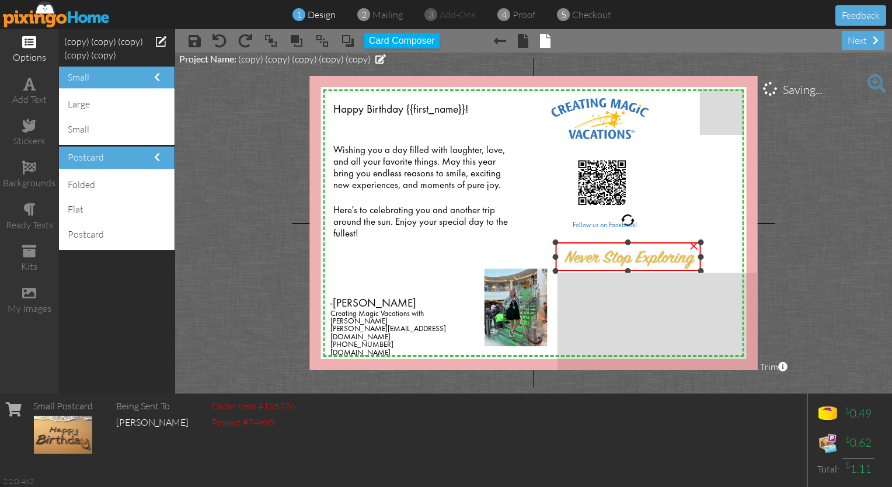
click at [443, 269] on div at bounding box center [628, 271] width 6 height 6
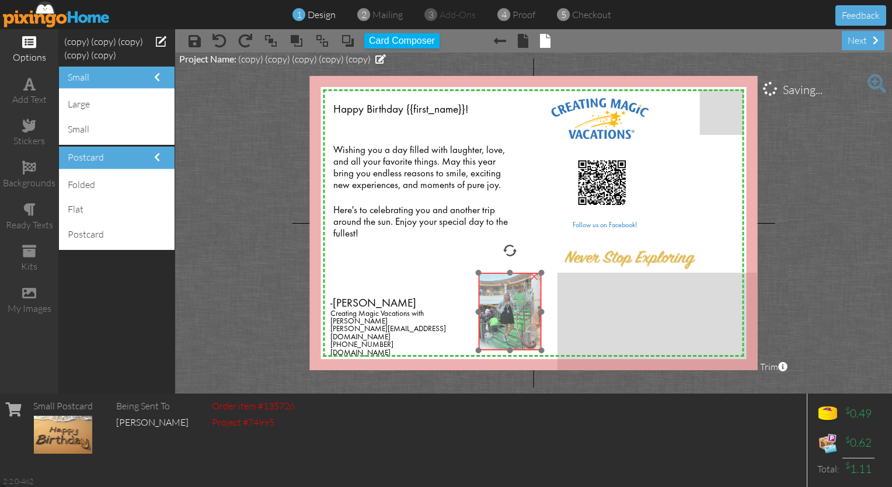
drag, startPoint x: 517, startPoint y: 304, endPoint x: 512, endPoint y: 308, distance: 7.1
click at [443, 308] on img at bounding box center [510, 312] width 62 height 78
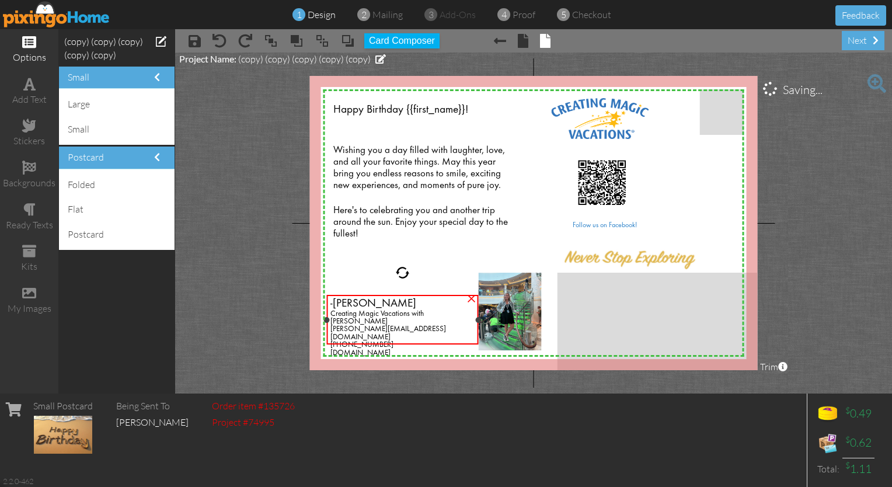
click at [443, 320] on div at bounding box center [479, 320] width 6 height 6
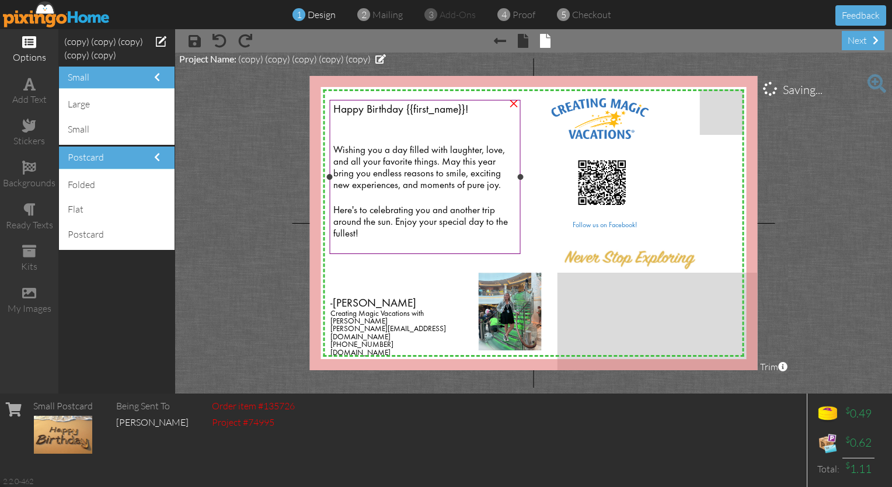
click at [392, 242] on div at bounding box center [425, 245] width 184 height 11
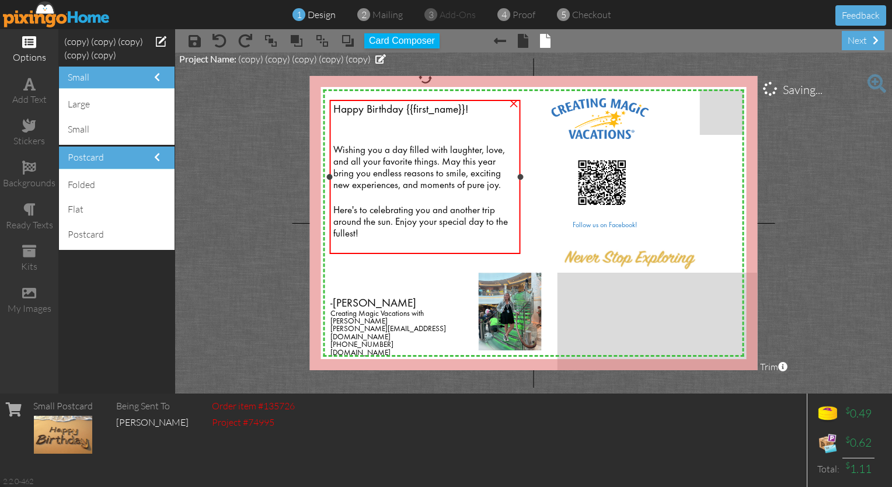
click at [394, 240] on div at bounding box center [425, 245] width 184 height 11
click at [348, 244] on div at bounding box center [425, 245] width 184 height 11
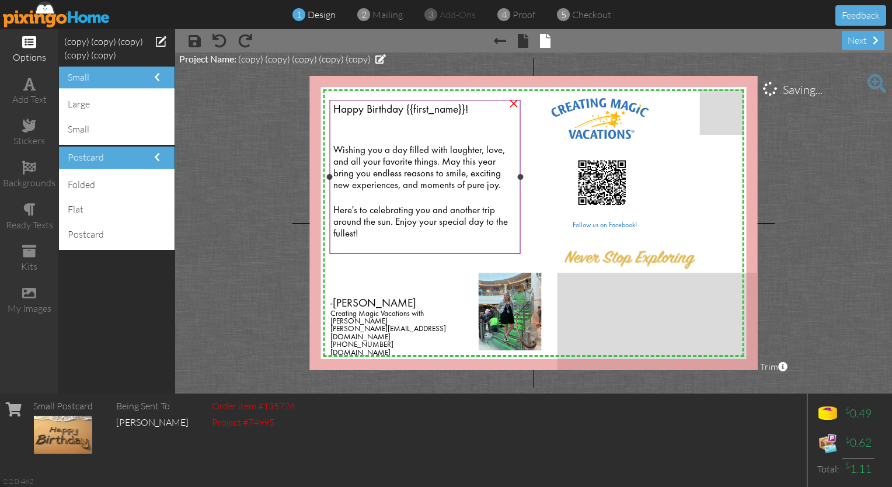
click at [384, 244] on div at bounding box center [425, 245] width 184 height 11
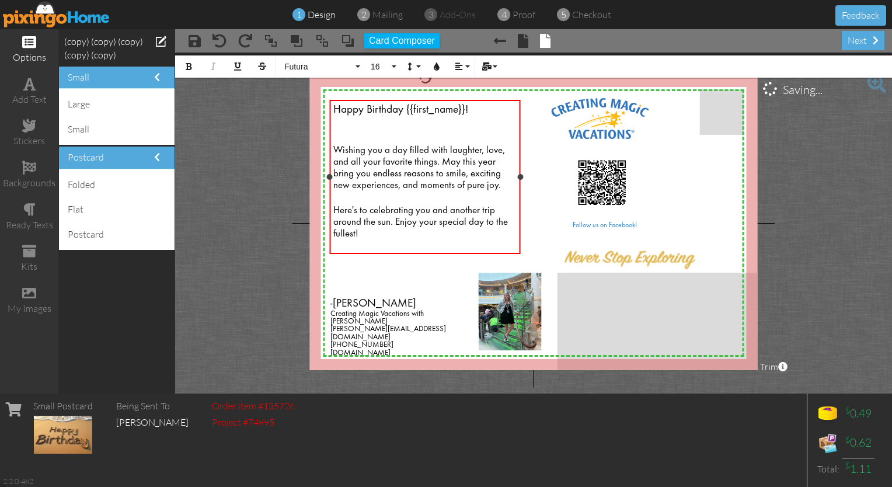
click at [371, 245] on div at bounding box center [425, 245] width 184 height 11
drag, startPoint x: 388, startPoint y: 258, endPoint x: 326, endPoint y: 256, distance: 62.5
click at [326, 256] on div "X X X X X X X X X X X X X X X X X X X X X X X X X X X X X X X X X X X X X X X X…" at bounding box center [534, 223] width 448 height 294
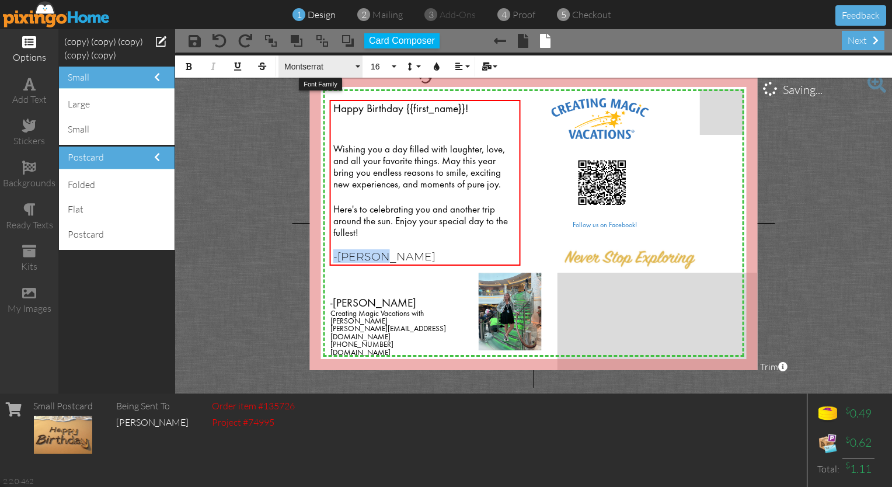
click at [358, 67] on button "Montserrat" at bounding box center [321, 66] width 84 height 22
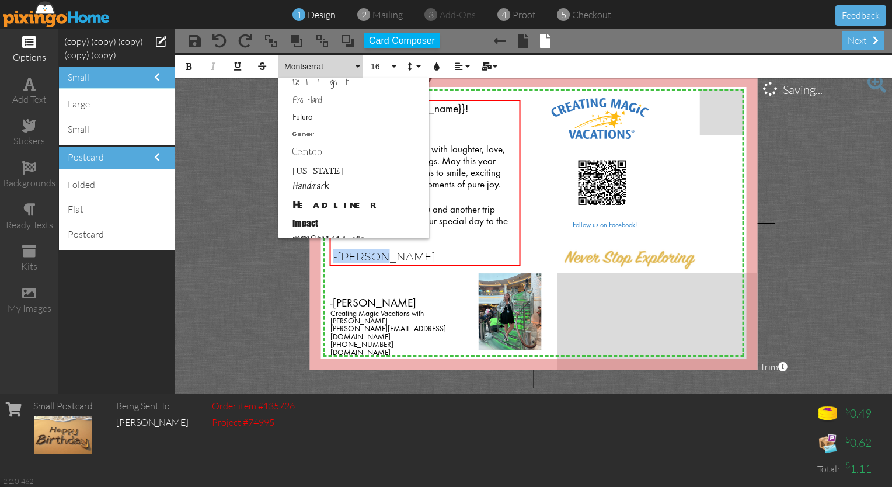
scroll to position [248, 0]
click at [312, 118] on link "Futura" at bounding box center [354, 119] width 151 height 18
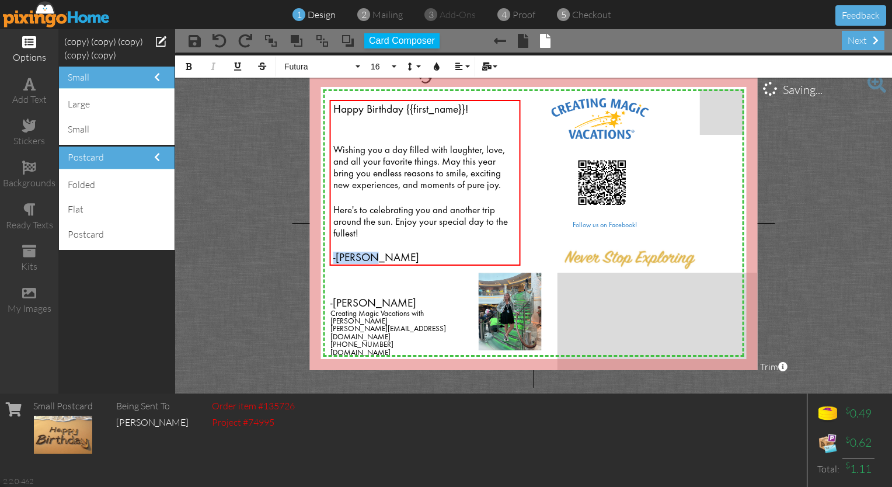
scroll to position [0, 0]
click at [387, 64] on span "16" at bounding box center [380, 67] width 20 height 10
click at [384, 229] on link "14" at bounding box center [384, 227] width 38 height 18
click at [396, 240] on div at bounding box center [425, 245] width 184 height 11
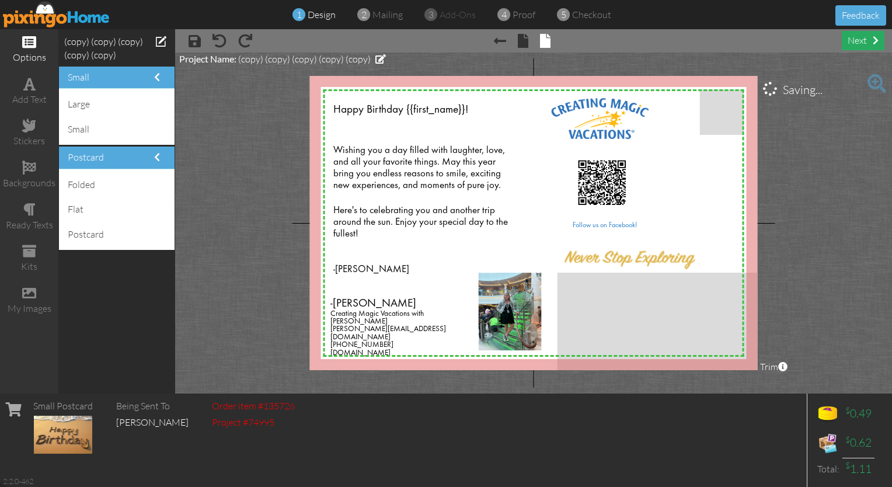
click at [443, 46] on div "next" at bounding box center [863, 40] width 43 height 19
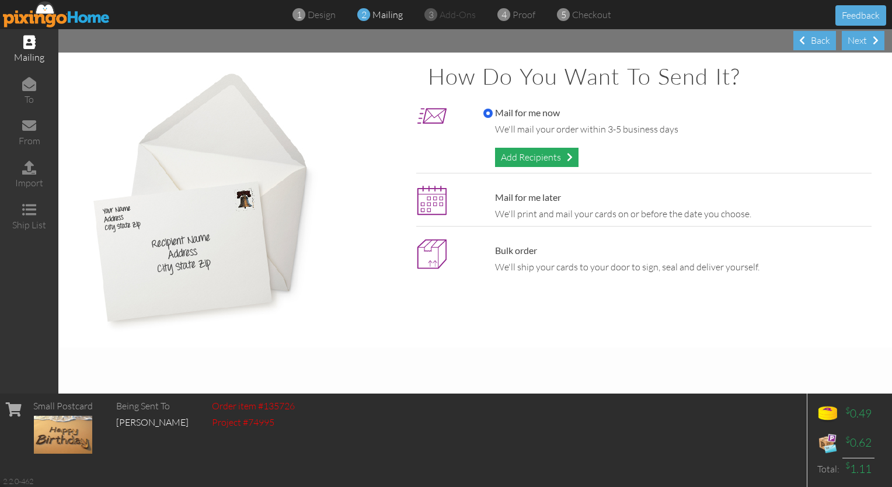
click at [443, 160] on div "Add Recipients" at bounding box center [537, 157] width 84 height 19
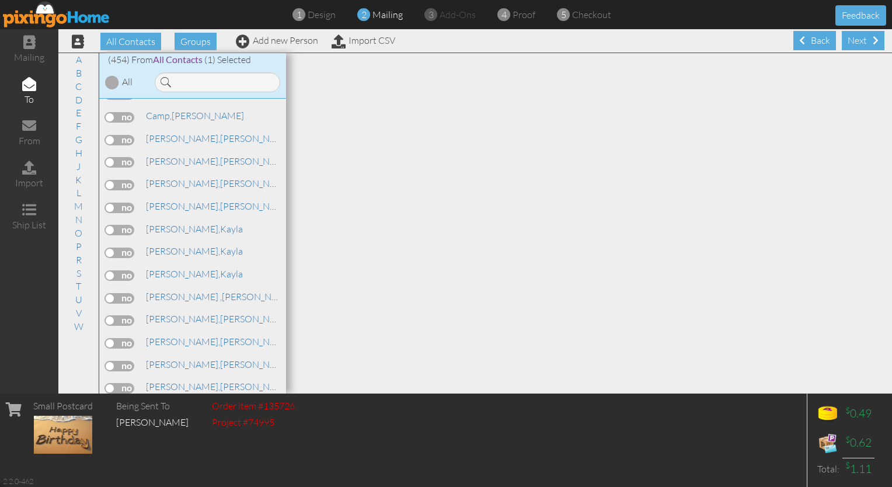
scroll to position [2031, 0]
click at [443, 41] on div "Next" at bounding box center [863, 40] width 43 height 19
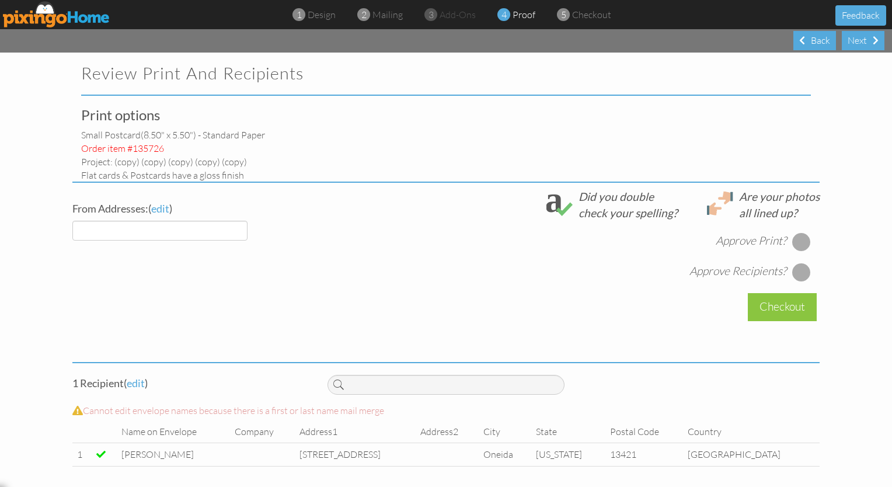
select select "object:10665"
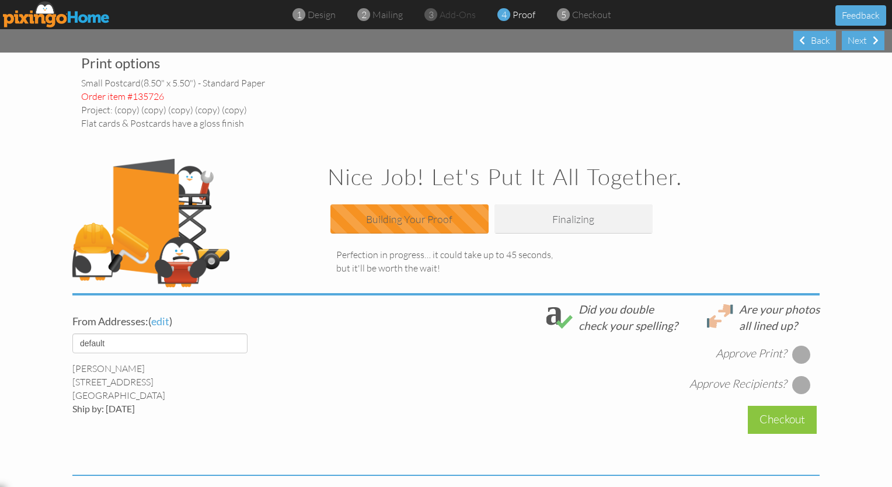
scroll to position [47, 0]
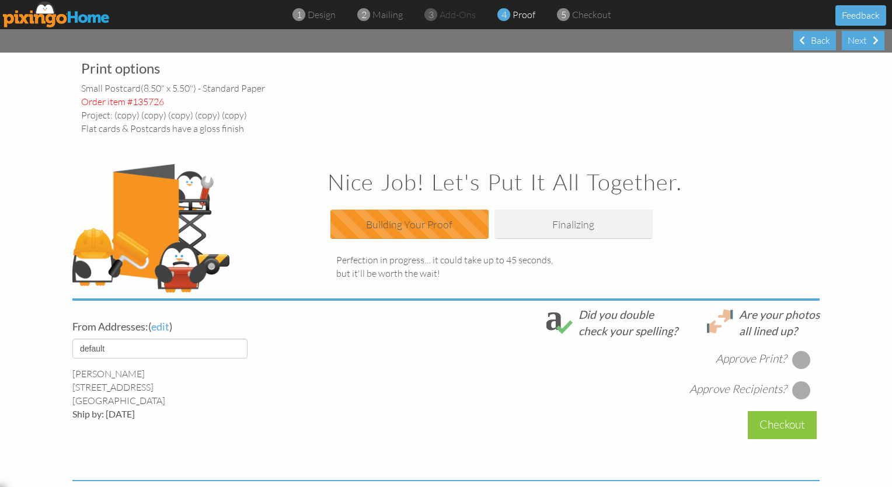
click at [443, 357] on div at bounding box center [801, 359] width 19 height 19
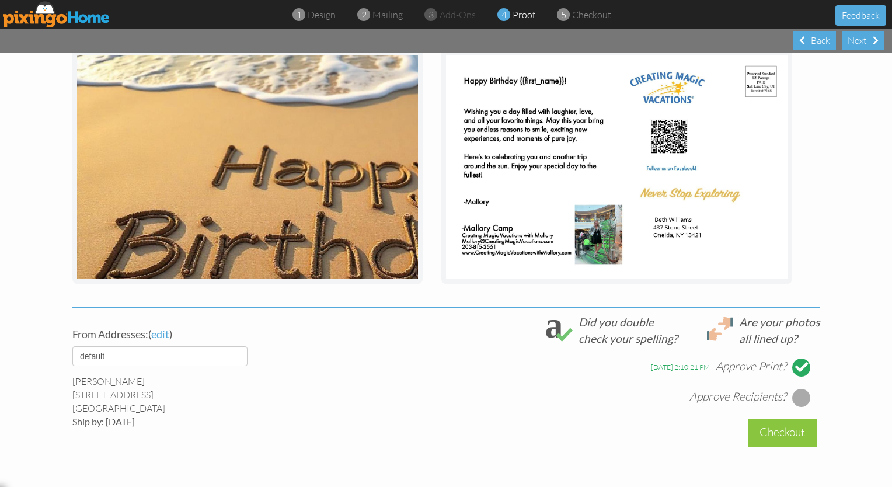
scroll to position [257, 0]
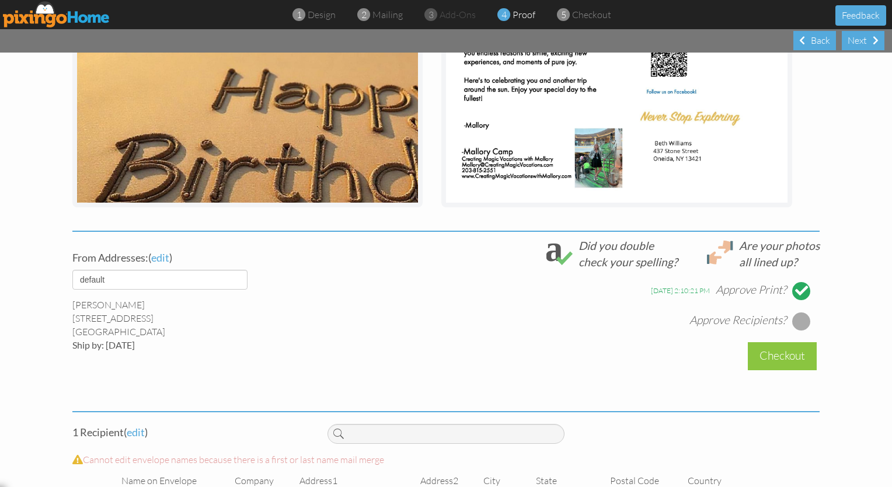
click at [443, 318] on div at bounding box center [801, 321] width 19 height 19
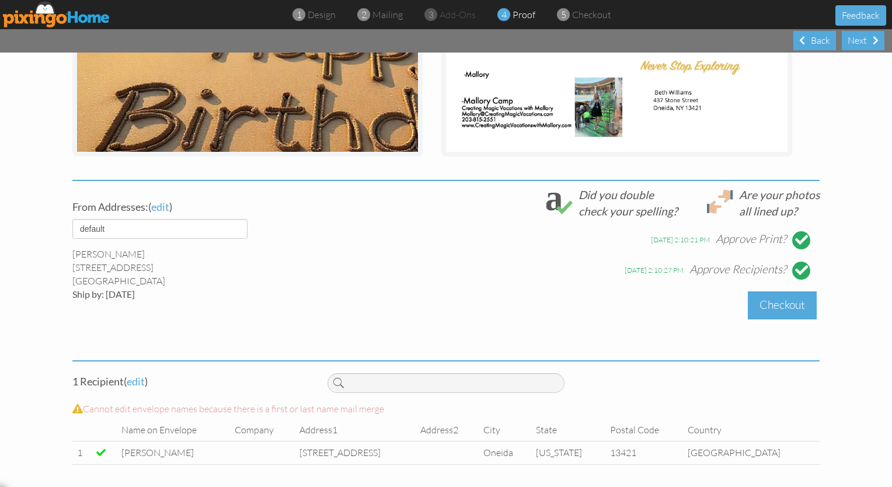
click at [443, 305] on div "Checkout" at bounding box center [782, 304] width 69 height 27
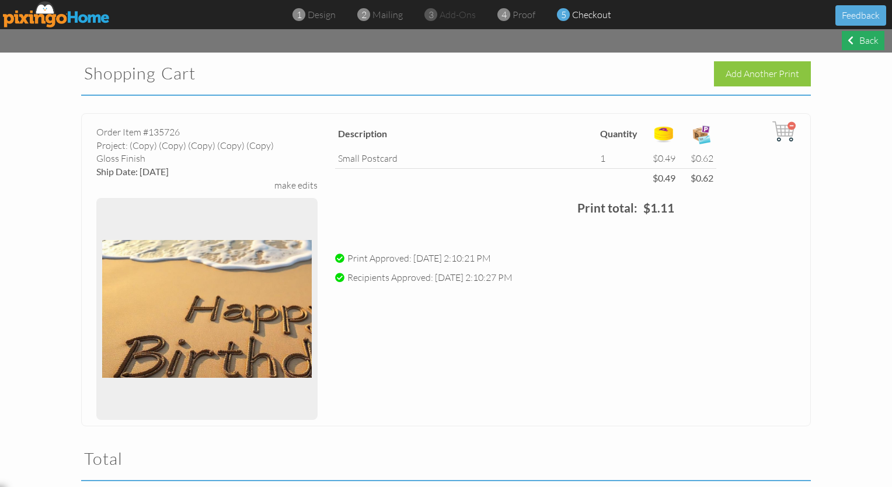
click at [443, 46] on div "Back" at bounding box center [863, 40] width 43 height 19
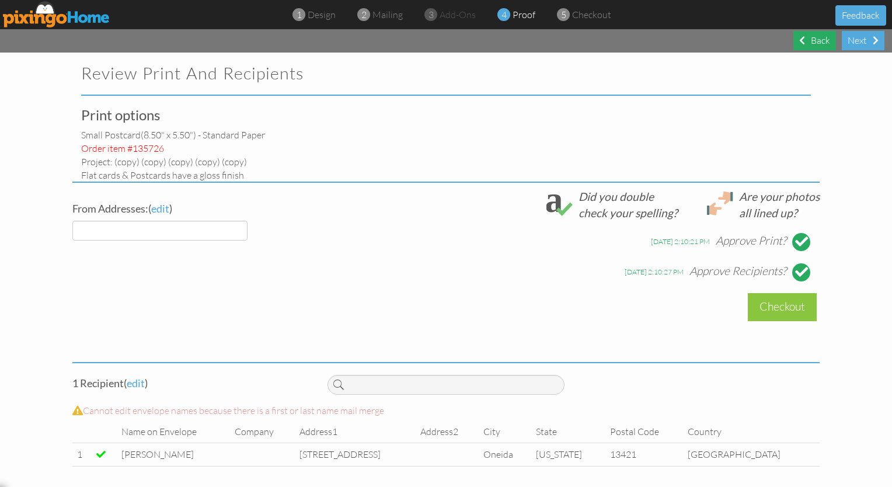
select select "object:10744"
click at [443, 40] on div "Back" at bounding box center [815, 40] width 43 height 19
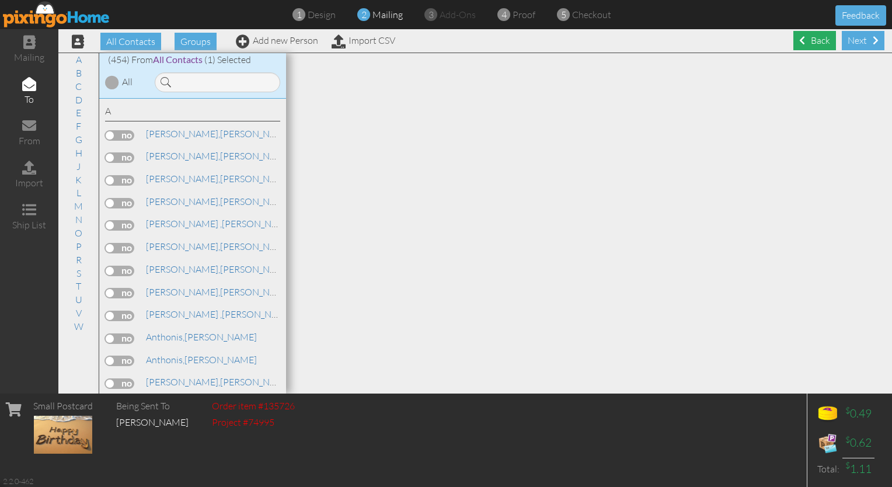
click at [443, 36] on div "Back" at bounding box center [815, 40] width 43 height 19
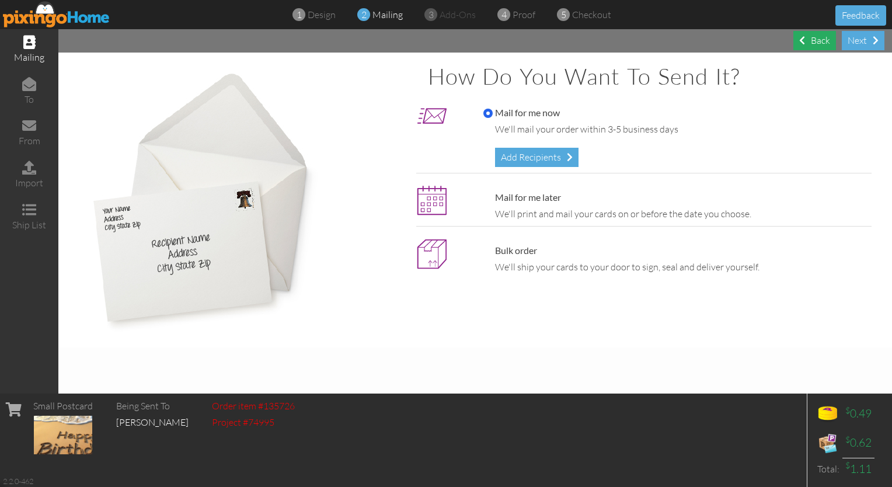
click at [443, 41] on div "Back" at bounding box center [815, 40] width 43 height 19
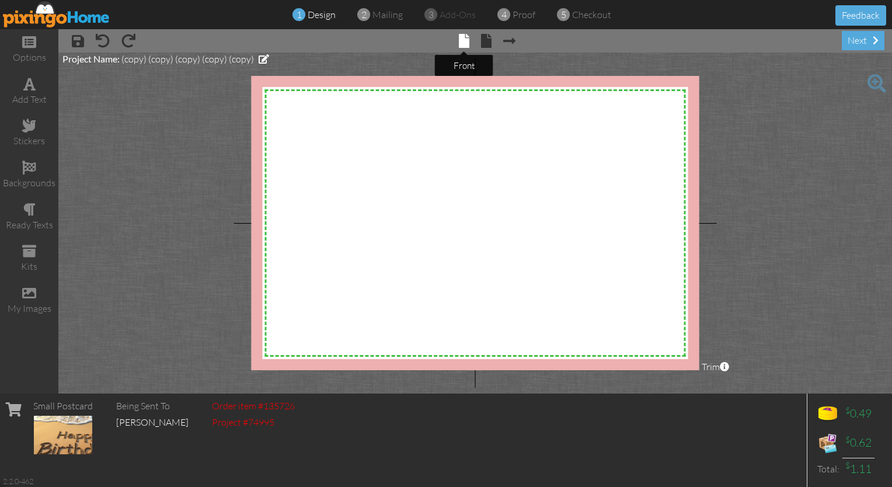
click at [443, 40] on span at bounding box center [464, 41] width 11 height 14
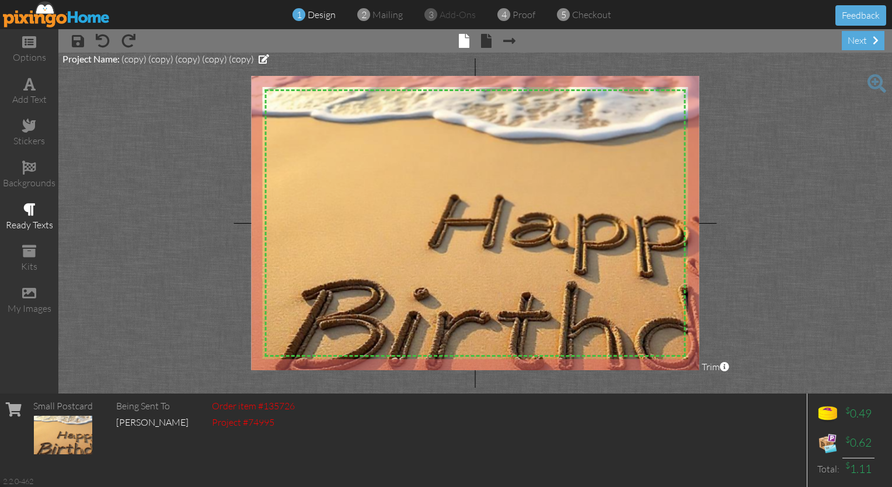
click at [26, 218] on div "ready texts" at bounding box center [29, 224] width 58 height 13
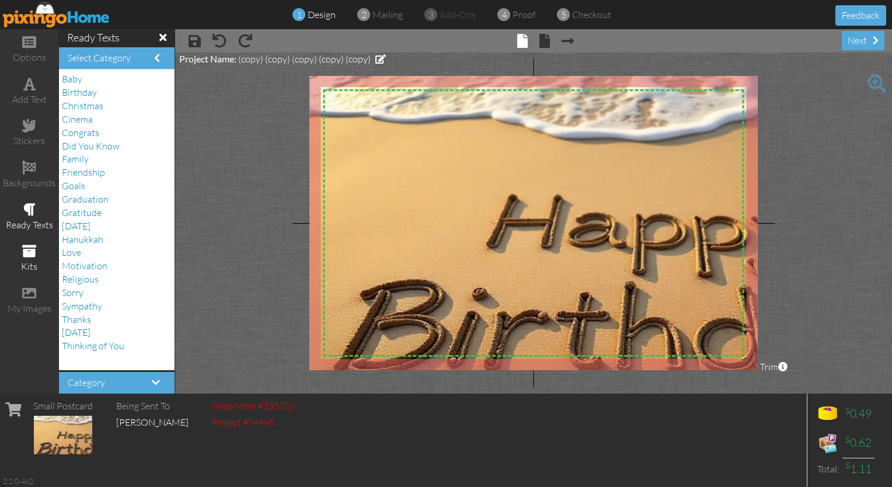
click at [27, 251] on span at bounding box center [29, 251] width 14 height 14
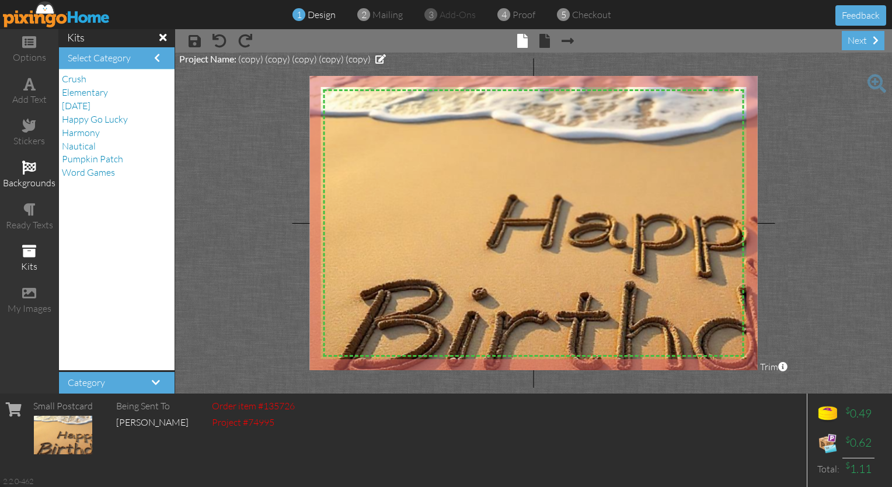
click at [37, 171] on div "backgrounds" at bounding box center [29, 175] width 58 height 41
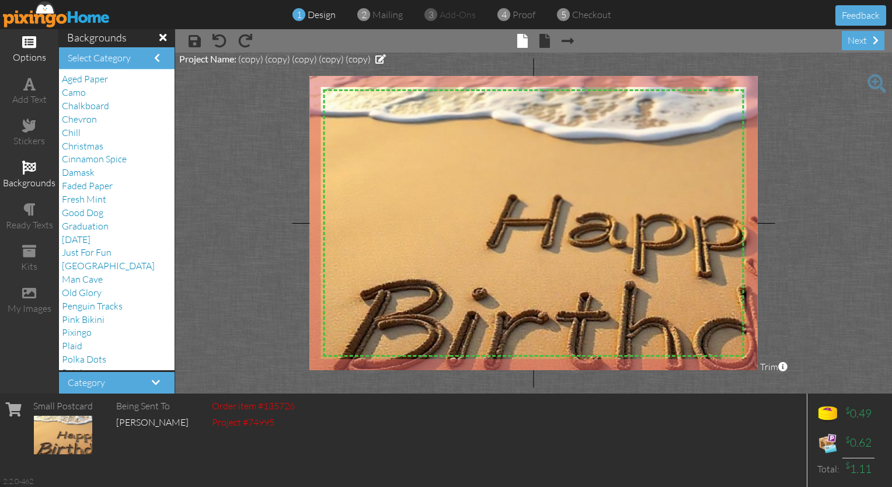
click at [30, 54] on div "options" at bounding box center [29, 57] width 58 height 13
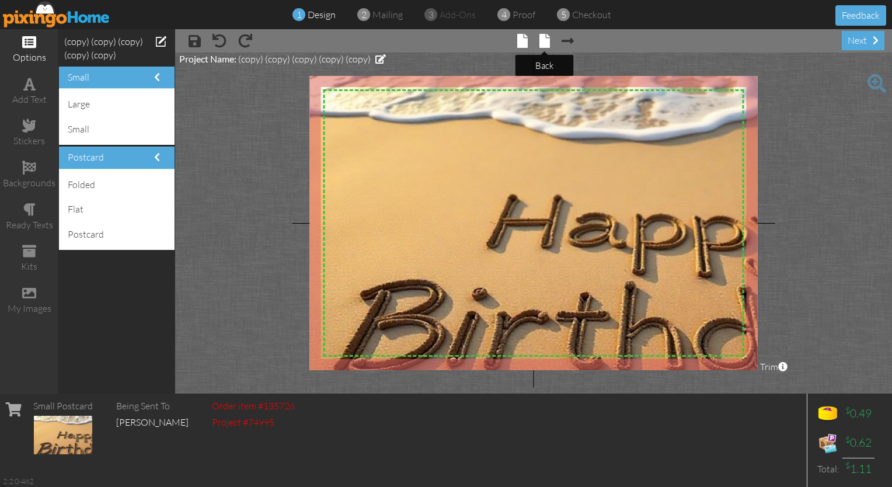
click at [443, 43] on span at bounding box center [545, 41] width 11 height 14
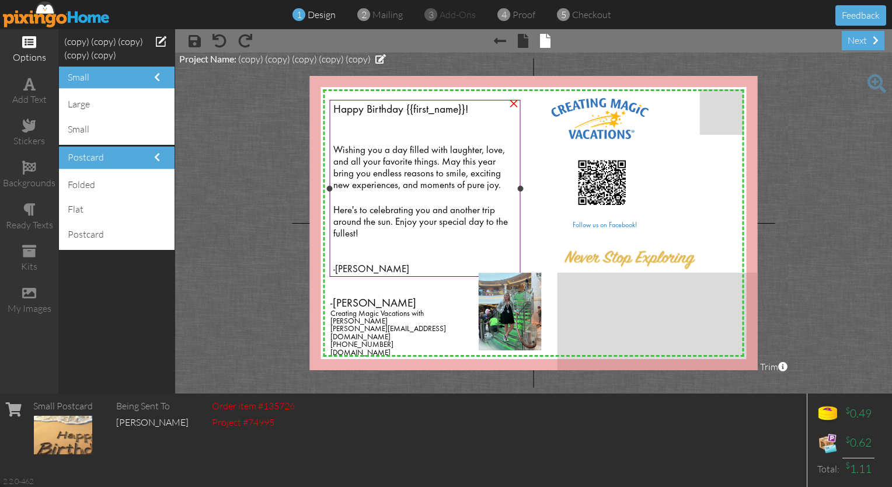
click at [392, 258] on div at bounding box center [425, 257] width 184 height 11
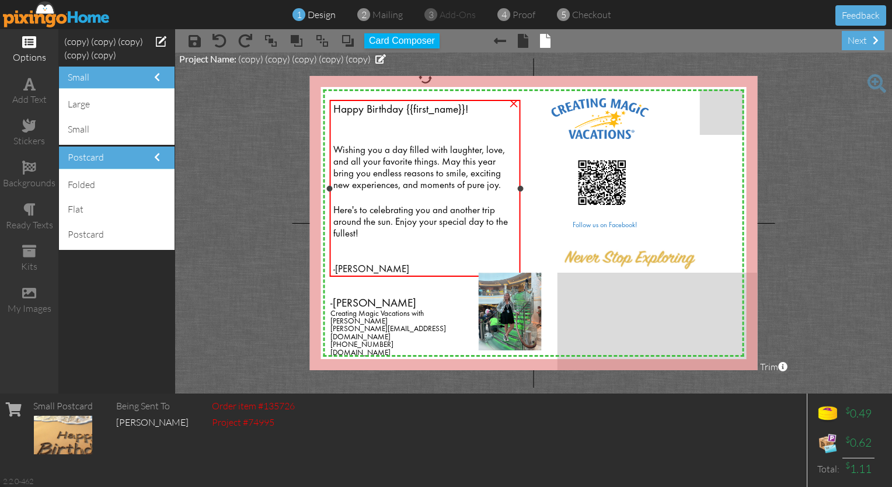
click at [370, 268] on div "-[PERSON_NAME]" at bounding box center [425, 269] width 184 height 12
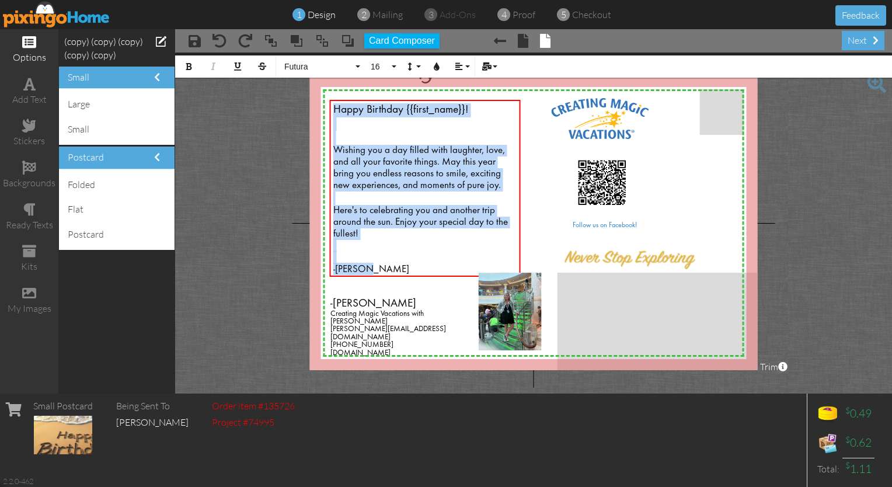
drag, startPoint x: 371, startPoint y: 268, endPoint x: 312, endPoint y: 101, distance: 177.1
click at [312, 101] on div "X X X X X X X X X X X X X X X X X X X X X X X X X X X X X X X X X X X X X X X X…" at bounding box center [534, 223] width 448 height 294
copy div "Happy Birthday {{first_name}}! Wishing you a day filled with laughter, love, an…"
click at [419, 316] on span "Creating Magic Vacations with [PERSON_NAME]" at bounding box center [377, 317] width 93 height 15
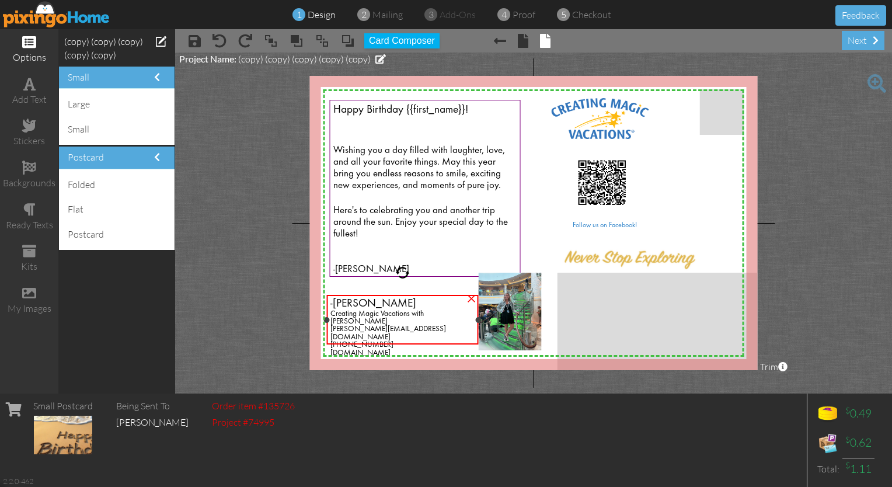
drag, startPoint x: 451, startPoint y: 319, endPoint x: 355, endPoint y: 291, distance: 99.8
click at [355, 291] on div "X X X X X X X X X X X X X X X X X X X X X X X X X X X X X X X X X X X X X X X X…" at bounding box center [534, 223] width 448 height 294
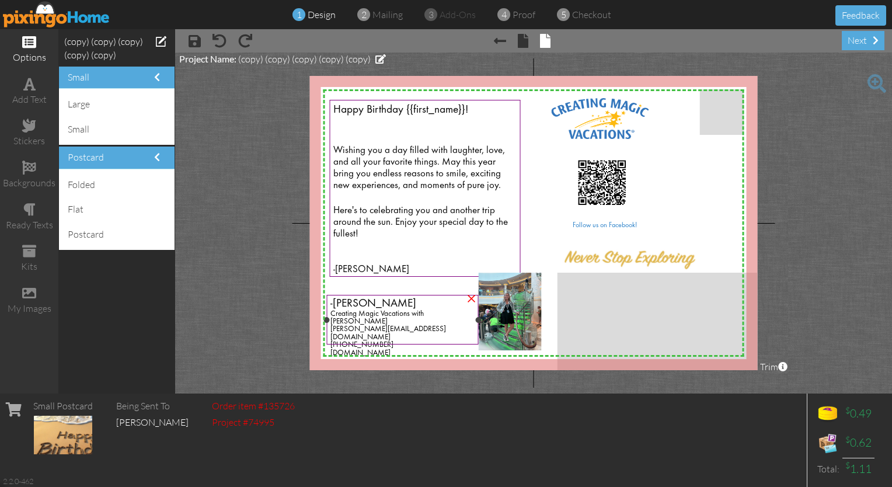
click at [443, 341] on div "[PHONE_NUMBER]" at bounding box center [403, 345] width 145 height 8
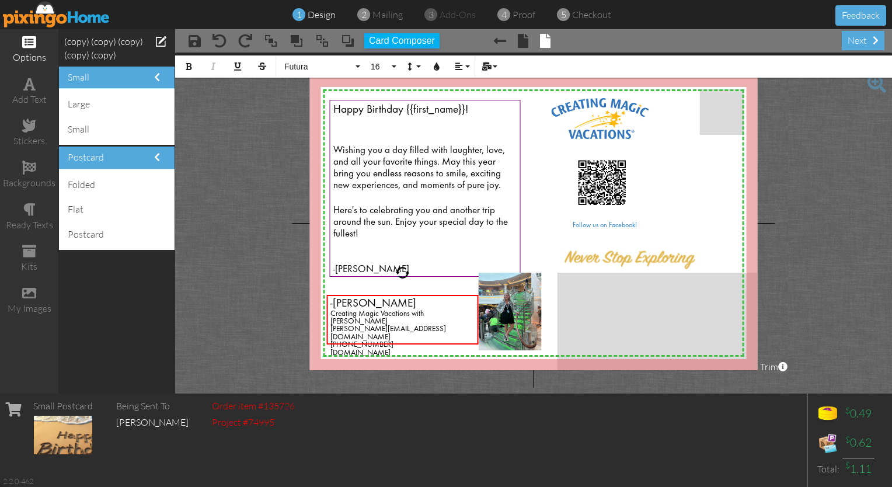
drag, startPoint x: 474, startPoint y: 336, endPoint x: 287, endPoint y: 203, distance: 229.5
click at [287, 203] on project-studio-wrapper "X X X X X X X X X X X X X X X X X X X X X X X X X X X X X X X X X X X X X X X X…" at bounding box center [533, 223] width 717 height 341
copy div "-[PERSON_NAME] Creating Magic Vacations with [PERSON_NAME][EMAIL_ADDRESS][DOMAI…"
click at [392, 244] on div at bounding box center [425, 245] width 184 height 11
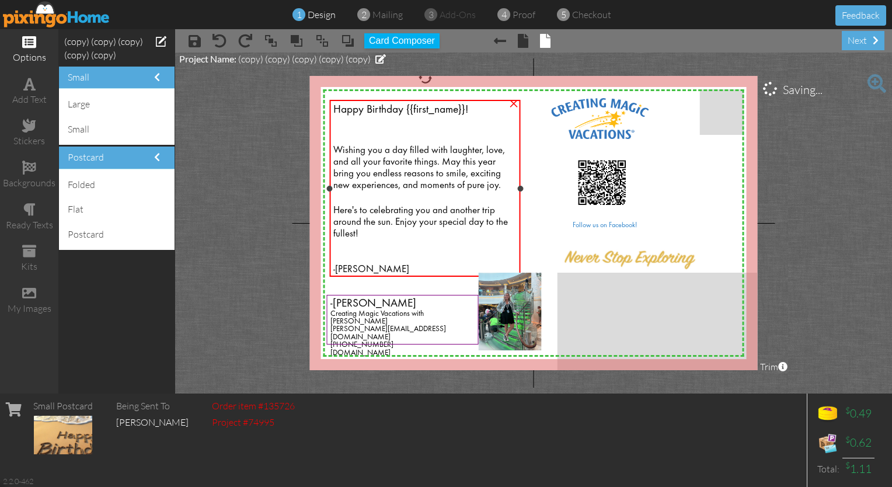
click at [381, 245] on div at bounding box center [425, 245] width 184 height 11
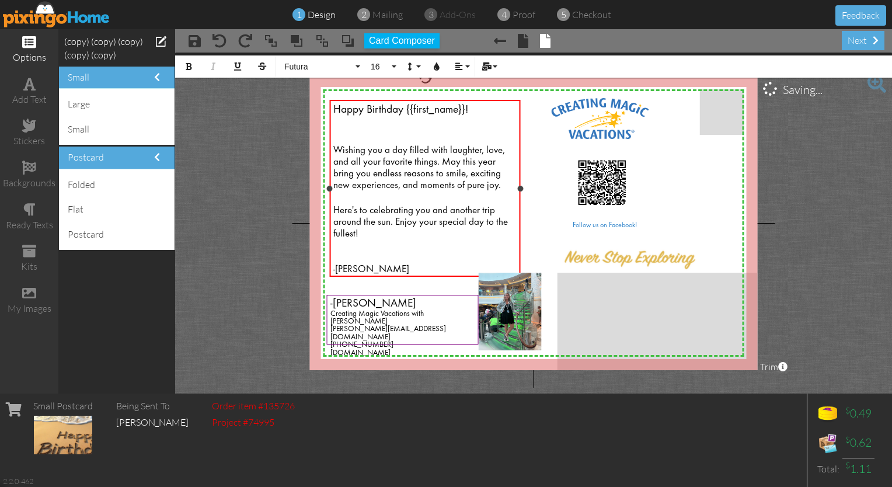
click at [372, 247] on div at bounding box center [425, 245] width 184 height 11
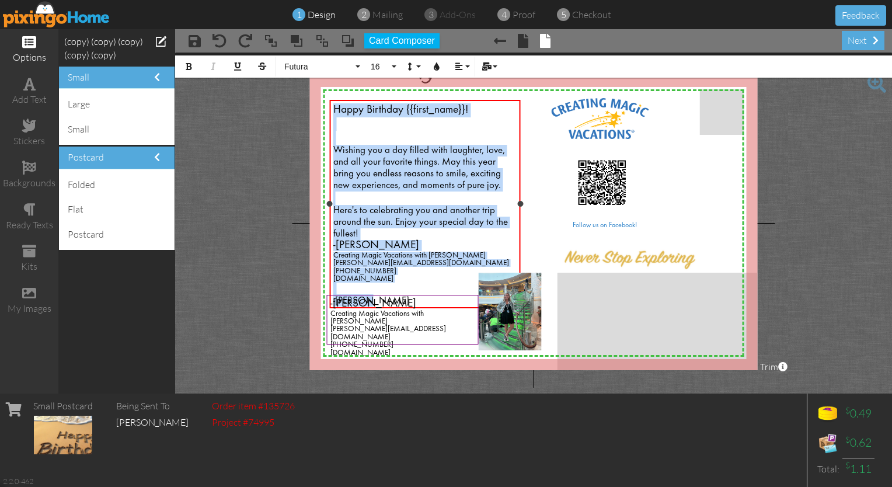
copy div "Happy Birthday {{first_name}}! Wishing you a day filled with laughter, love, an…"
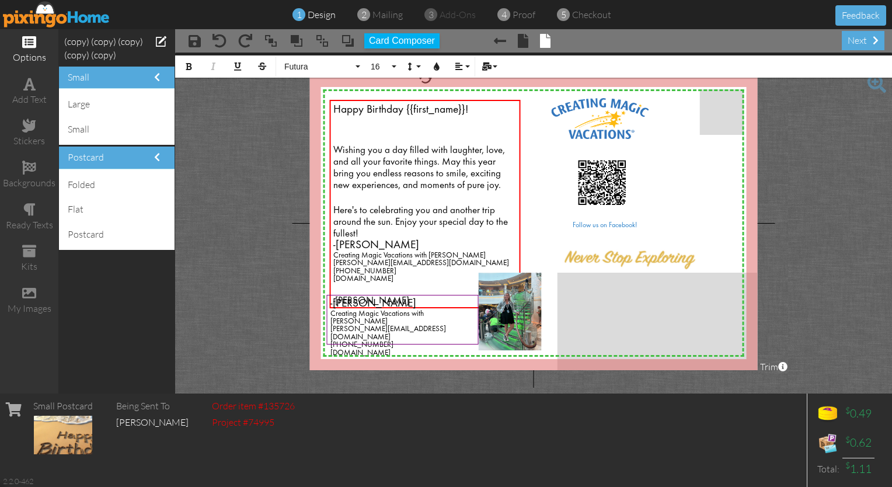
click at [304, 16] on span at bounding box center [299, 15] width 13 height 23
click at [38, 18] on img at bounding box center [56, 14] width 107 height 26
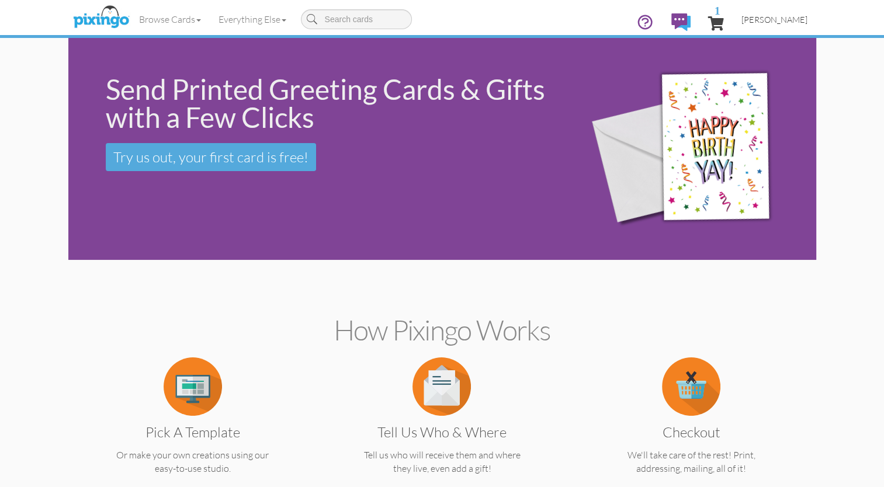
click at [443, 20] on span "[PERSON_NAME]" at bounding box center [774, 20] width 66 height 10
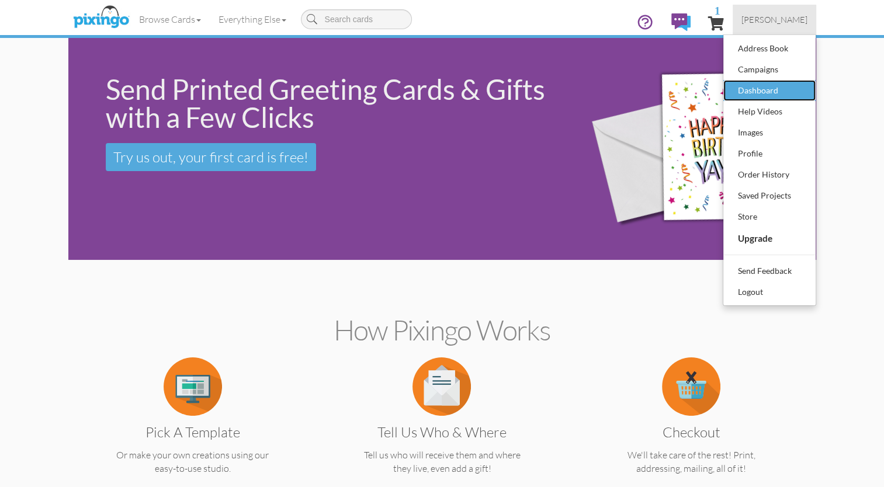
click at [443, 99] on link "Dashboard" at bounding box center [769, 90] width 92 height 21
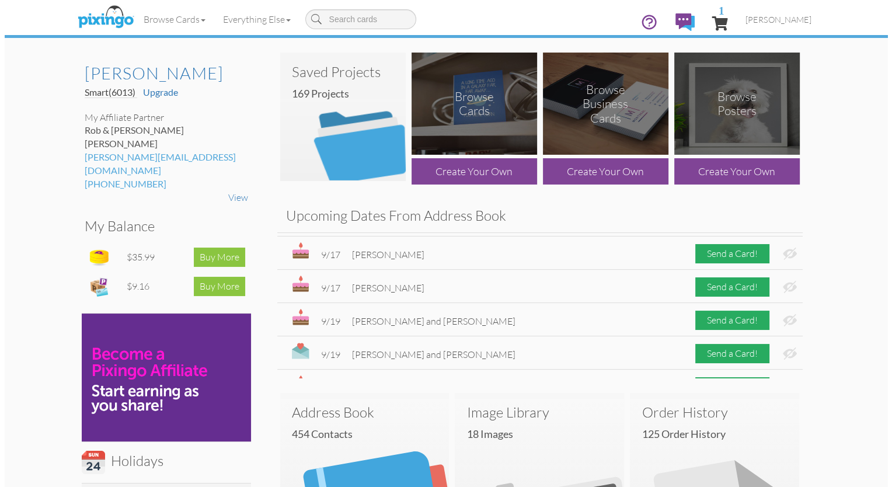
scroll to position [226, 0]
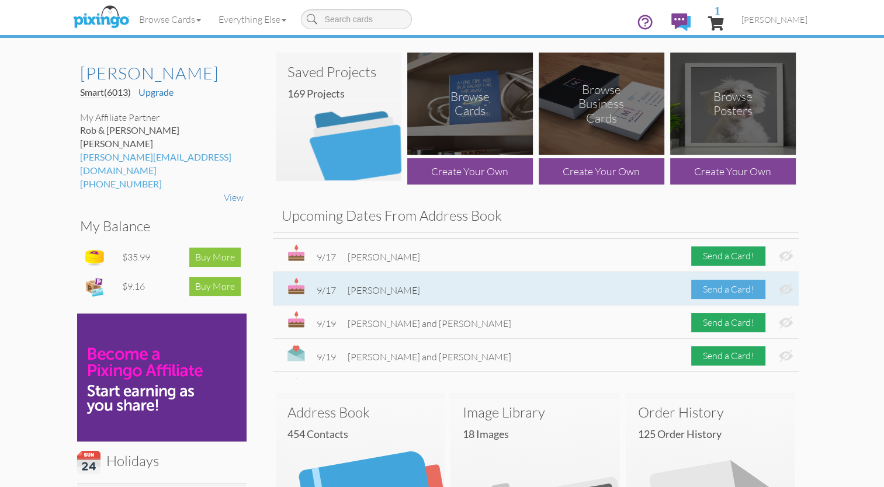
click at [443, 284] on div "Send a Card!" at bounding box center [728, 289] width 74 height 19
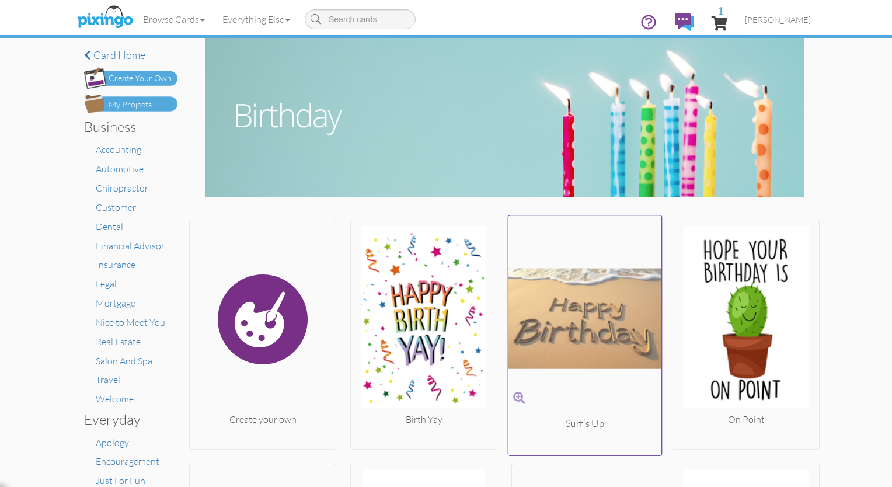
click at [443, 343] on img at bounding box center [586, 318] width 154 height 196
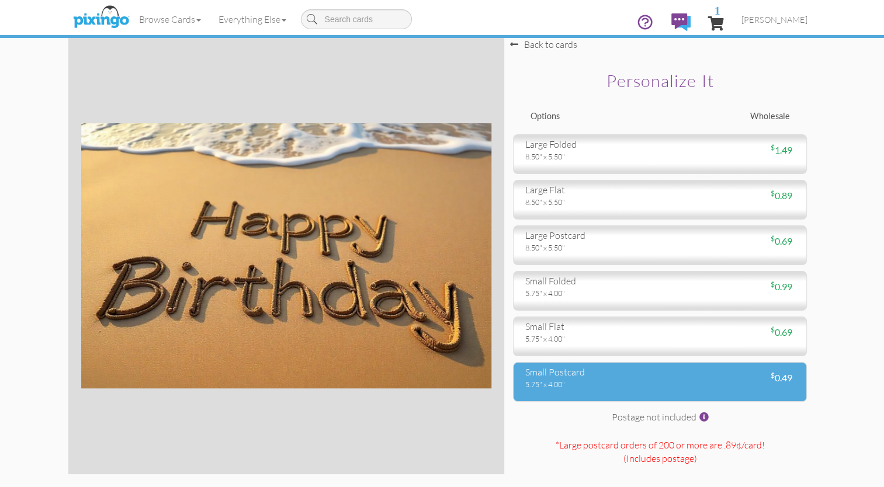
click at [443, 377] on div "small postcard" at bounding box center [588, 372] width 126 height 13
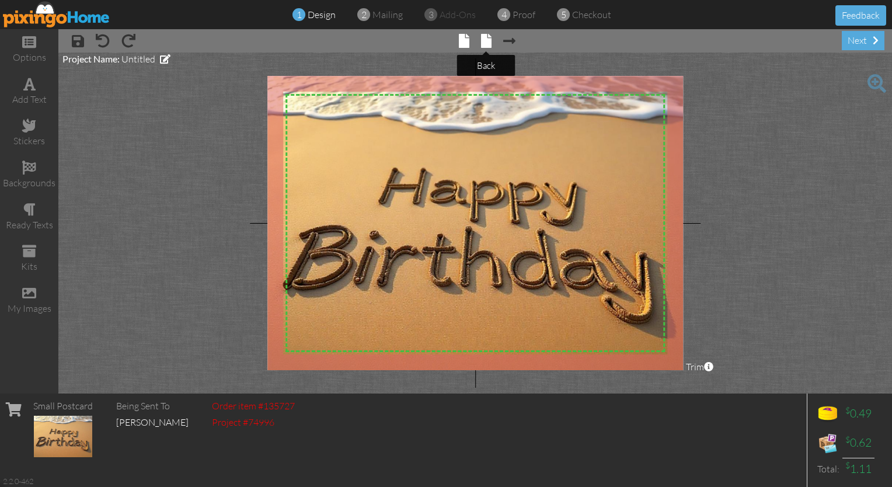
click at [443, 41] on span at bounding box center [486, 41] width 11 height 14
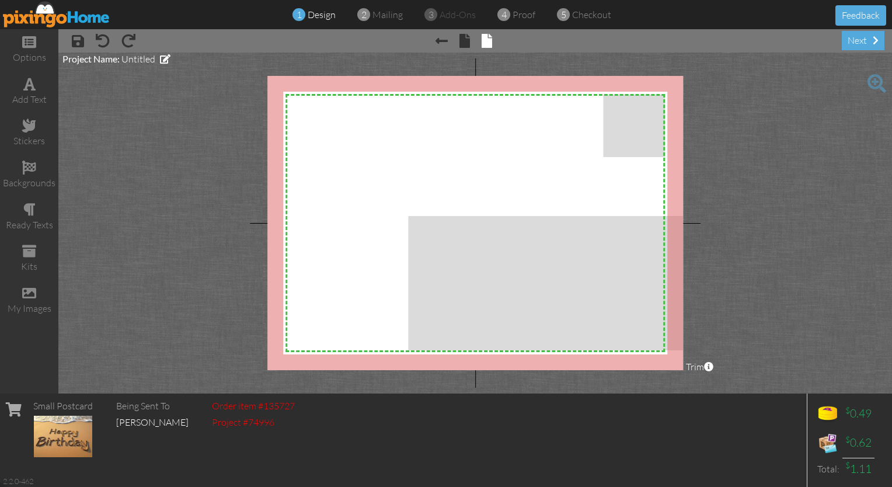
drag, startPoint x: 476, startPoint y: 192, endPoint x: 395, endPoint y: 170, distance: 84.2
click at [395, 170] on div "X X X X X X X X X X X X X X X X X X X X X X X X X X X X X X X X X X X X X X X X…" at bounding box center [475, 223] width 416 height 294
click at [71, 16] on img at bounding box center [56, 14] width 107 height 26
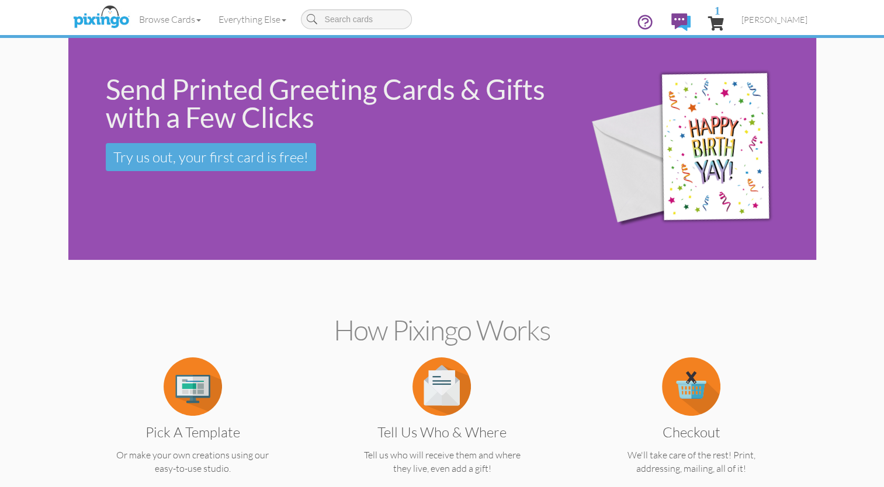
click at [443, 125] on img at bounding box center [692, 149] width 239 height 217
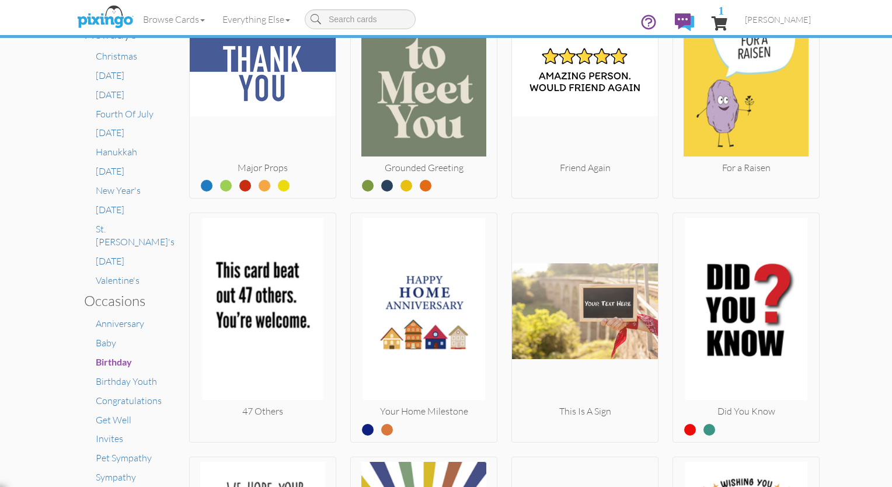
scroll to position [568, 0]
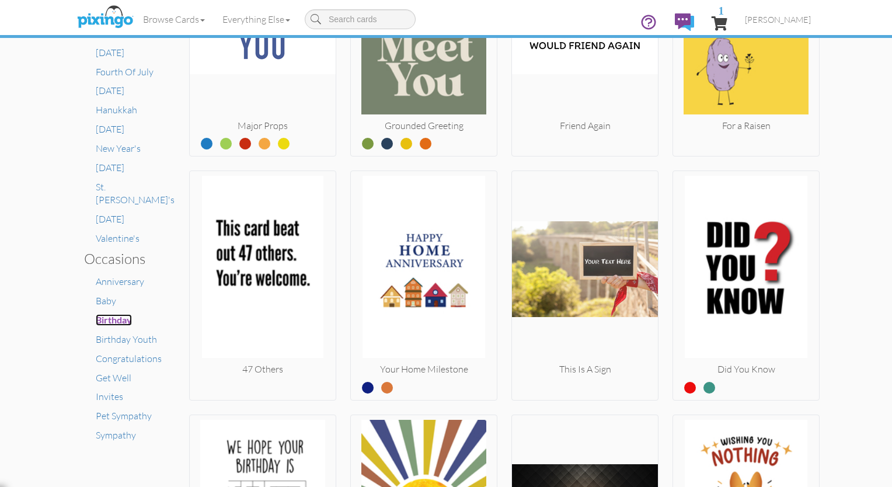
click at [111, 314] on span "Birthday" at bounding box center [114, 319] width 36 height 11
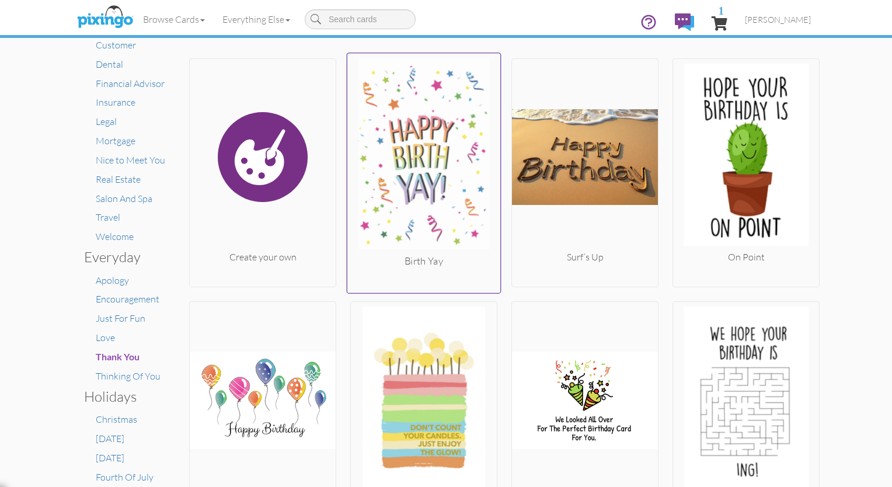
scroll to position [11, 0]
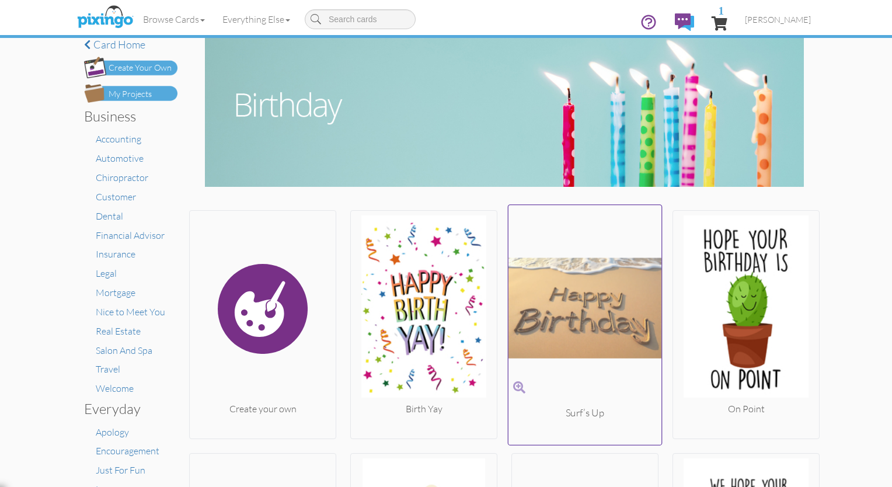
click at [443, 296] on img at bounding box center [586, 308] width 154 height 196
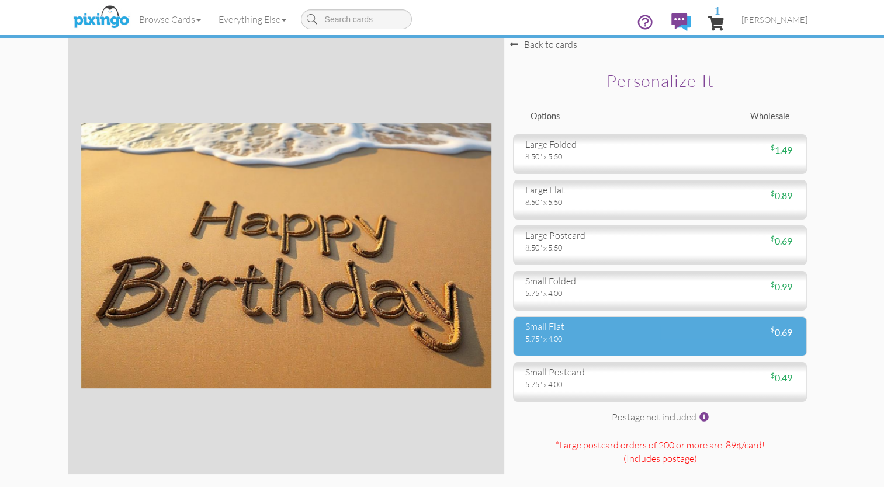
click at [443, 342] on div "5.75" x 4.00"" at bounding box center [588, 338] width 126 height 11
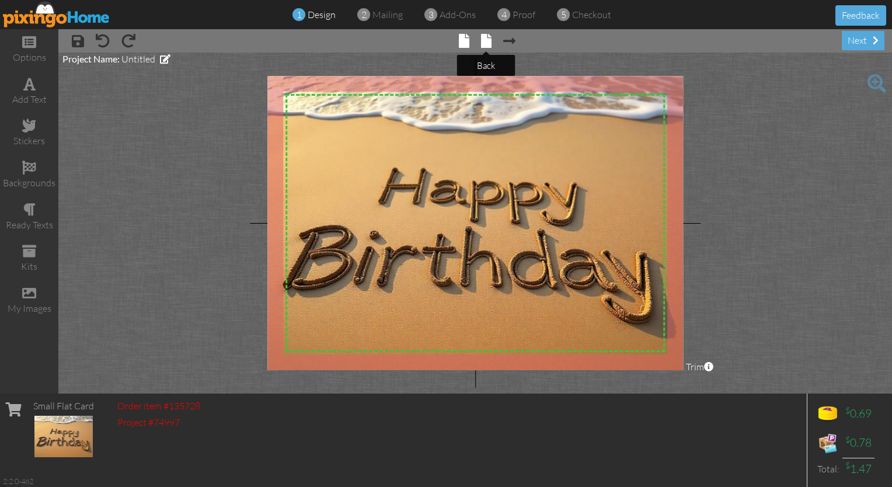
click at [443, 45] on span at bounding box center [486, 41] width 11 height 14
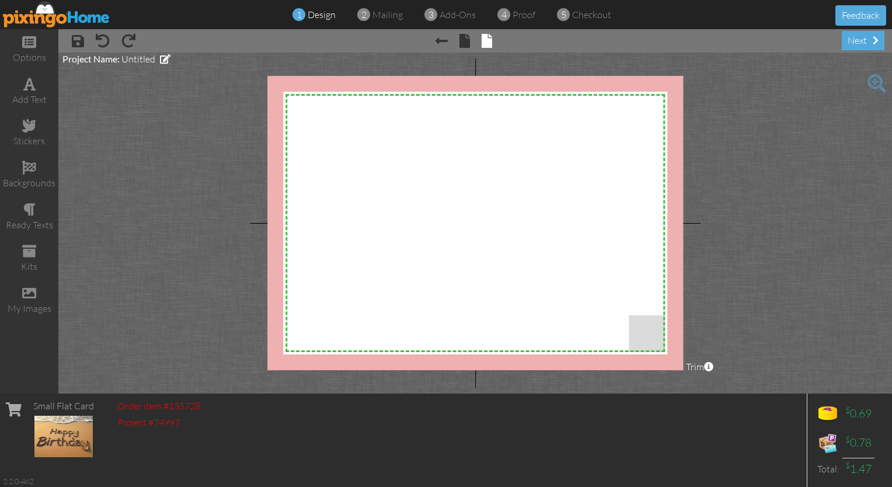
click at [64, 14] on img at bounding box center [56, 14] width 107 height 26
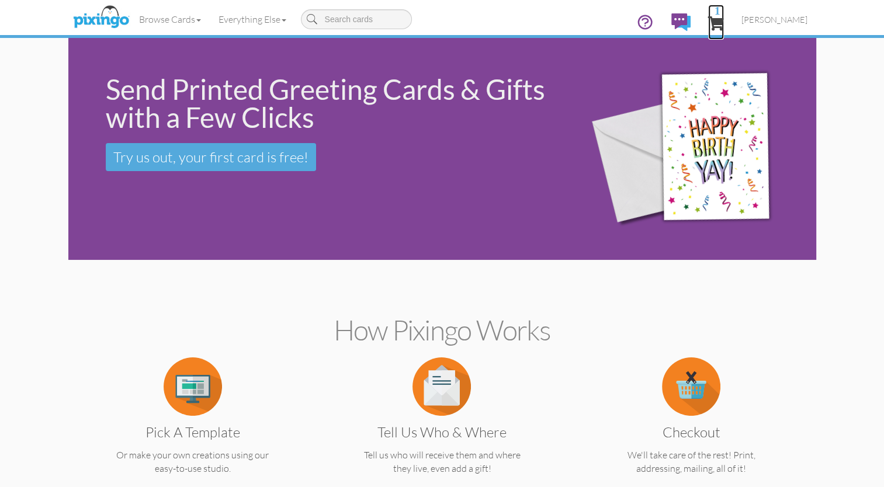
click at [443, 19] on span "1" at bounding box center [716, 23] width 16 height 14
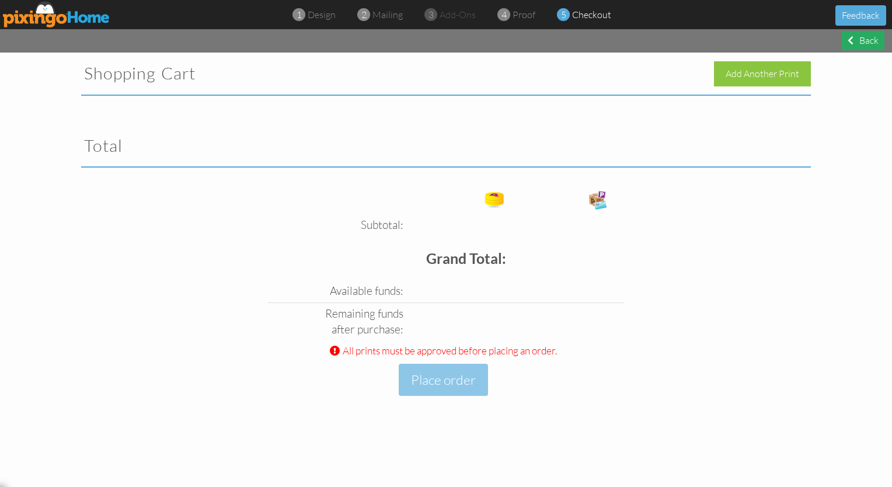
click at [443, 39] on div "Back" at bounding box center [863, 40] width 43 height 19
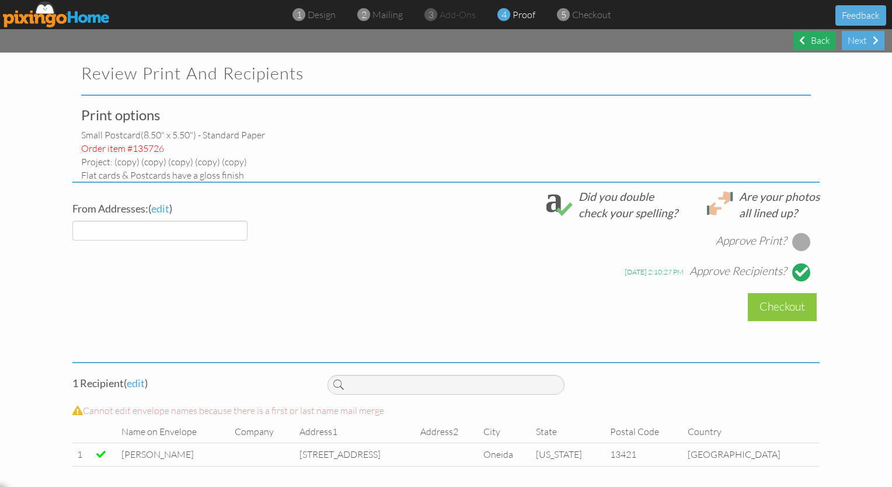
select select "object:15896"
click at [443, 39] on div "Next" at bounding box center [863, 40] width 43 height 19
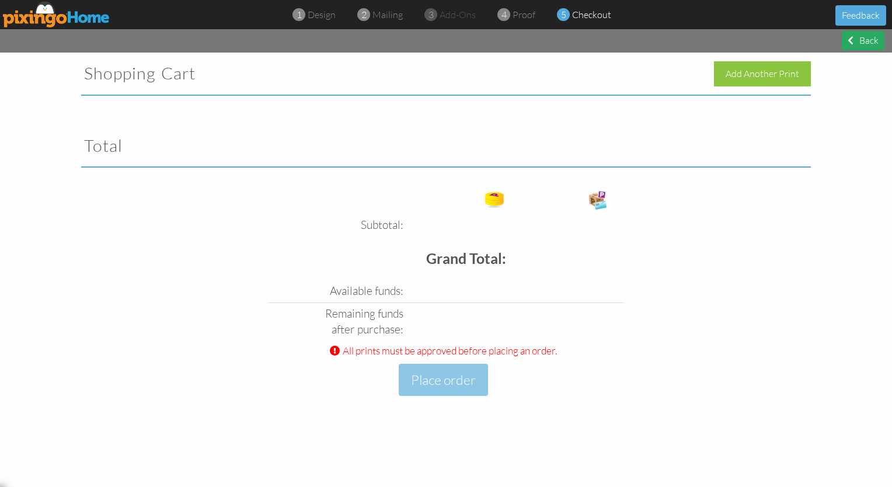
click at [443, 41] on div "Back" at bounding box center [863, 40] width 43 height 19
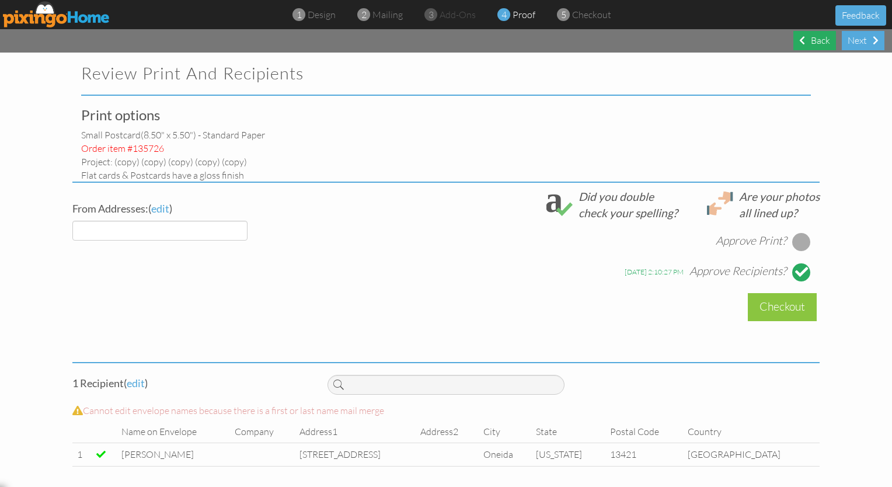
click at [443, 39] on span at bounding box center [802, 40] width 6 height 9
select select "object:15923"
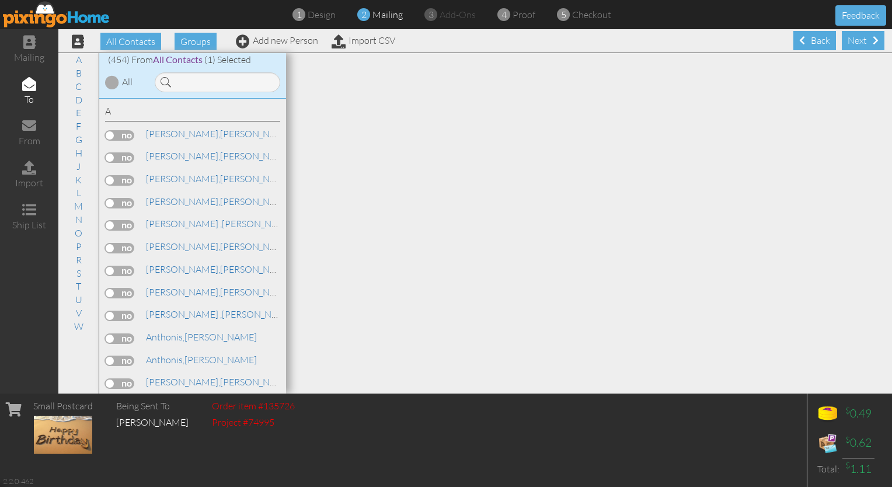
click at [443, 39] on span at bounding box center [802, 40] width 6 height 9
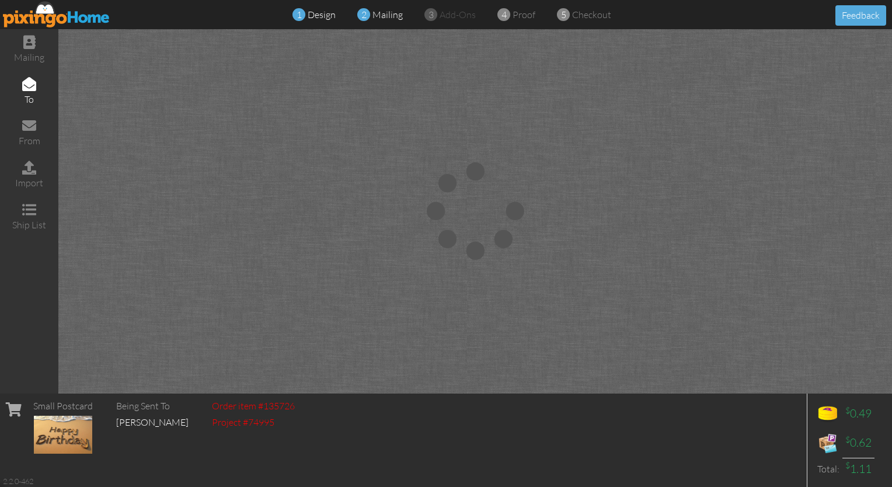
click at [310, 15] on span "design" at bounding box center [322, 15] width 28 height 12
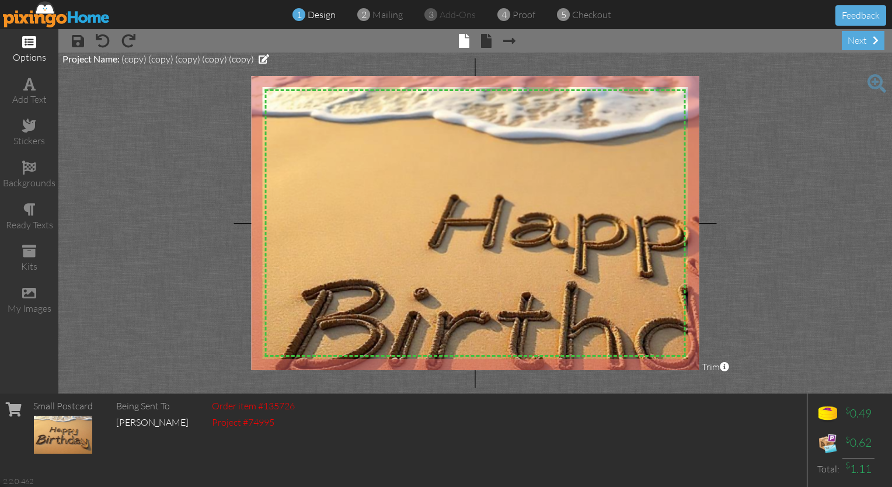
drag, startPoint x: 512, startPoint y: 217, endPoint x: 27, endPoint y: 49, distance: 512.5
click at [27, 49] on div "options" at bounding box center [29, 49] width 58 height 41
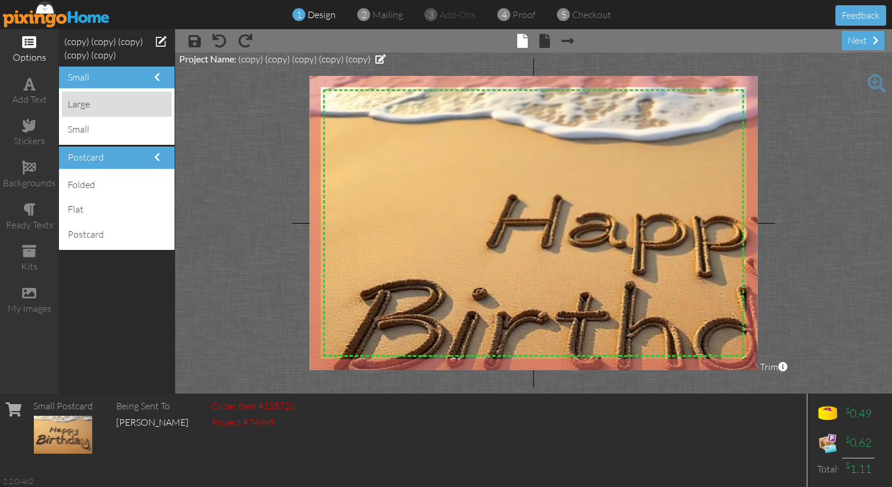
click at [95, 104] on div "large" at bounding box center [117, 104] width 110 height 25
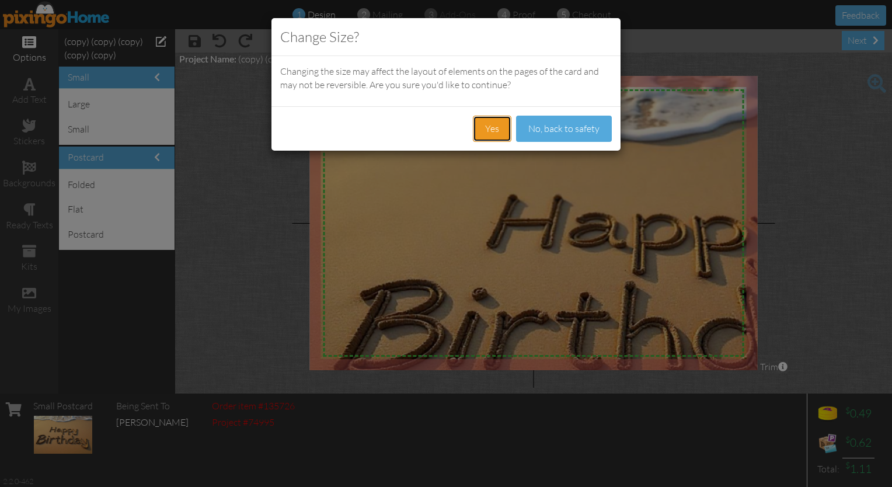
click at [443, 124] on button "Yes" at bounding box center [492, 129] width 39 height 26
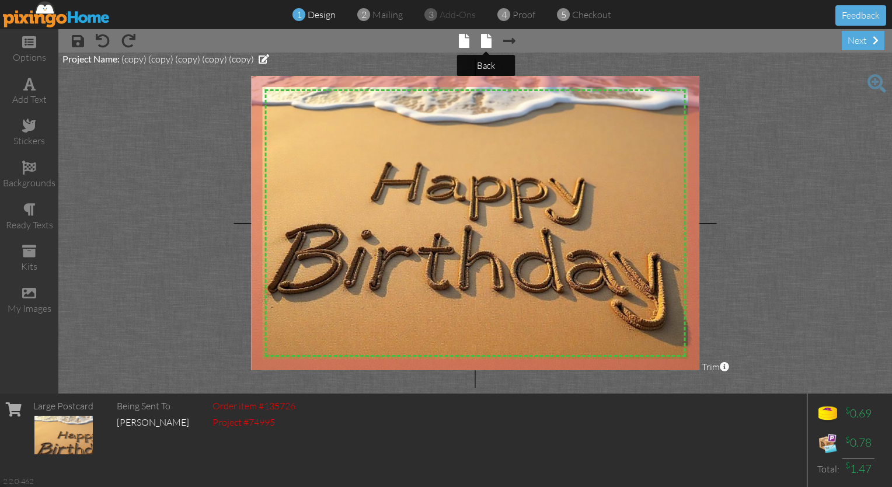
click at [484, 39] on span at bounding box center [486, 41] width 11 height 14
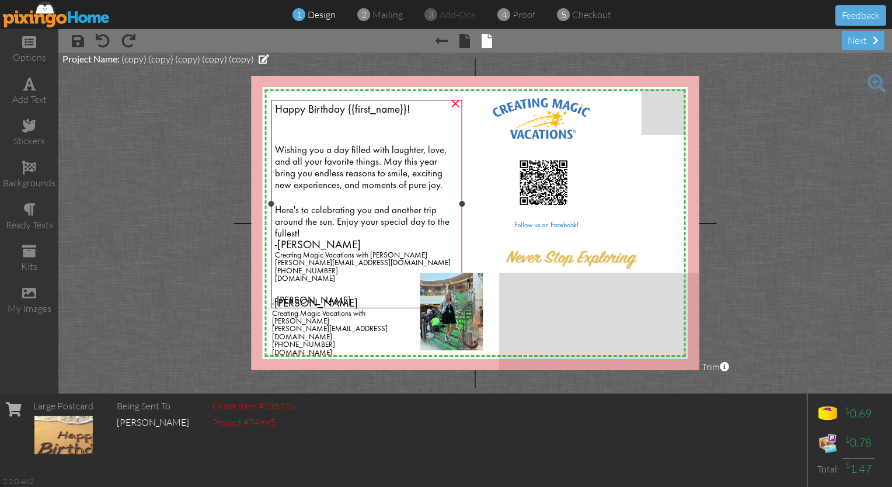
click at [310, 263] on span "[PERSON_NAME][EMAIL_ADDRESS][DOMAIN_NAME]" at bounding box center [363, 263] width 176 height 8
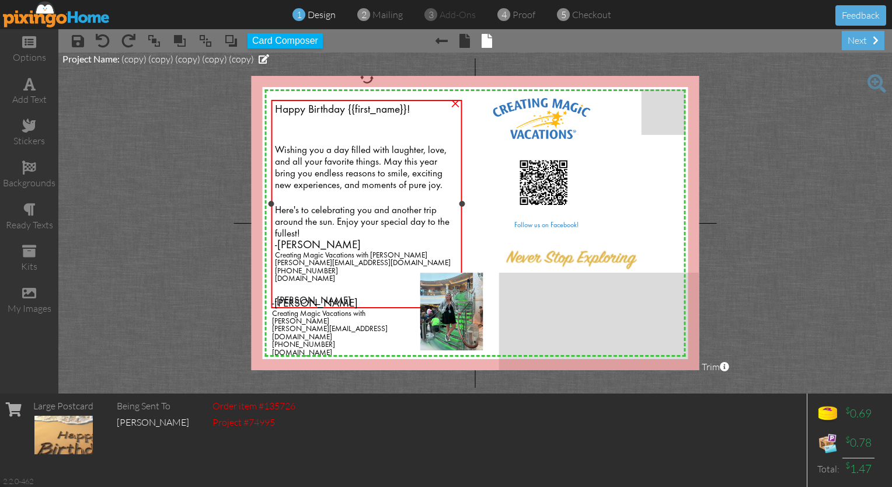
click at [324, 265] on span "[PERSON_NAME][EMAIL_ADDRESS][DOMAIN_NAME]" at bounding box center [363, 263] width 176 height 8
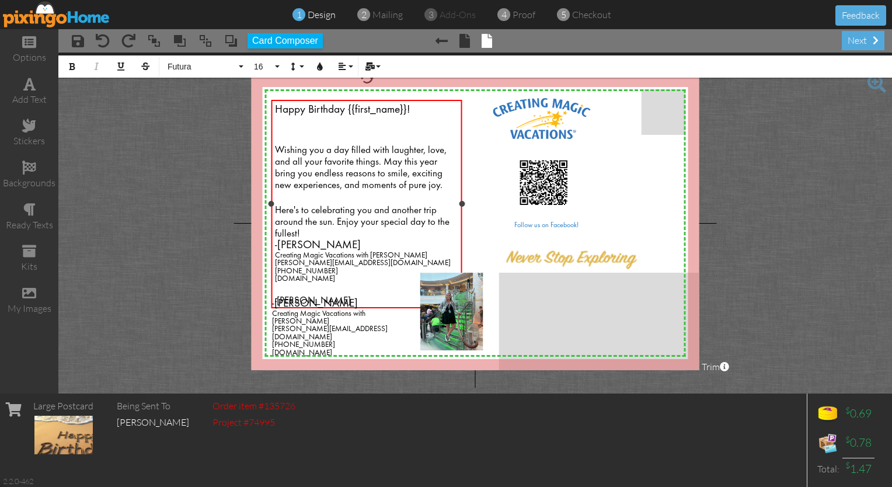
click at [392, 265] on span "[PERSON_NAME][EMAIL_ADDRESS][DOMAIN_NAME]" at bounding box center [363, 263] width 176 height 8
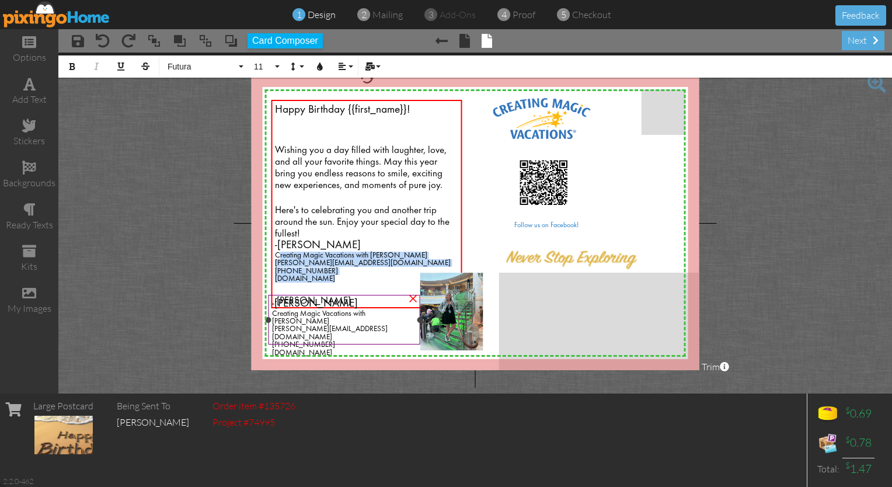
drag, startPoint x: 278, startPoint y: 256, endPoint x: 397, endPoint y: 293, distance: 124.7
click at [397, 293] on div "X X X X X X X X X X X X X X X X X X X X X X X X X X X X X X X X X X X X X X X X…" at bounding box center [476, 223] width 448 height 294
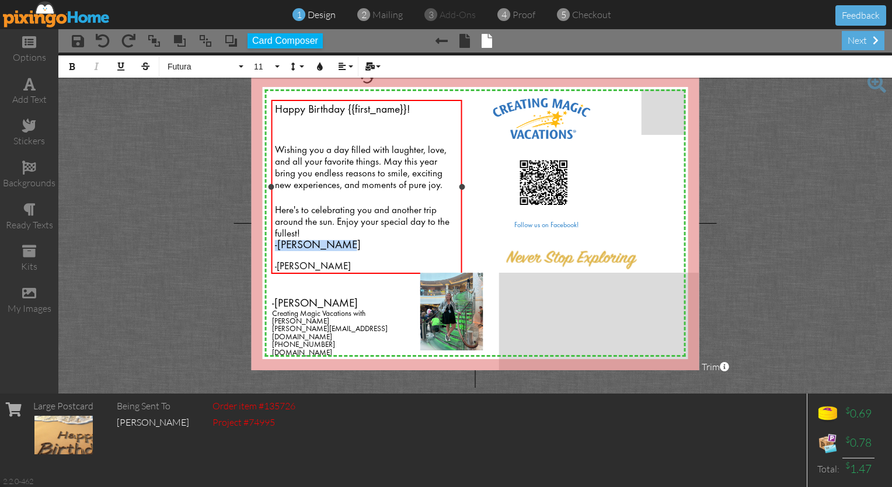
drag, startPoint x: 342, startPoint y: 246, endPoint x: 271, endPoint y: 243, distance: 70.8
click at [272, 243] on div "Happy Birthday {{first_name}}! Wishing you a day filled with laughter, love, an…" at bounding box center [367, 188] width 191 height 176
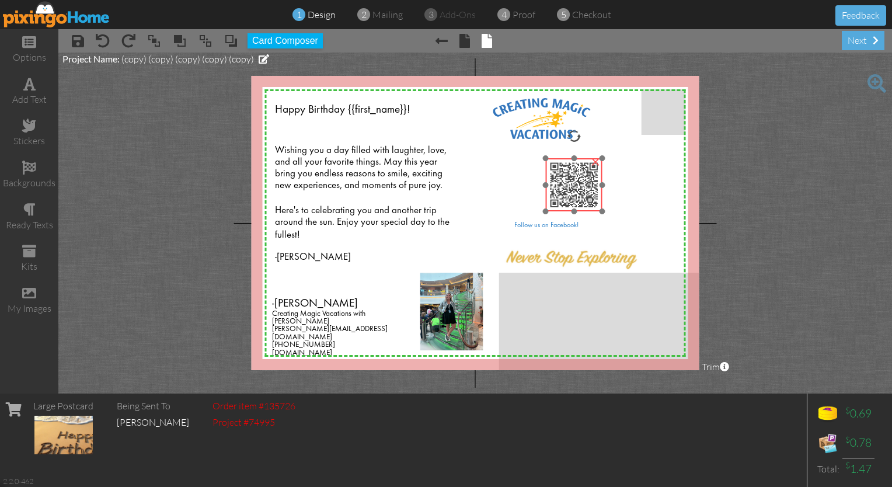
drag, startPoint x: 538, startPoint y: 183, endPoint x: 568, endPoint y: 186, distance: 29.9
click at [568, 186] on img at bounding box center [574, 184] width 57 height 53
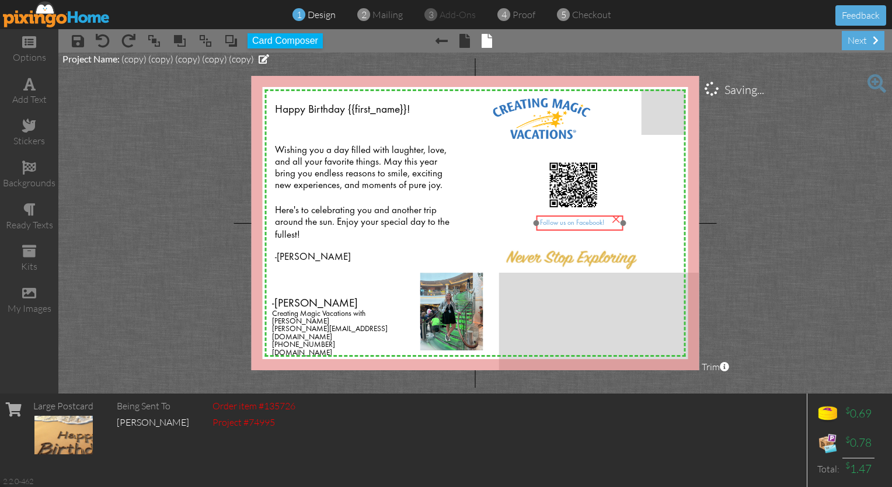
drag, startPoint x: 547, startPoint y: 223, endPoint x: 572, endPoint y: 221, distance: 25.8
click at [572, 221] on span "Follow us on Facebook!" at bounding box center [572, 223] width 64 height 7
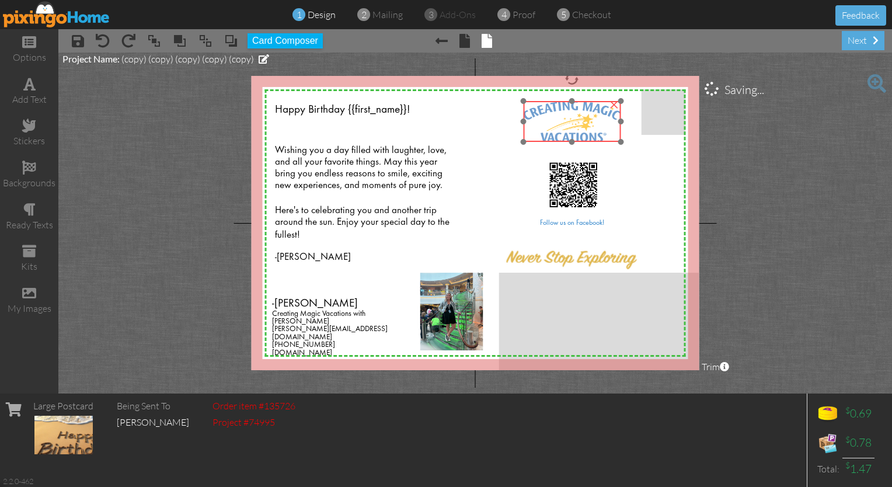
drag, startPoint x: 547, startPoint y: 120, endPoint x: 577, endPoint y: 123, distance: 30.5
click at [577, 123] on img at bounding box center [572, 121] width 98 height 41
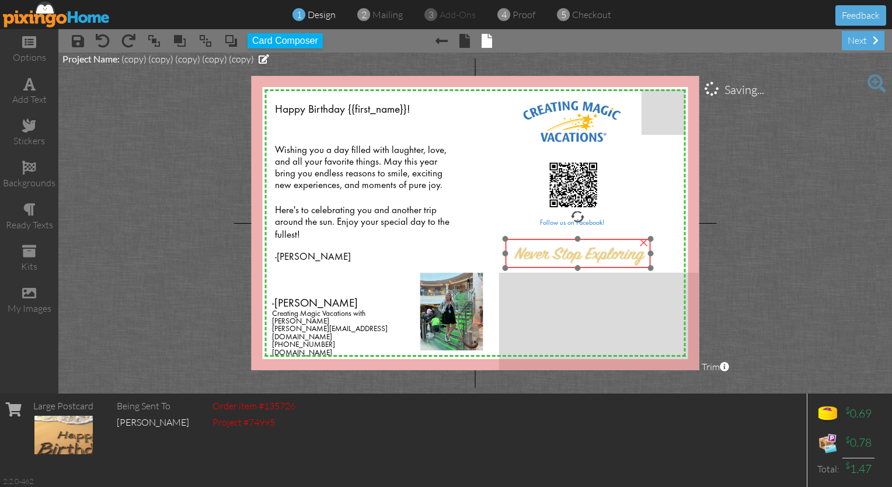
drag, startPoint x: 590, startPoint y: 258, endPoint x: 598, endPoint y: 254, distance: 8.9
click at [598, 254] on img at bounding box center [581, 252] width 152 height 37
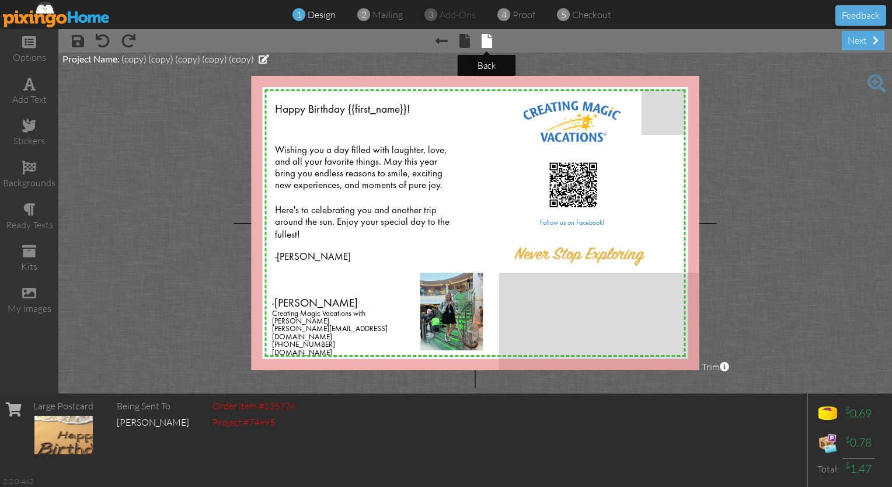
click at [486, 39] on span at bounding box center [487, 41] width 11 height 14
click at [491, 40] on span at bounding box center [487, 41] width 11 height 14
click at [853, 45] on div "next" at bounding box center [863, 40] width 43 height 19
click at [859, 43] on div "next" at bounding box center [863, 40] width 43 height 19
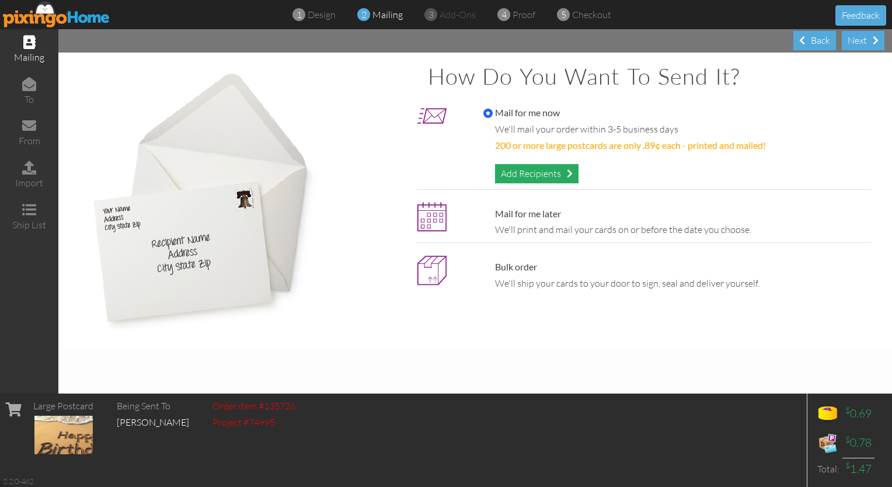
click at [540, 172] on div "Add Recipients" at bounding box center [537, 173] width 84 height 19
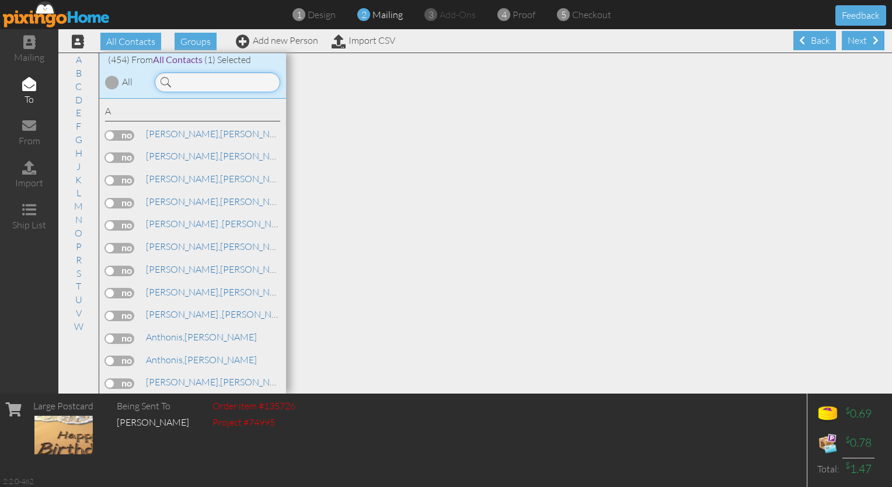
click at [199, 85] on input at bounding box center [218, 82] width 126 height 20
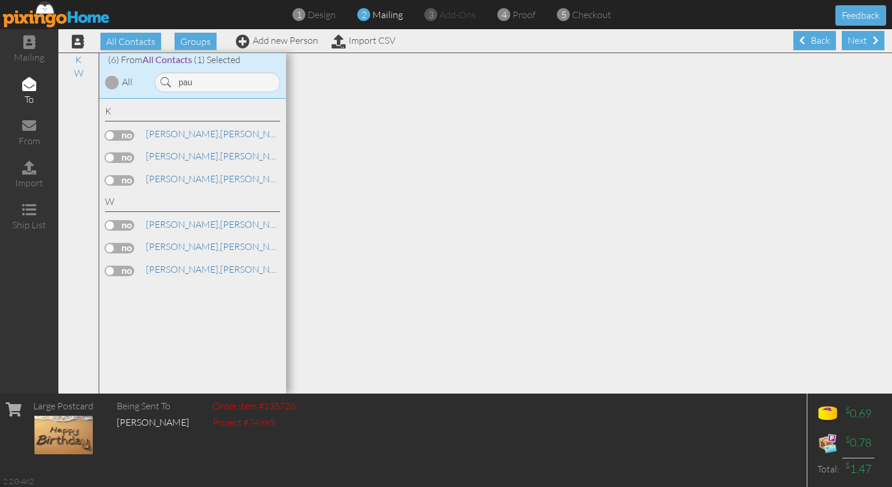
click at [111, 223] on label at bounding box center [119, 225] width 29 height 11
click at [0, 0] on input "checkbox" at bounding box center [0, 0] width 0 height 0
drag, startPoint x: 217, startPoint y: 81, endPoint x: 160, endPoint y: 88, distance: 57.7
click at [160, 88] on div "pau" at bounding box center [218, 82] width 126 height 20
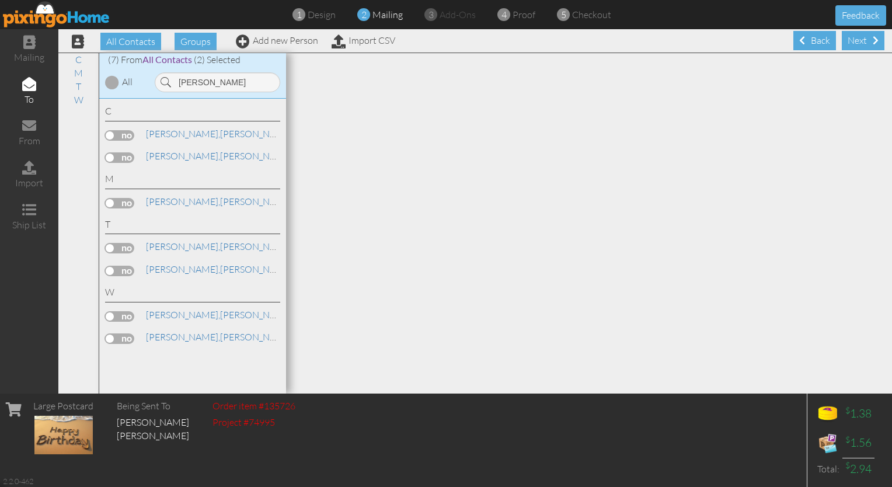
click at [120, 314] on label at bounding box center [119, 316] width 29 height 11
click at [0, 0] on input "checkbox" at bounding box center [0, 0] width 0 height 0
drag, startPoint x: 215, startPoint y: 78, endPoint x: 141, endPoint y: 88, distance: 74.8
click at [141, 88] on div "(7) From All Contacts (3) Selected All thom" at bounding box center [192, 76] width 187 height 46
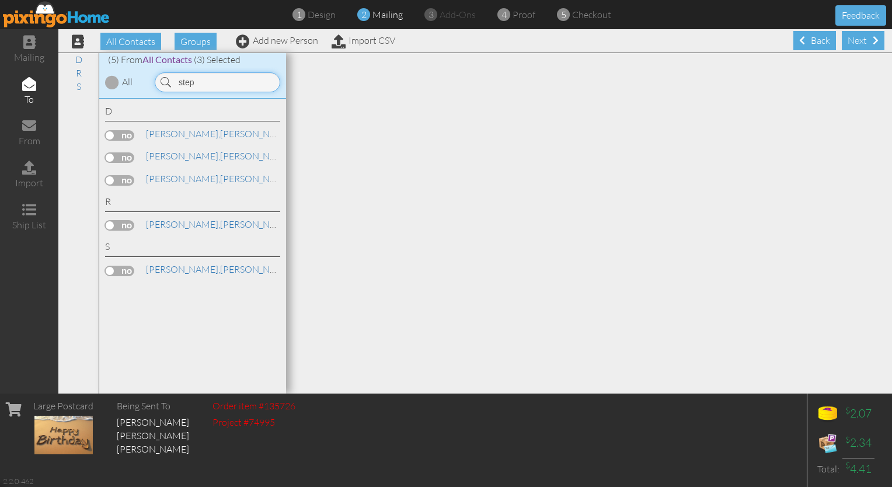
type input "step"
click at [120, 132] on label at bounding box center [119, 135] width 29 height 11
click at [0, 0] on input "checkbox" at bounding box center [0, 0] width 0 height 0
drag, startPoint x: 231, startPoint y: 78, endPoint x: 129, endPoint y: 77, distance: 101.6
click at [129, 77] on div "(5) From All Contacts (4) Selected All step" at bounding box center [192, 76] width 187 height 46
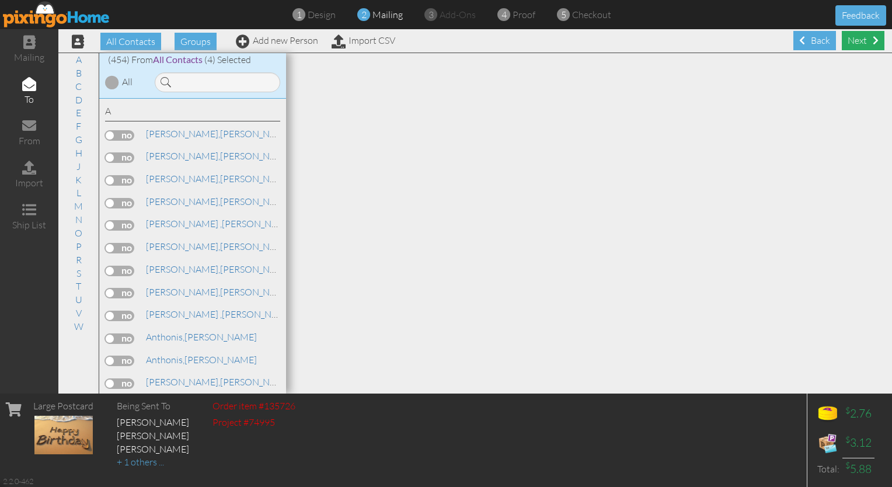
click at [857, 39] on div "Next" at bounding box center [863, 40] width 43 height 19
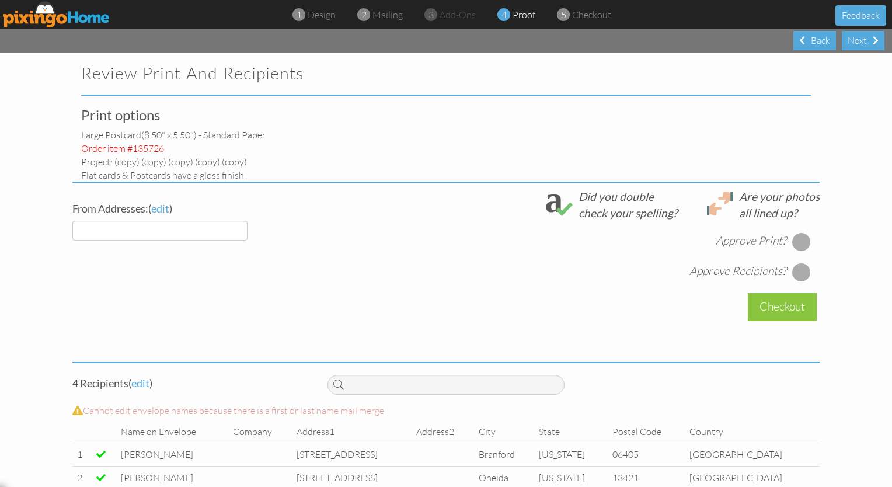
select select "object:4331"
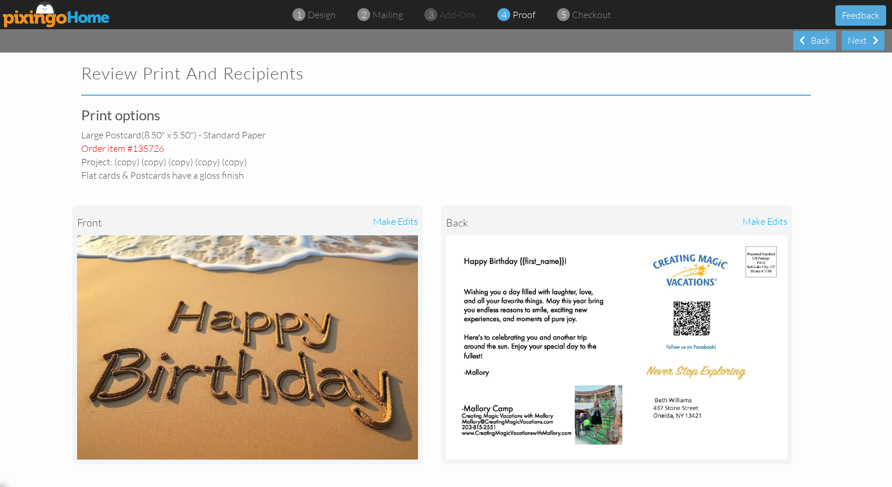
click at [76, 15] on img at bounding box center [56, 14] width 107 height 26
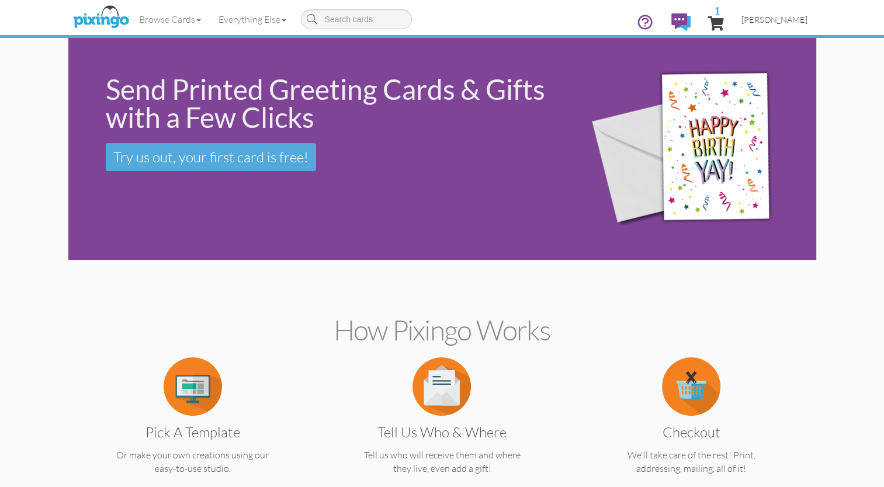
click at [782, 21] on span "[PERSON_NAME]" at bounding box center [774, 20] width 66 height 10
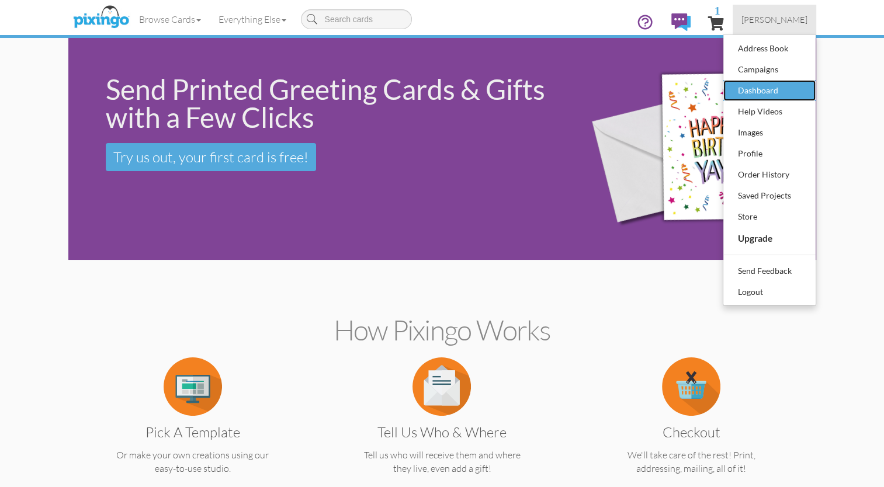
click at [750, 90] on div "Dashboard" at bounding box center [769, 91] width 69 height 18
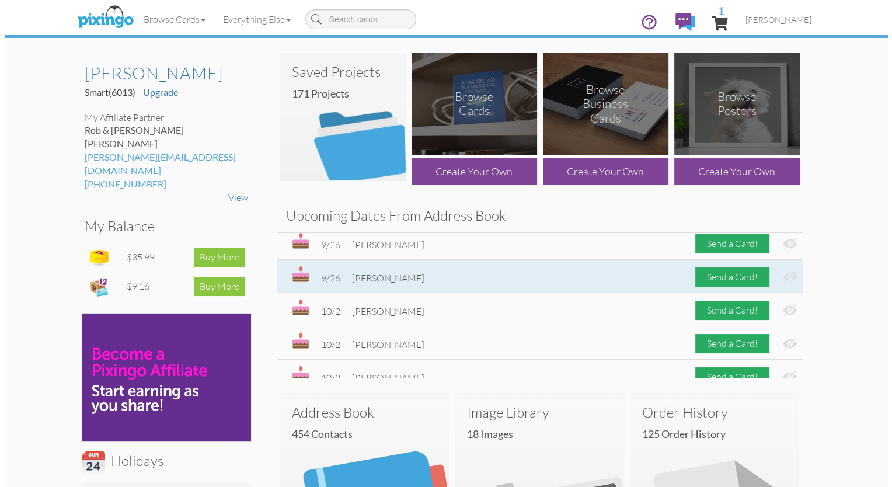
scroll to position [703, 0]
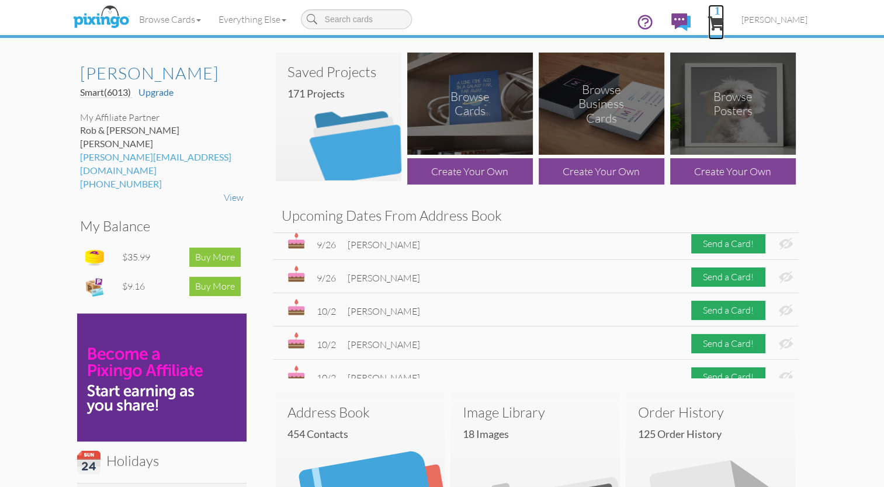
click at [724, 22] on span "1" at bounding box center [716, 23] width 16 height 14
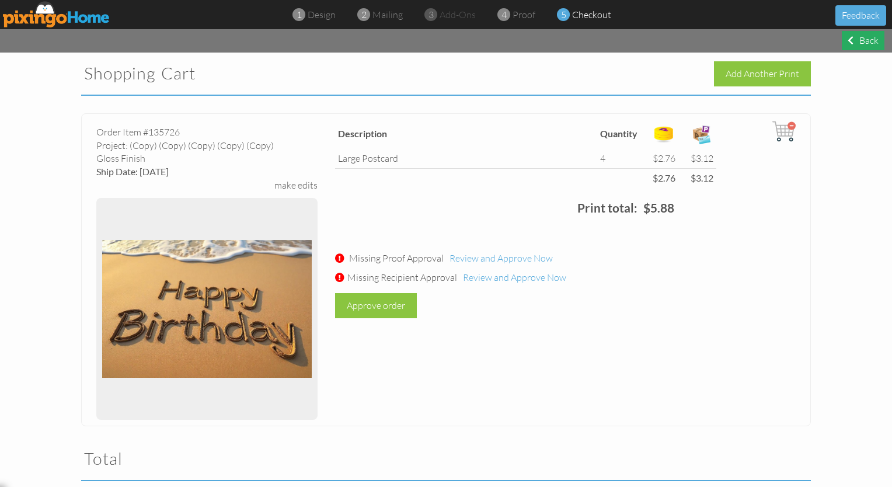
click at [856, 47] on div "Back" at bounding box center [863, 40] width 43 height 19
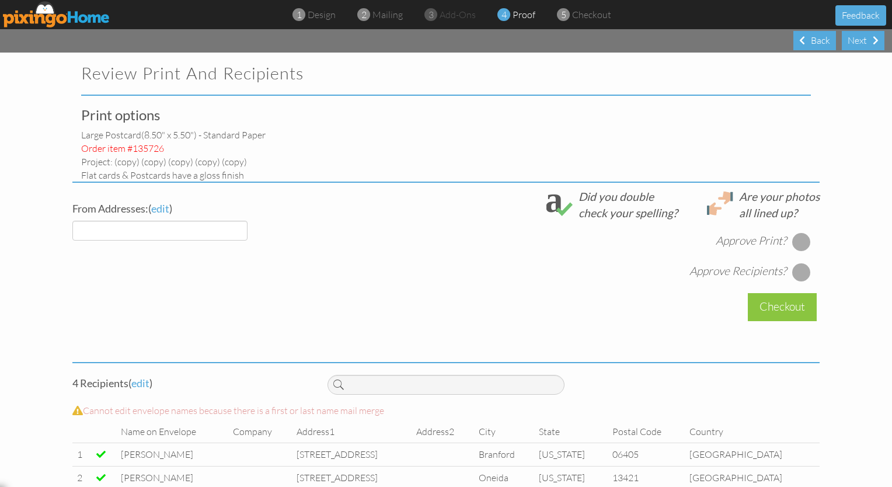
select select "object:5133"
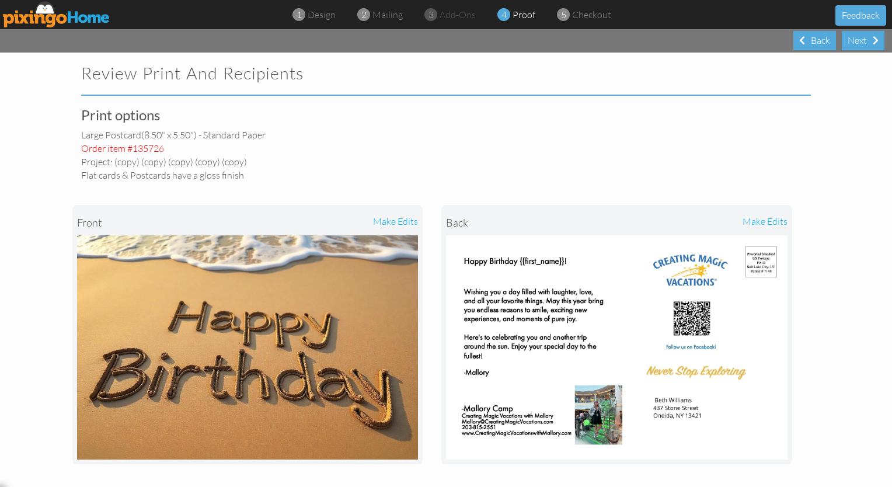
scroll to position [377, 0]
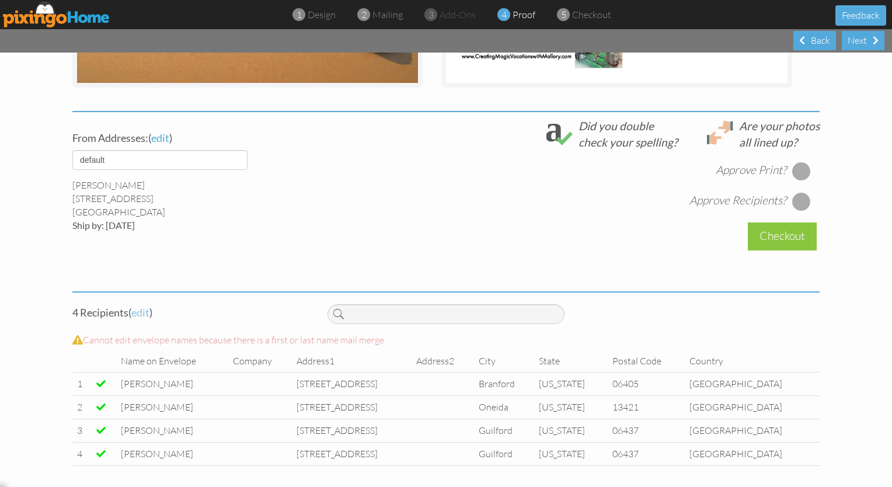
click at [142, 314] on span "edit" at bounding box center [140, 312] width 18 height 13
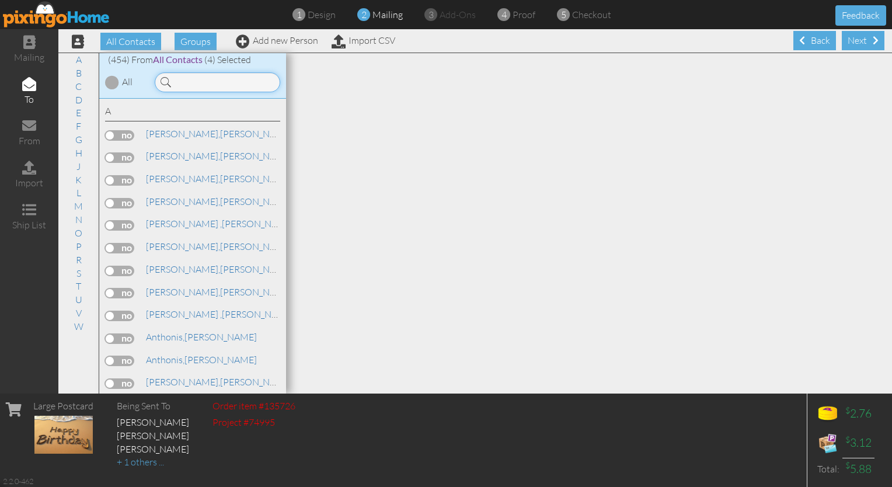
click at [187, 86] on input at bounding box center [218, 82] width 126 height 20
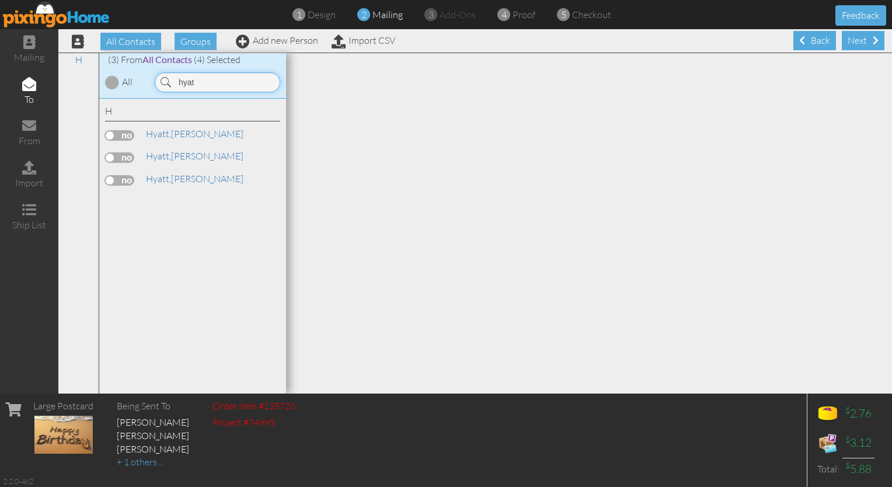
type input "hyat"
click at [128, 132] on label at bounding box center [119, 135] width 29 height 11
click at [0, 0] on input "checkbox" at bounding box center [0, 0] width 0 height 0
click at [855, 45] on div "Next" at bounding box center [863, 40] width 43 height 19
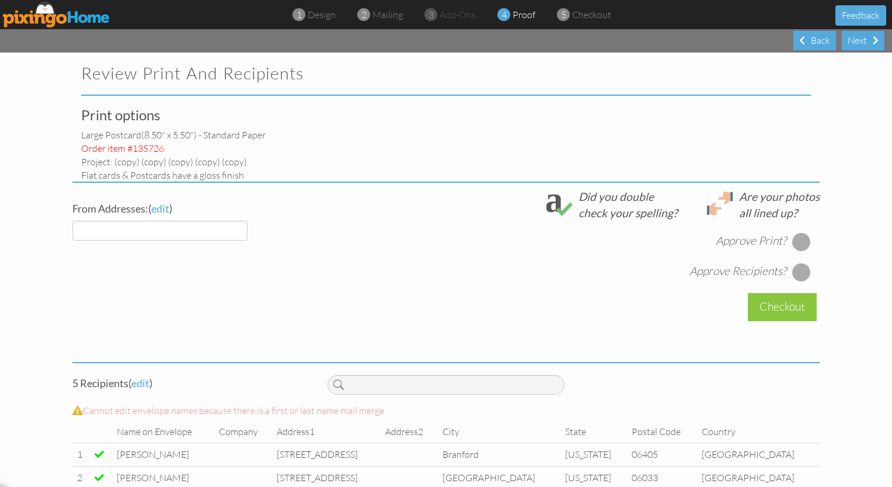
select select "object:6269"
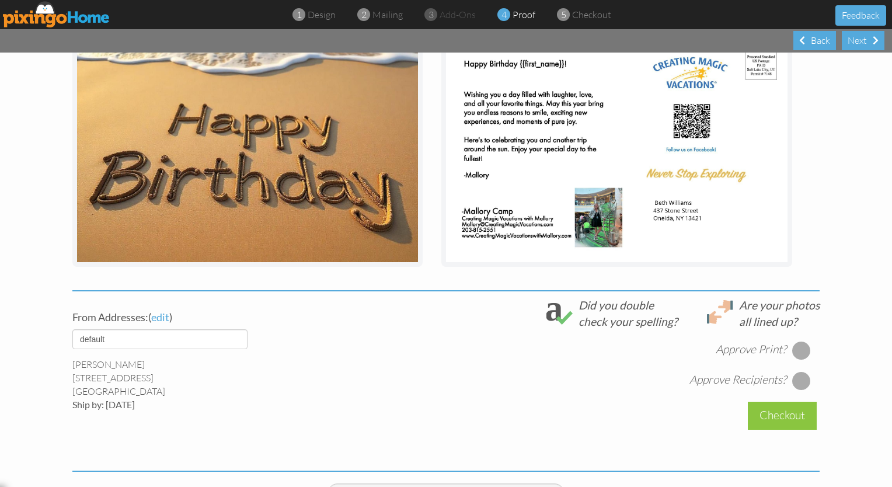
scroll to position [196, 0]
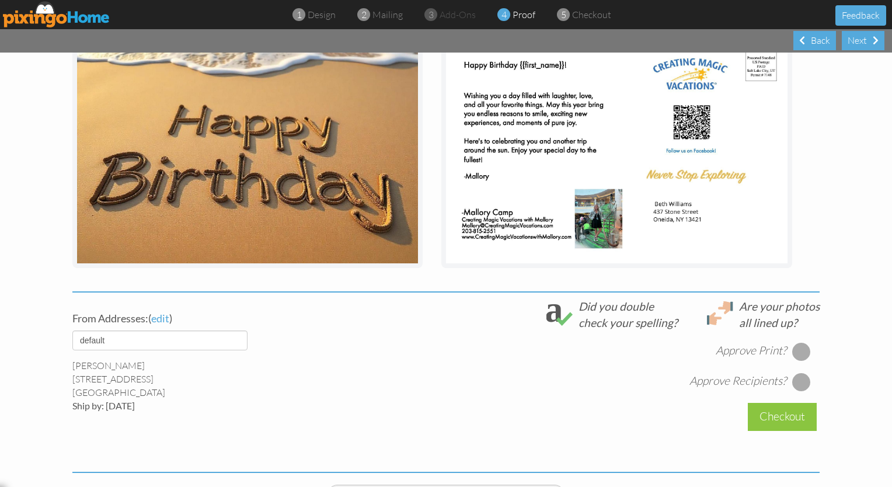
click at [804, 352] on div at bounding box center [801, 351] width 19 height 19
click at [799, 383] on div at bounding box center [801, 382] width 19 height 19
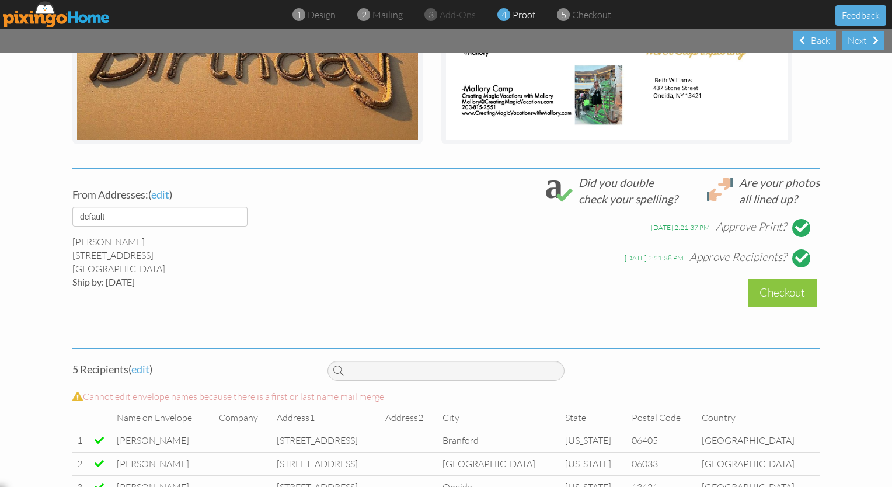
scroll to position [400, 0]
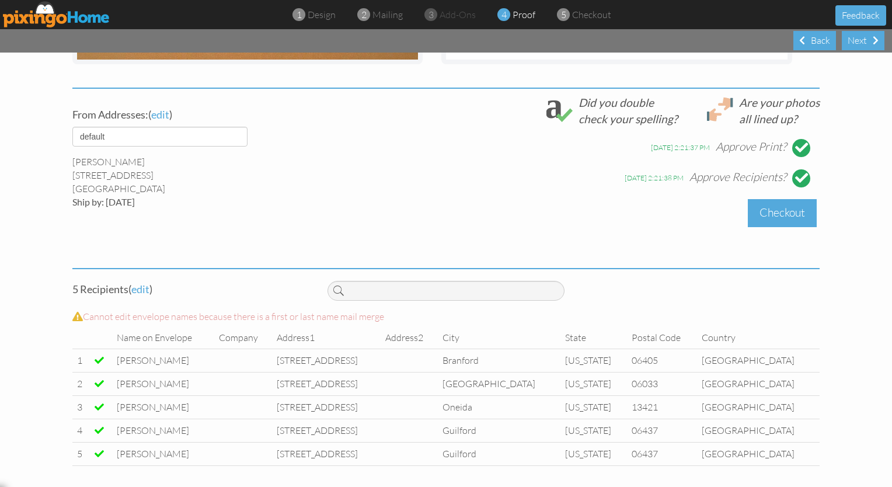
click at [776, 215] on div "Checkout" at bounding box center [782, 212] width 69 height 27
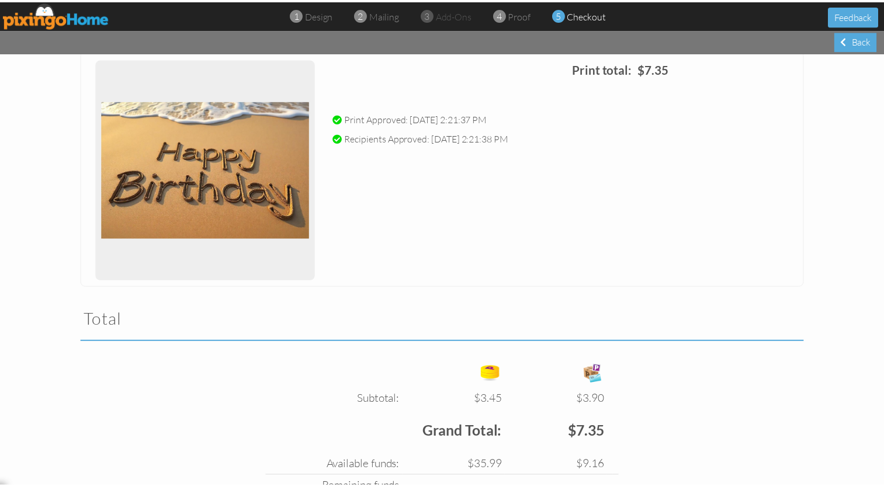
scroll to position [252, 0]
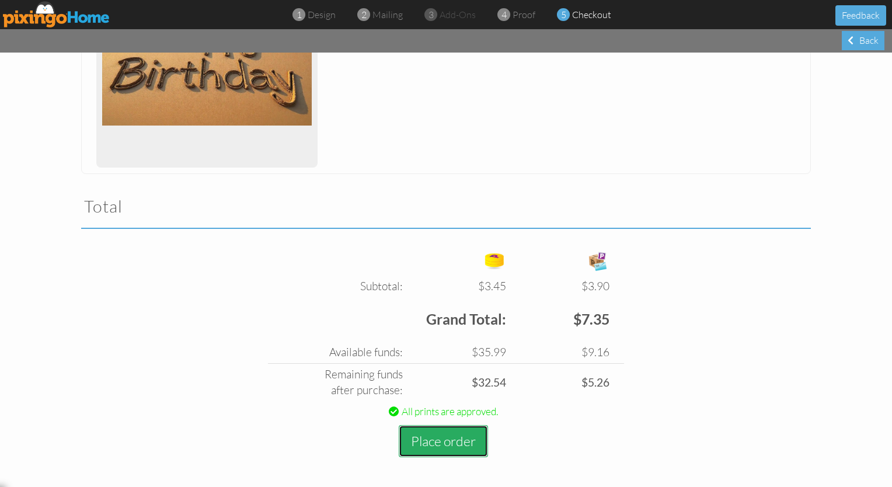
click at [446, 443] on button "Place order" at bounding box center [443, 441] width 89 height 32
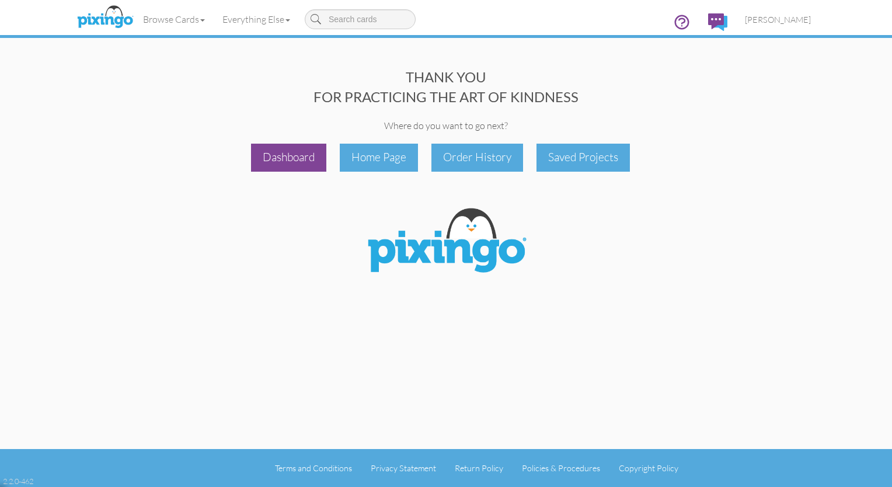
click at [277, 157] on div "Dashboard" at bounding box center [288, 157] width 75 height 27
